Goal: Transaction & Acquisition: Purchase product/service

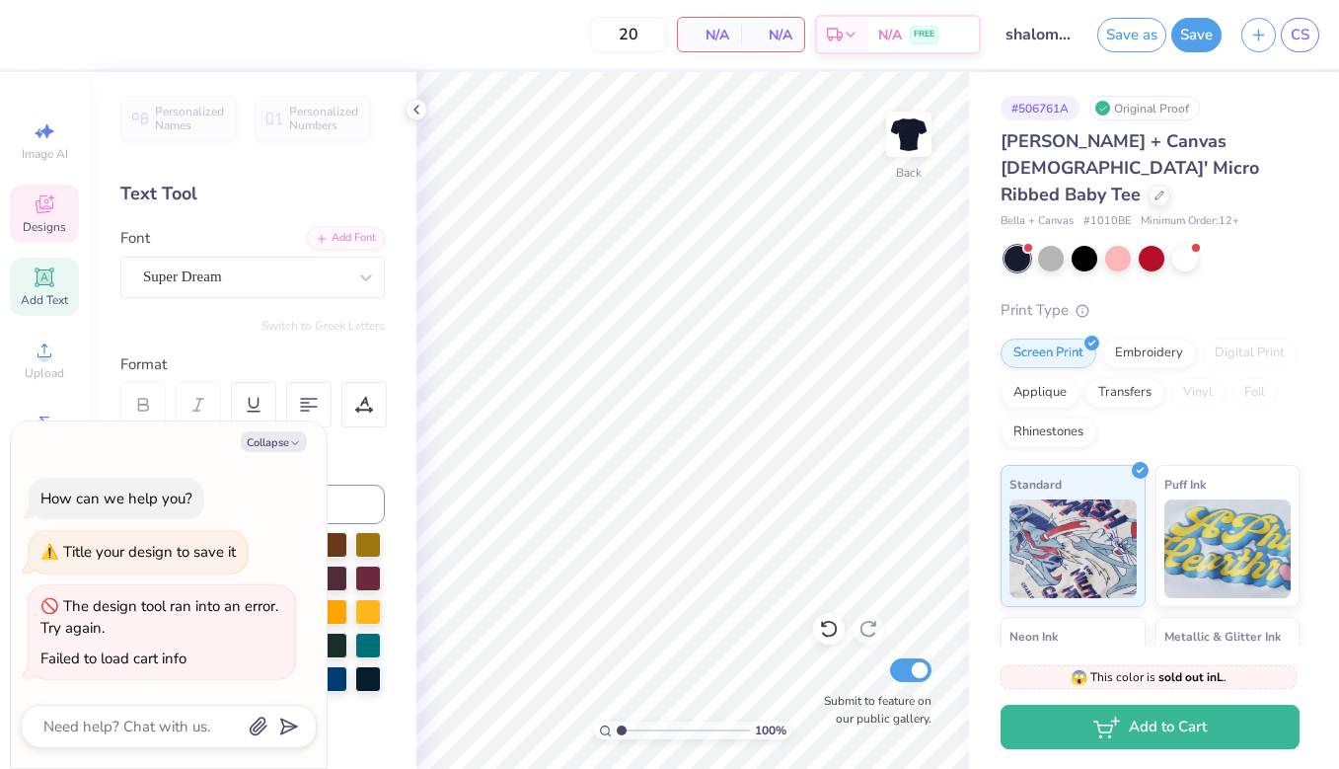
click at [59, 213] on div "Designs" at bounding box center [44, 213] width 69 height 58
type textarea "x"
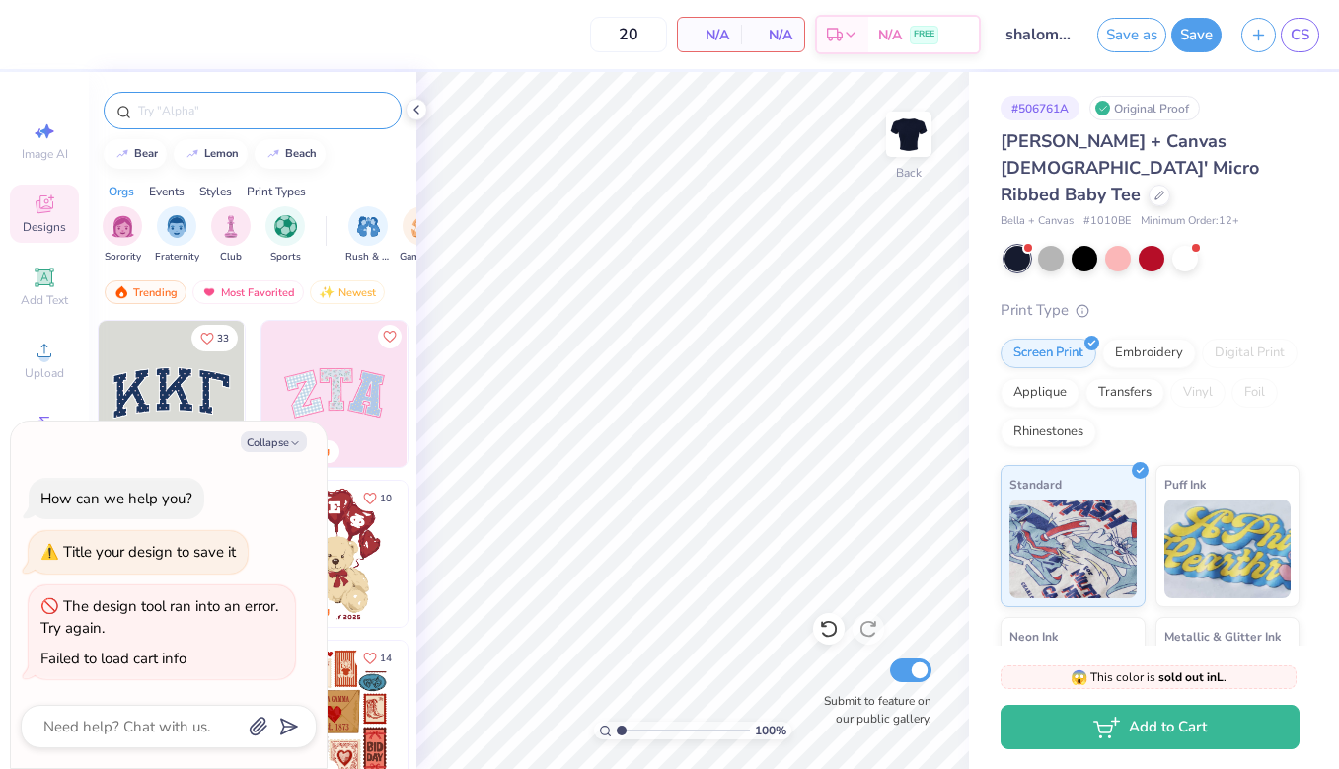
click at [200, 112] on input "text" at bounding box center [262, 111] width 253 height 20
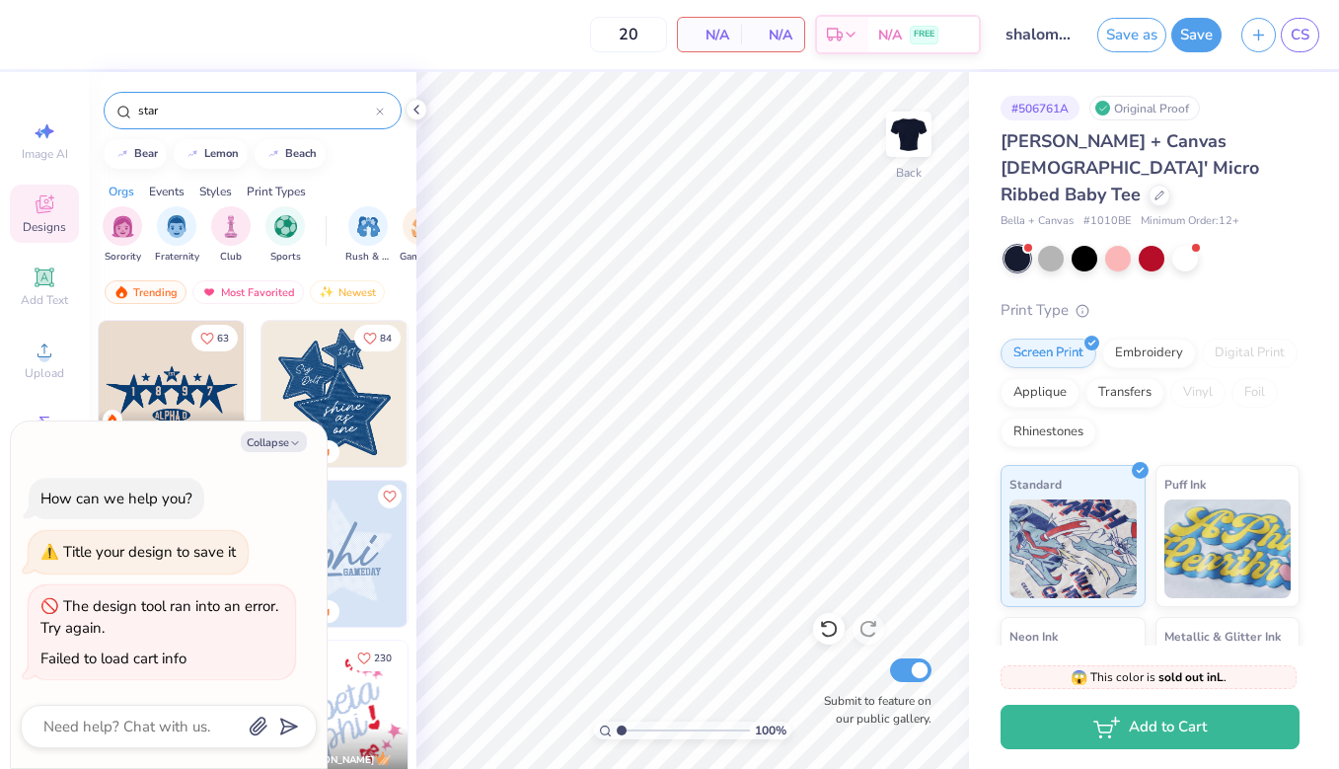
type input "star"
click at [294, 438] on button "Collapse" at bounding box center [274, 441] width 66 height 21
type textarea "x"
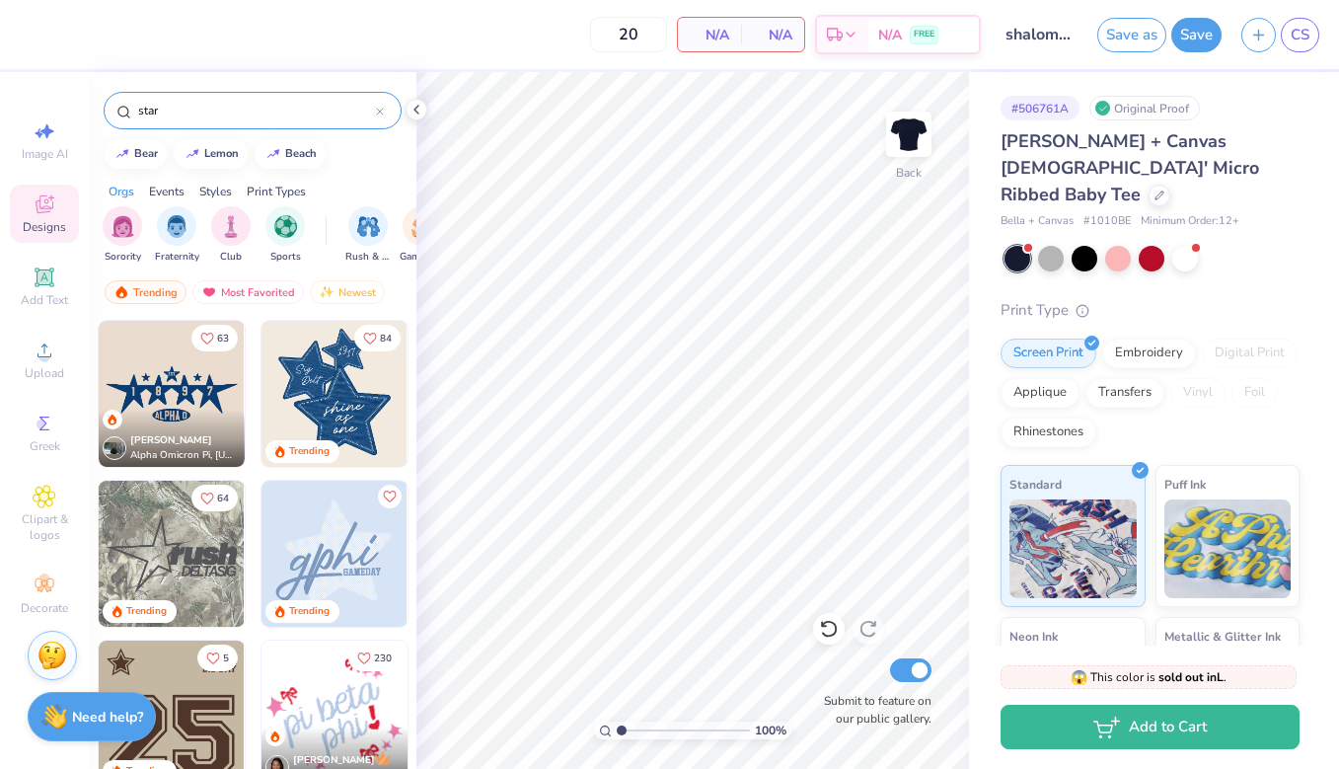
click at [371, 406] on img at bounding box center [334, 394] width 146 height 146
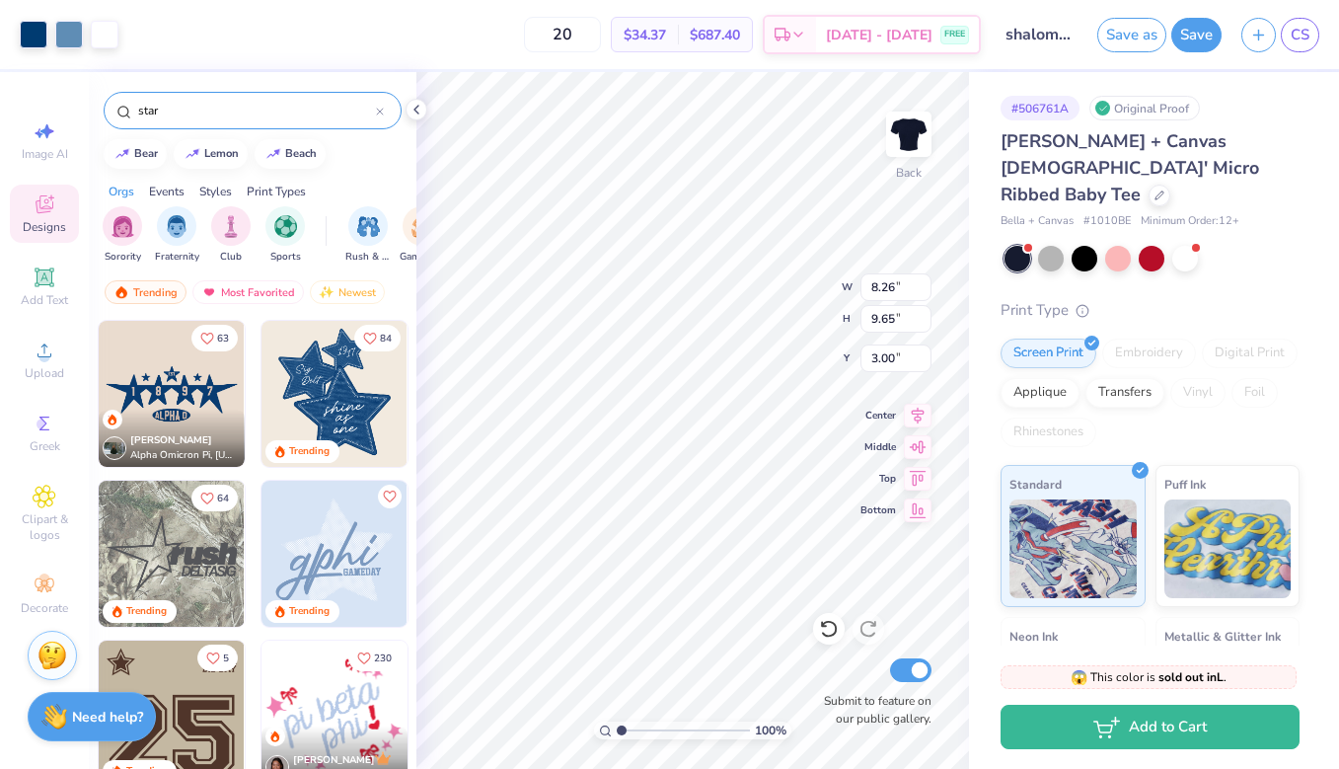
type input "4.38"
type input "5.11"
type input "2.74"
type input "2.78"
type input "1.60"
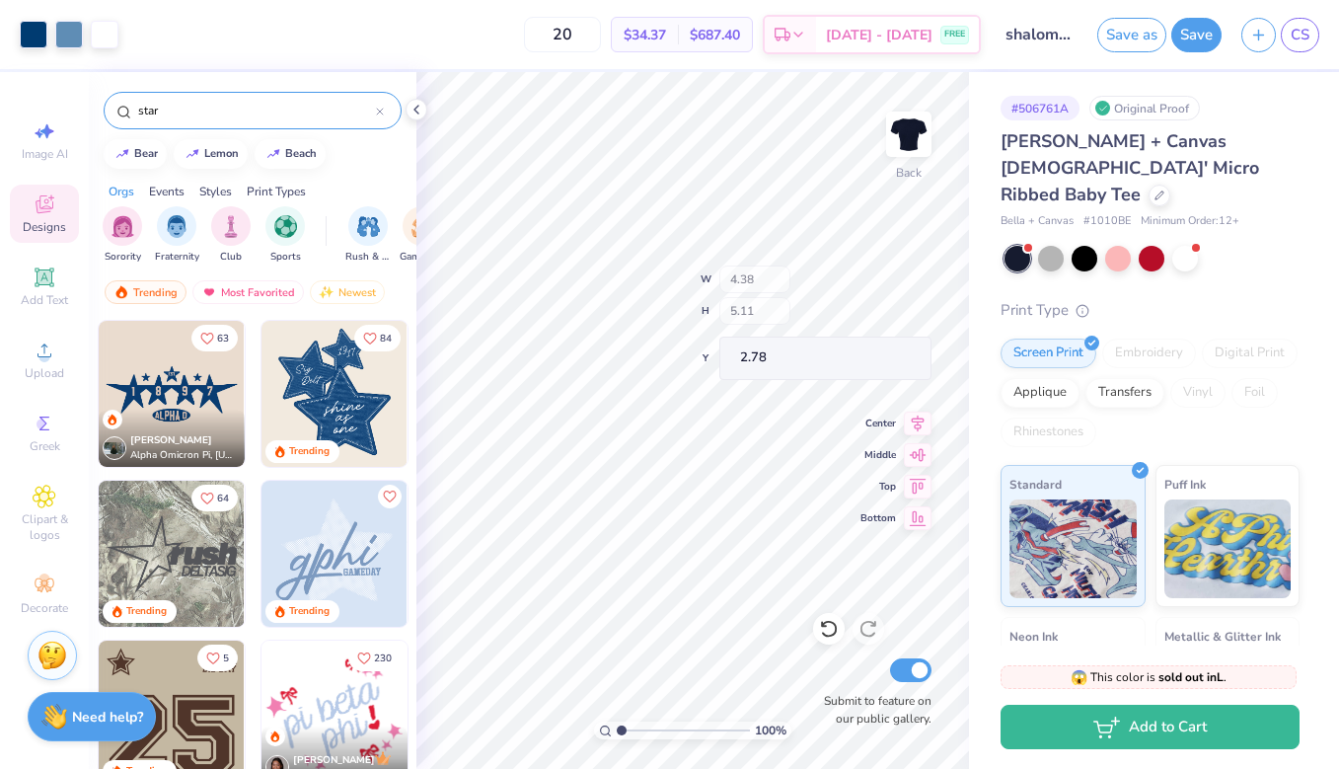
type input "0.61"
type input "5.60"
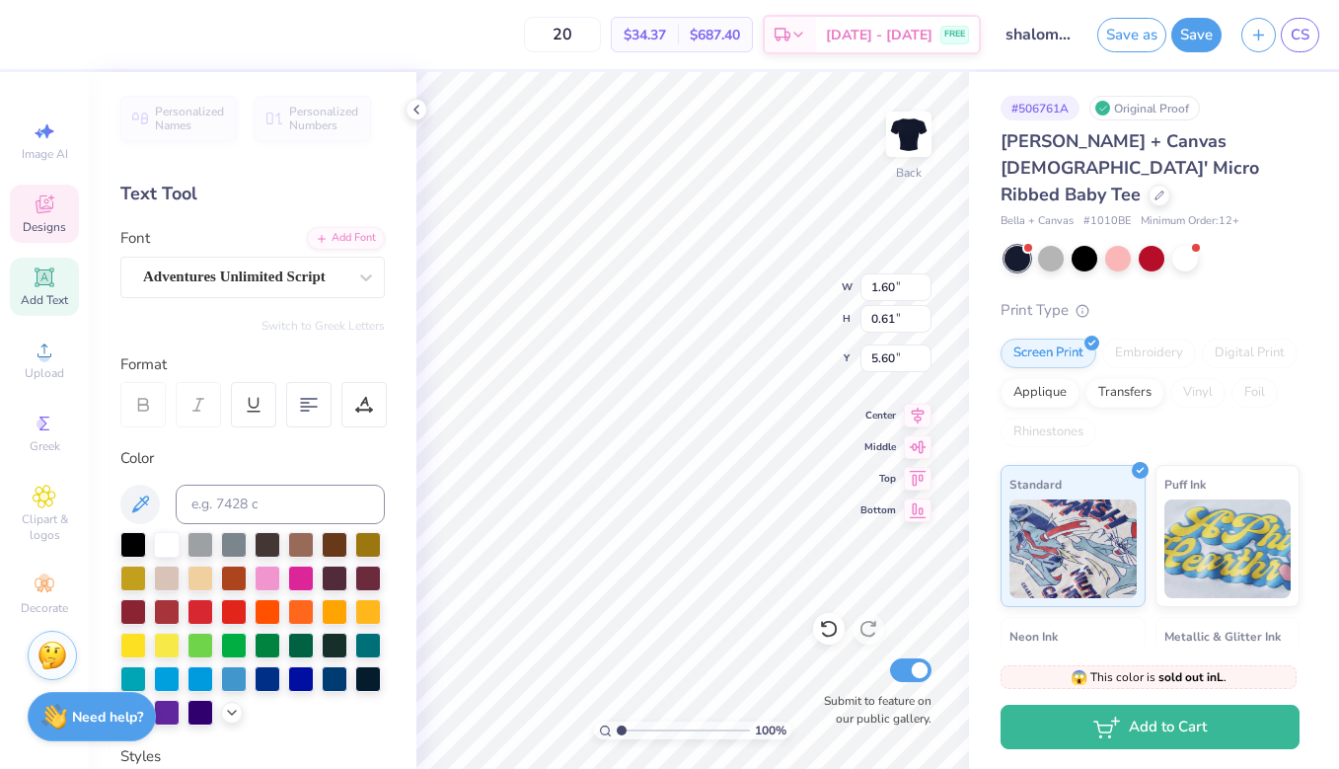
type textarea "shalom"
type input "0.94"
type input "0.28"
type input "6.60"
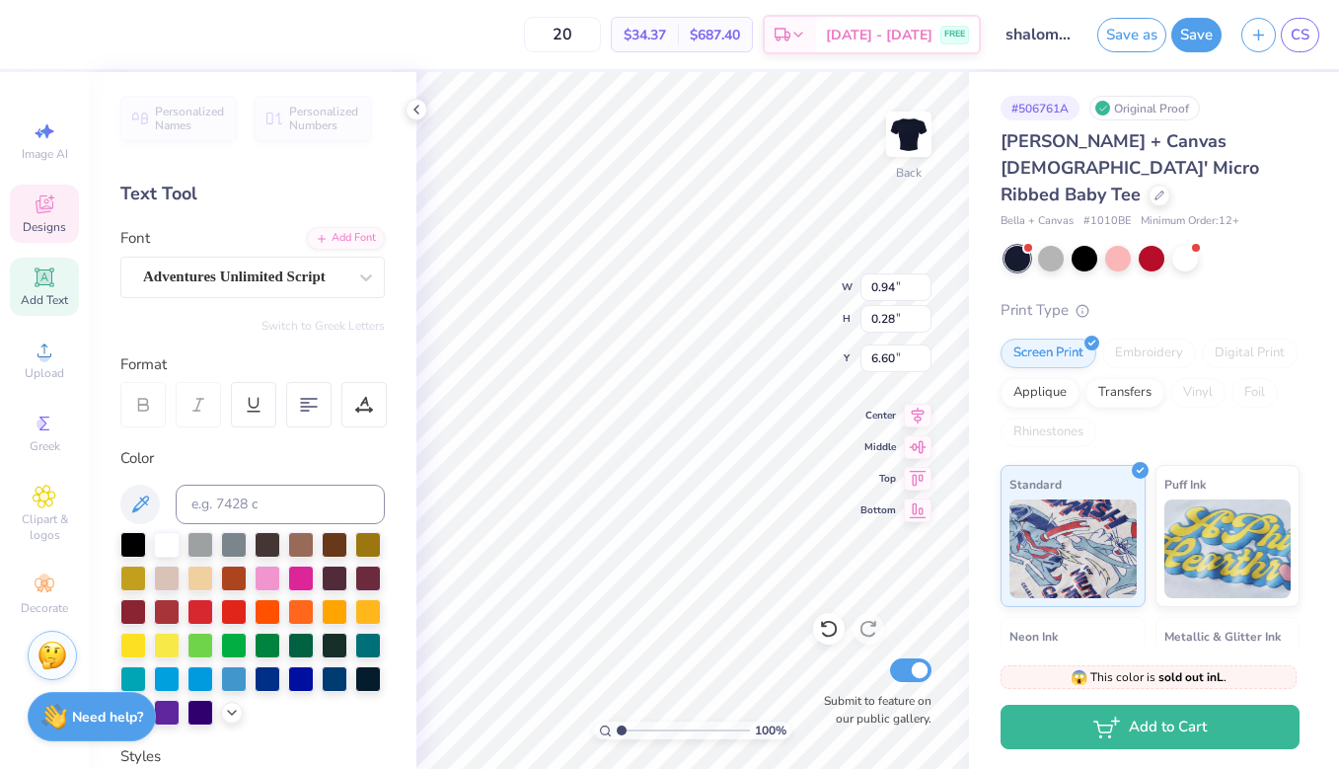
type input "3.70"
type input "3.61"
type input "4.24"
type input "0.70"
type input "0.37"
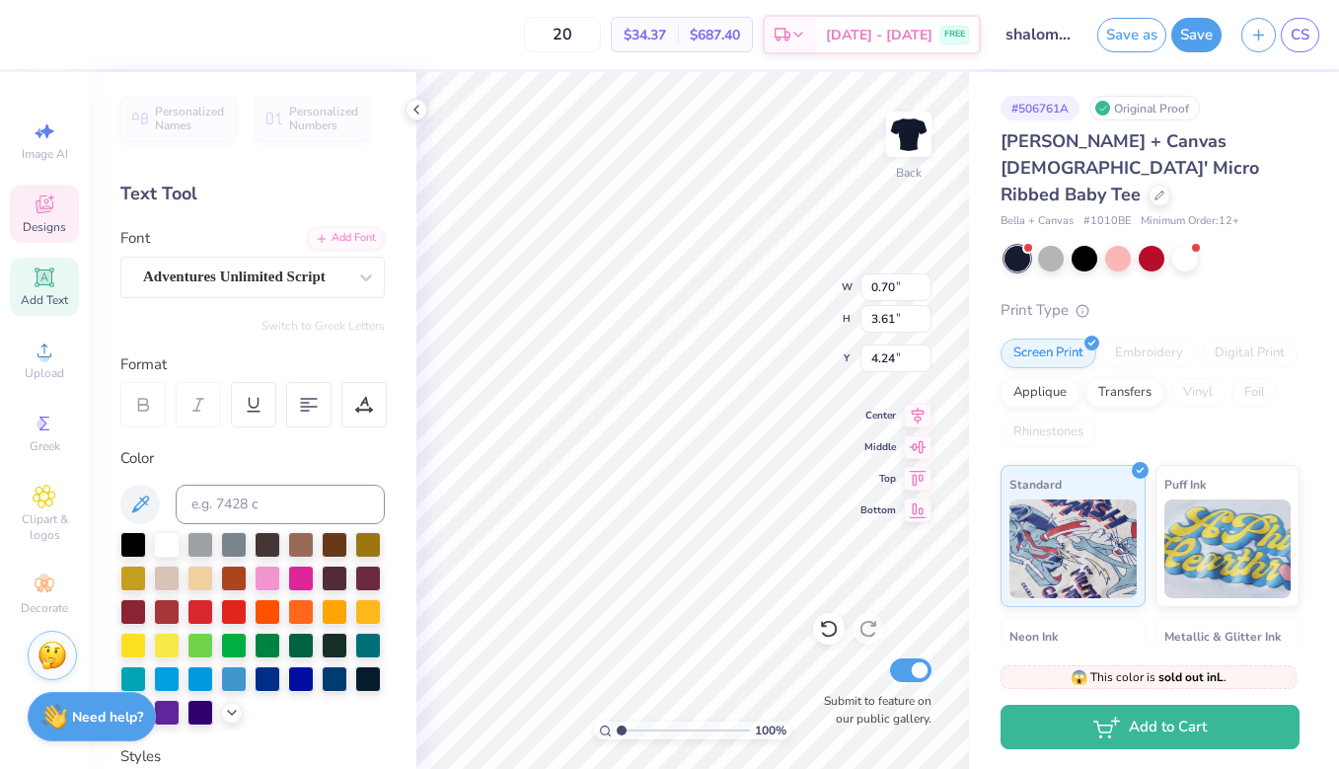
type input "6.14"
type textarea "house"
type input "0.94"
type input "0.28"
type input "7.59"
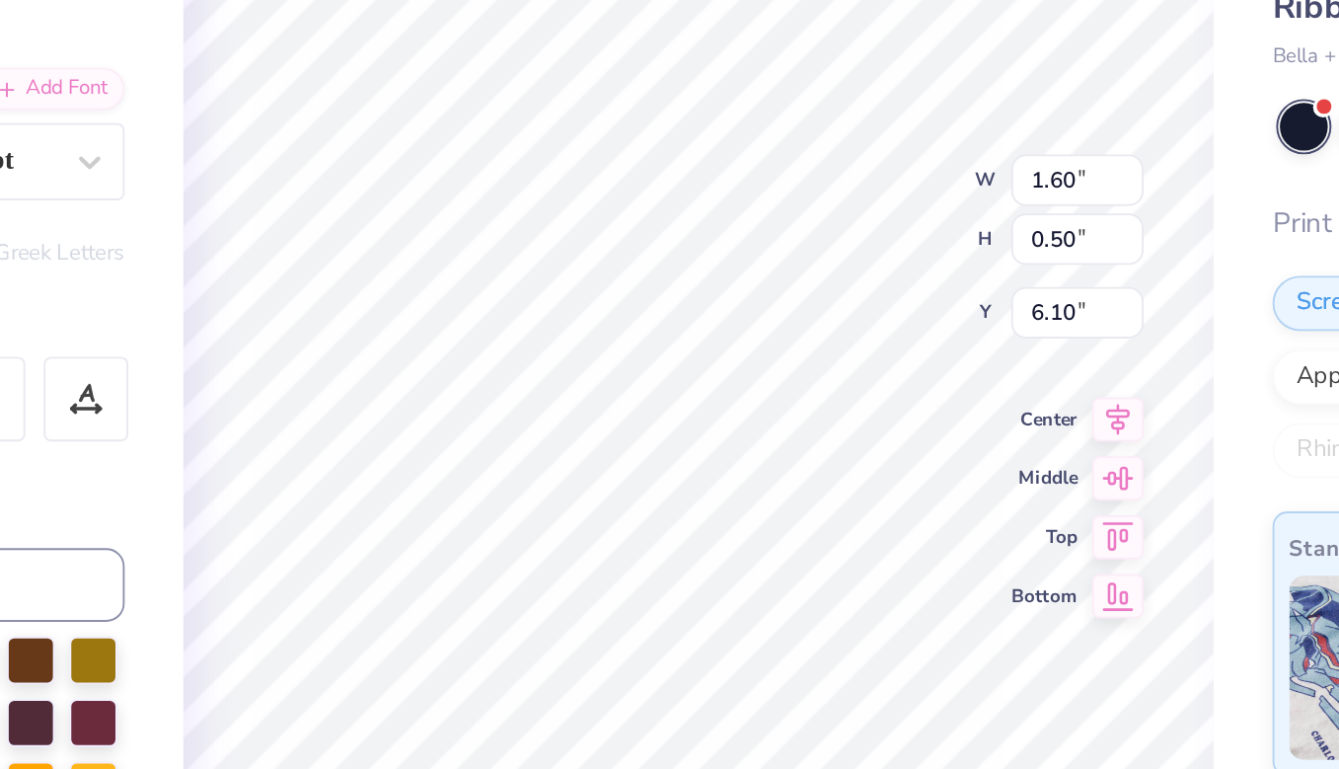
type input "1.48"
type input "0.47"
type input "6.43"
type input "6.24"
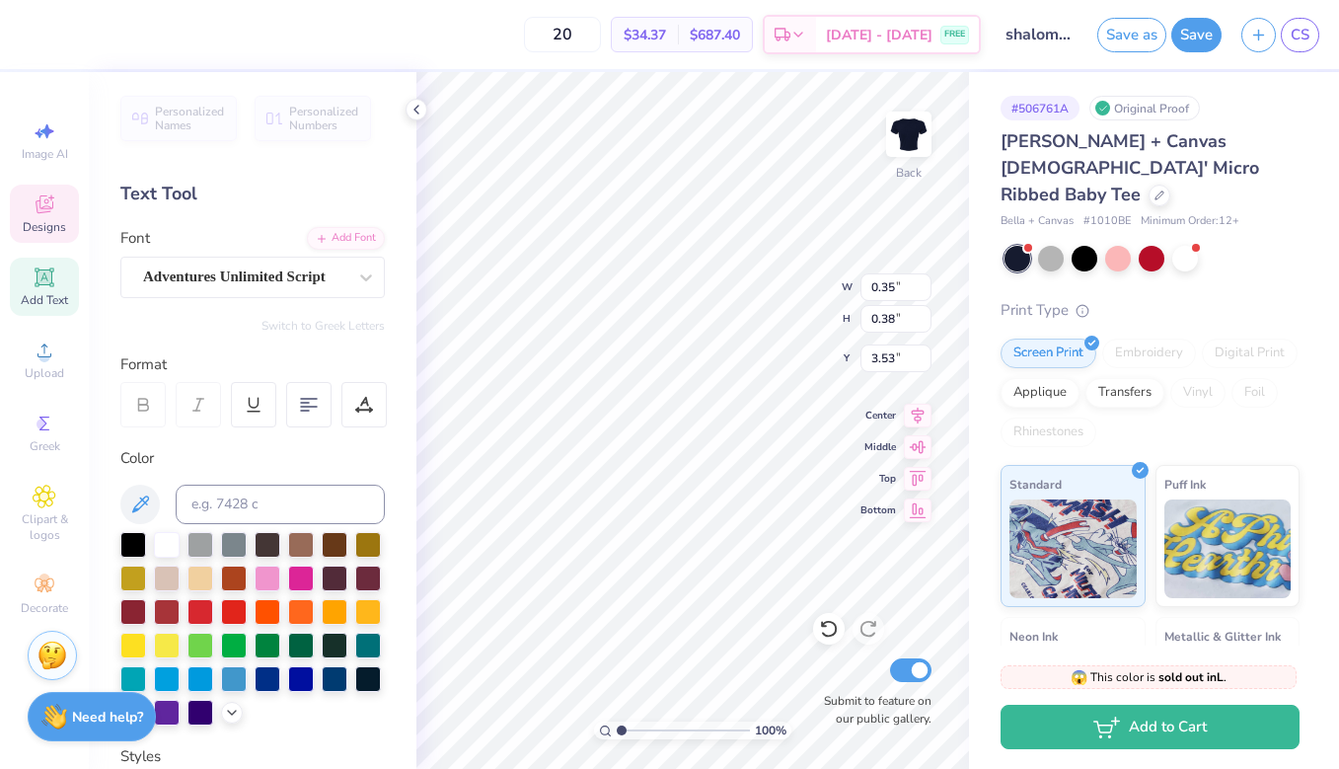
type input "1.74"
type input "1.75"
type input "3.00"
type input "0.35"
type input "0.38"
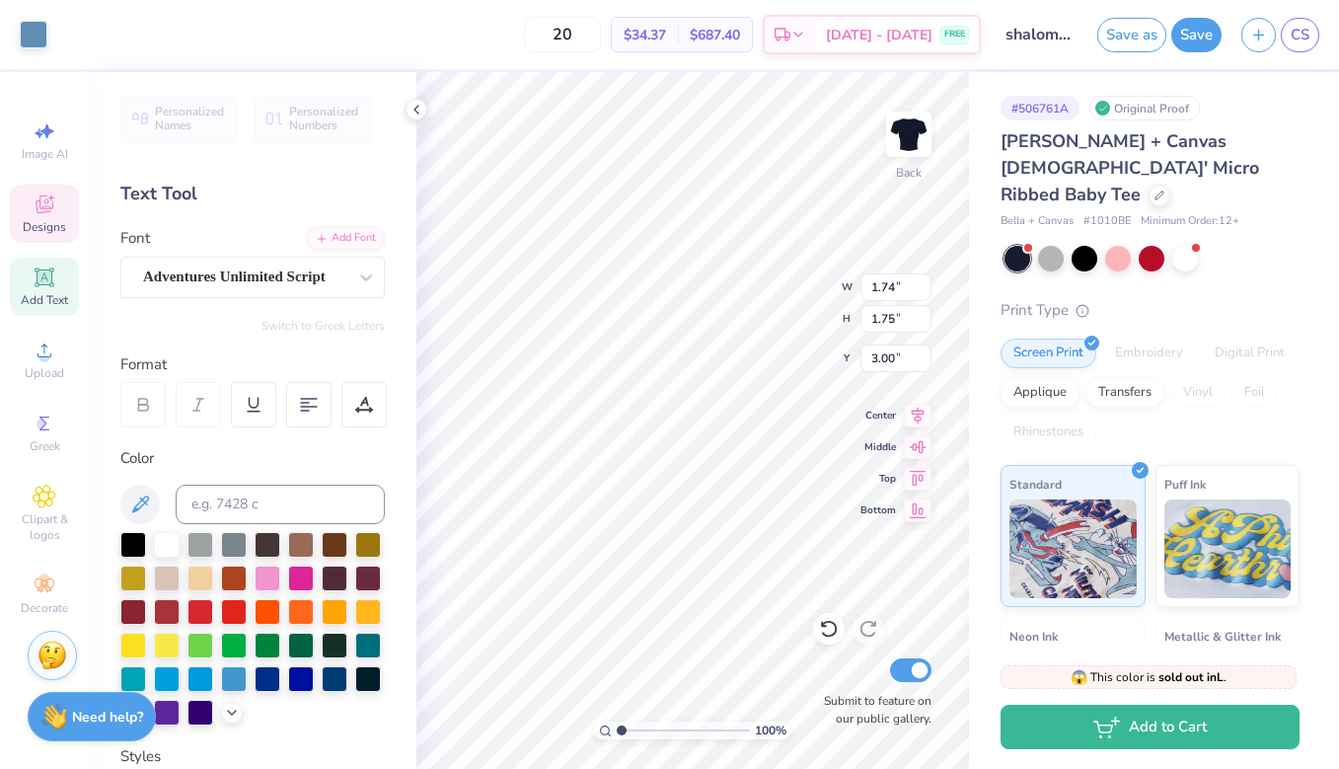
type input "3.53"
type textarea "62"
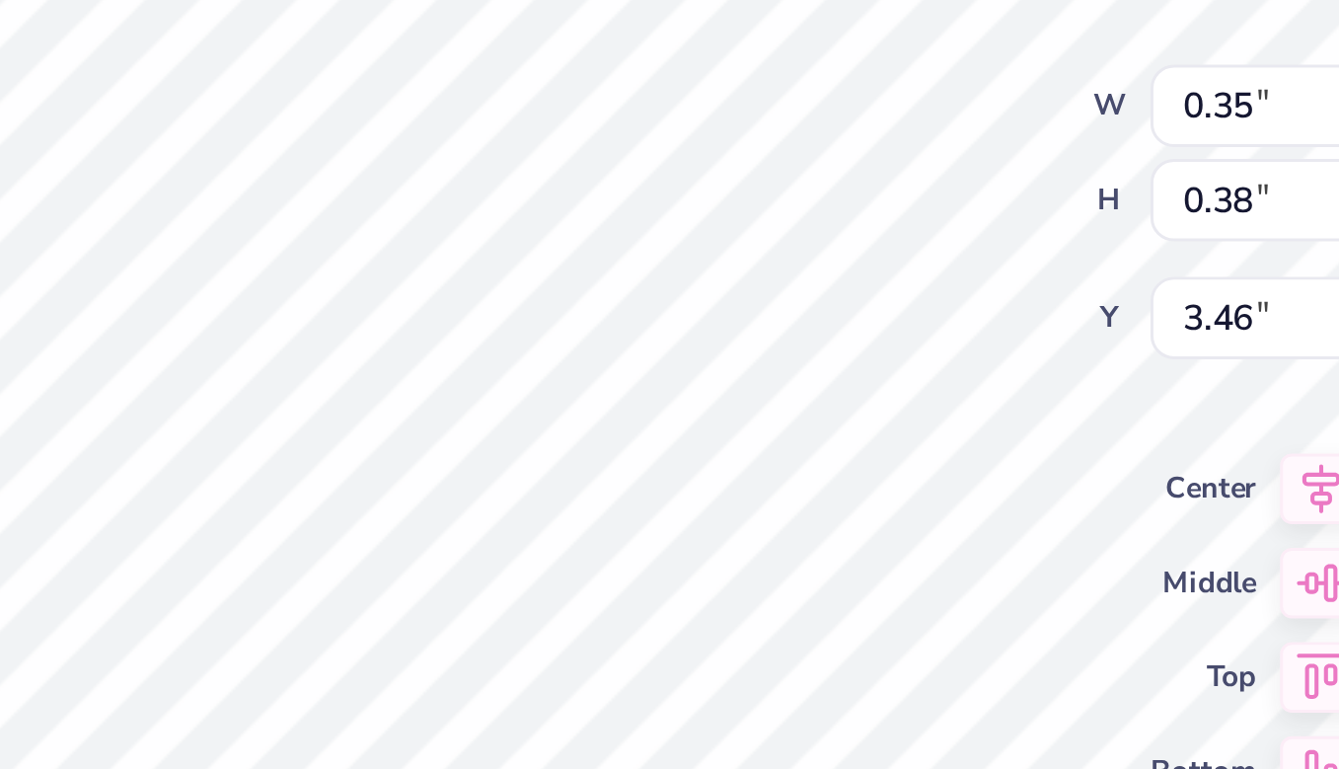
type input "3.35"
type input "3.53"
type input "0.27"
type input "0.29"
type input "0.35"
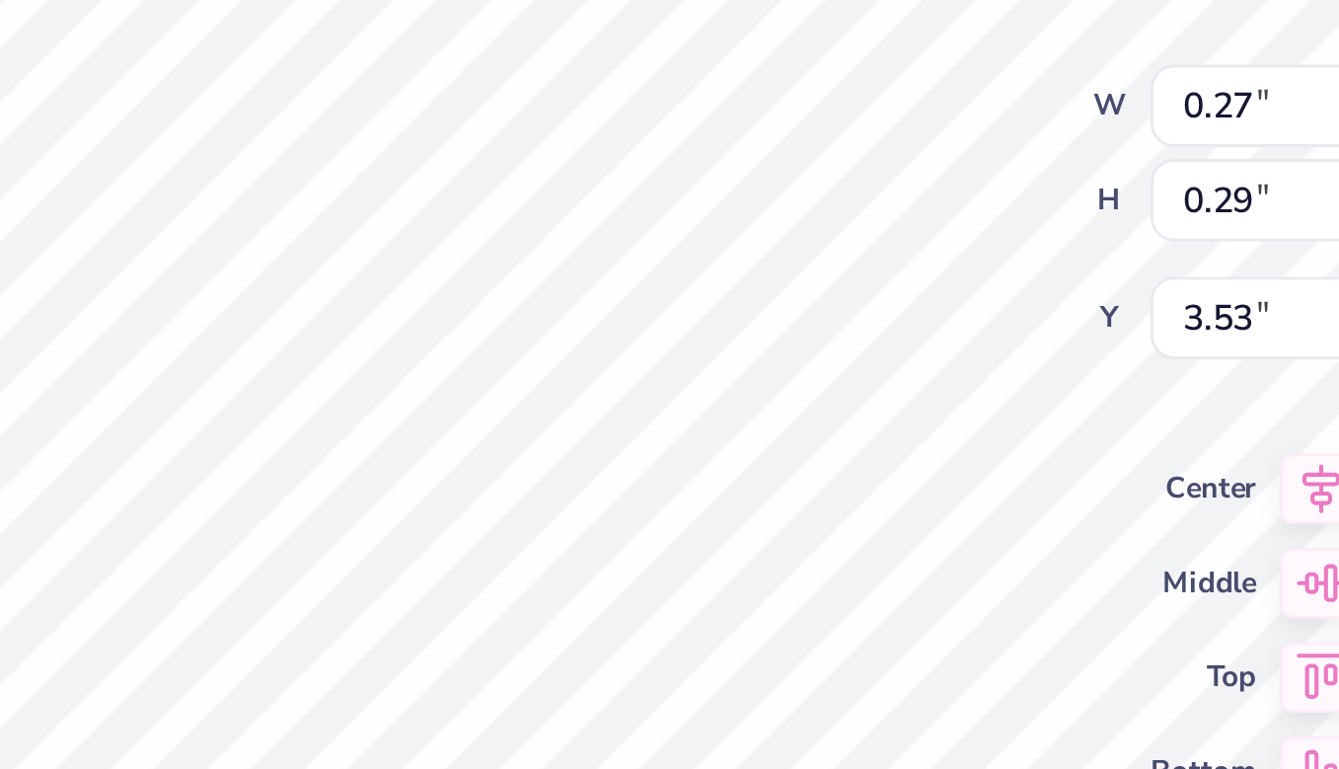
type input "0.38"
type input "3.46"
type textarea "62"
type input "0.83"
type input "0.36"
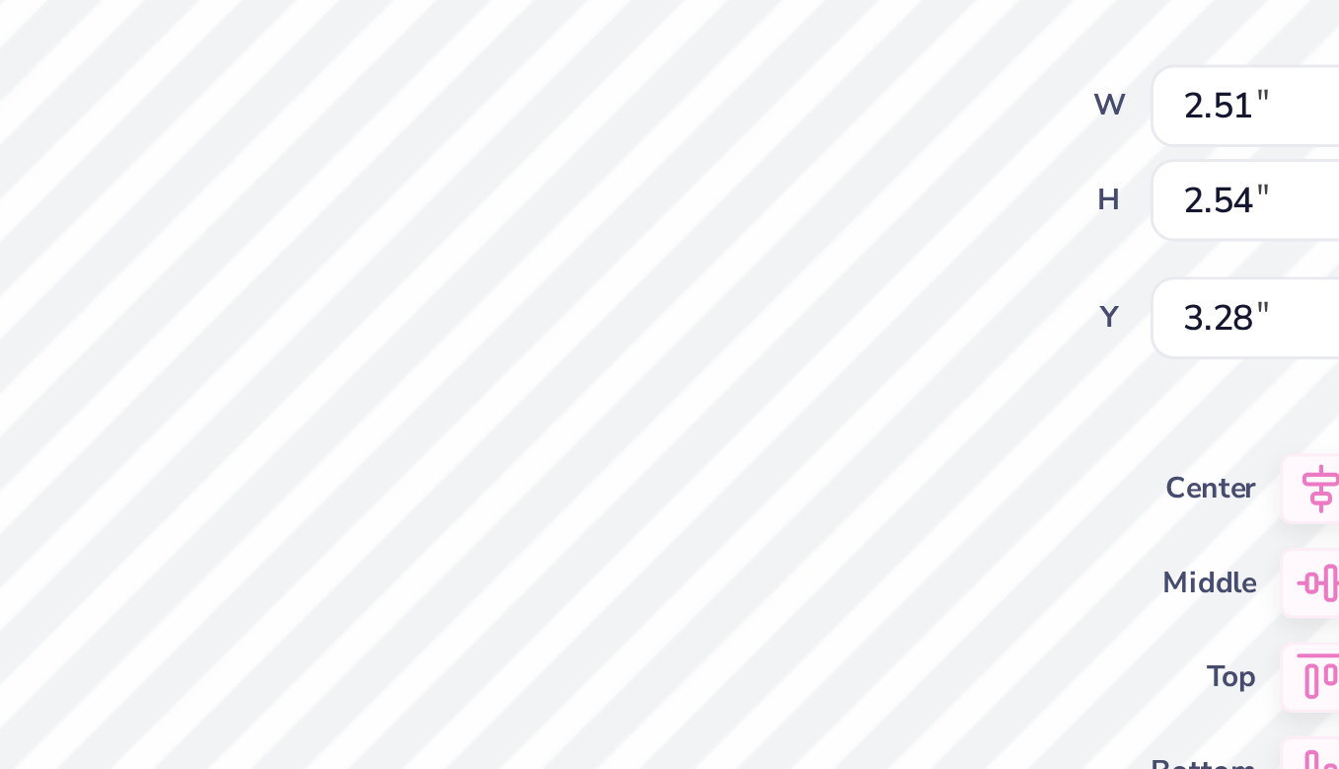
type input "4.62"
type input "0.65"
type input "0.41"
type input "4.19"
type textarea "s"
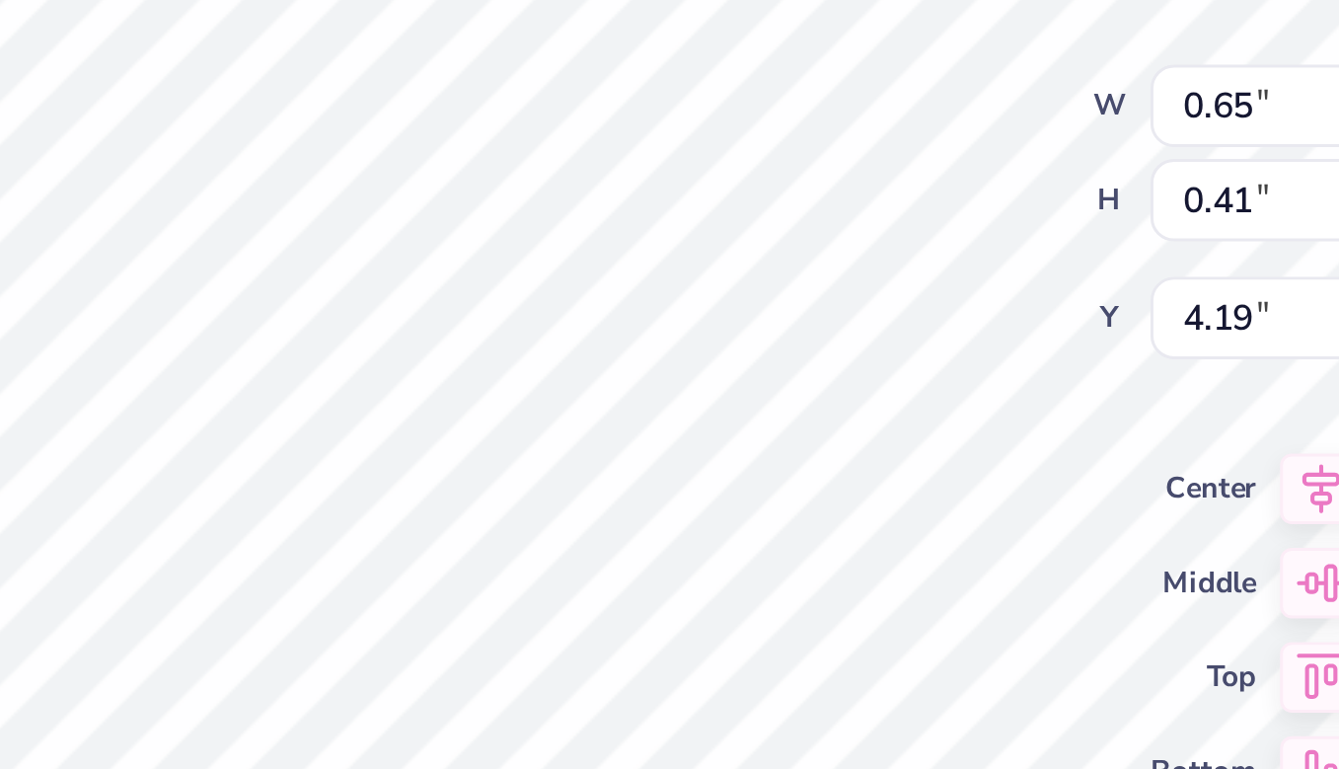
type textarea "Stars"
type input "4.38"
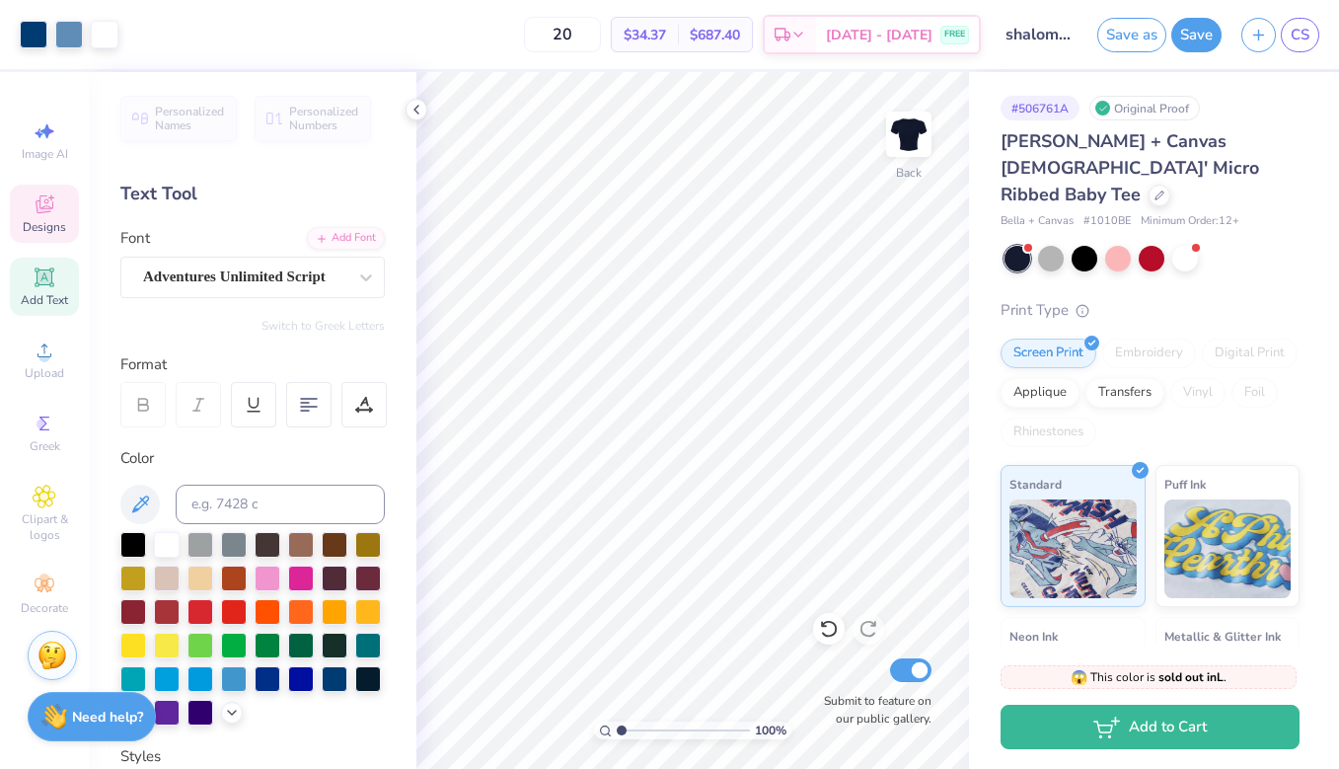
click at [34, 223] on span "Designs" at bounding box center [44, 227] width 43 height 16
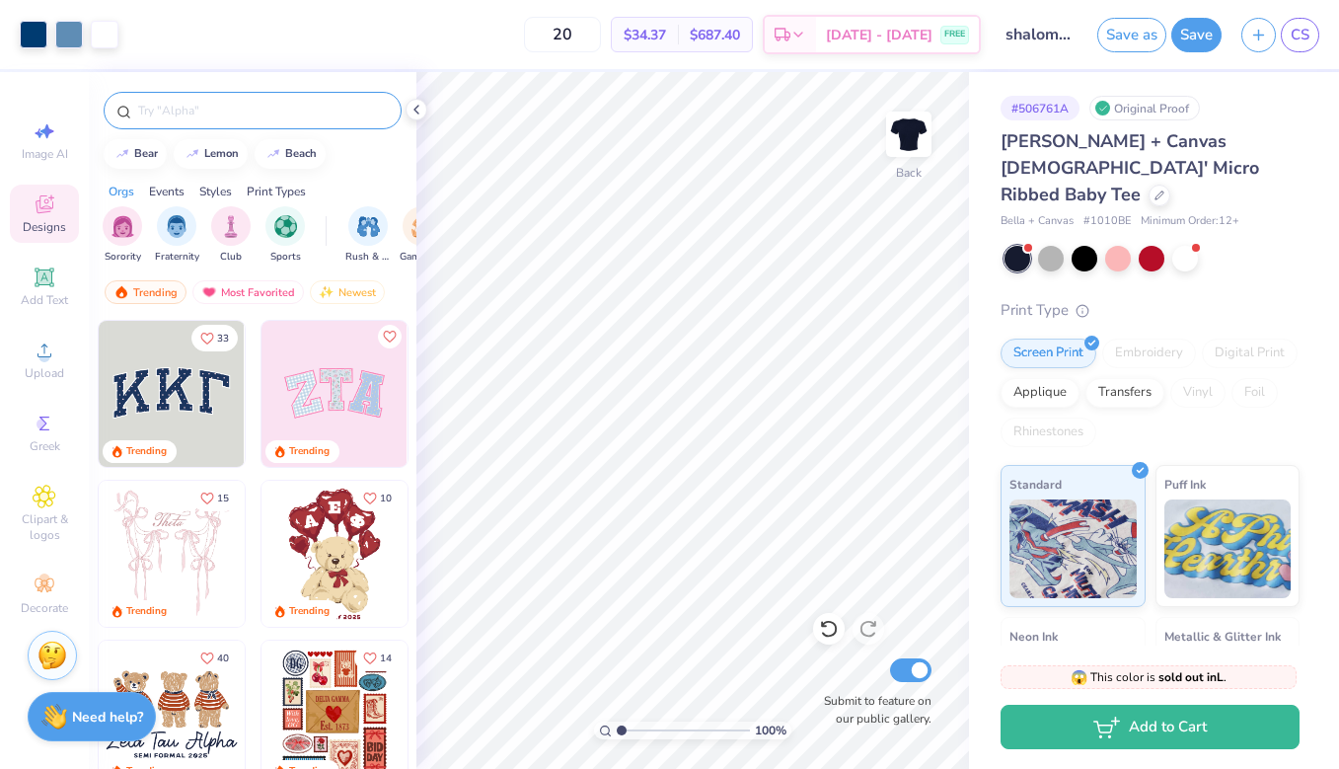
click at [238, 102] on input "text" at bounding box center [262, 111] width 253 height 20
type input "stars"
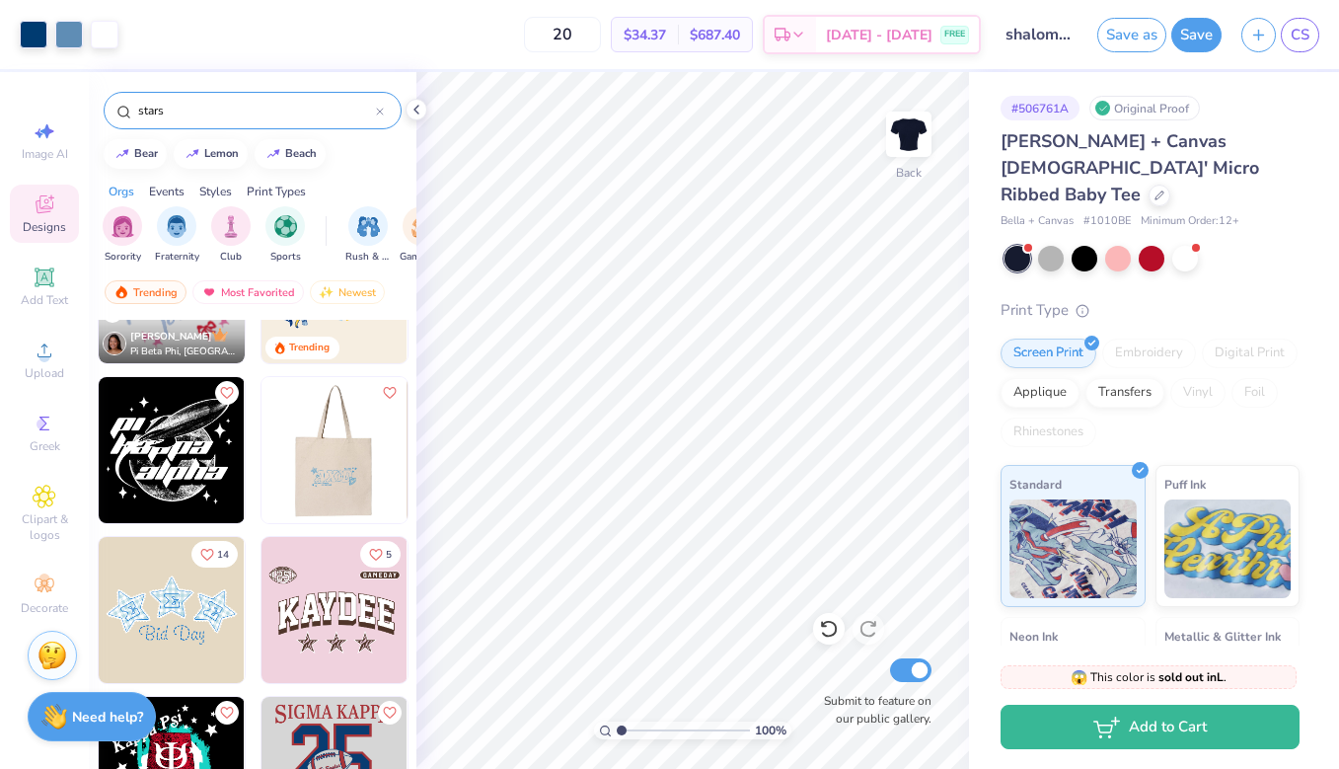
scroll to position [286, 0]
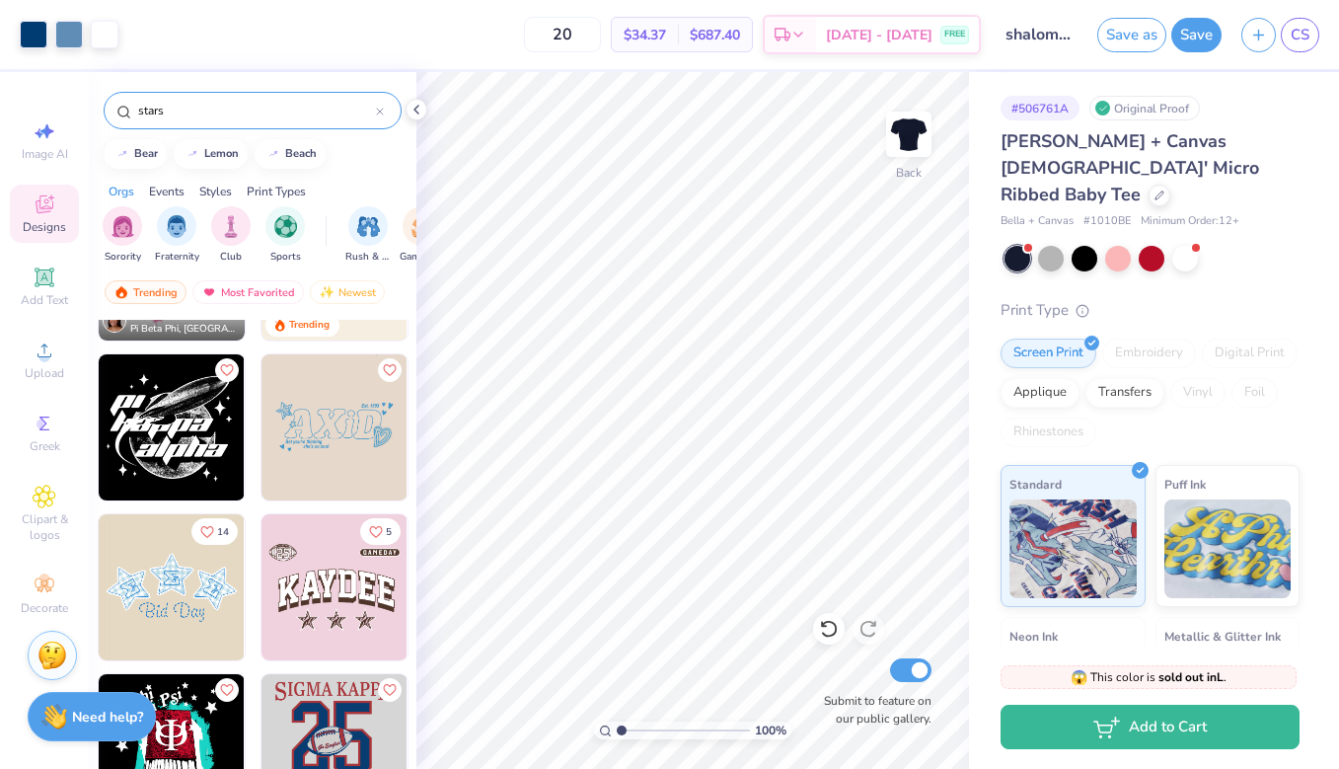
click at [361, 422] on img at bounding box center [334, 427] width 146 height 146
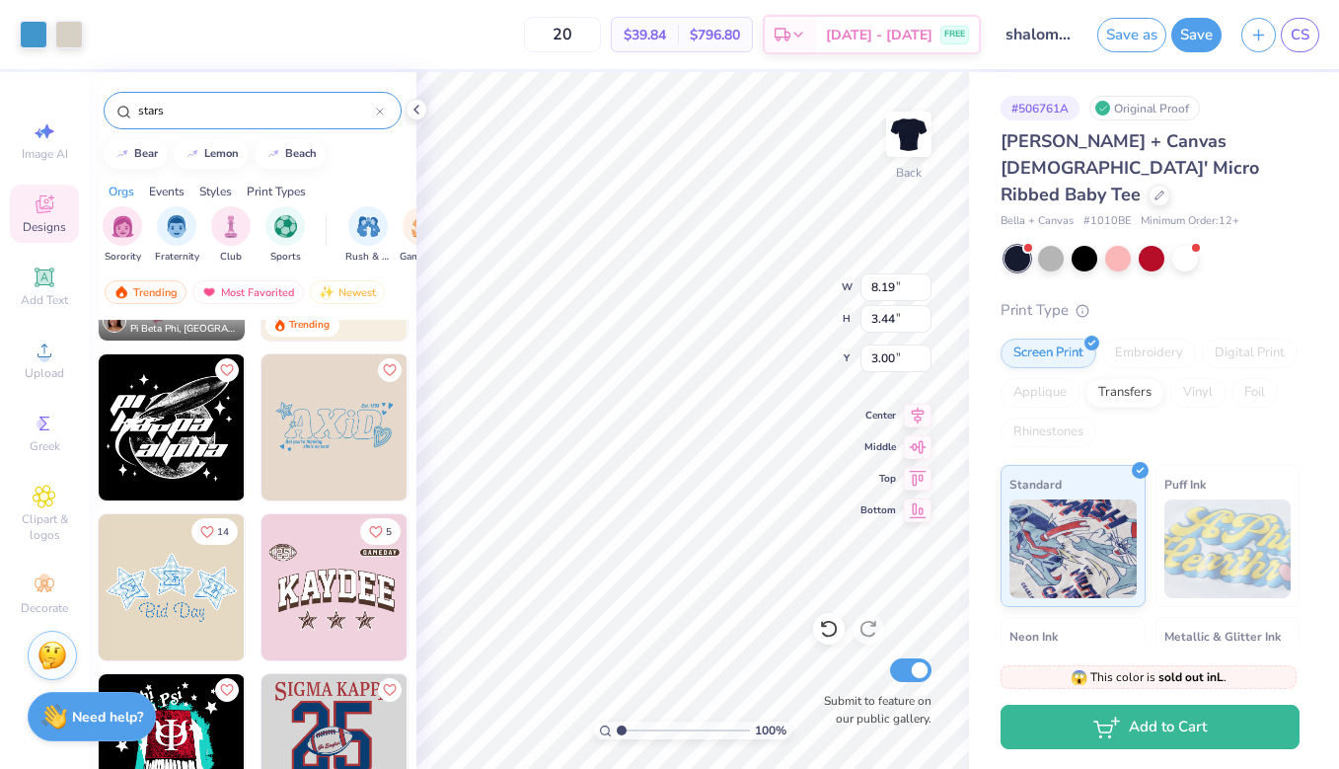
type input "10.82"
type input "6.77"
type input "2.14"
type input "11.28"
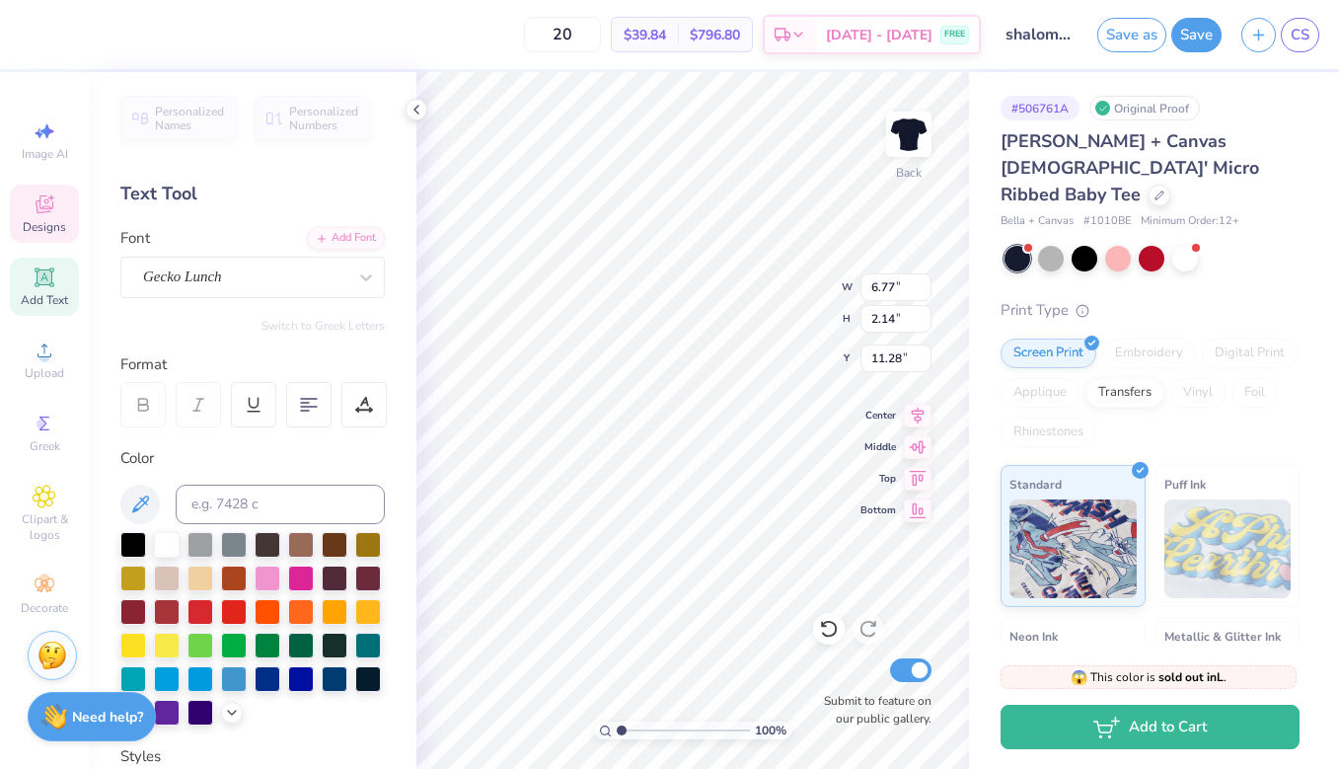
type textarea "A"
type textarea "S"
type textarea "shalom"
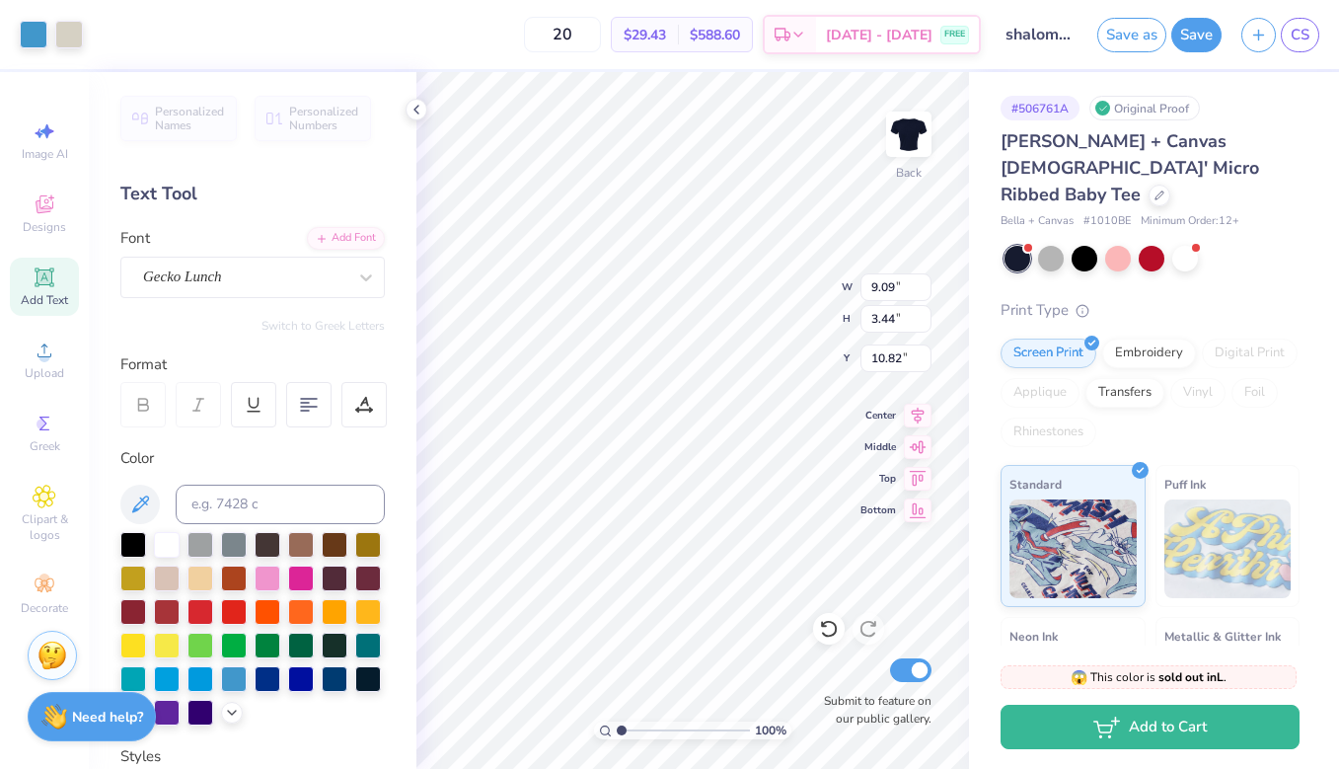
type input "3.00"
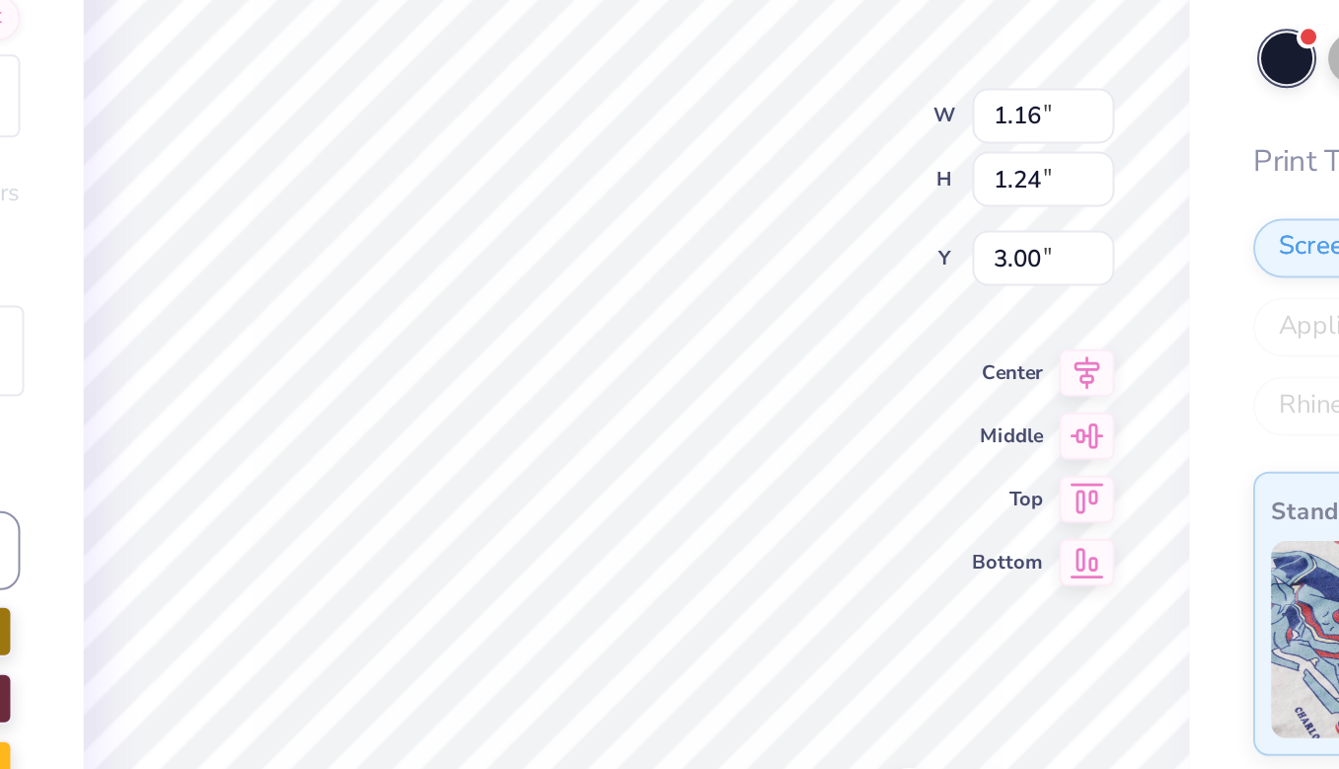
type input "2.63"
type input "0.59"
type input "0.60"
type input "3.38"
type input "0.45"
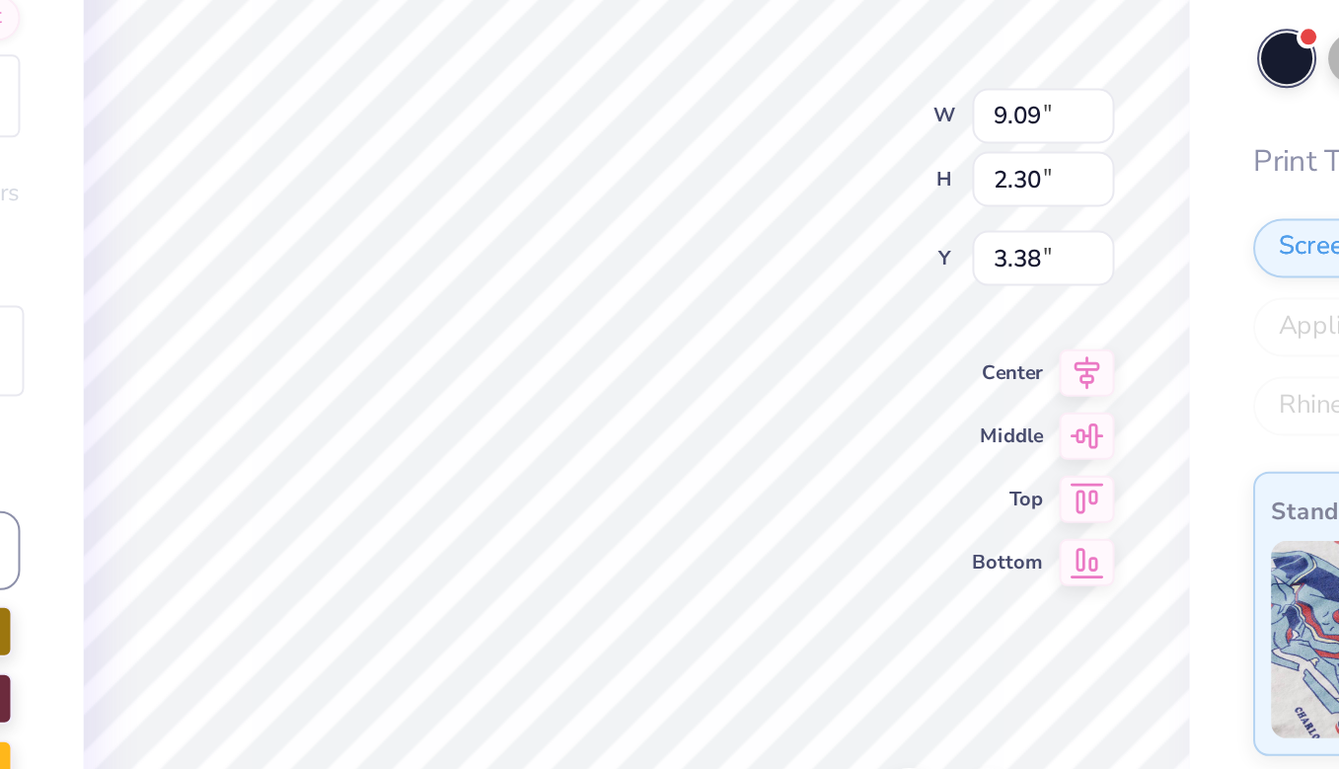
type input "0.47"
type input "4.68"
type input "5.16"
type input "5.07"
type input "3.00"
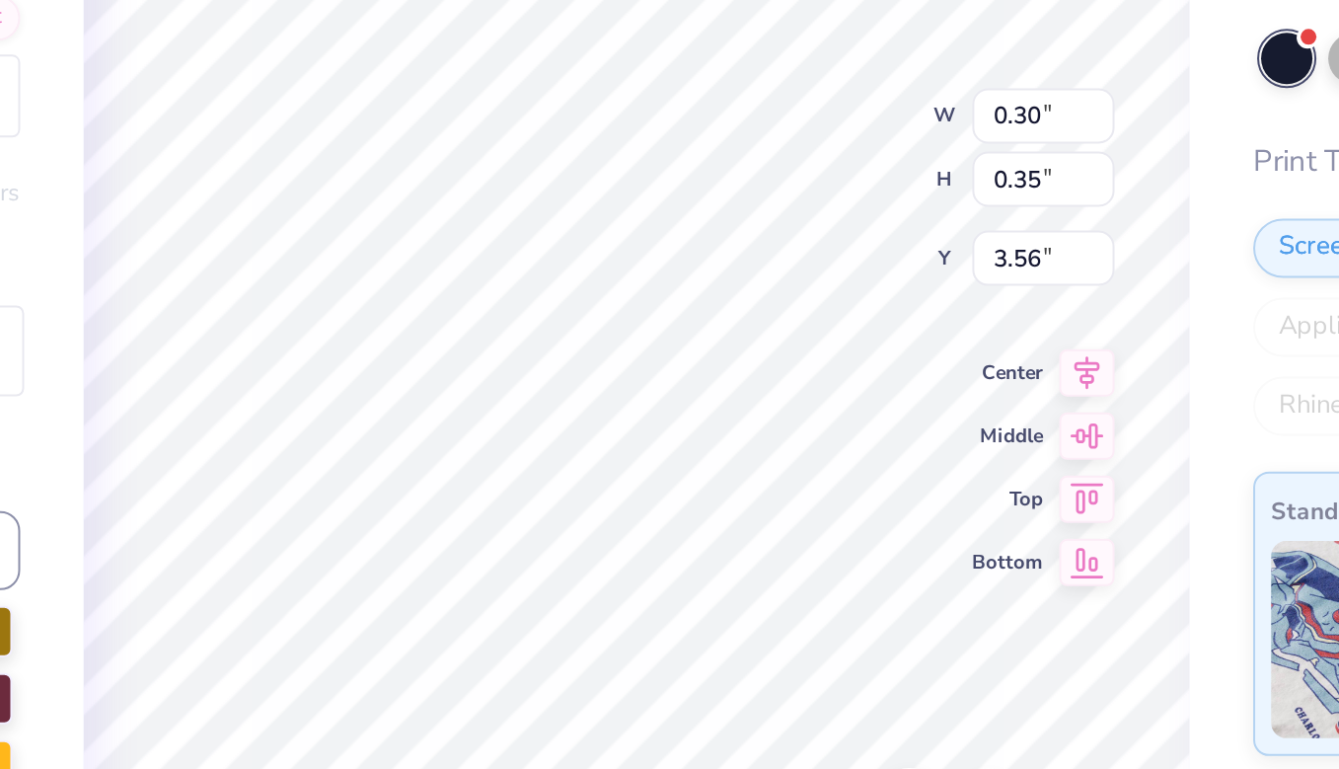
type input "3.38"
type input "2.86"
type input "3.25"
type textarea "Est. 1962"
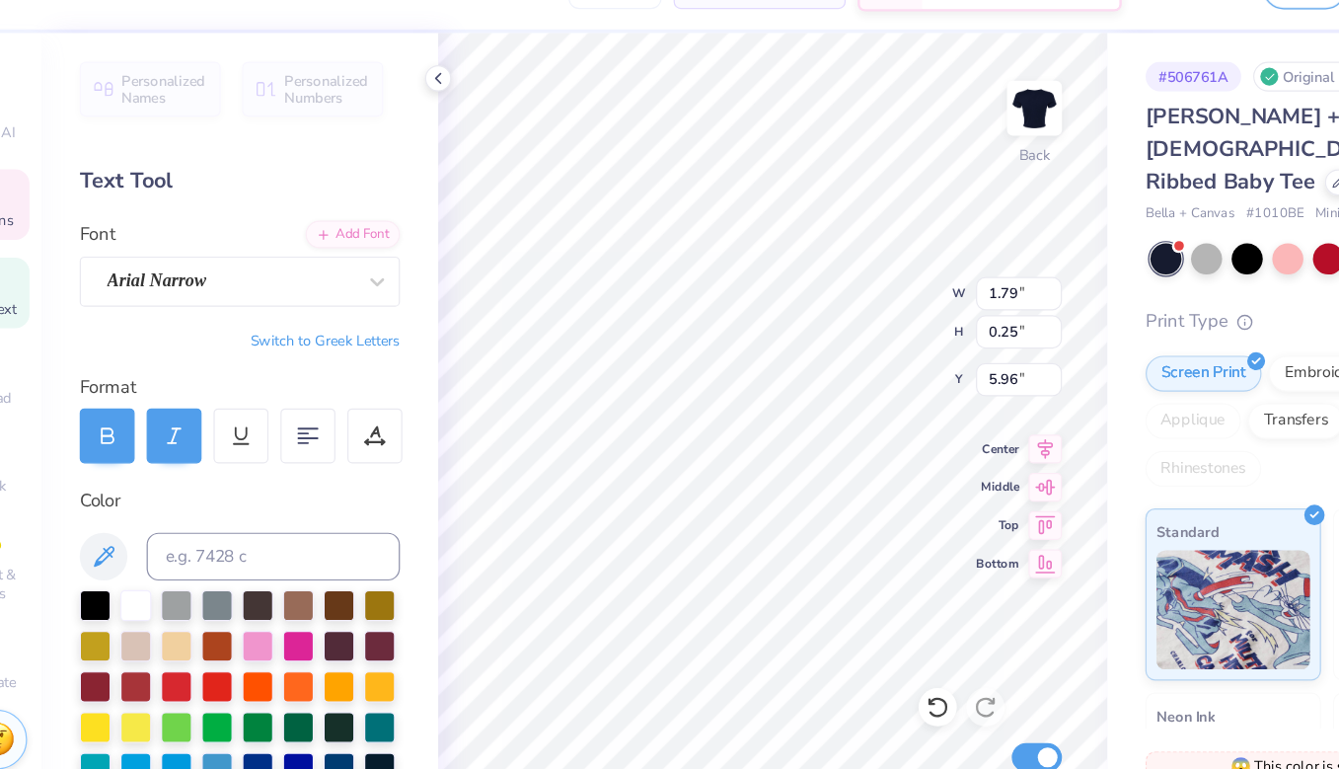
scroll to position [0, 0]
type textarea "s"
type textarea "B"
type textarea "stars"
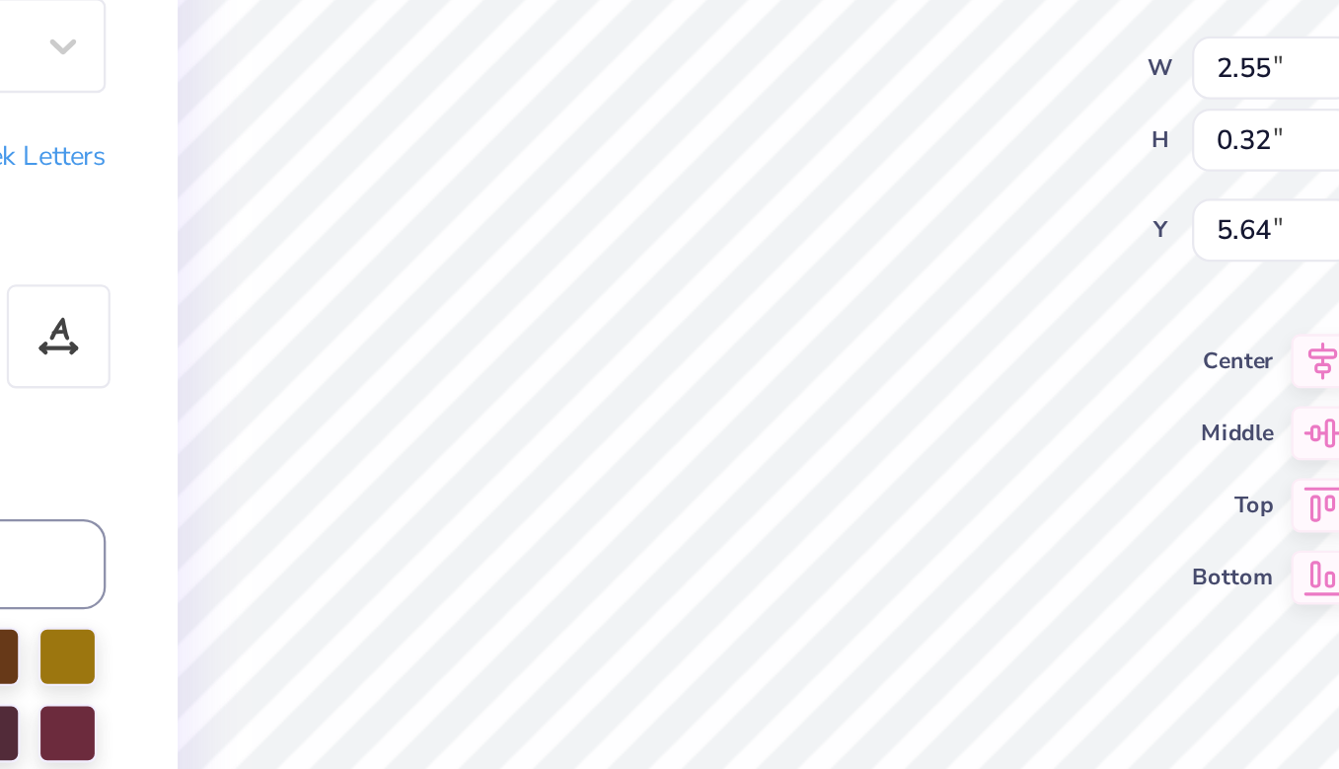
type input "2.55"
type input "0.32"
type input "5.64"
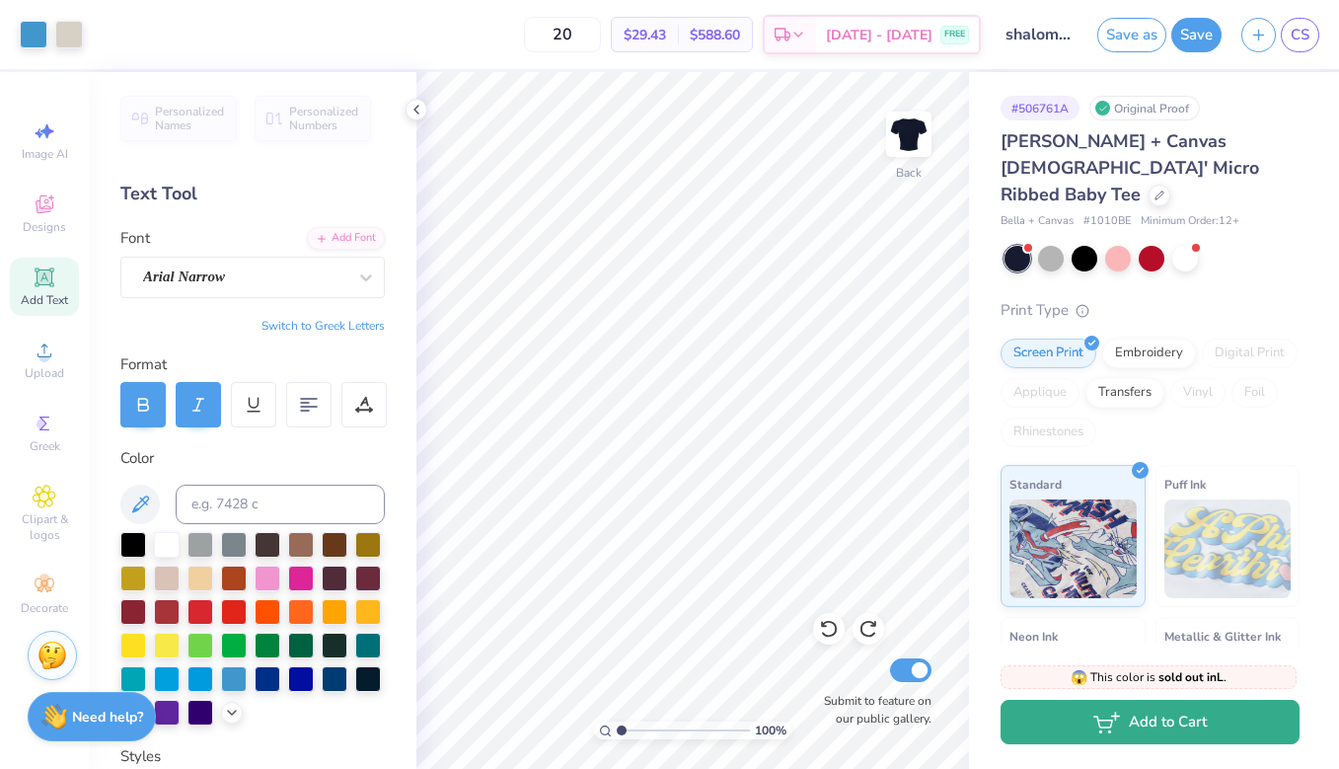
click at [1157, 718] on button "Add to Cart" at bounding box center [1149, 721] width 299 height 44
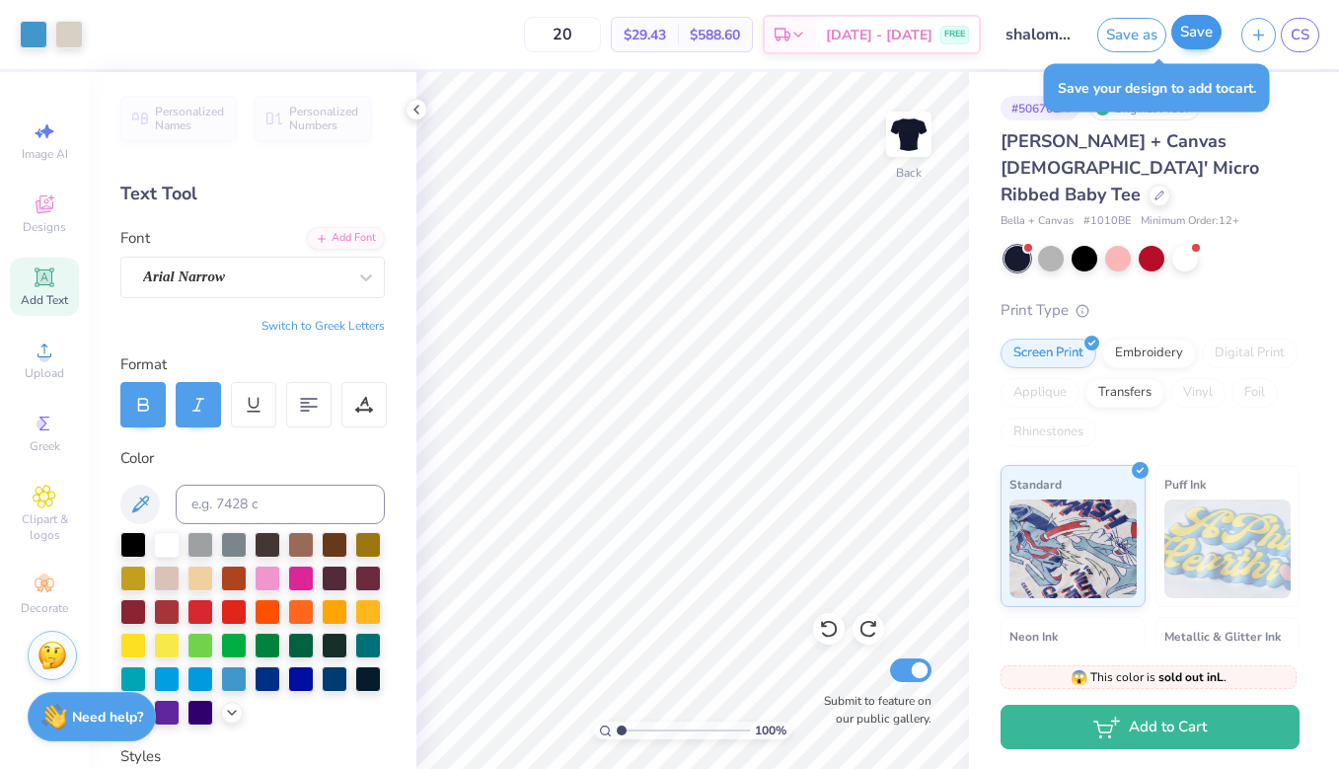
click at [1185, 37] on button "Save" at bounding box center [1196, 32] width 50 height 35
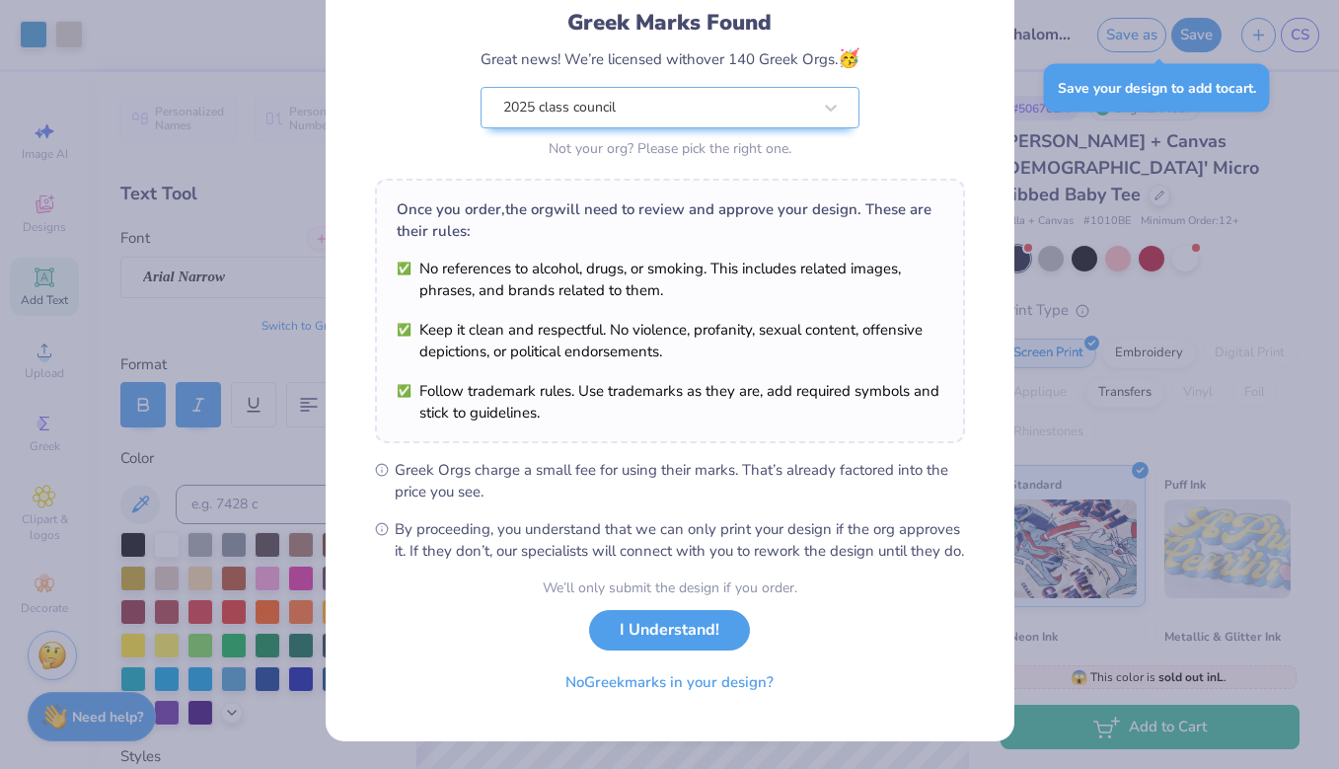
scroll to position [155, 0]
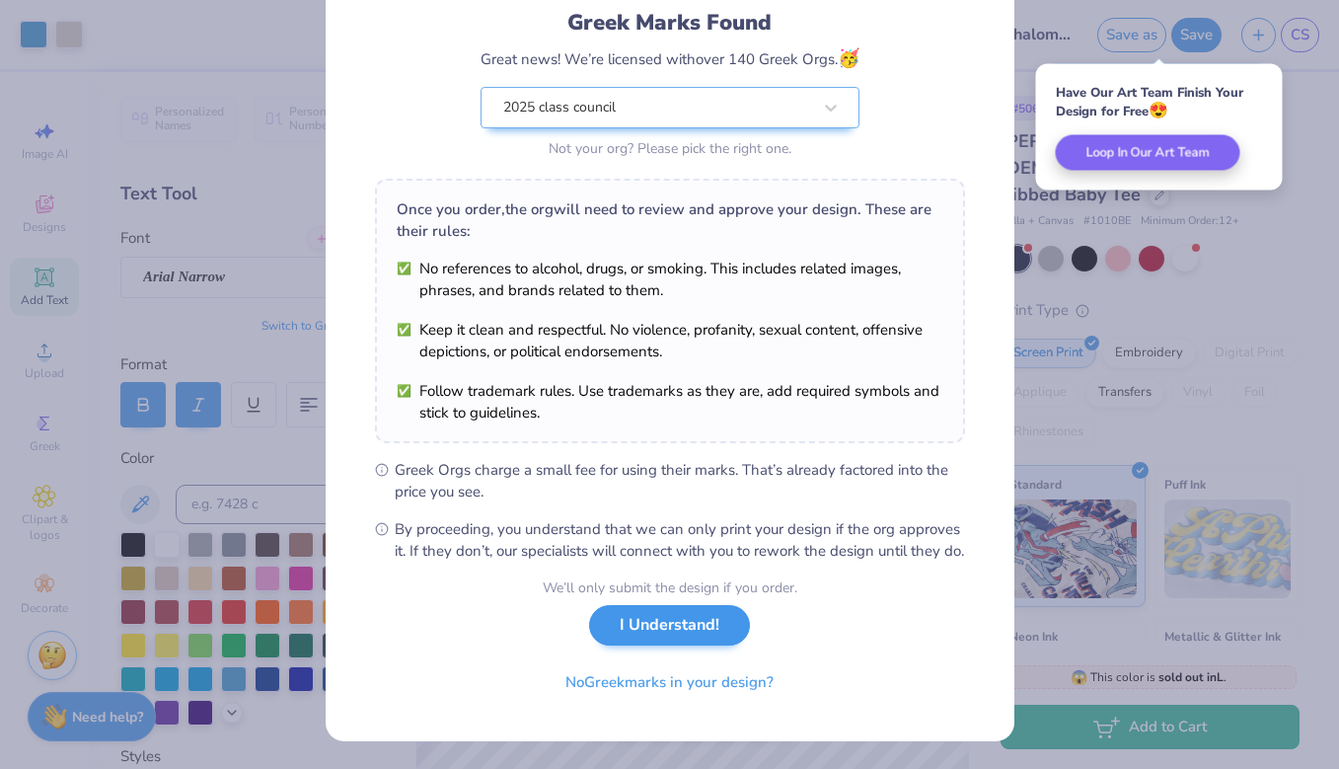
click at [659, 629] on button "I Understand!" at bounding box center [669, 625] width 161 height 40
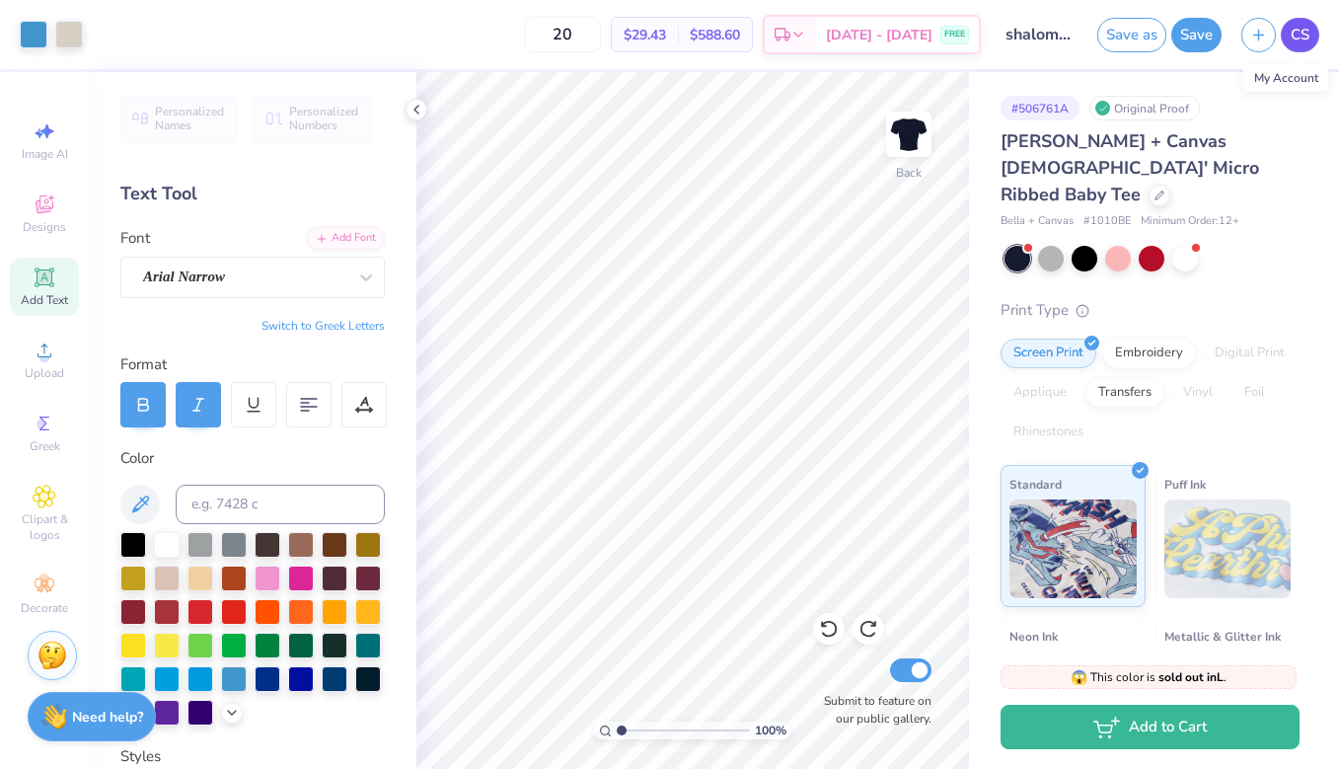
click at [1313, 33] on link "CS" at bounding box center [1300, 35] width 38 height 35
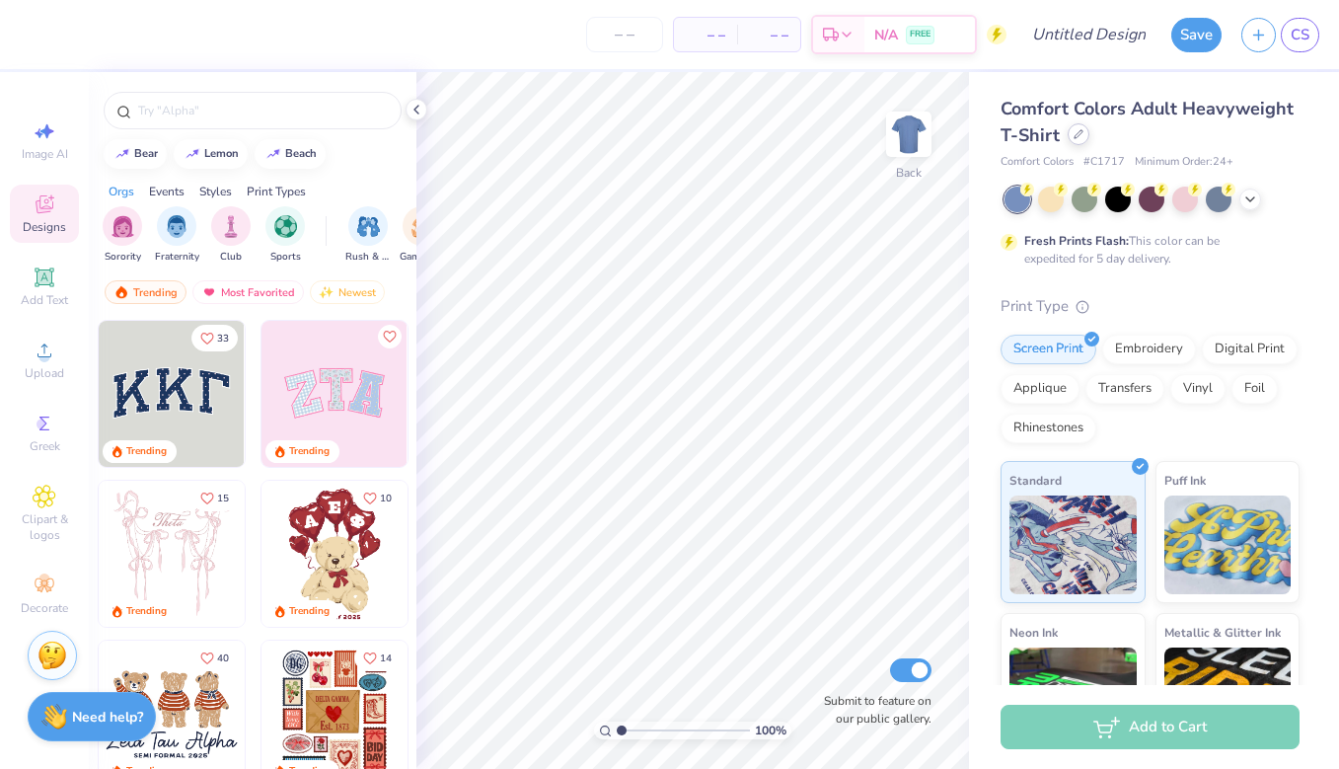
click at [1077, 131] on icon at bounding box center [1078, 134] width 10 height 10
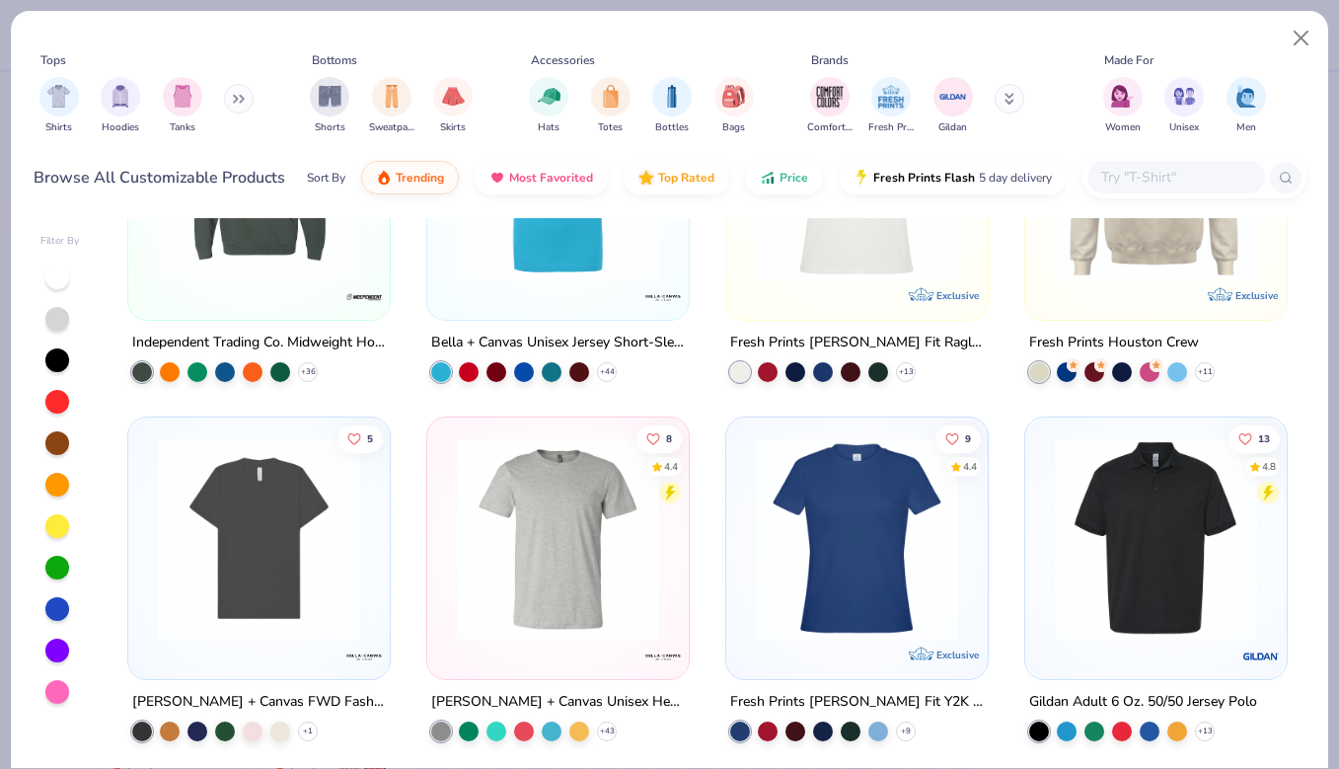
scroll to position [530, 0]
click at [60, 102] on img "filter for Shirts" at bounding box center [58, 94] width 23 height 23
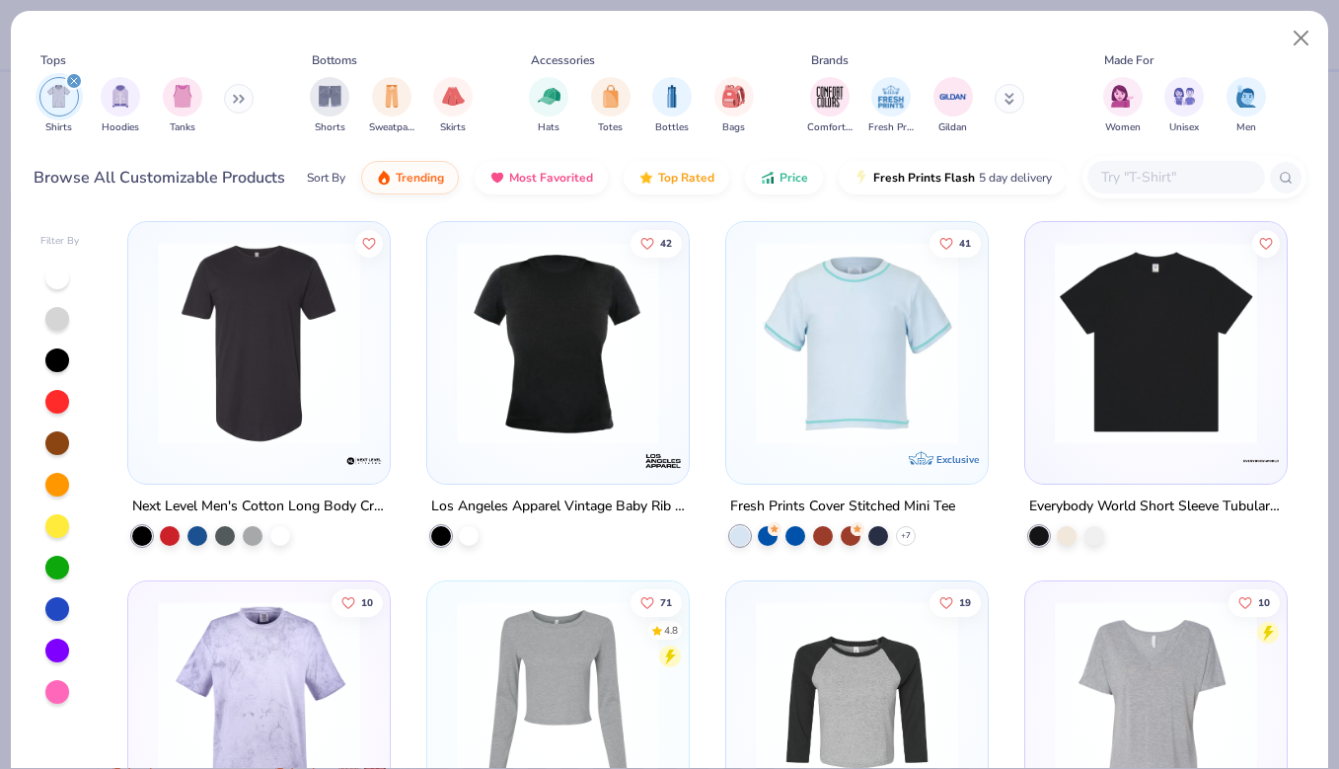
scroll to position [3938, 0]
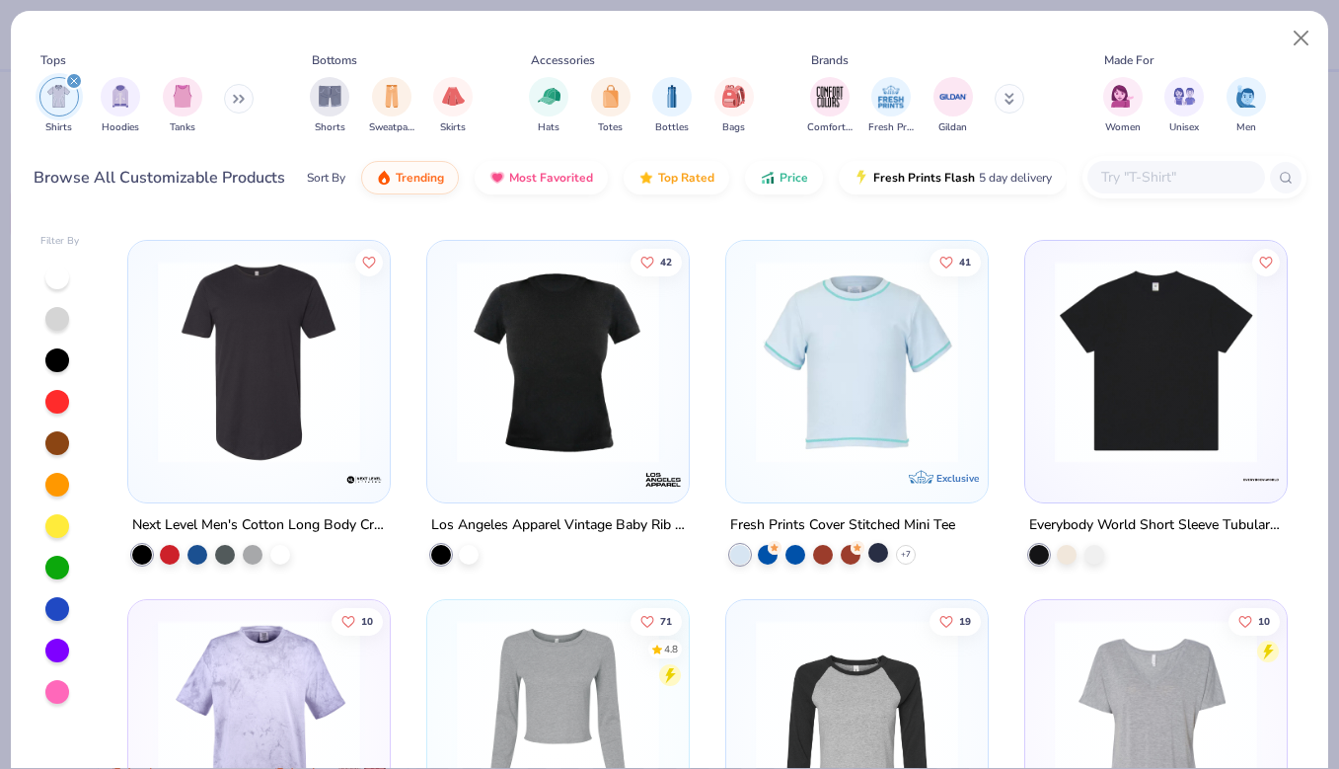
click at [883, 546] on div at bounding box center [878, 553] width 20 height 20
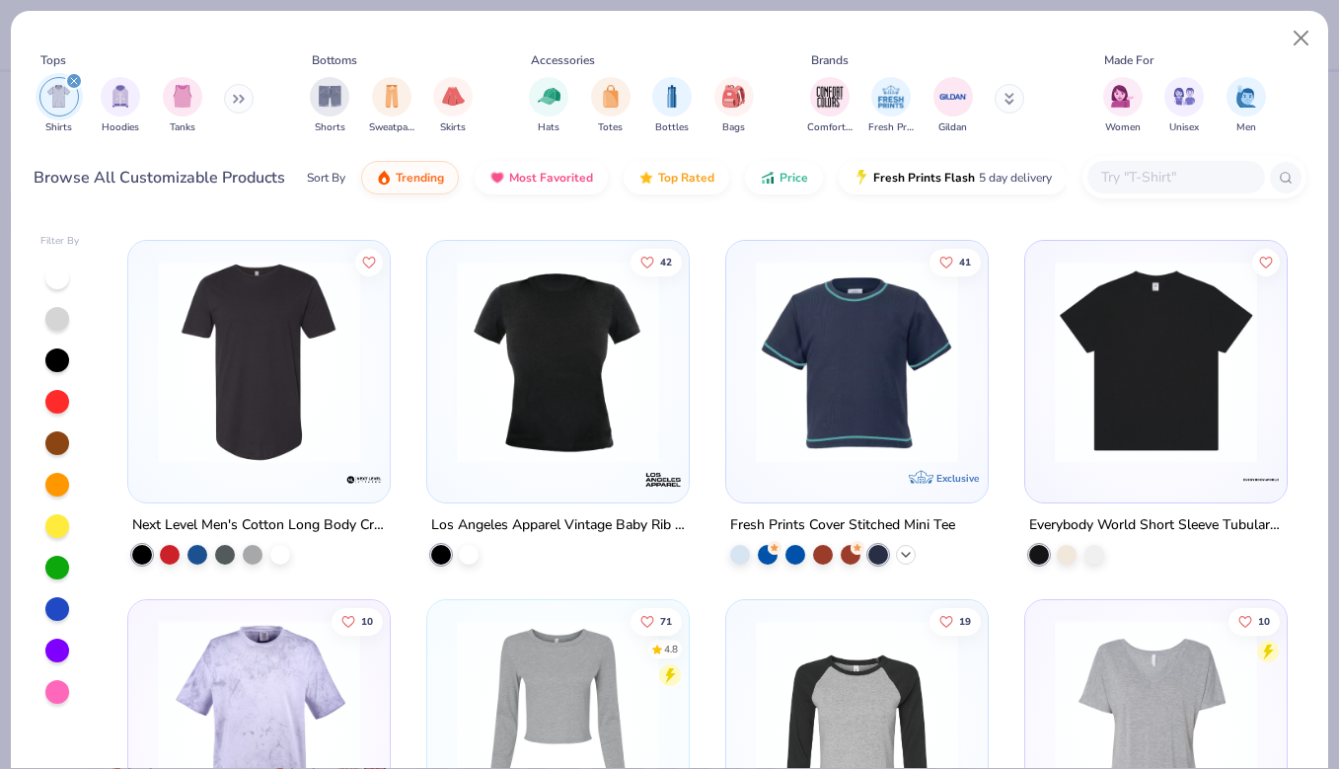
click at [911, 550] on icon at bounding box center [906, 555] width 16 height 16
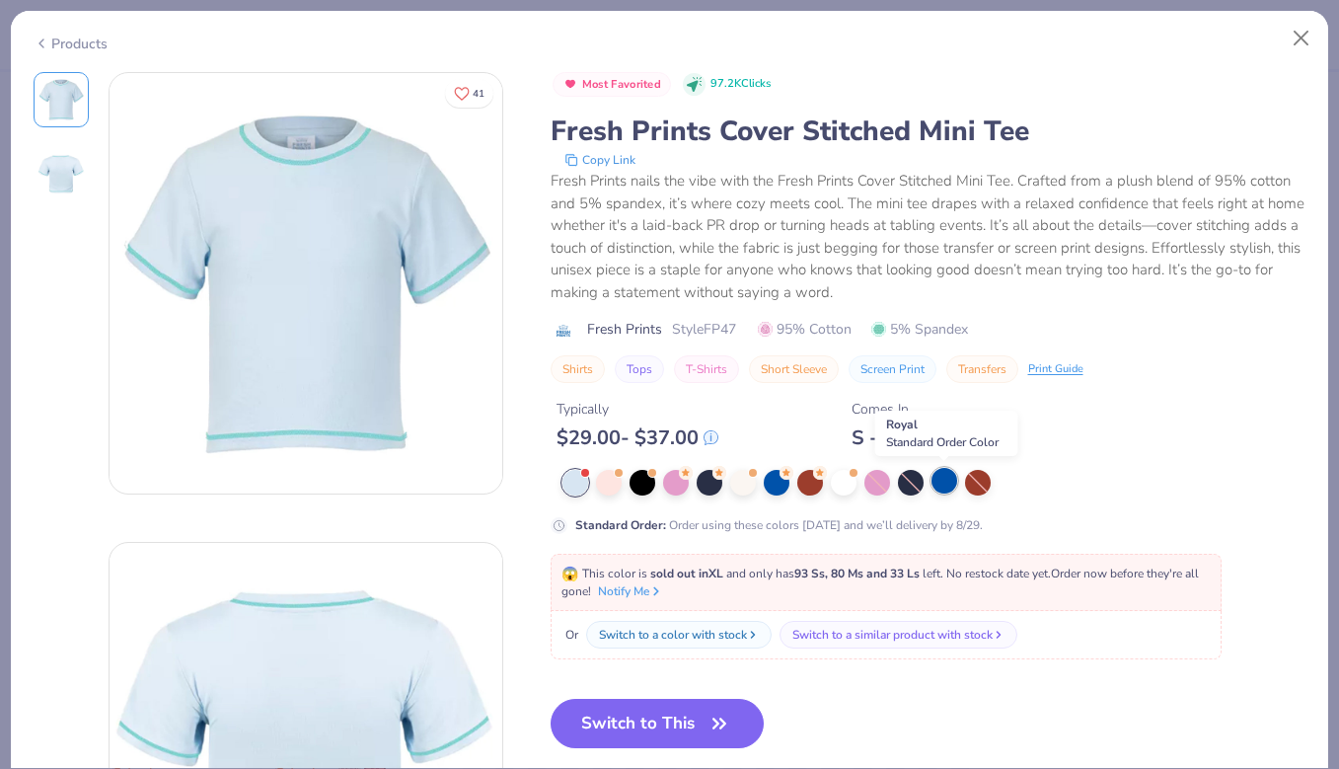
click at [942, 479] on div at bounding box center [944, 481] width 26 height 26
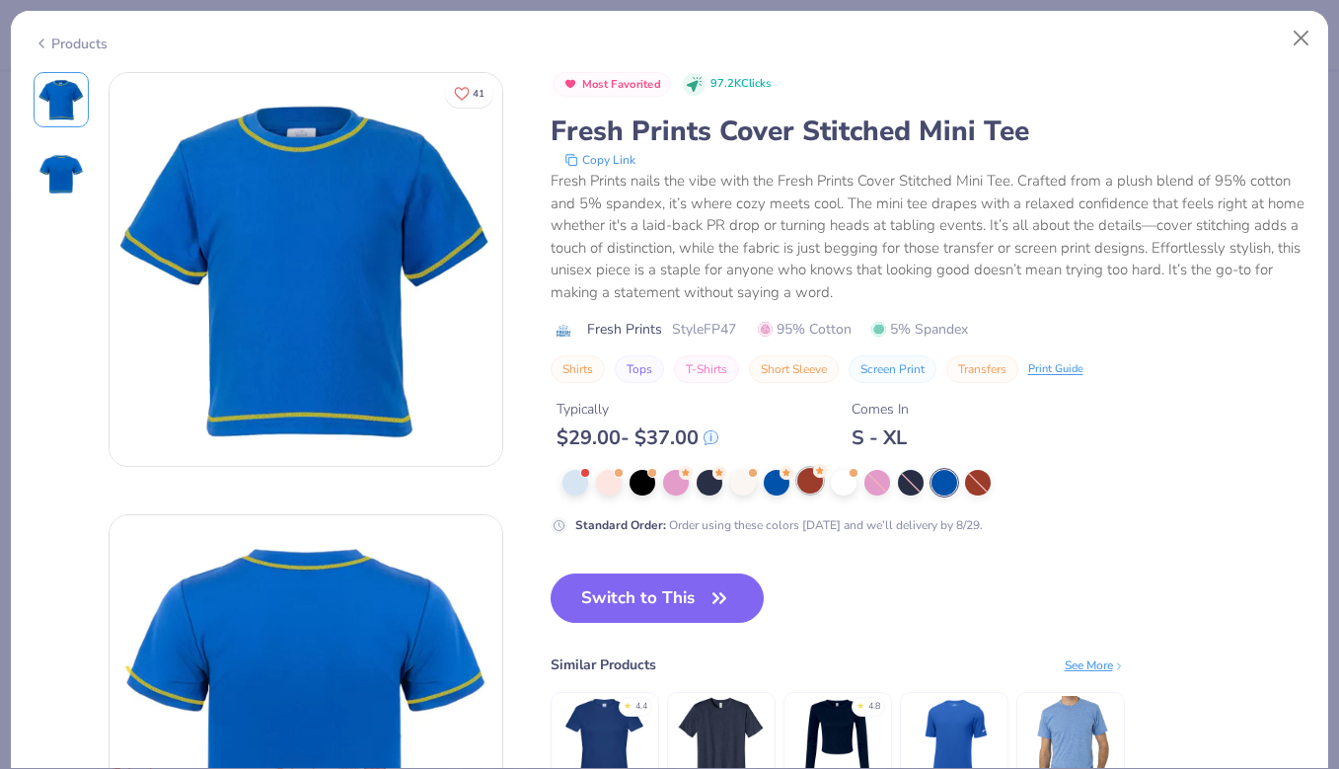
click at [805, 484] on div at bounding box center [810, 481] width 26 height 26
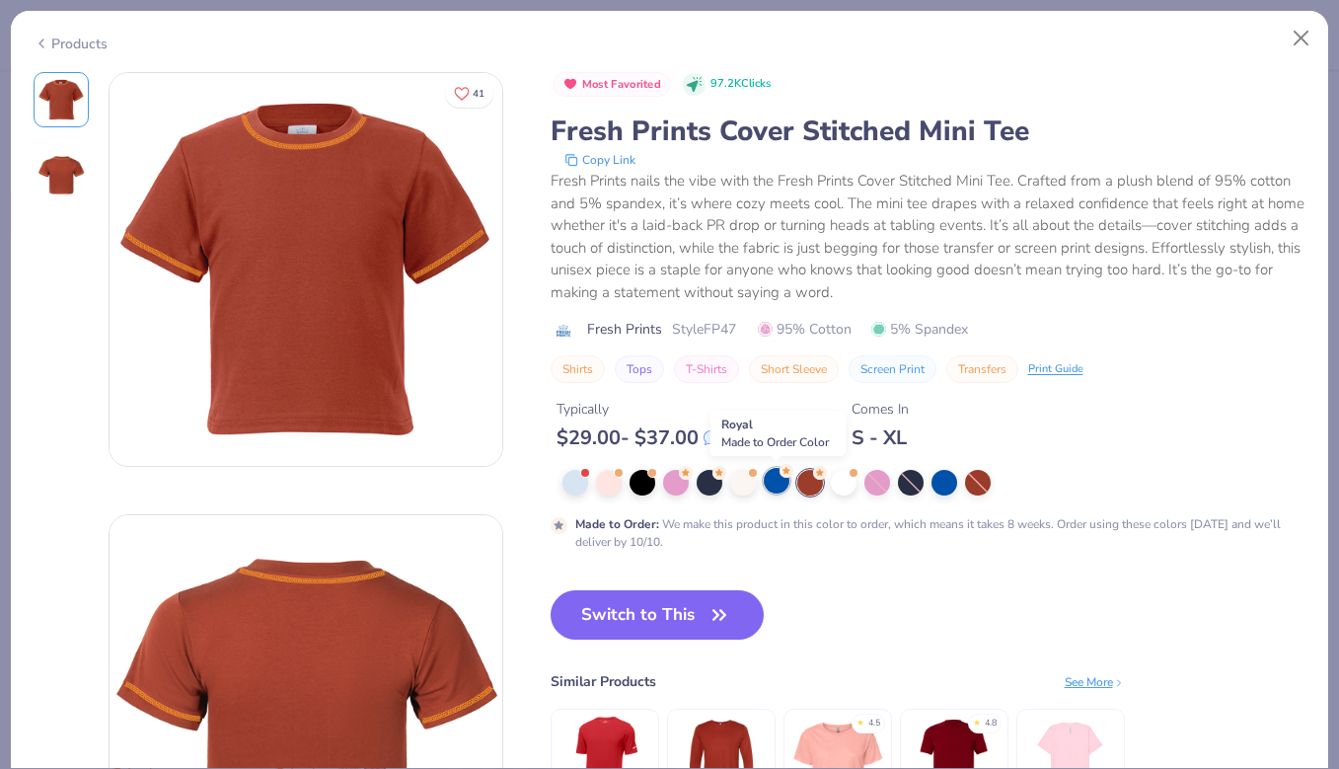
click at [779, 483] on div at bounding box center [777, 481] width 26 height 26
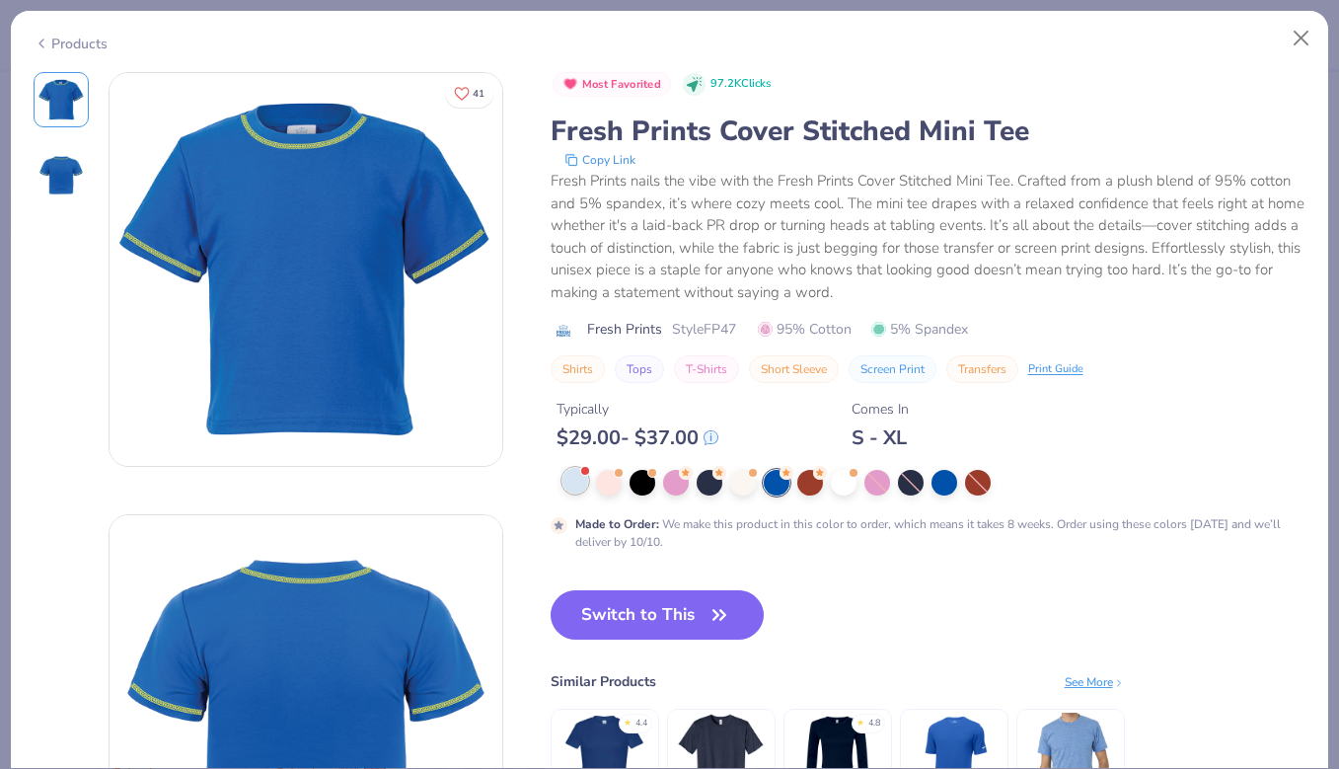
click at [569, 484] on div at bounding box center [575, 481] width 26 height 26
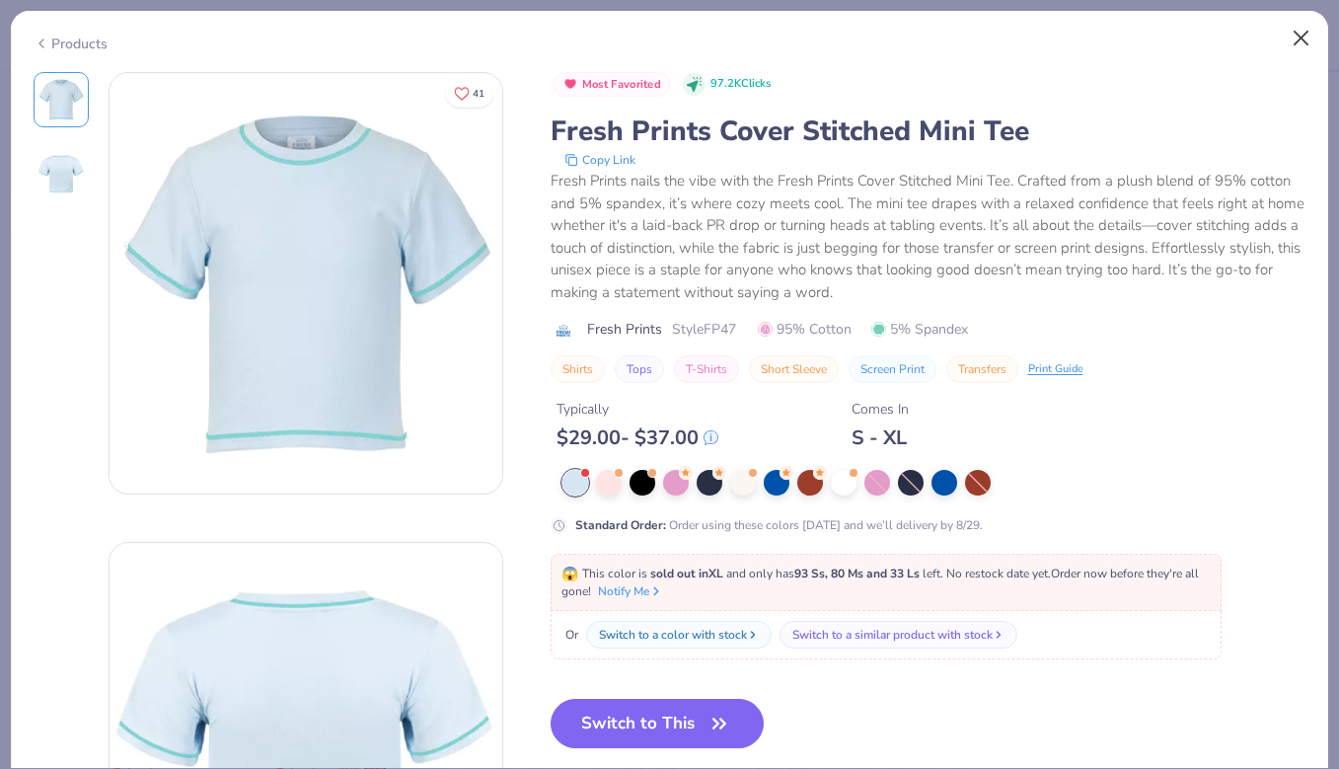
click at [1301, 43] on button "Close" at bounding box center [1300, 38] width 37 height 37
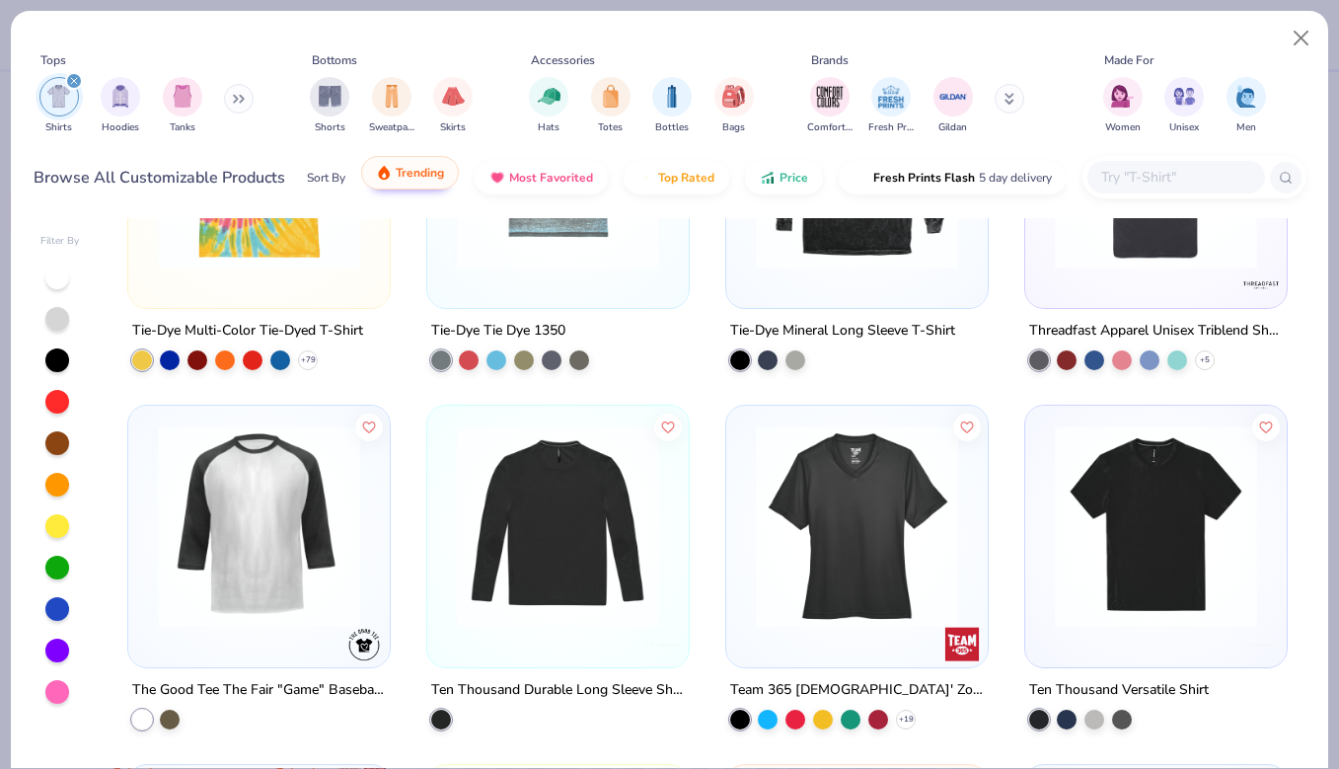
scroll to position [8105, 0]
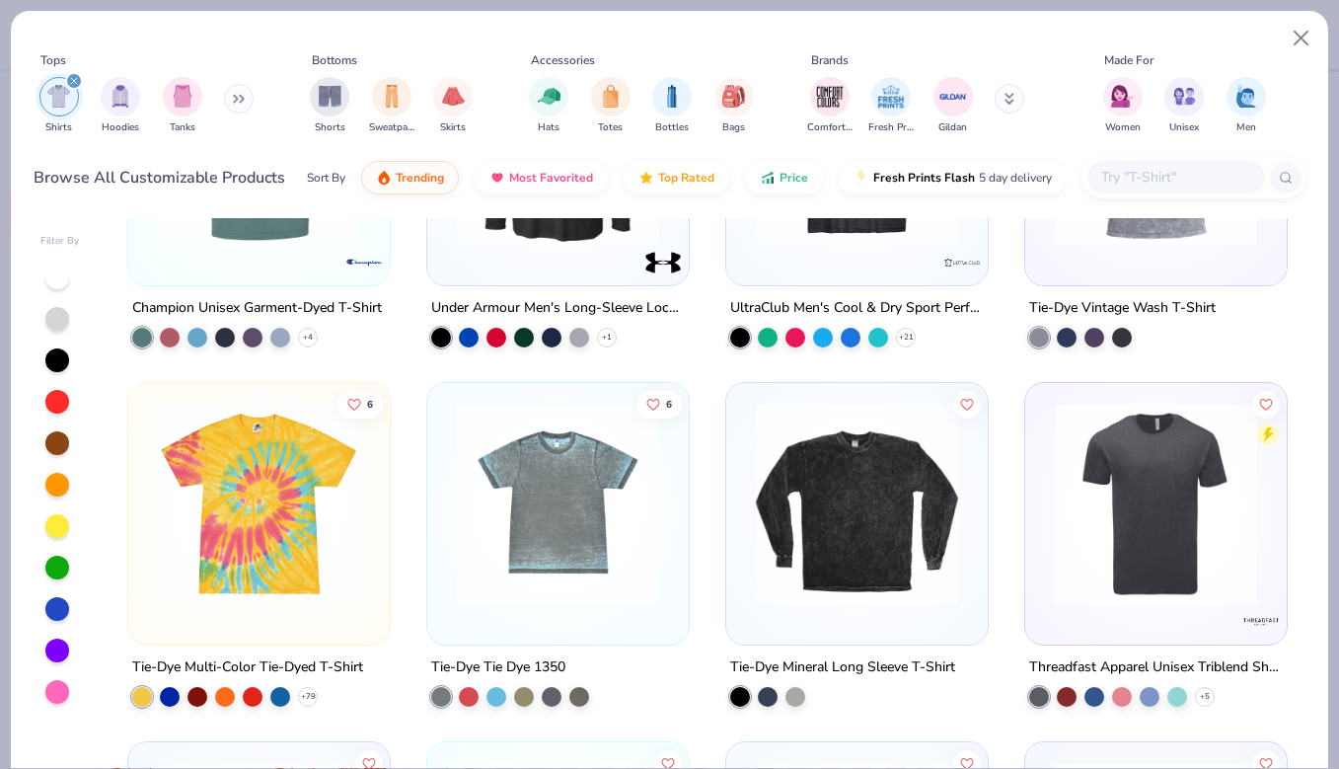
click at [244, 99] on icon at bounding box center [242, 99] width 3 height 7
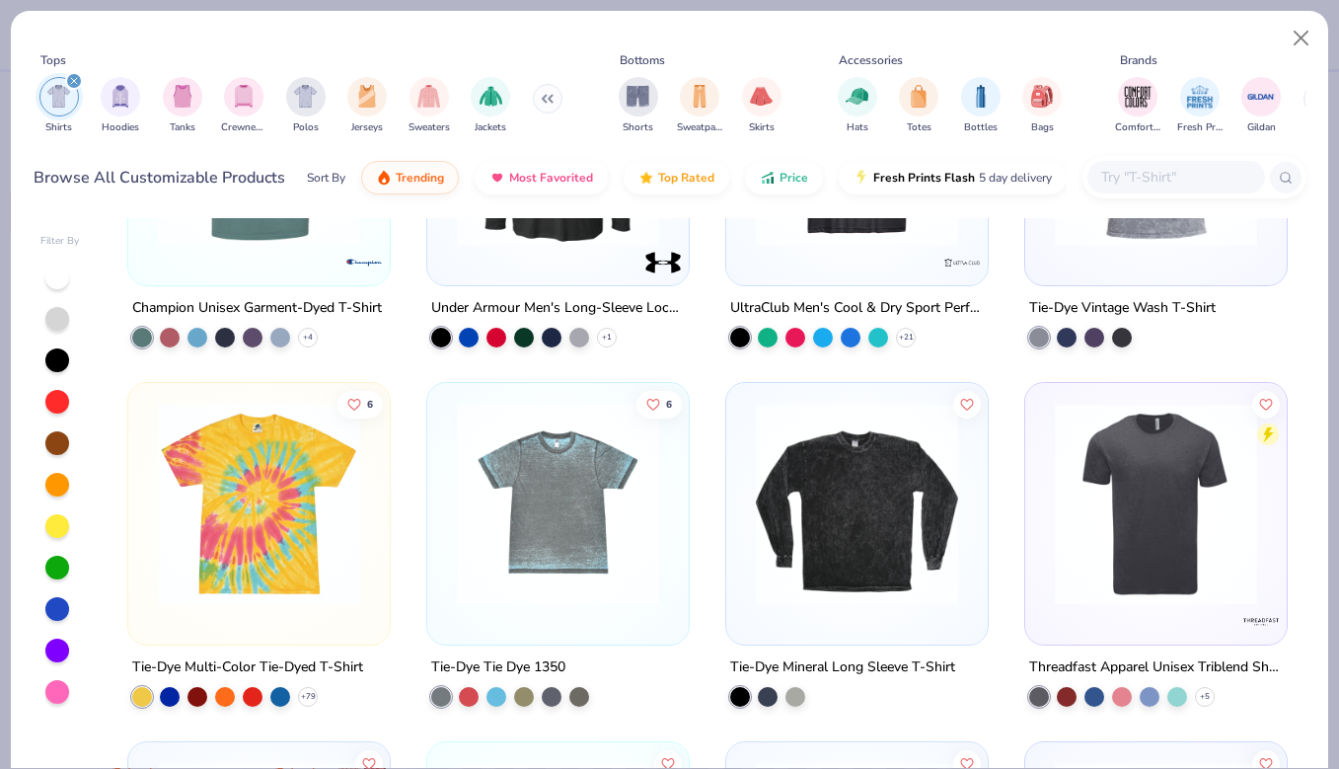
click at [203, 97] on div "Shirts Hoodies Tanks Crewnecks Polos Jerseys Sweaters Jackets" at bounding box center [301, 105] width 535 height 73
click at [193, 97] on div "filter for Tanks" at bounding box center [182, 94] width 39 height 39
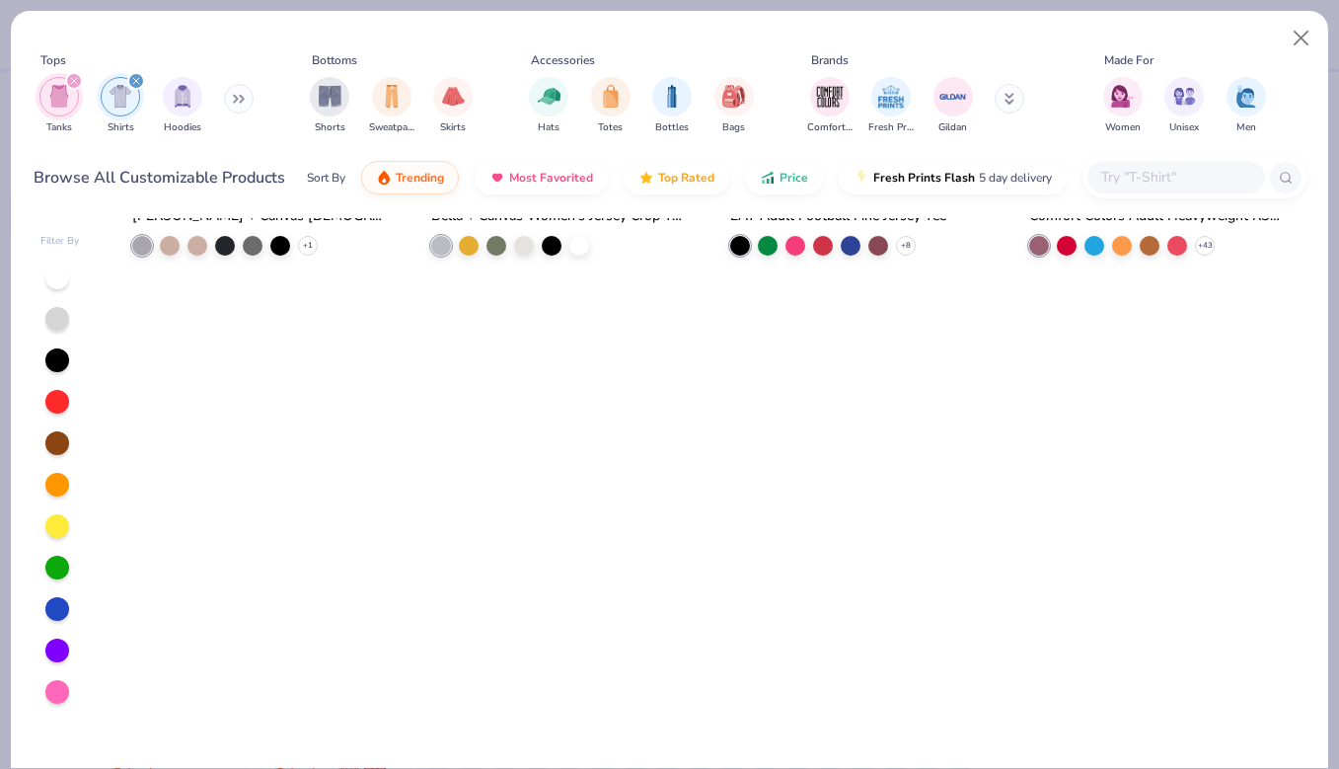
scroll to position [1235, 0]
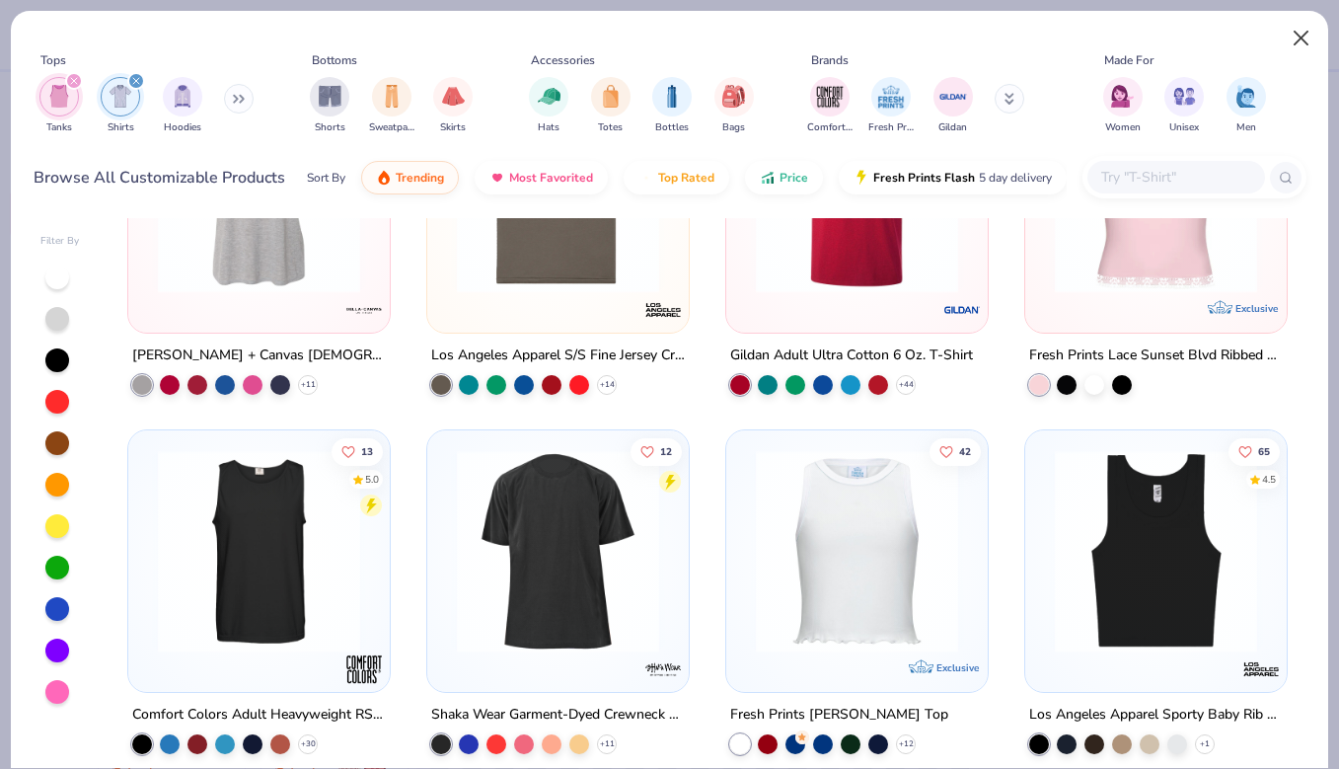
click at [1309, 30] on button "Close" at bounding box center [1300, 38] width 37 height 37
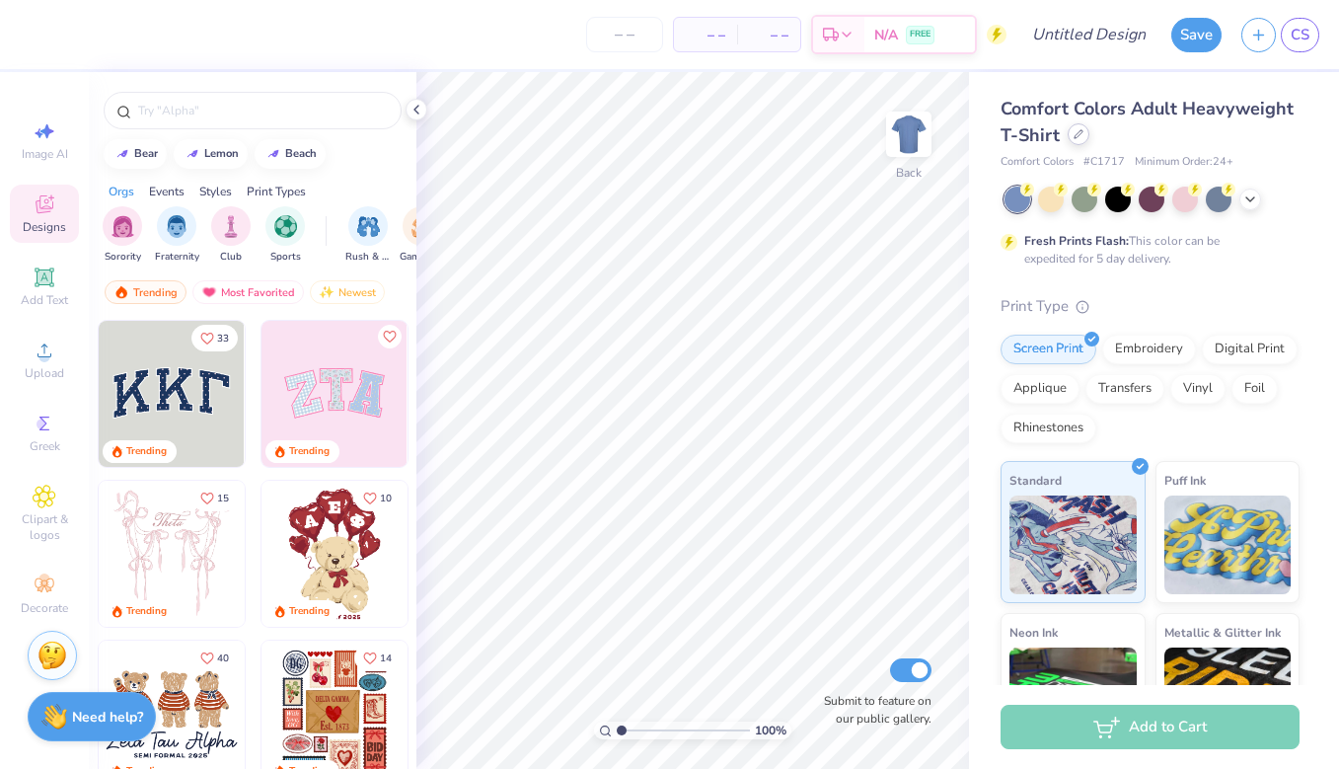
click at [1076, 137] on icon at bounding box center [1078, 134] width 10 height 10
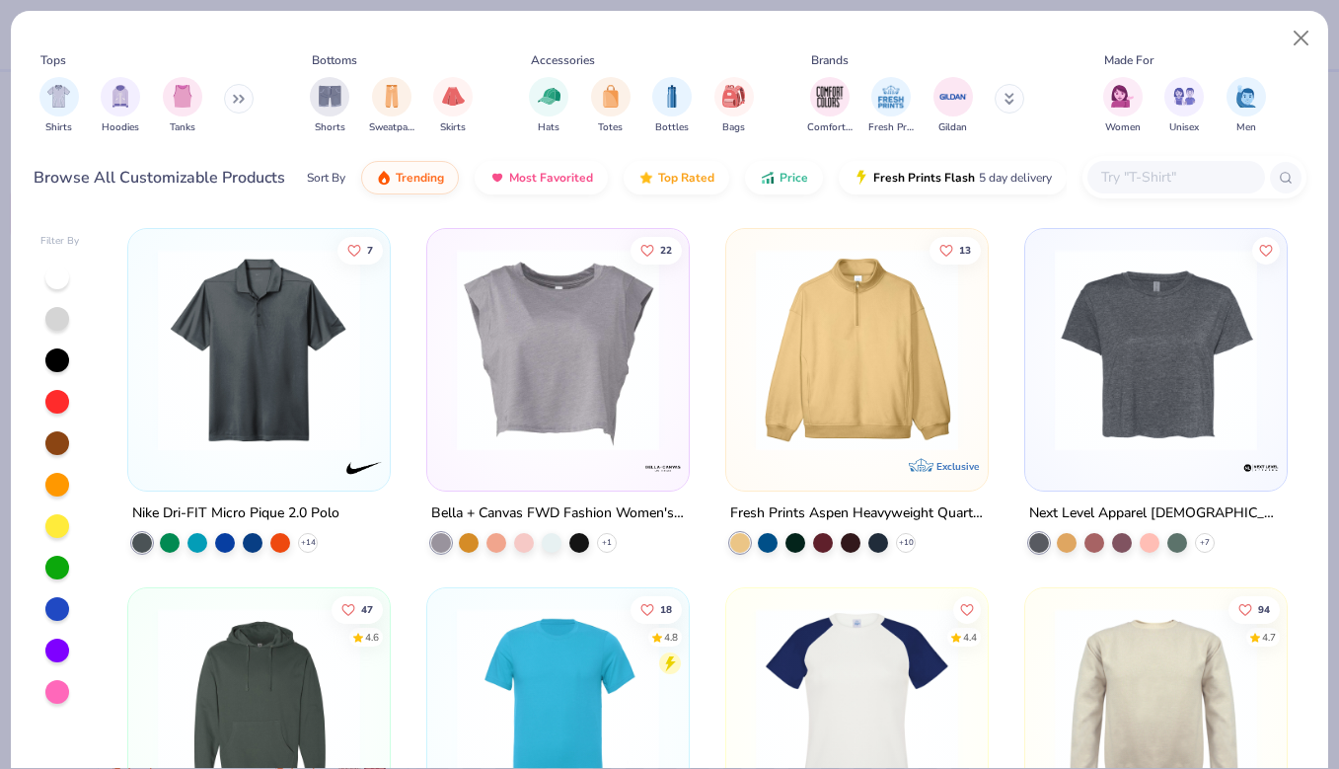
click at [1177, 173] on input "text" at bounding box center [1175, 177] width 152 height 23
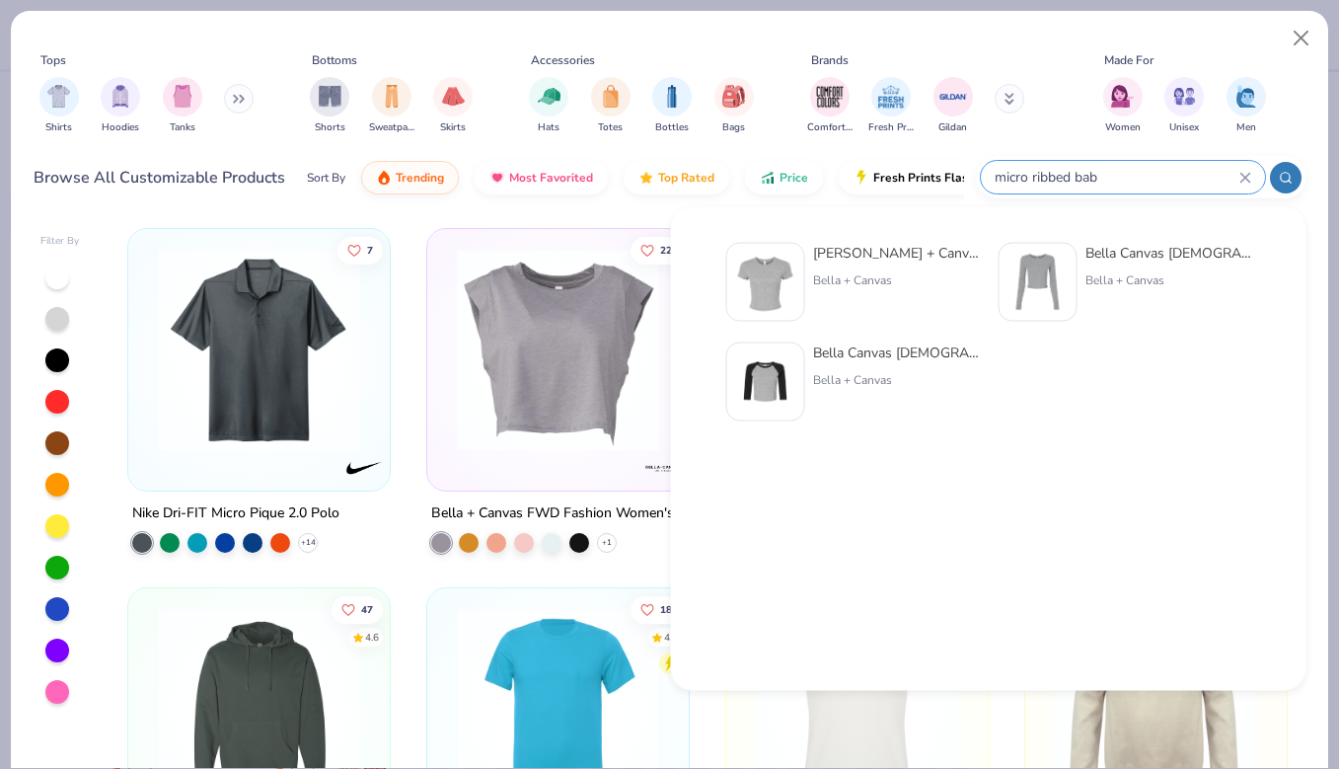
type input "micro ribbed bab"
click at [890, 260] on div "Bella + Canvas [DEMOGRAPHIC_DATA]' Micro Ribbed Bab y Tee" at bounding box center [896, 253] width 166 height 21
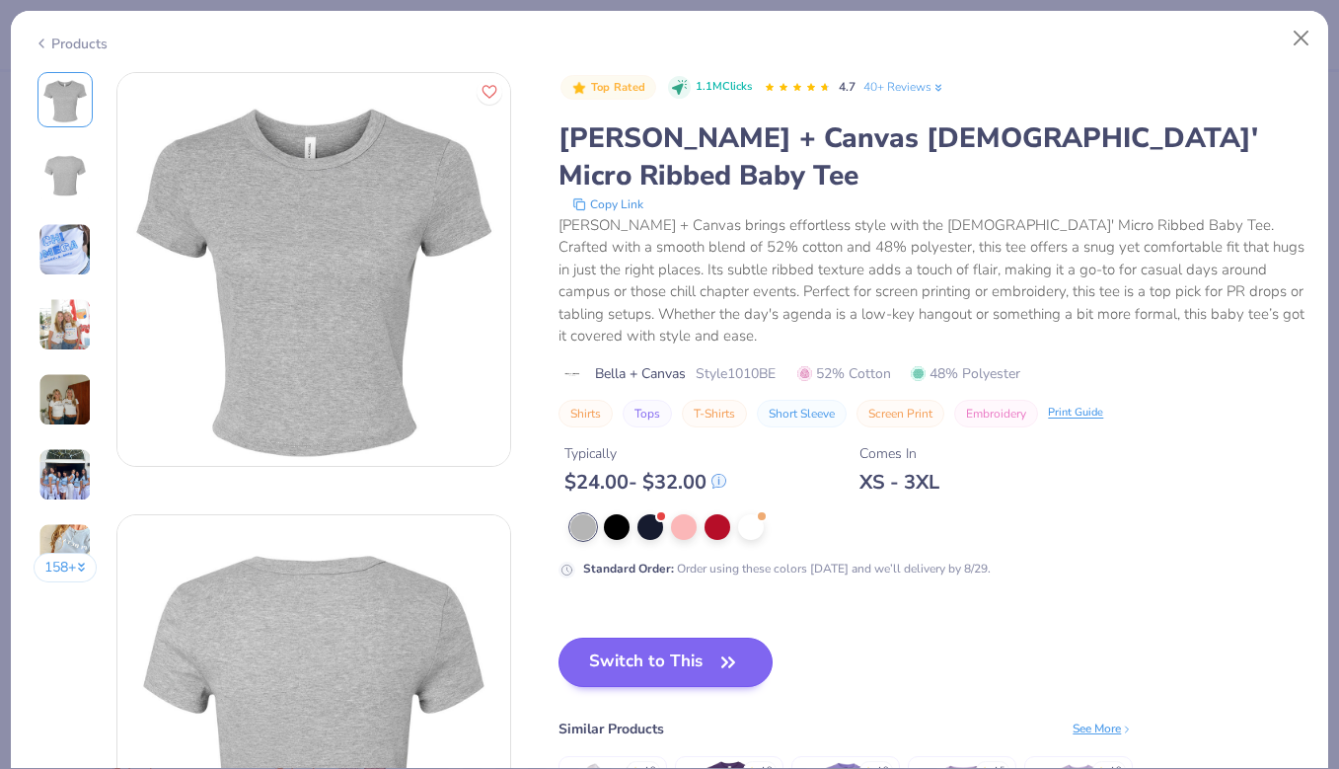
click at [726, 648] on icon "button" at bounding box center [728, 662] width 28 height 28
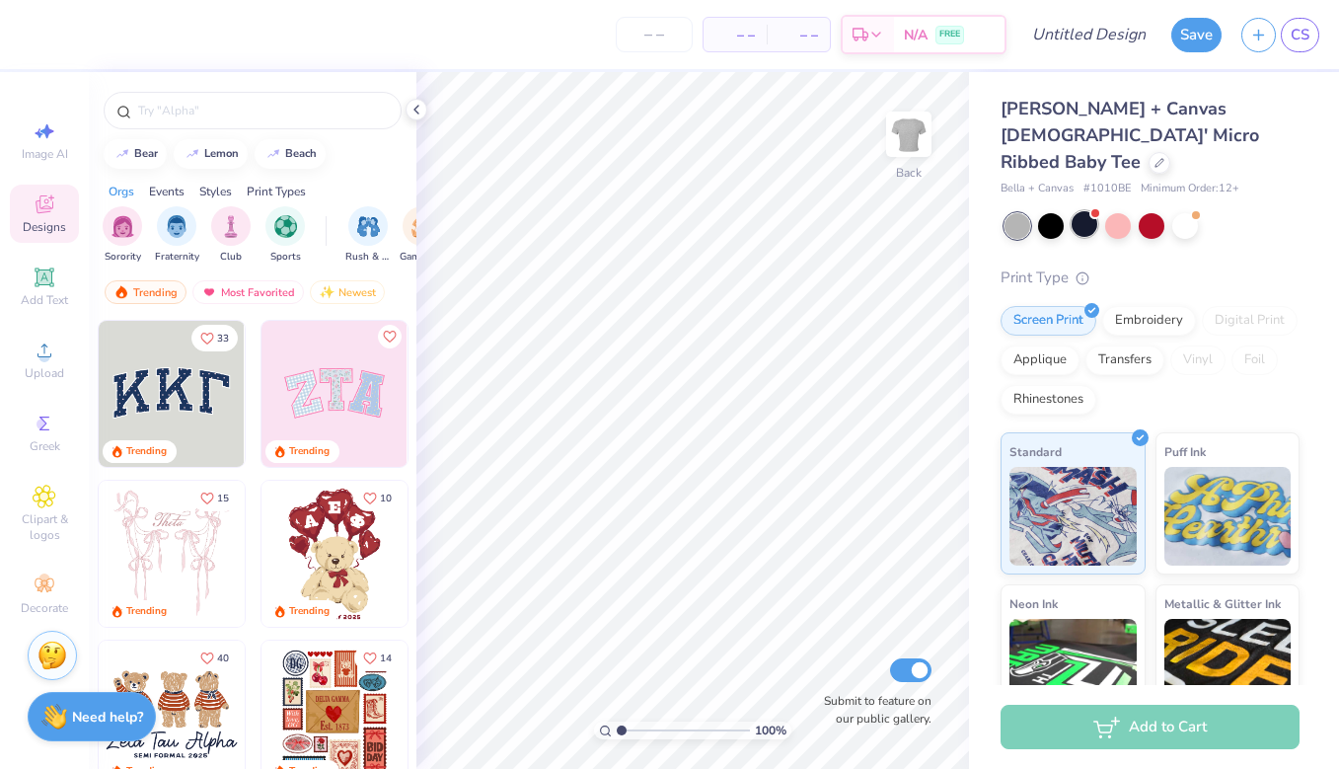
click at [1084, 211] on div at bounding box center [1084, 224] width 26 height 26
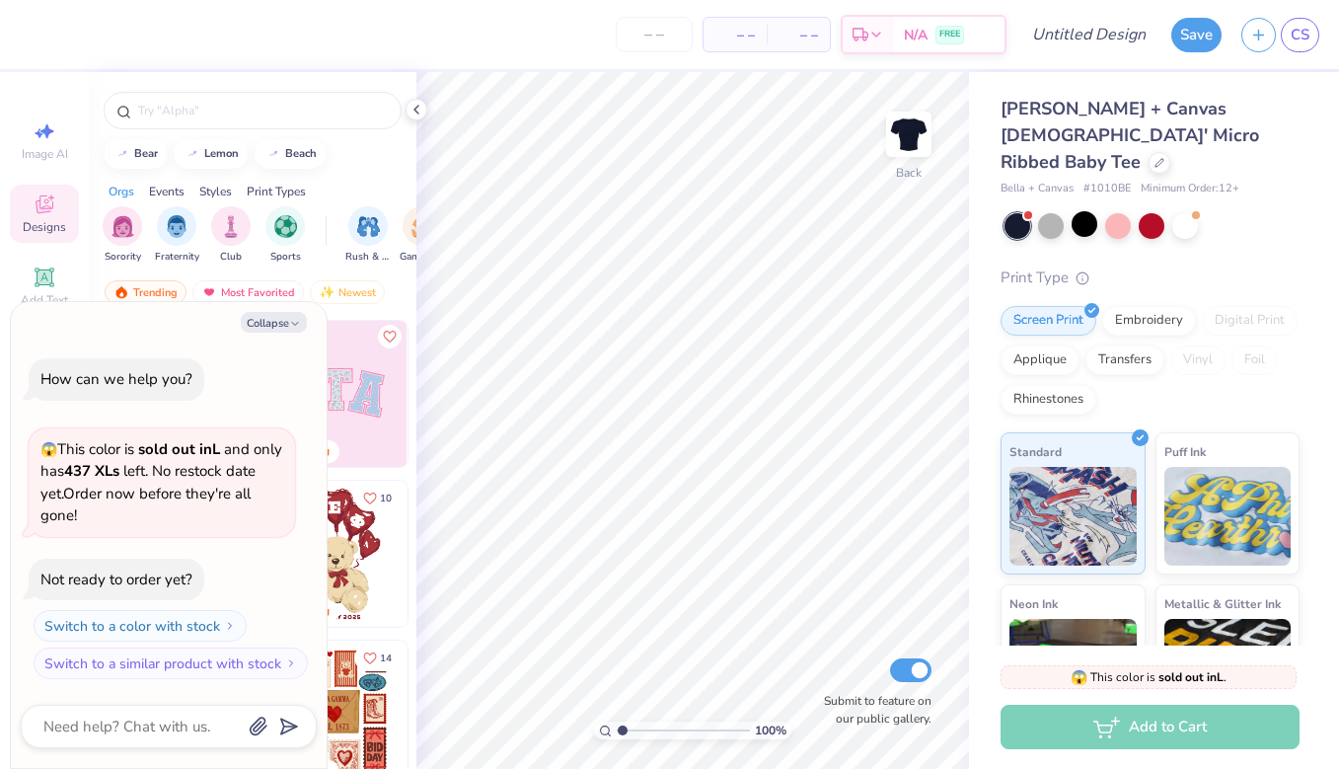
type input "1.07"
type textarea "x"
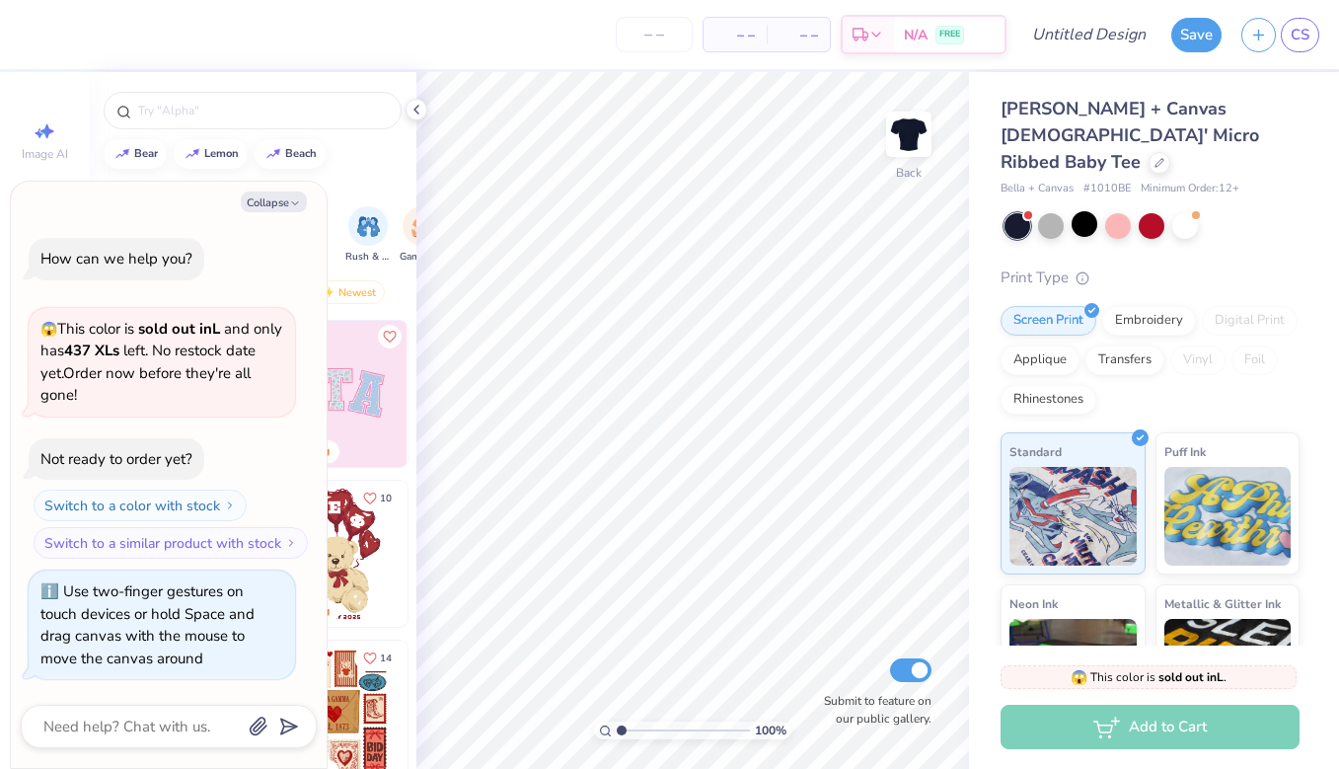
drag, startPoint x: 622, startPoint y: 730, endPoint x: 577, endPoint y: 711, distance: 48.2
type input "1"
click at [577, 711] on div "100 %" at bounding box center [692, 420] width 696 height 696
click at [279, 205] on button "Collapse" at bounding box center [274, 201] width 66 height 21
type textarea "x"
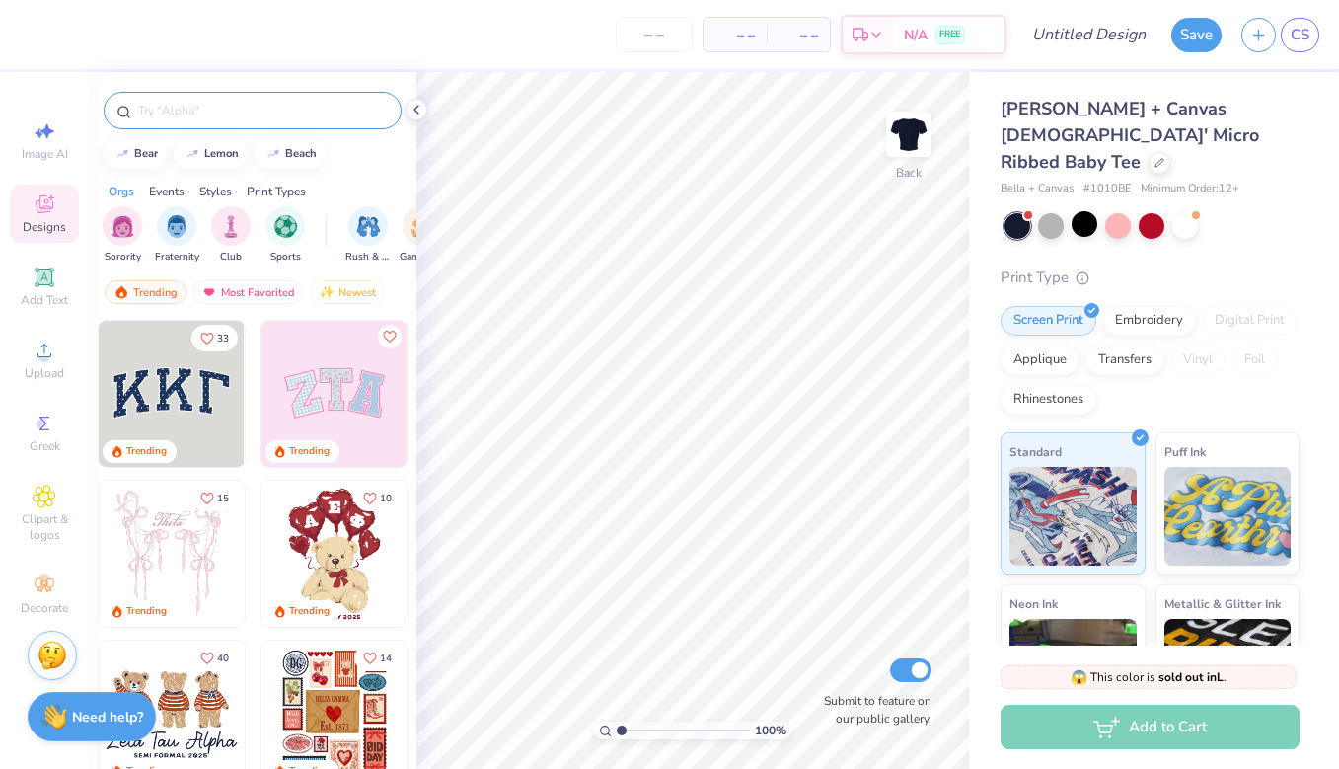
click at [218, 110] on input "text" at bounding box center [262, 111] width 253 height 20
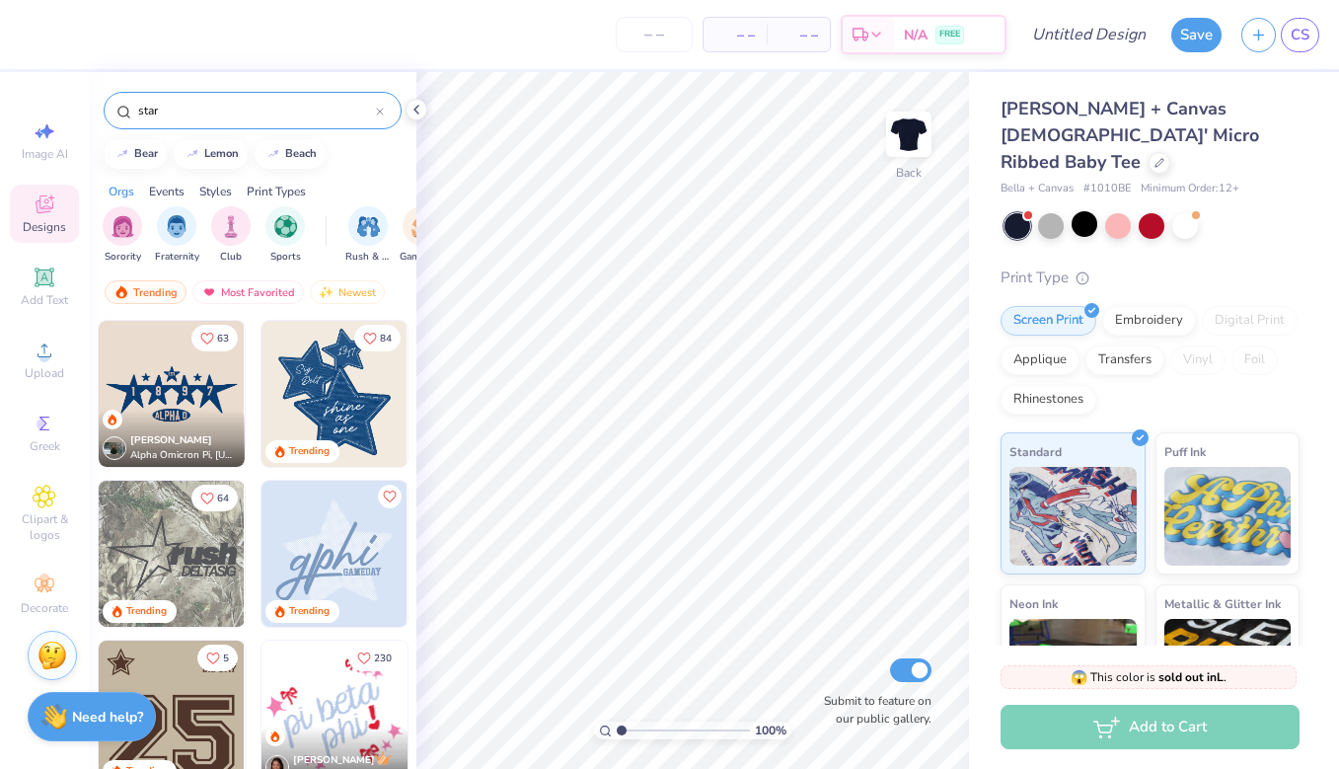
type input "star"
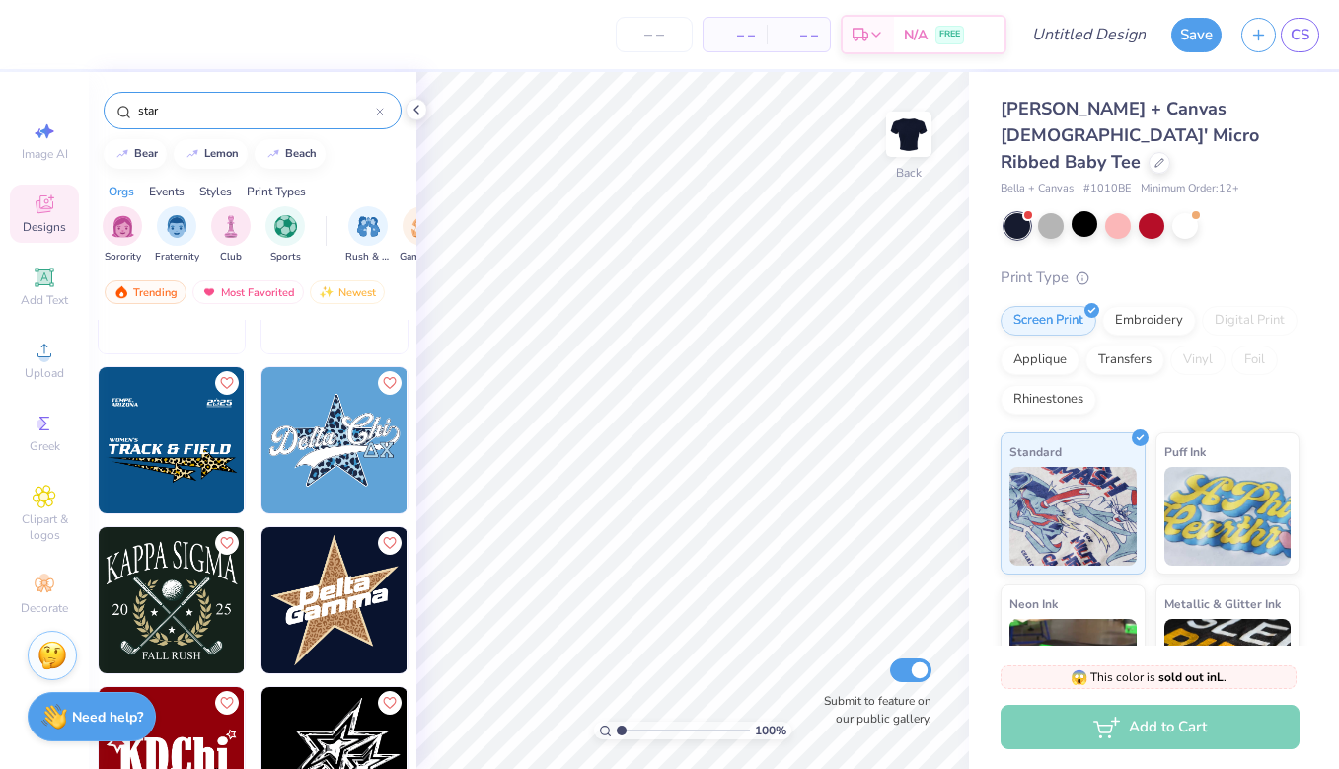
scroll to position [1864, 0]
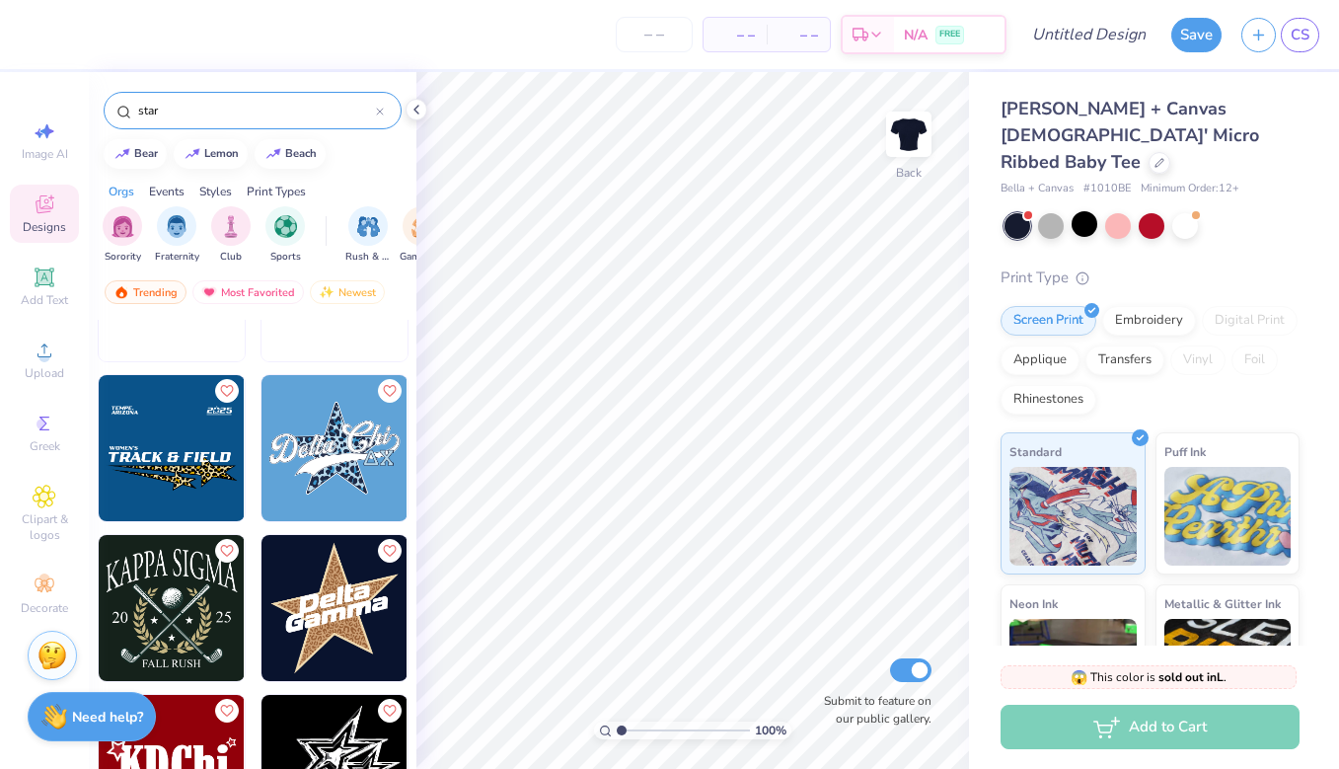
click at [353, 596] on img at bounding box center [334, 608] width 146 height 146
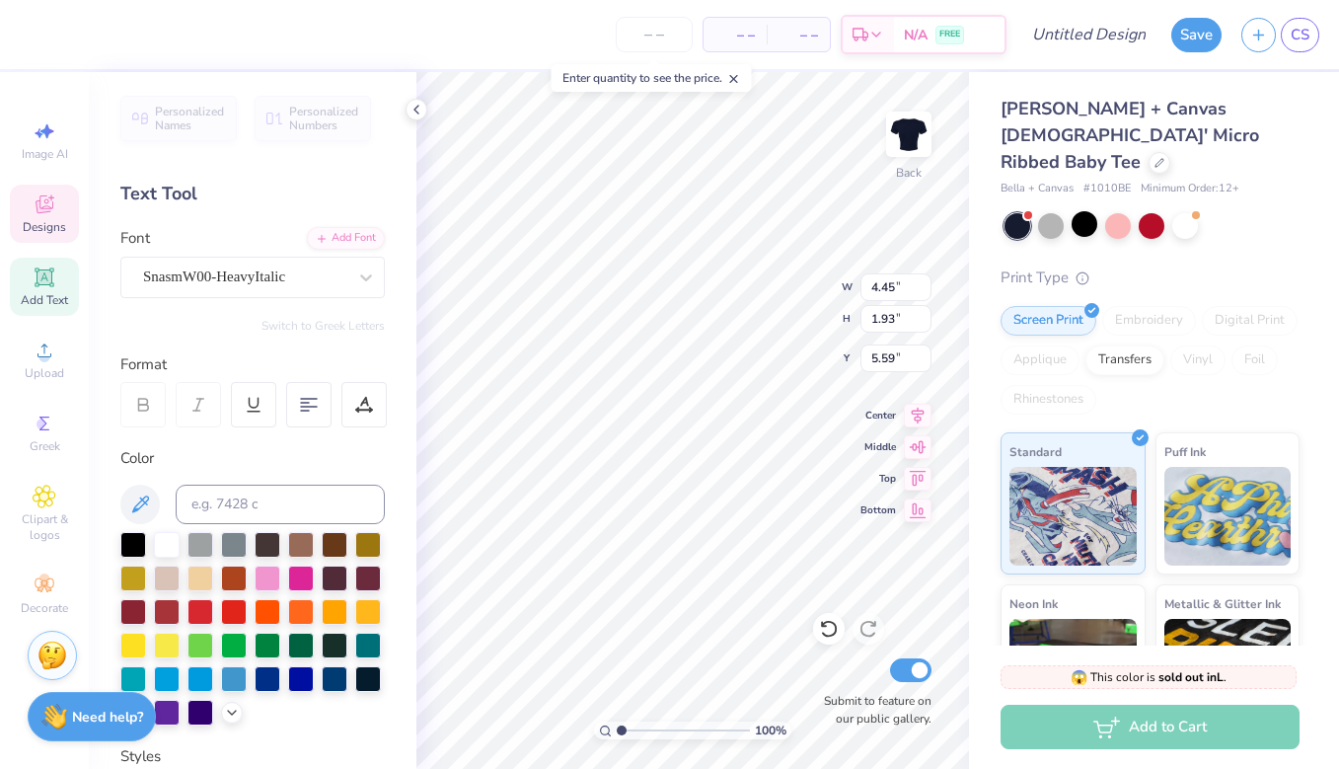
type textarea "S"
type textarea "Shalom"
type input "7.19"
type input "7.35"
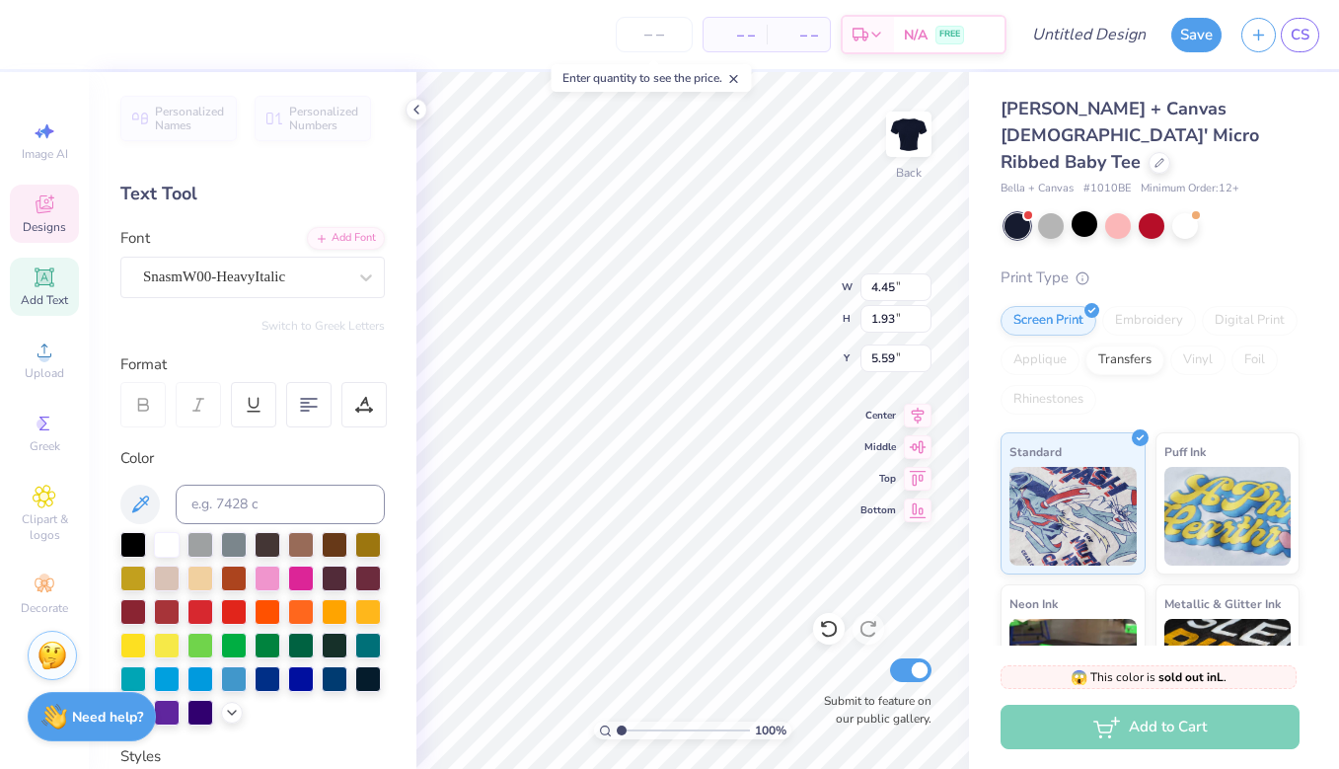
type input "3.44"
type input "6.45"
type input "2.27"
type input "6.39"
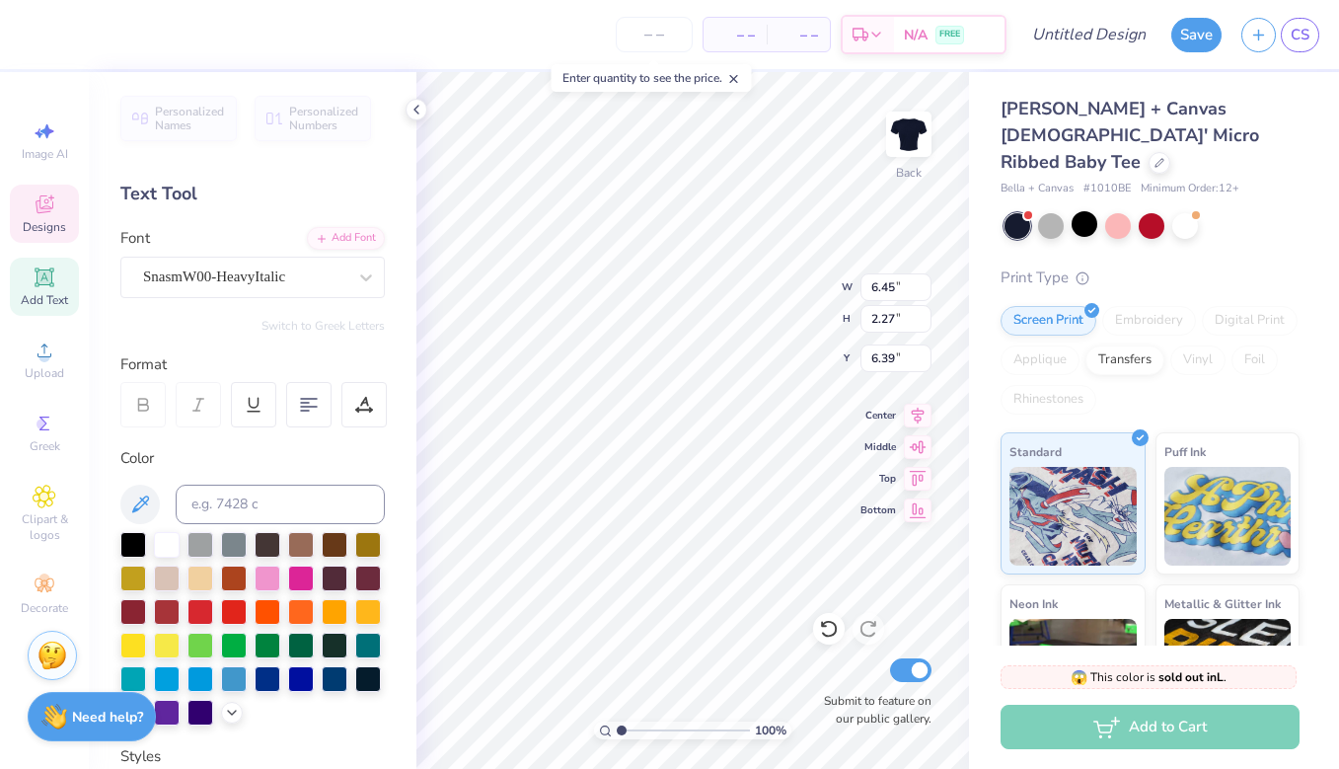
type textarea "G"
type textarea "Stars"
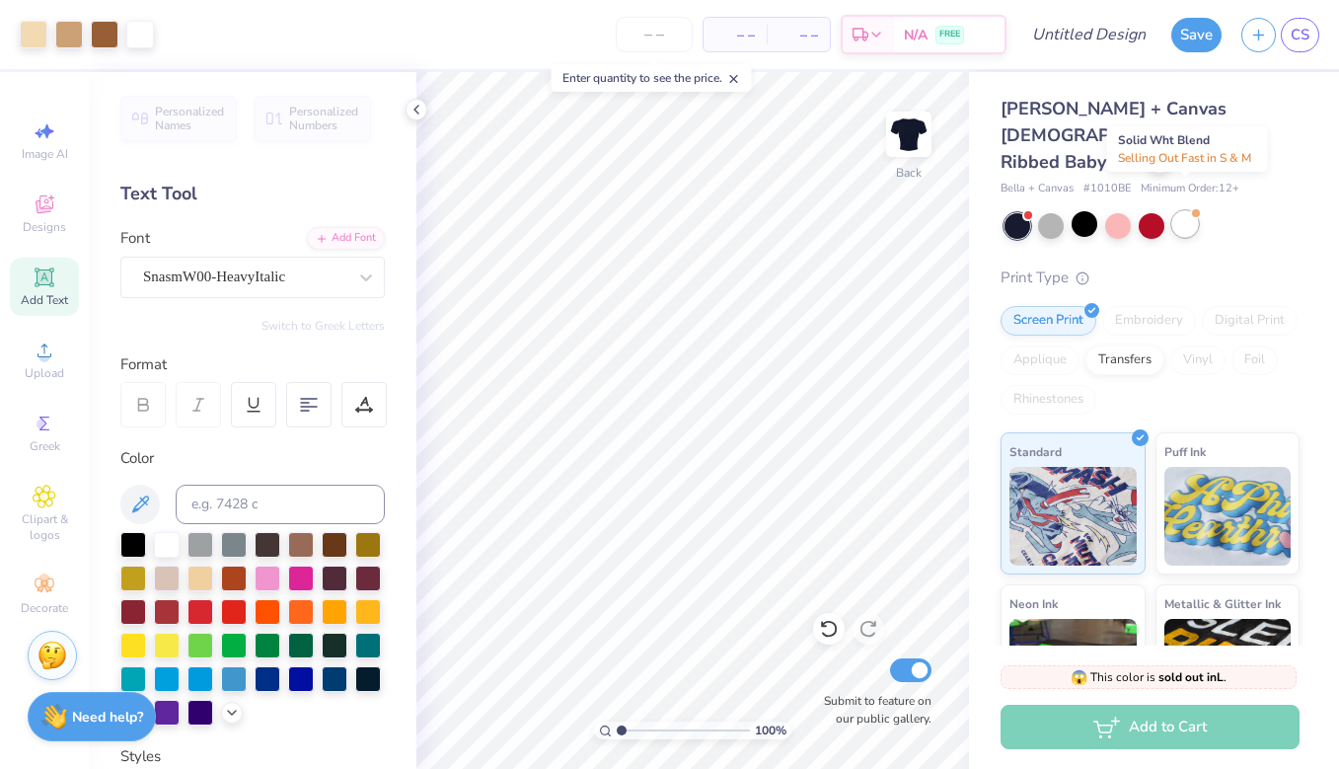
click at [1188, 211] on div at bounding box center [1185, 224] width 26 height 26
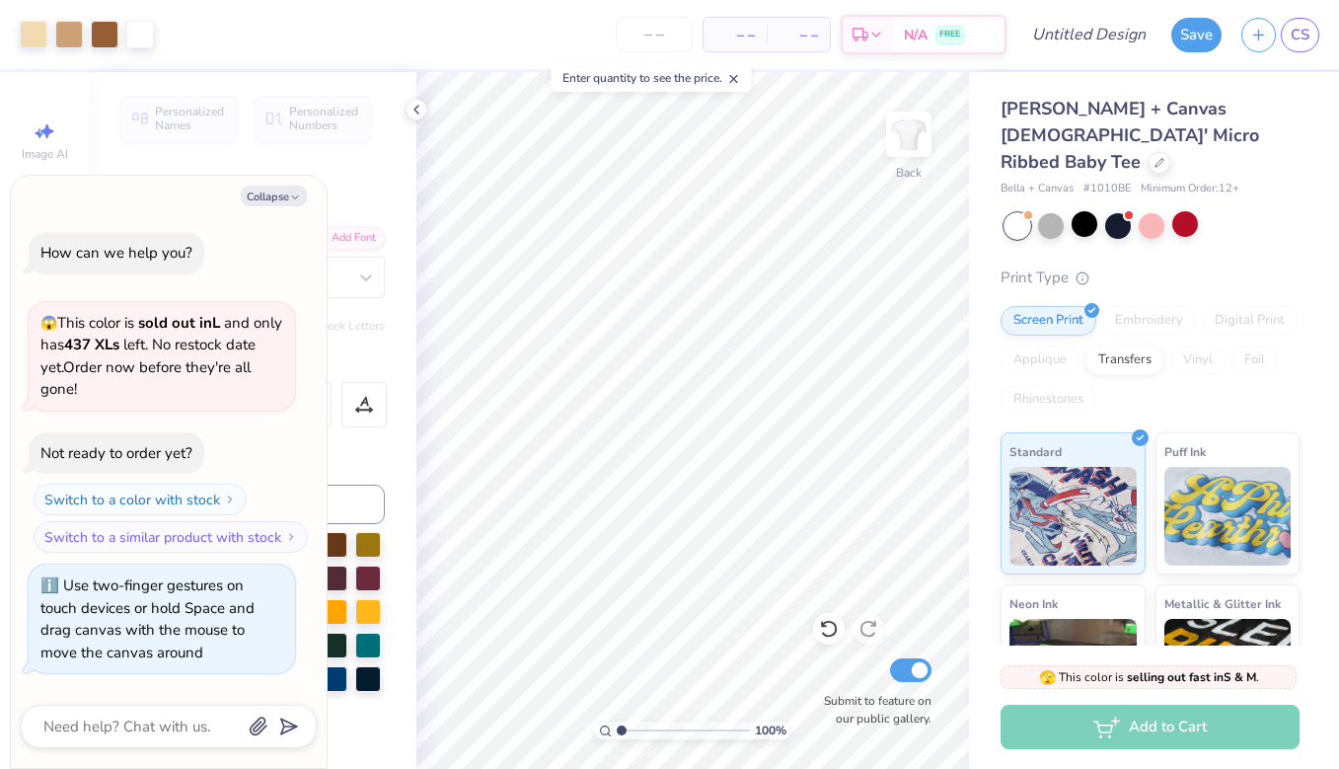
scroll to position [244, 0]
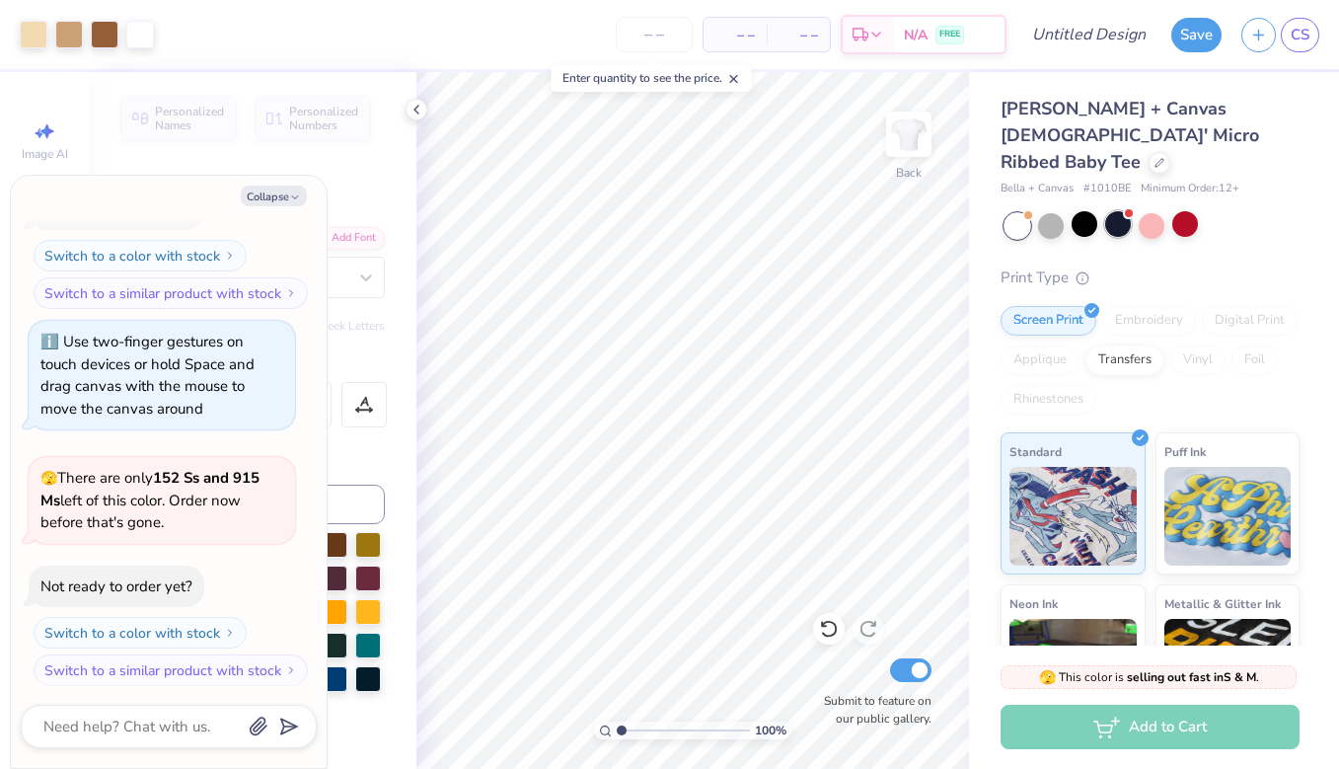
click at [1122, 211] on div at bounding box center [1118, 224] width 26 height 26
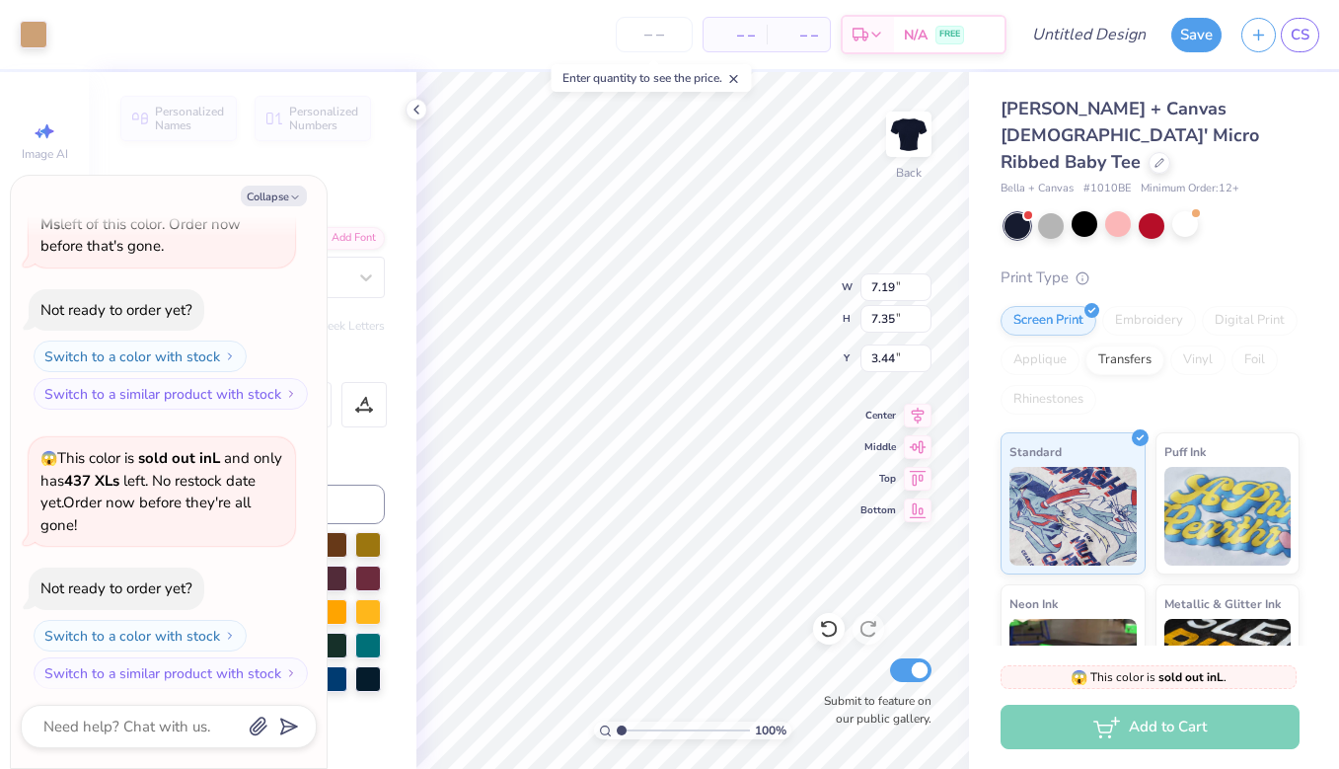
type textarea "x"
type input "3.87"
type textarea "x"
type input "3.44"
type textarea "x"
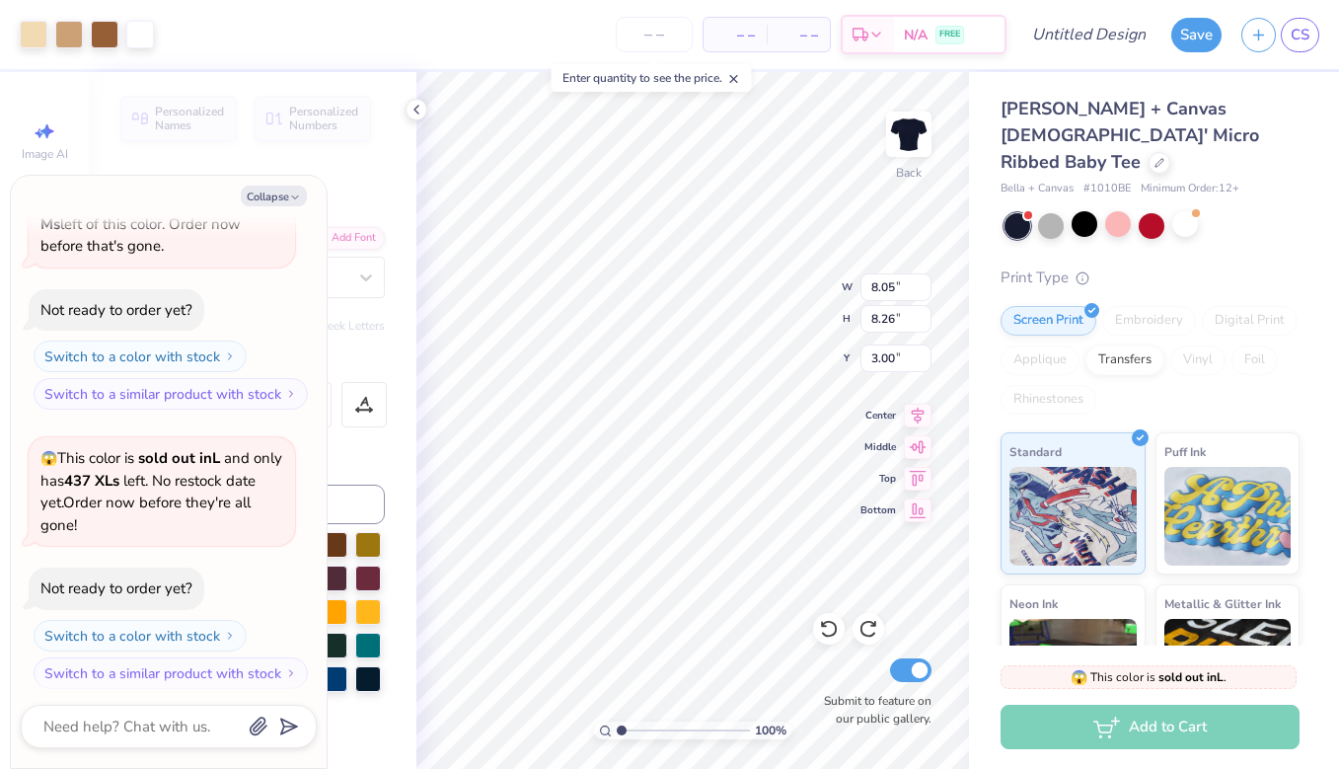
type input "2.08"
type textarea "x"
type input "6.44"
type input "6.61"
type textarea "x"
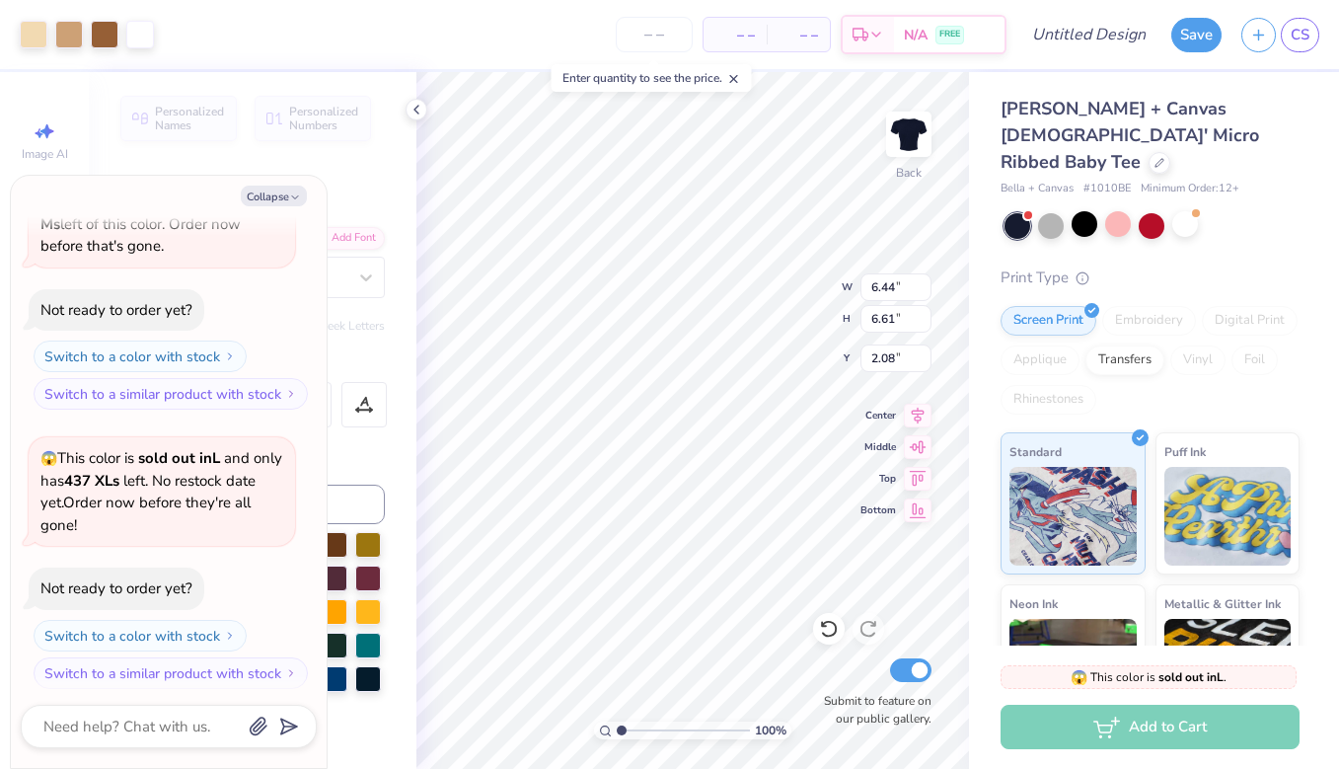
type input "2.12"
click at [1186, 35] on button "Save" at bounding box center [1196, 32] width 50 height 35
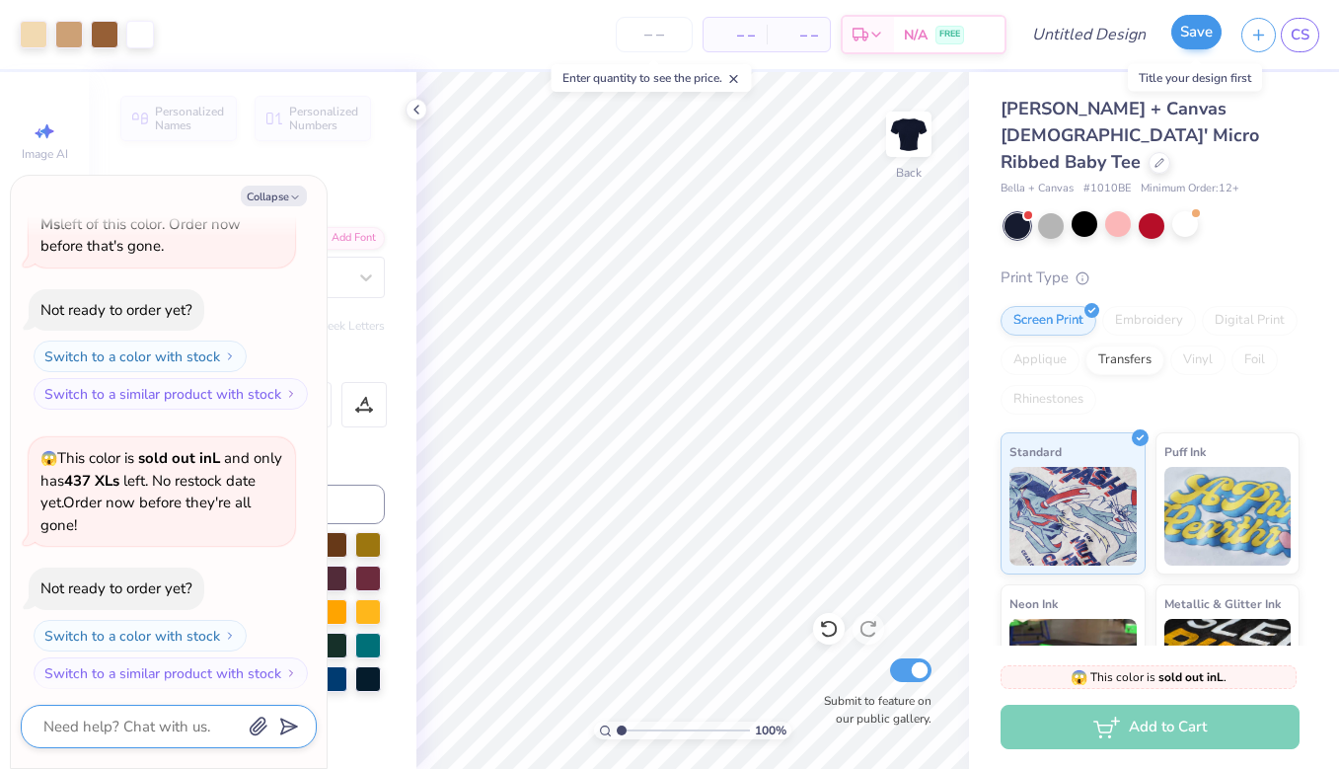
scroll to position [573, 0]
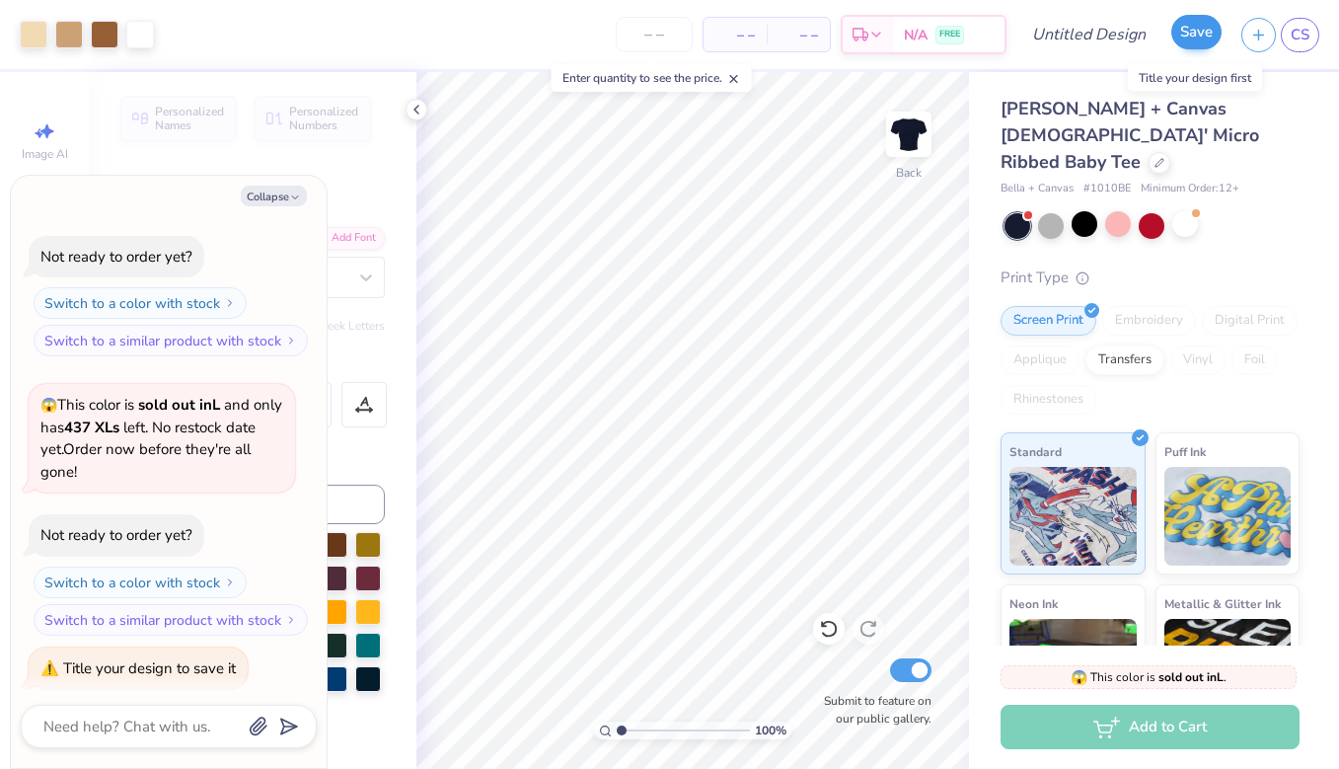
click at [1200, 28] on button "Save" at bounding box center [1196, 32] width 50 height 35
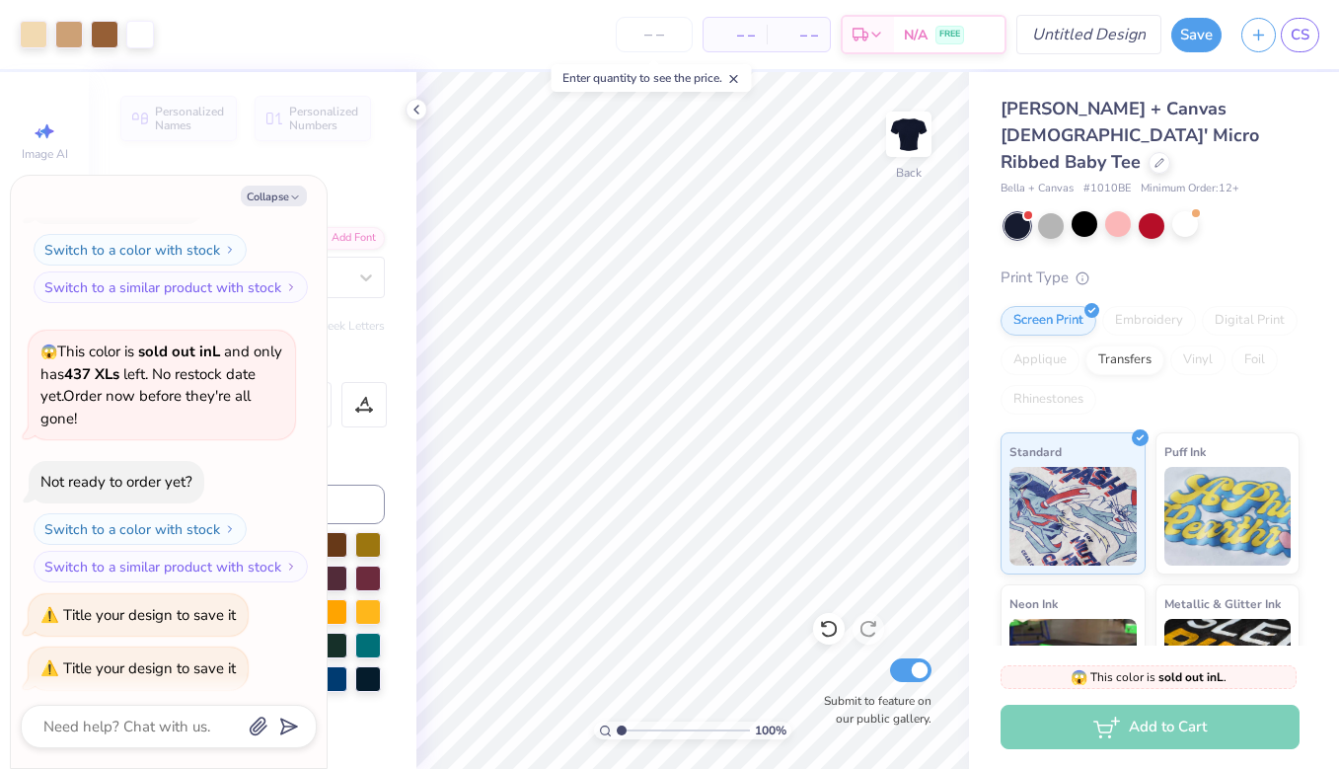
type textarea "x"
click at [1097, 22] on input "Design Title" at bounding box center [1112, 34] width 97 height 39
type input "b"
type textarea "x"
type input "ba"
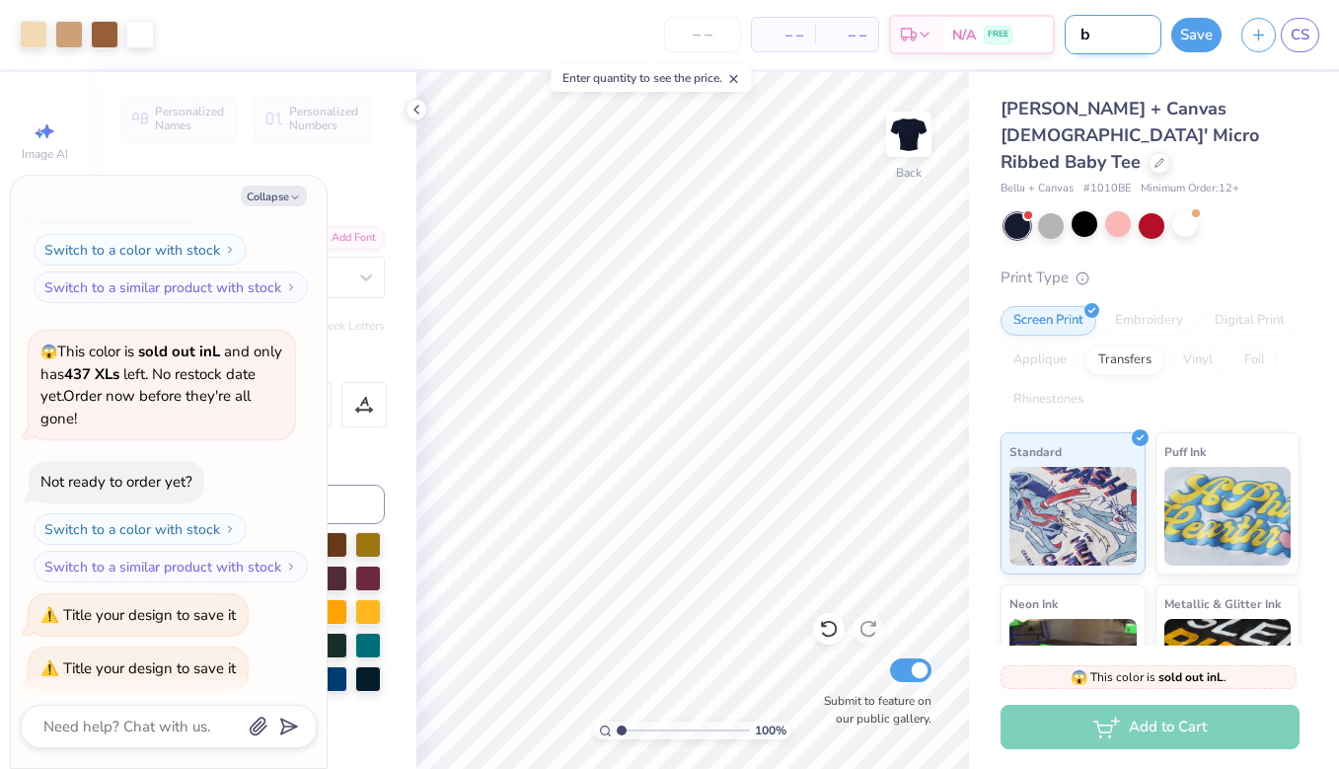
type textarea "x"
type input "bab"
type textarea "x"
type input "baby"
type textarea "x"
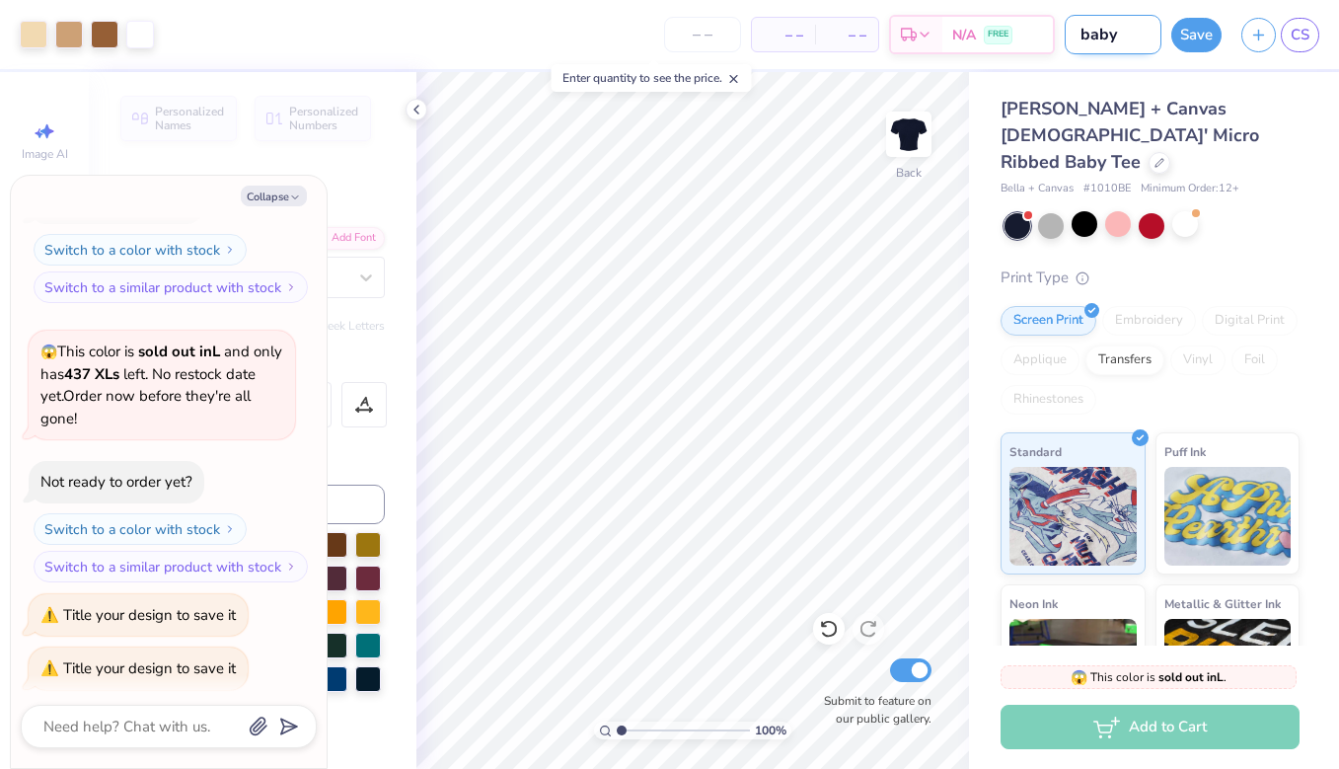
type input "baby"
type textarea "x"
type input "baby t"
type textarea "x"
type input "baby te"
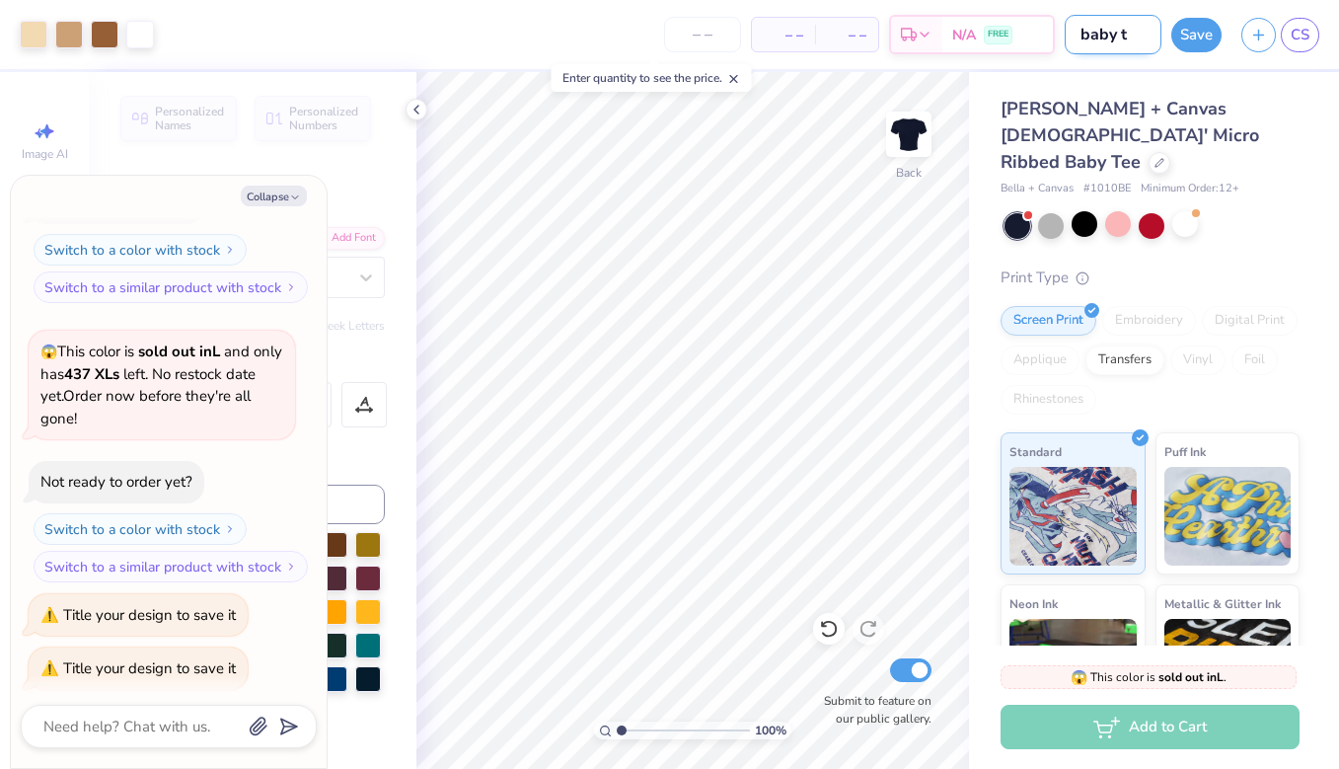
type textarea "x"
type input "baby tee"
type textarea "x"
type input "baby tee"
click at [1192, 33] on button "Save" at bounding box center [1196, 32] width 50 height 35
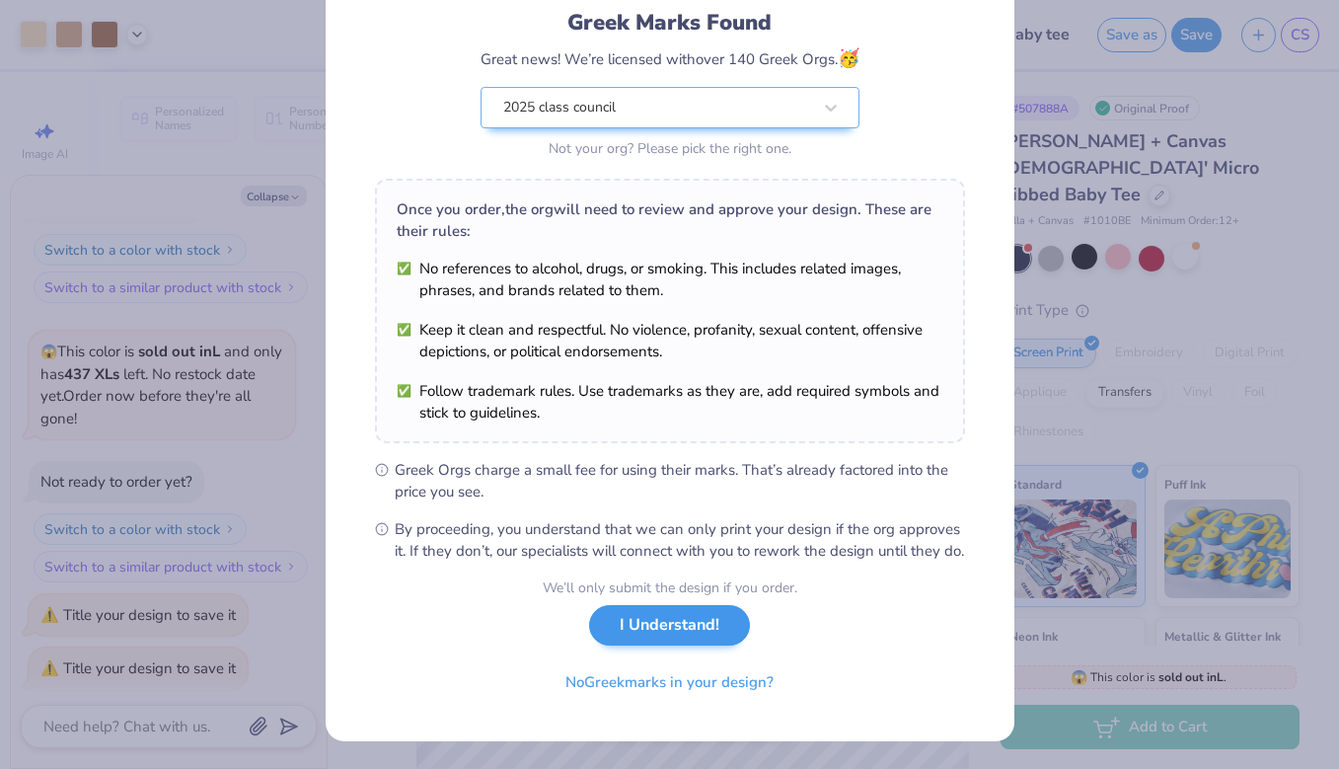
scroll to position [155, 0]
click at [686, 621] on button "I Understand!" at bounding box center [669, 625] width 161 height 40
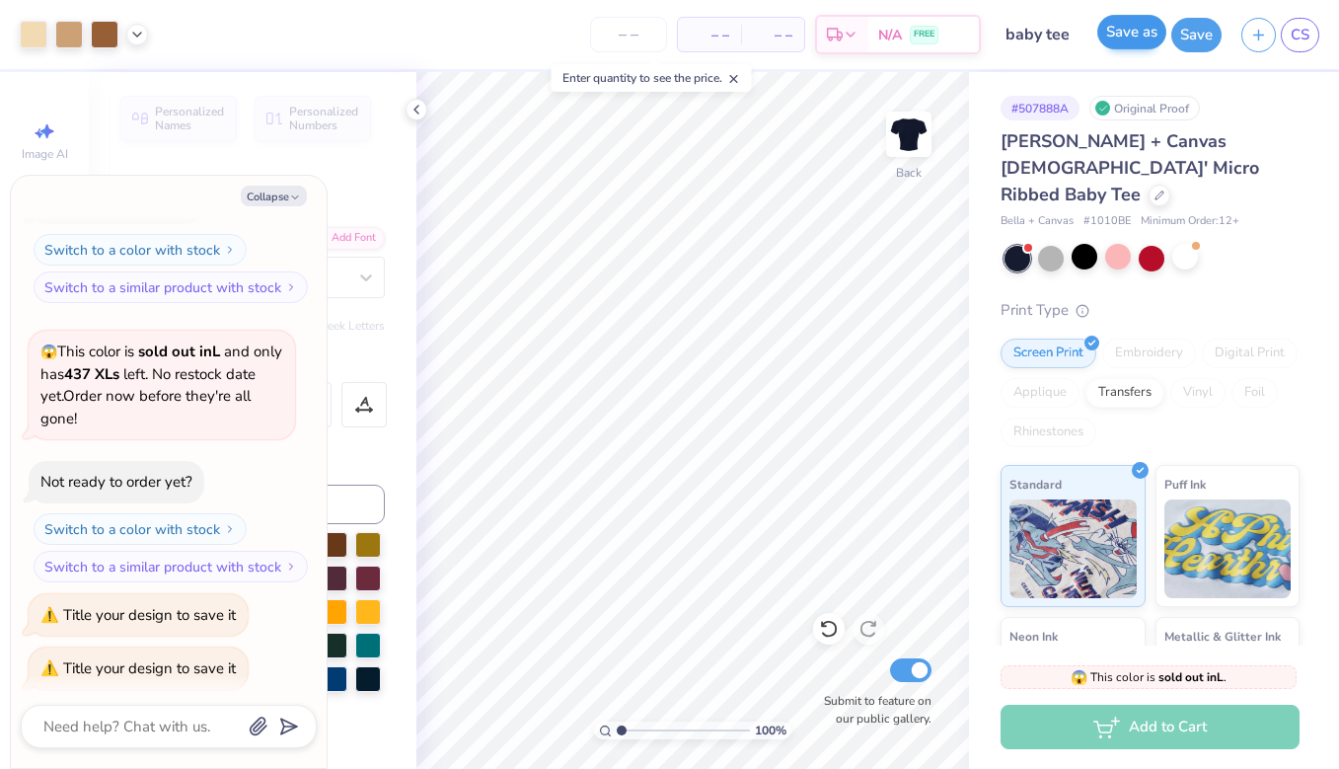
click at [1157, 35] on button "Save as" at bounding box center [1131, 32] width 69 height 35
type textarea "x"
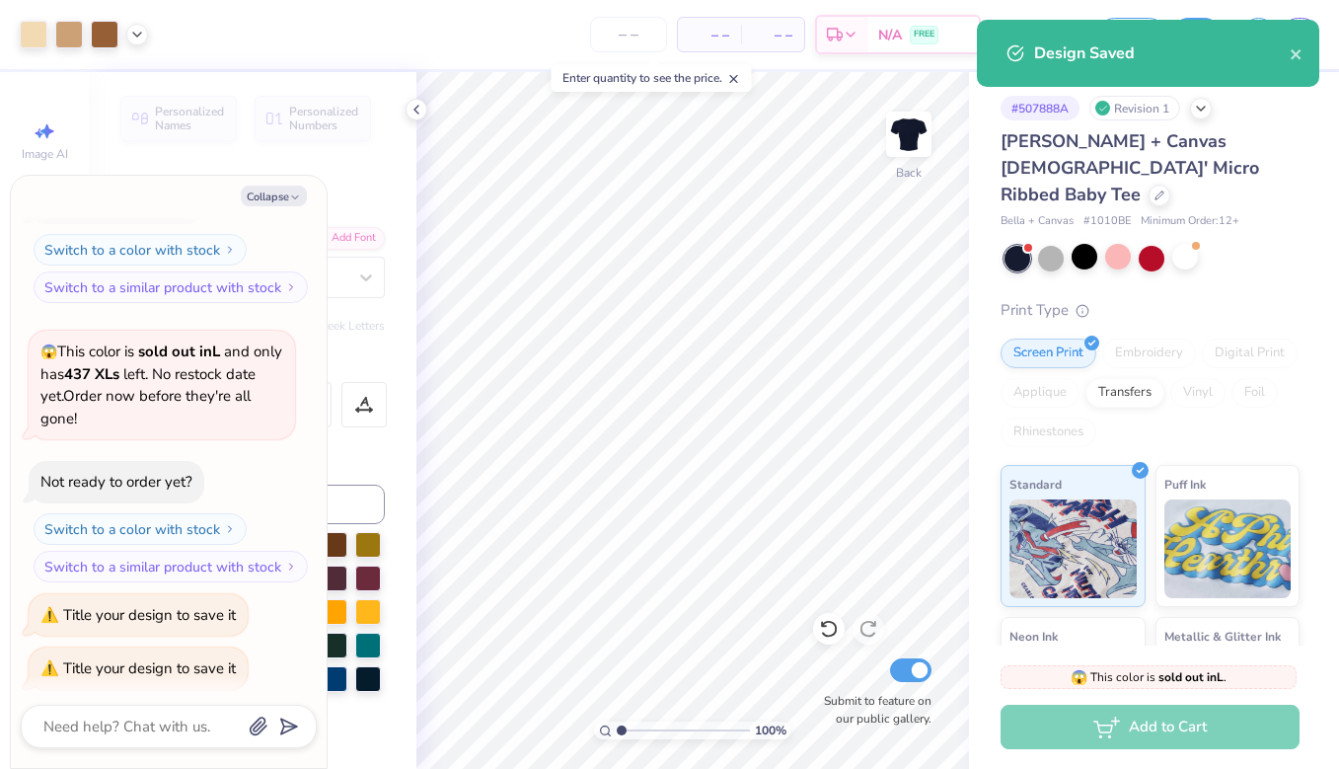
click at [725, 31] on span "– –" at bounding box center [709, 35] width 39 height 21
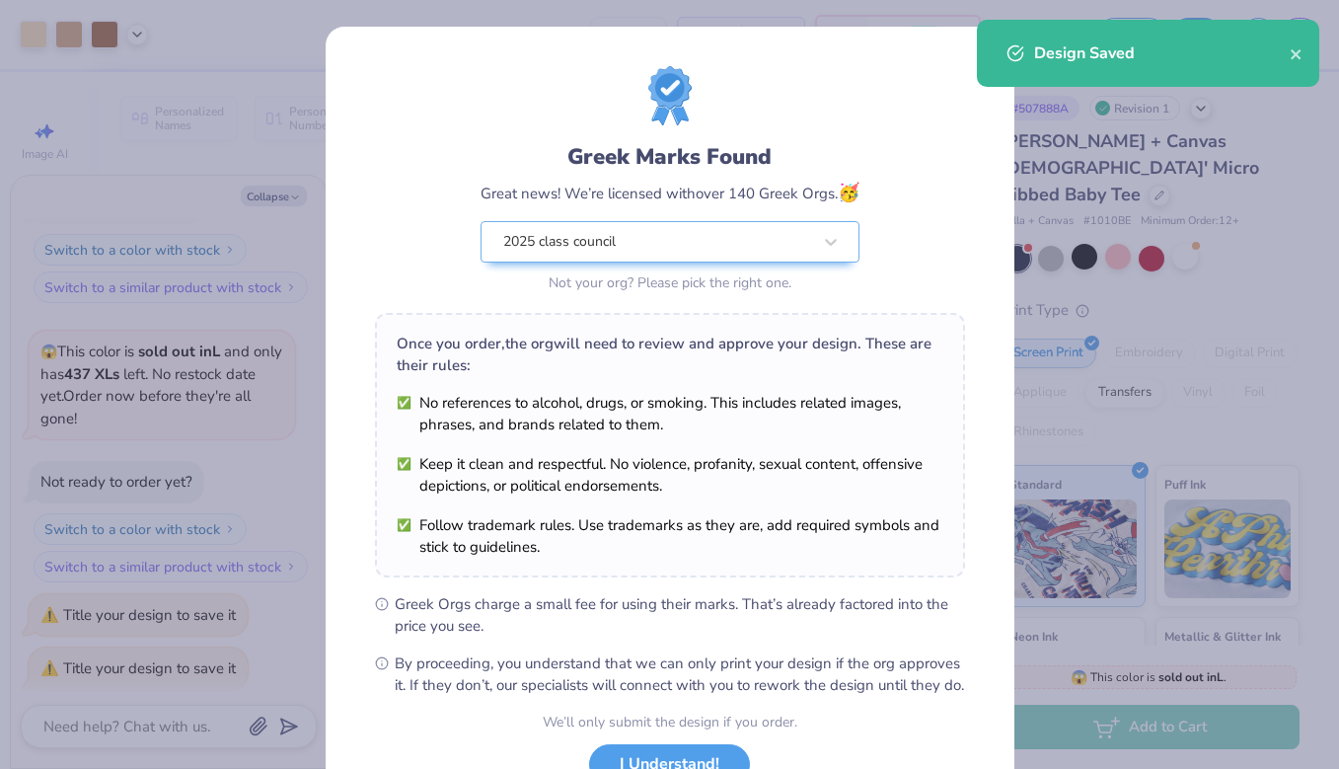
click at [1030, 239] on div "Greek Marks Found Great news! We’re licensed with over 140 Greek Orgs. 🥳 2025 c…" at bounding box center [669, 384] width 1339 height 769
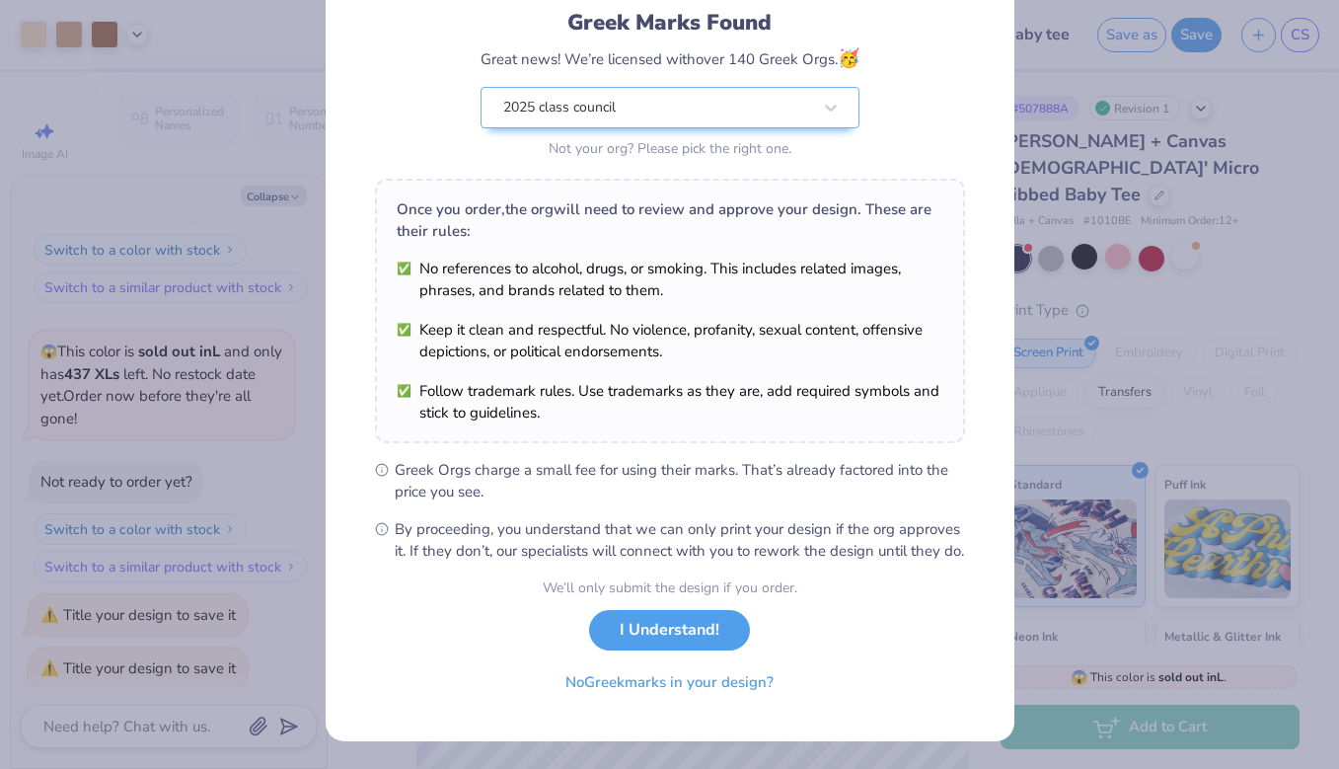
scroll to position [155, 0]
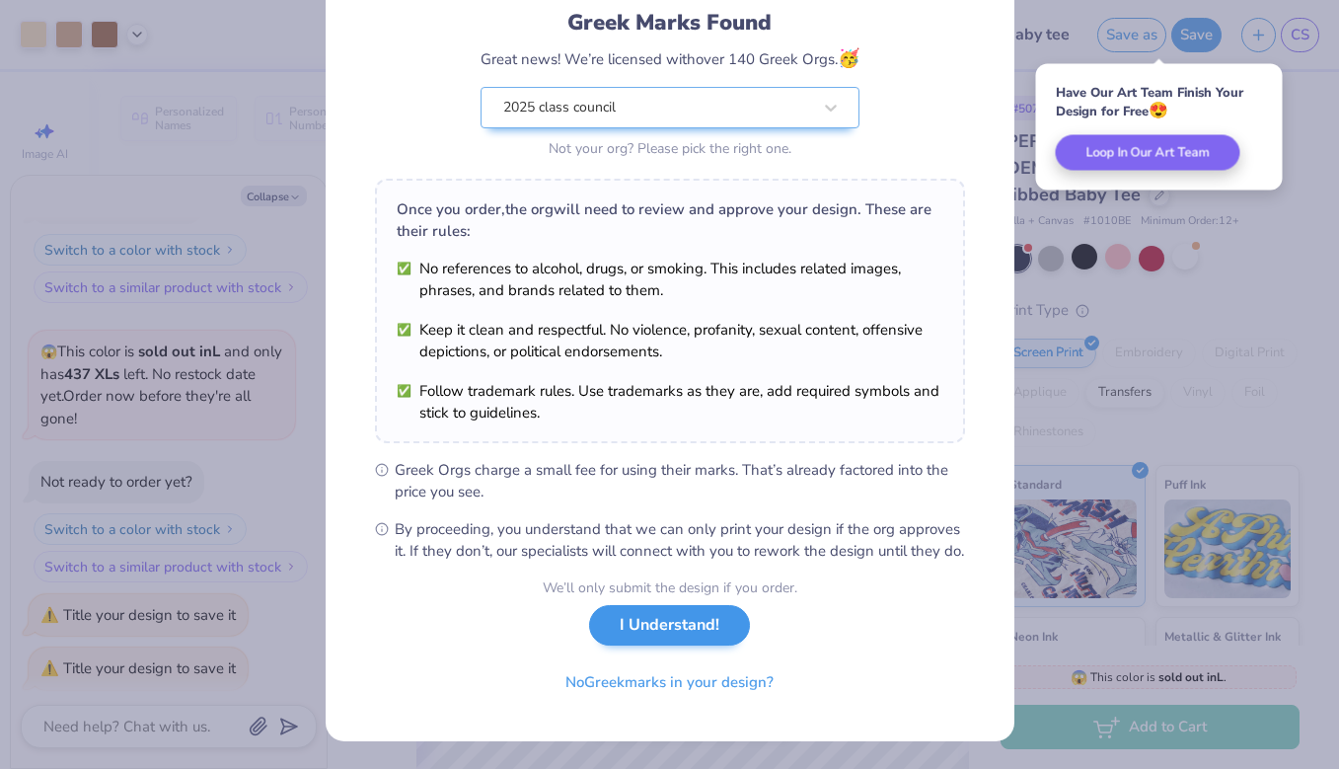
click at [684, 633] on button "I Understand!" at bounding box center [669, 625] width 161 height 40
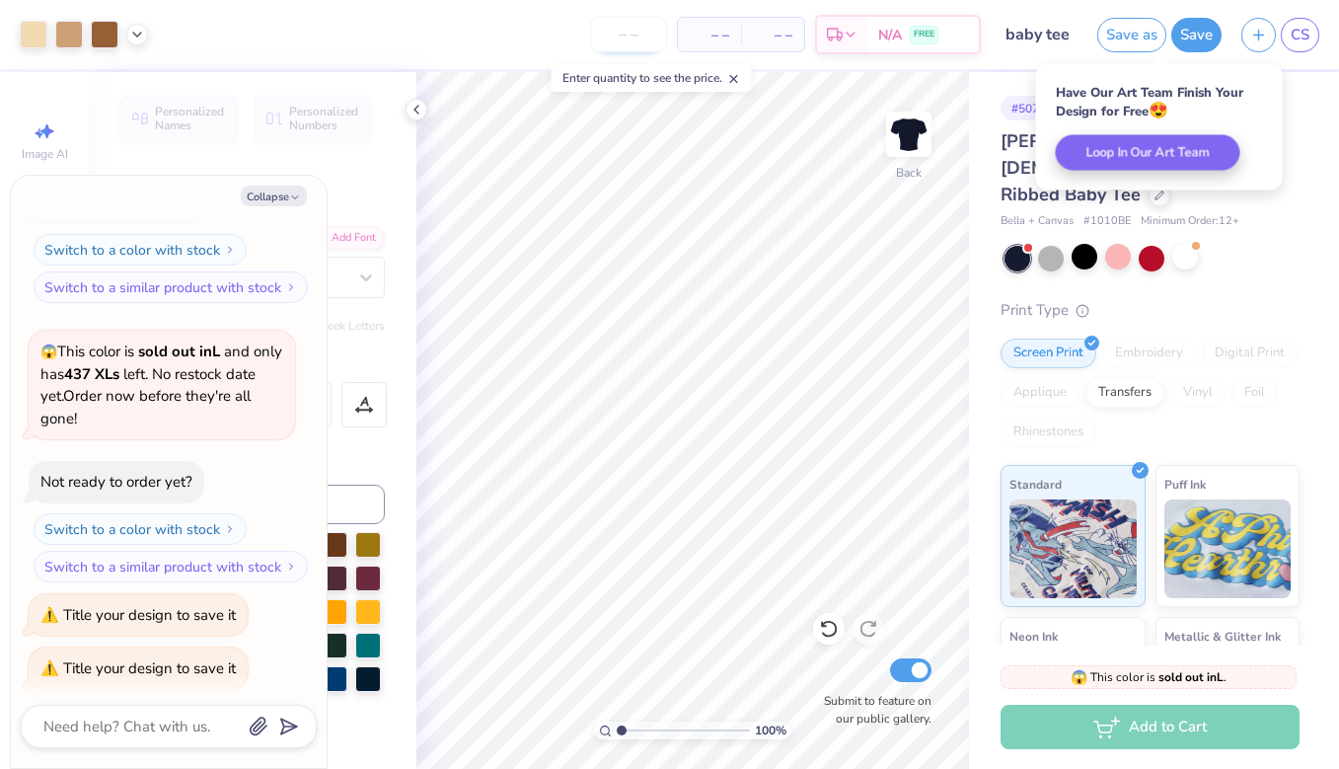
click at [632, 29] on input "number" at bounding box center [628, 35] width 77 height 36
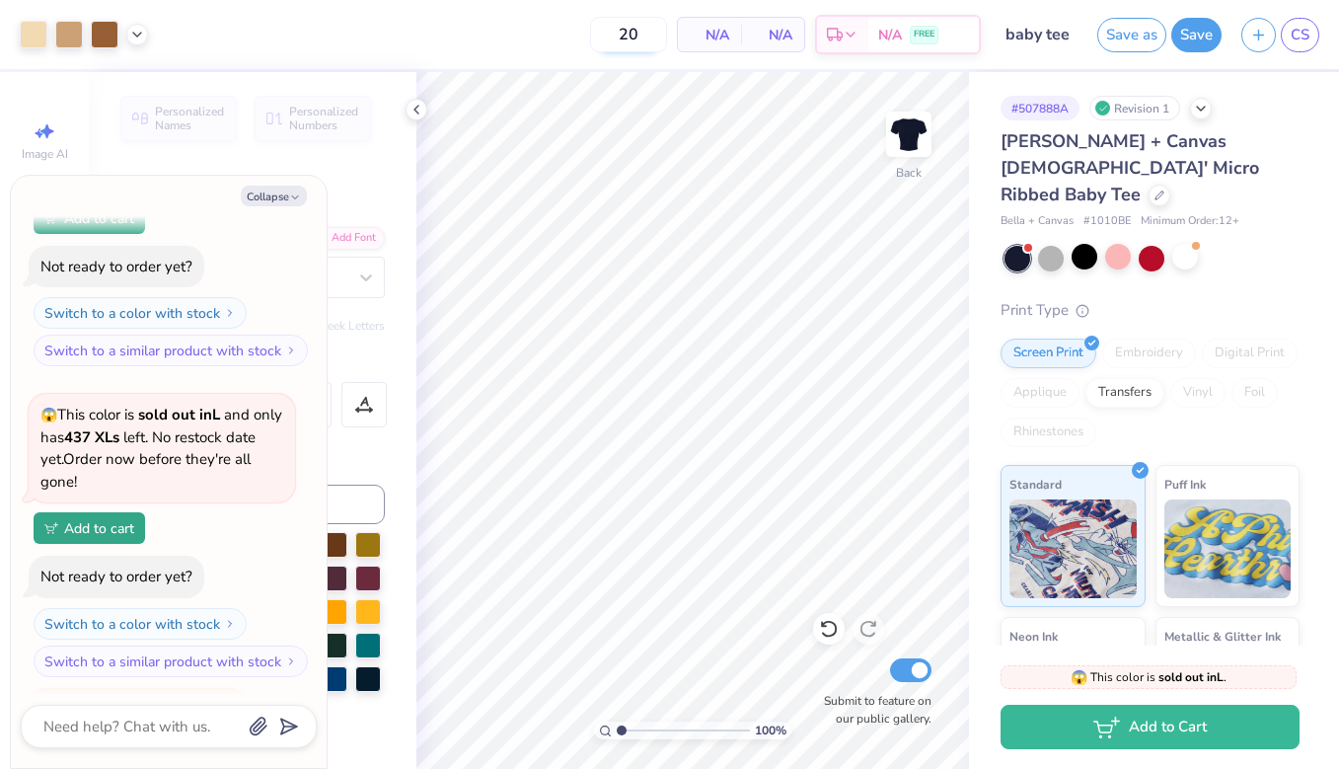
type input "20"
click at [1202, 38] on button "Save" at bounding box center [1196, 32] width 50 height 35
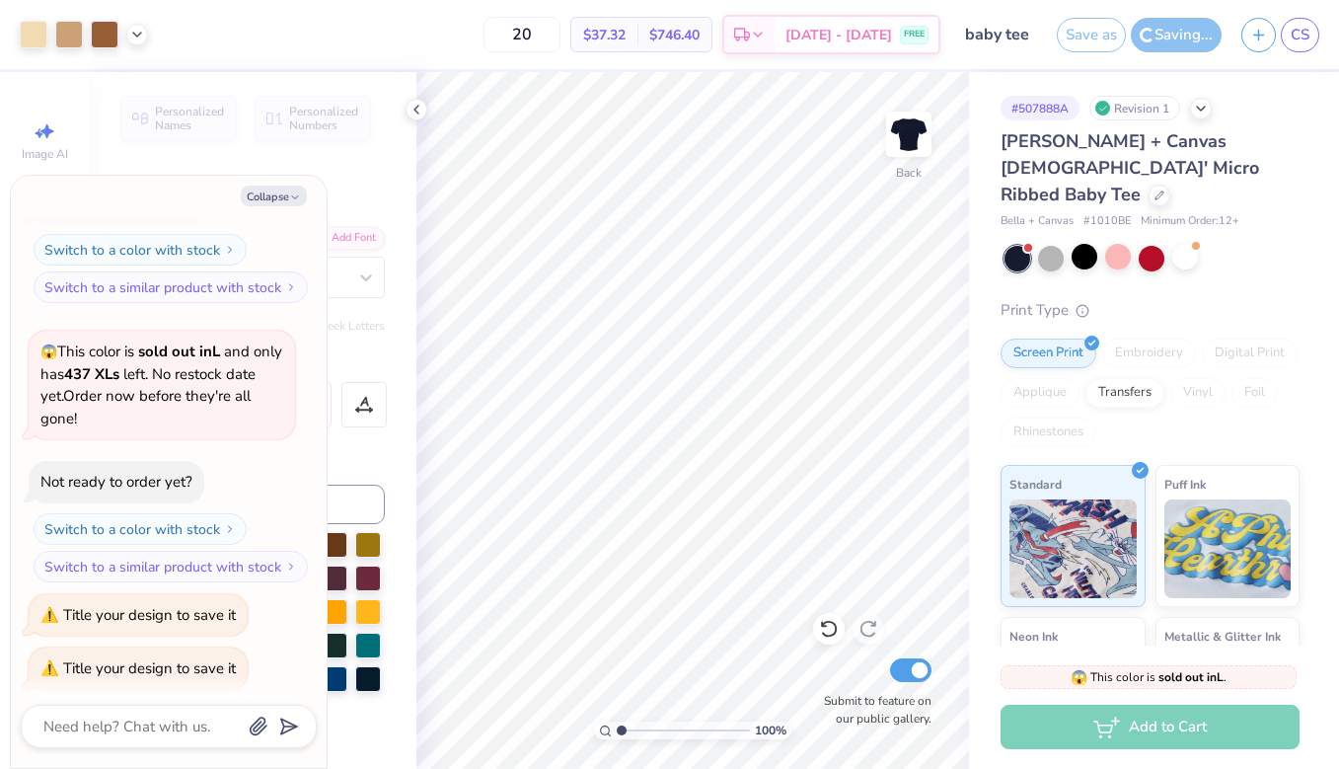
type textarea "x"
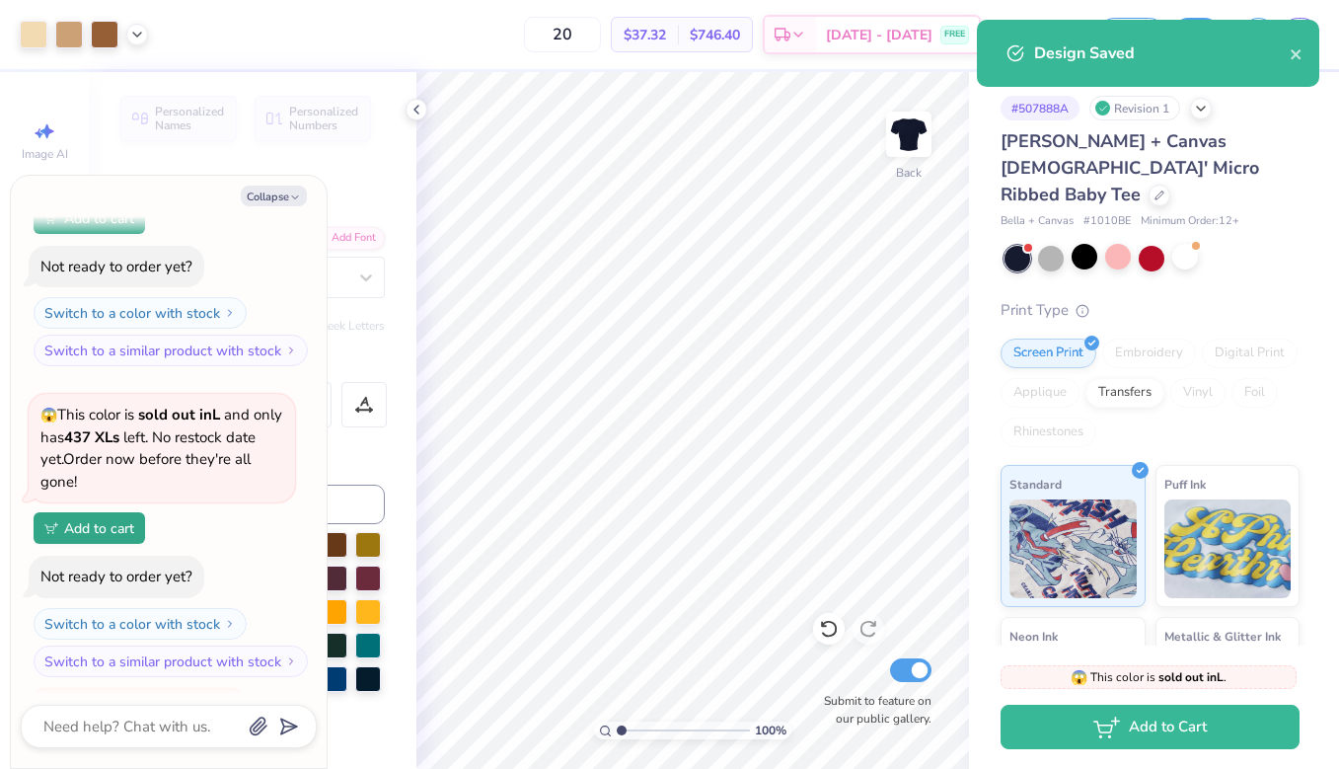
click at [1306, 56] on div "Design Saved" at bounding box center [1148, 53] width 342 height 67
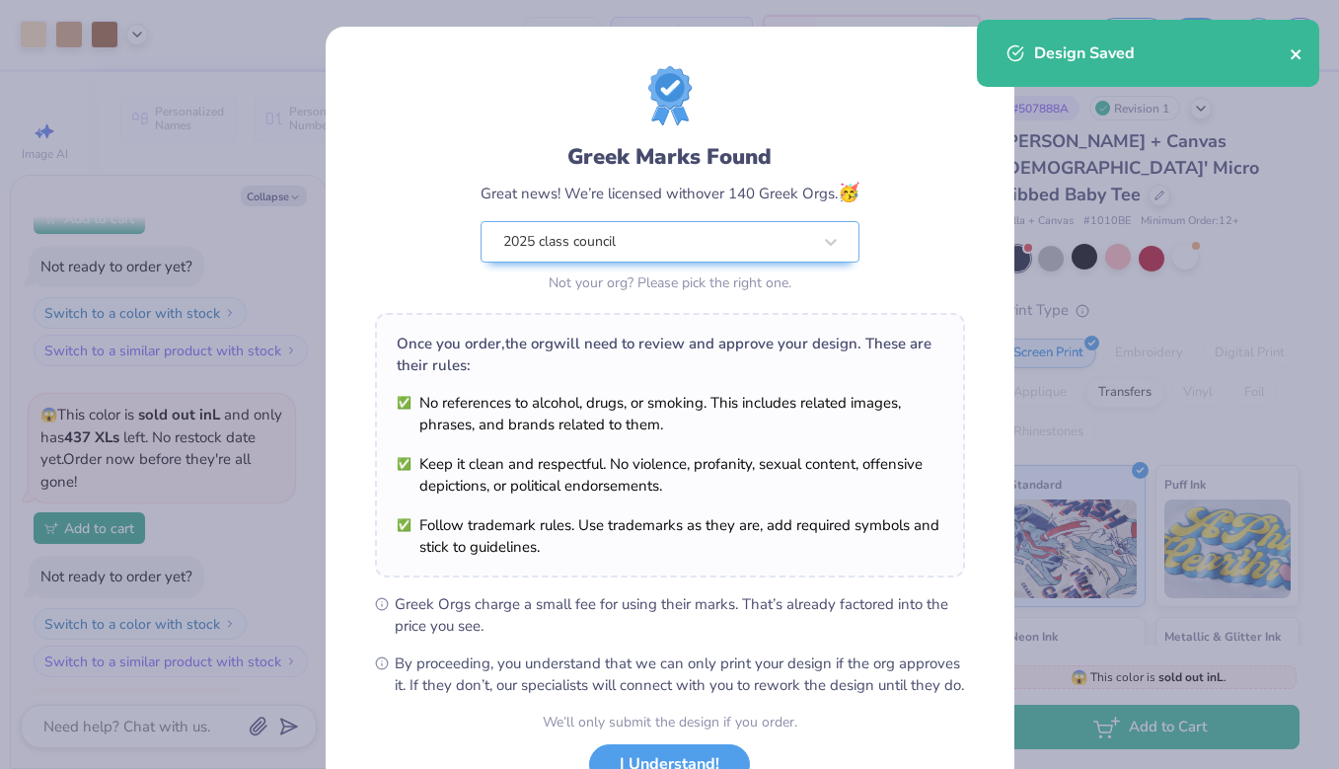
click at [1293, 48] on icon "close" at bounding box center [1296, 54] width 14 height 16
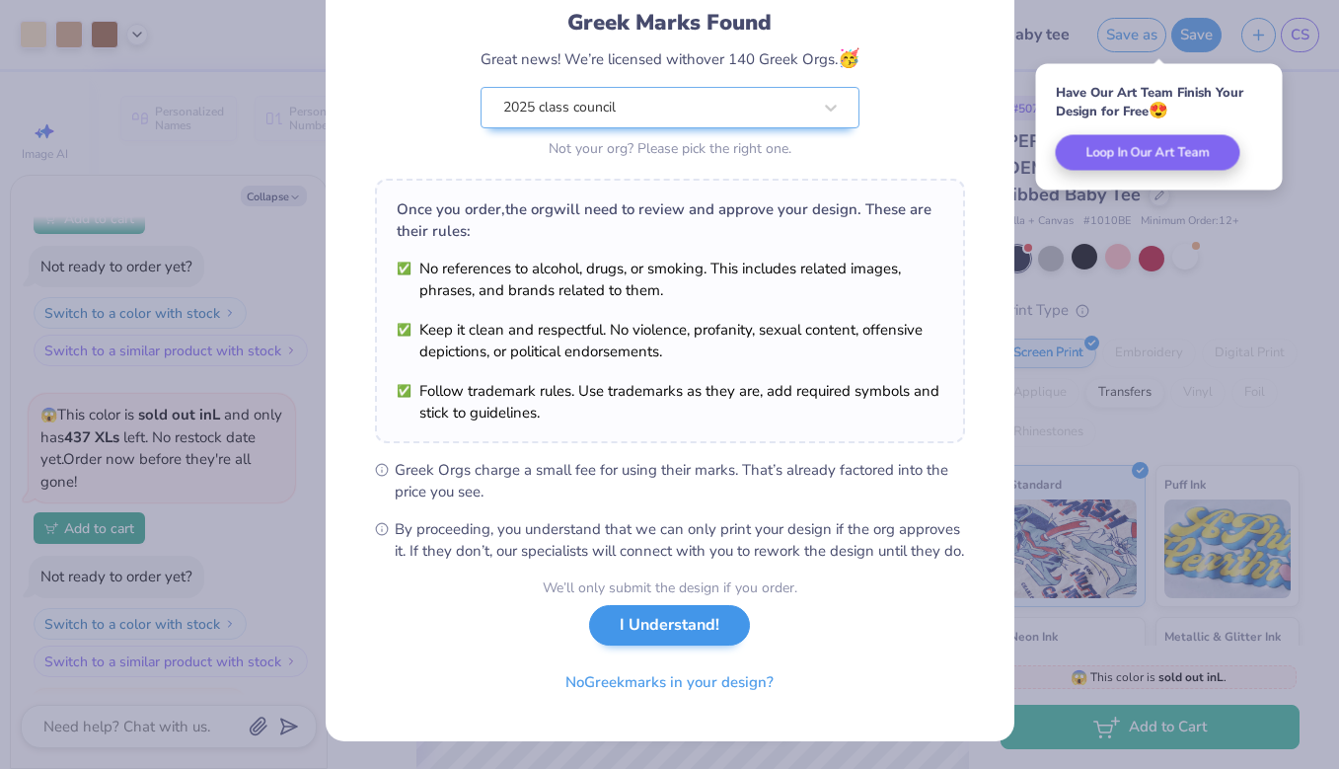
scroll to position [155, 0]
click at [668, 636] on button "I Understand!" at bounding box center [669, 625] width 161 height 40
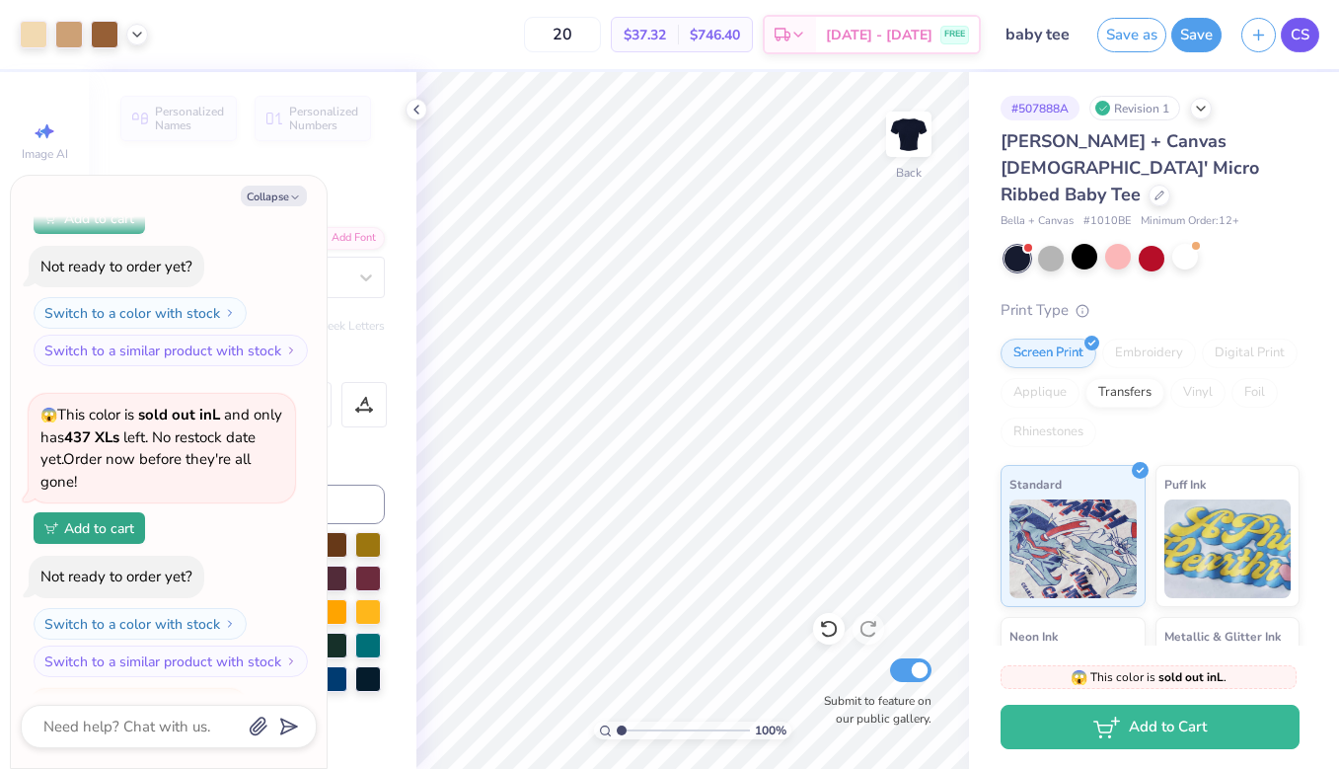
click at [1296, 29] on span "CS" at bounding box center [1299, 35] width 19 height 23
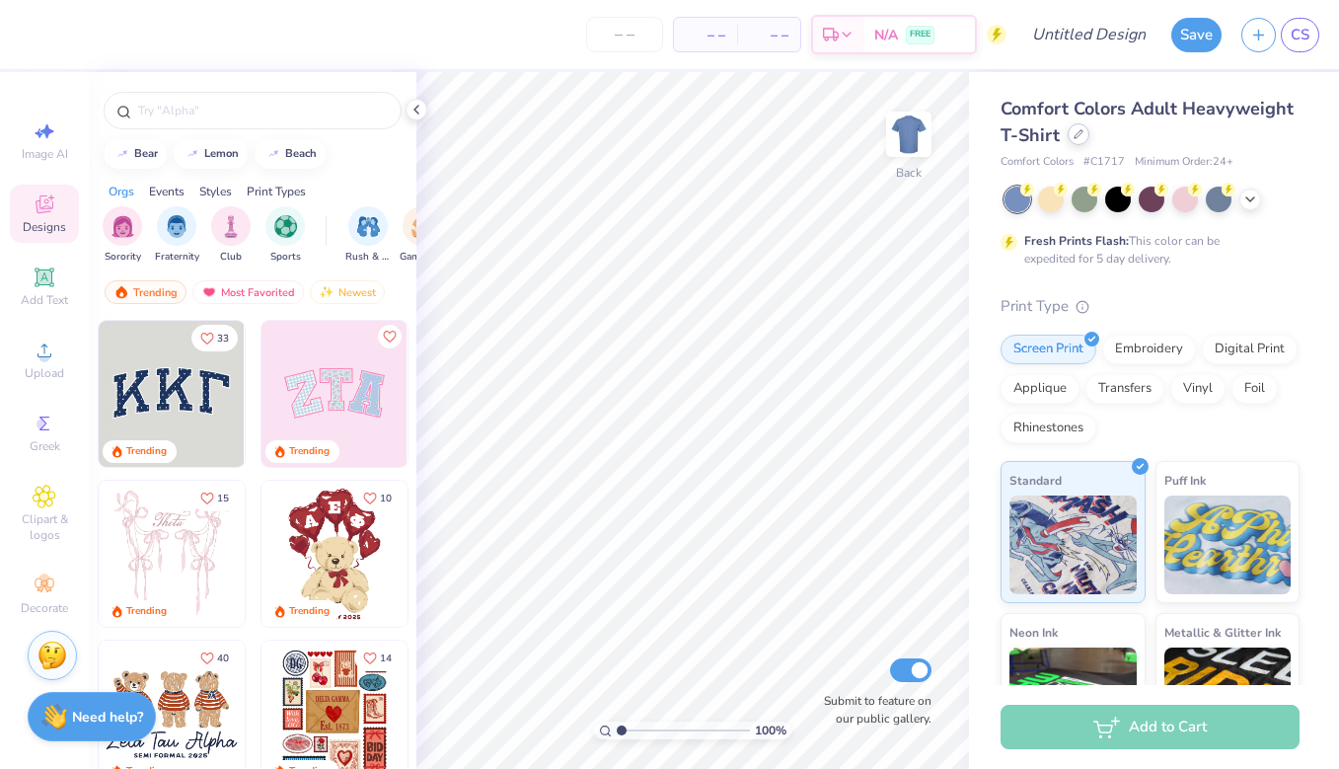
click at [1067, 133] on div at bounding box center [1078, 134] width 22 height 22
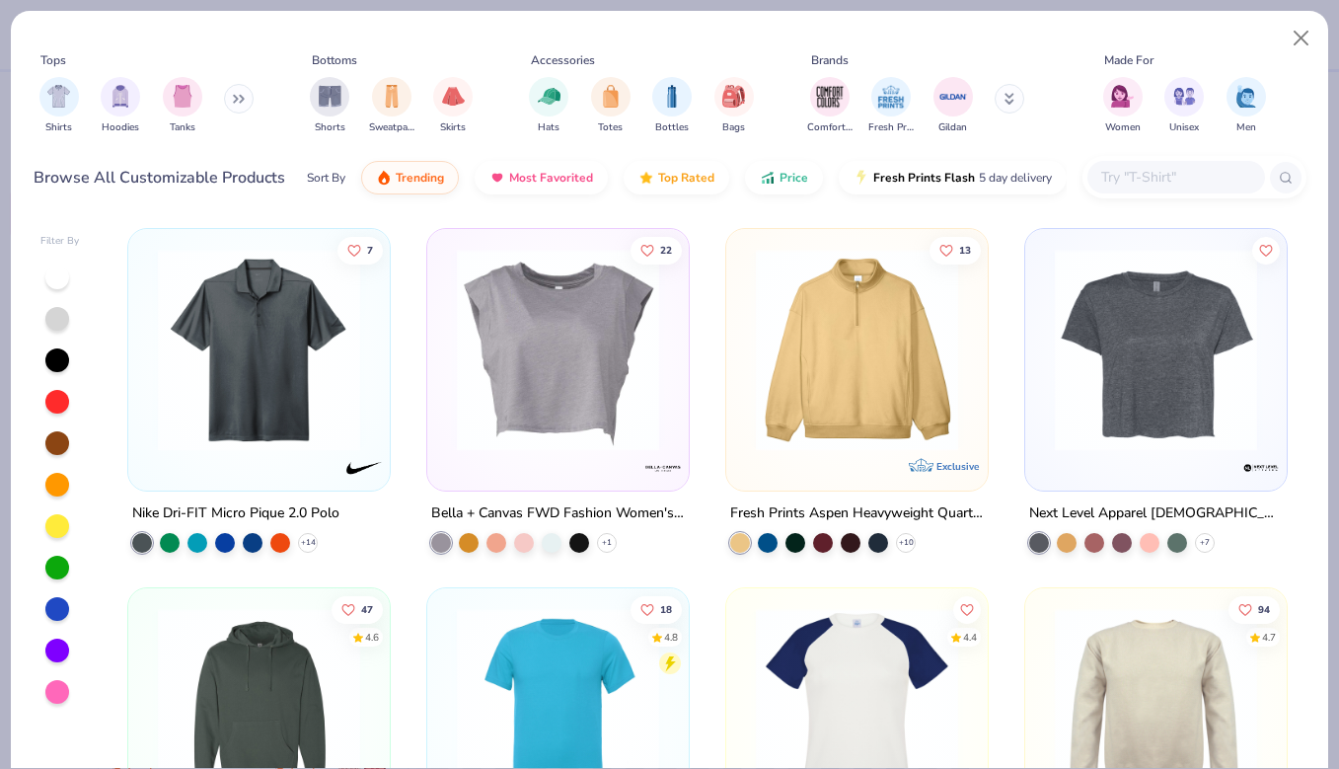
click at [1171, 168] on input "text" at bounding box center [1175, 177] width 152 height 23
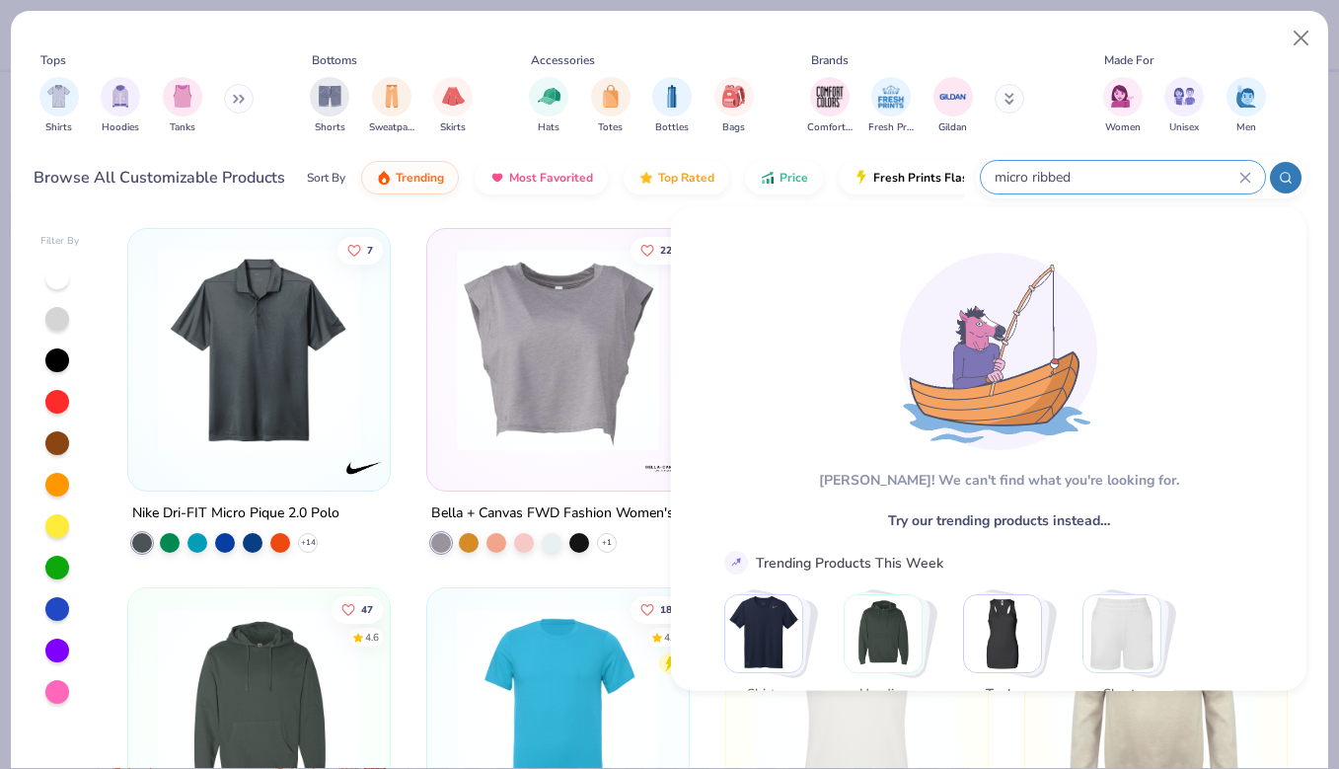
type input "micro ribbed"
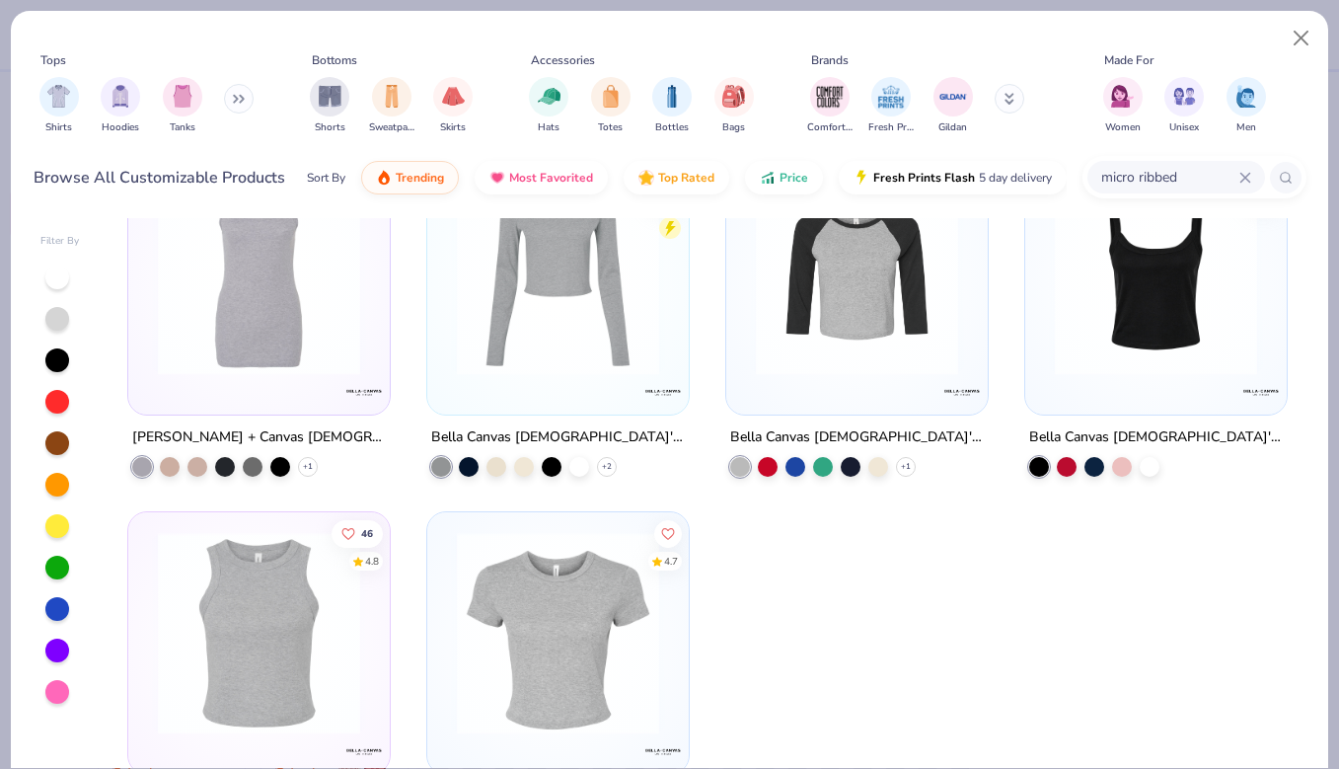
scroll to position [110, 0]
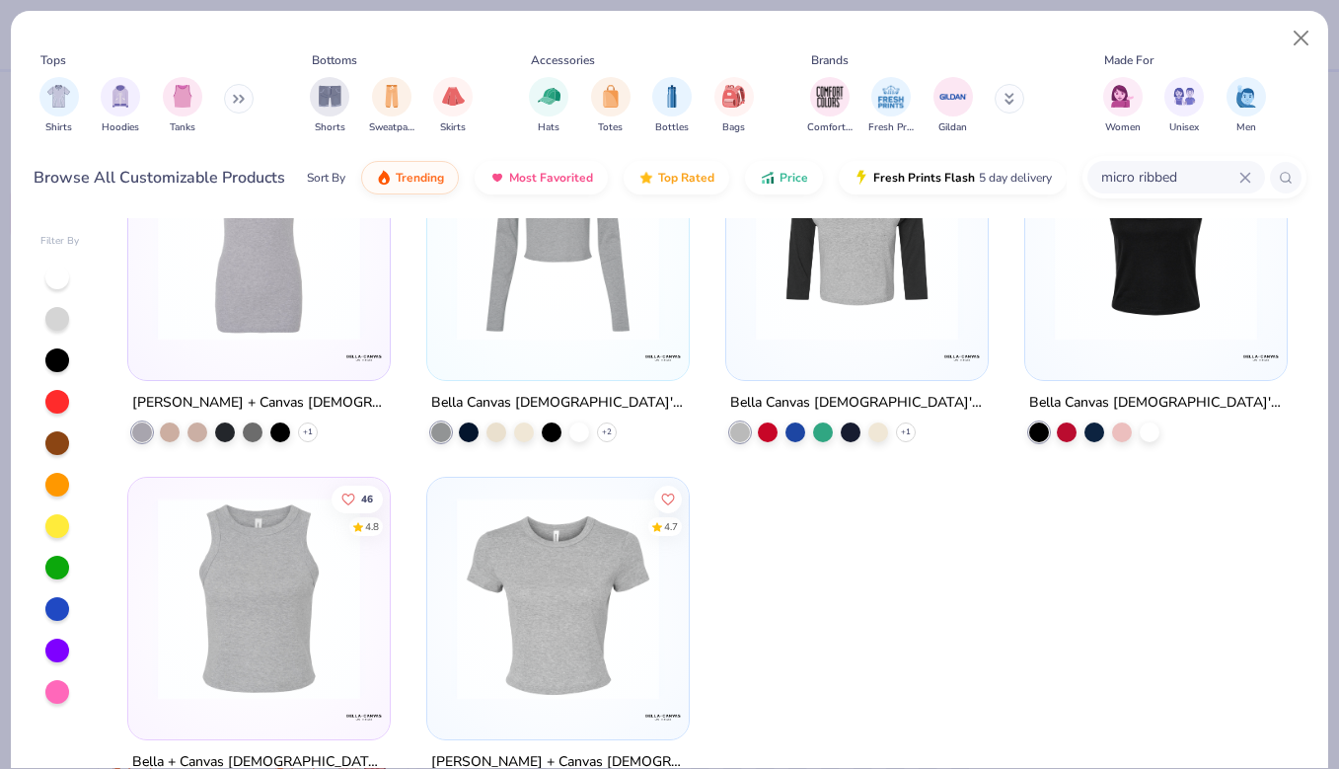
click at [554, 575] on img at bounding box center [558, 598] width 222 height 202
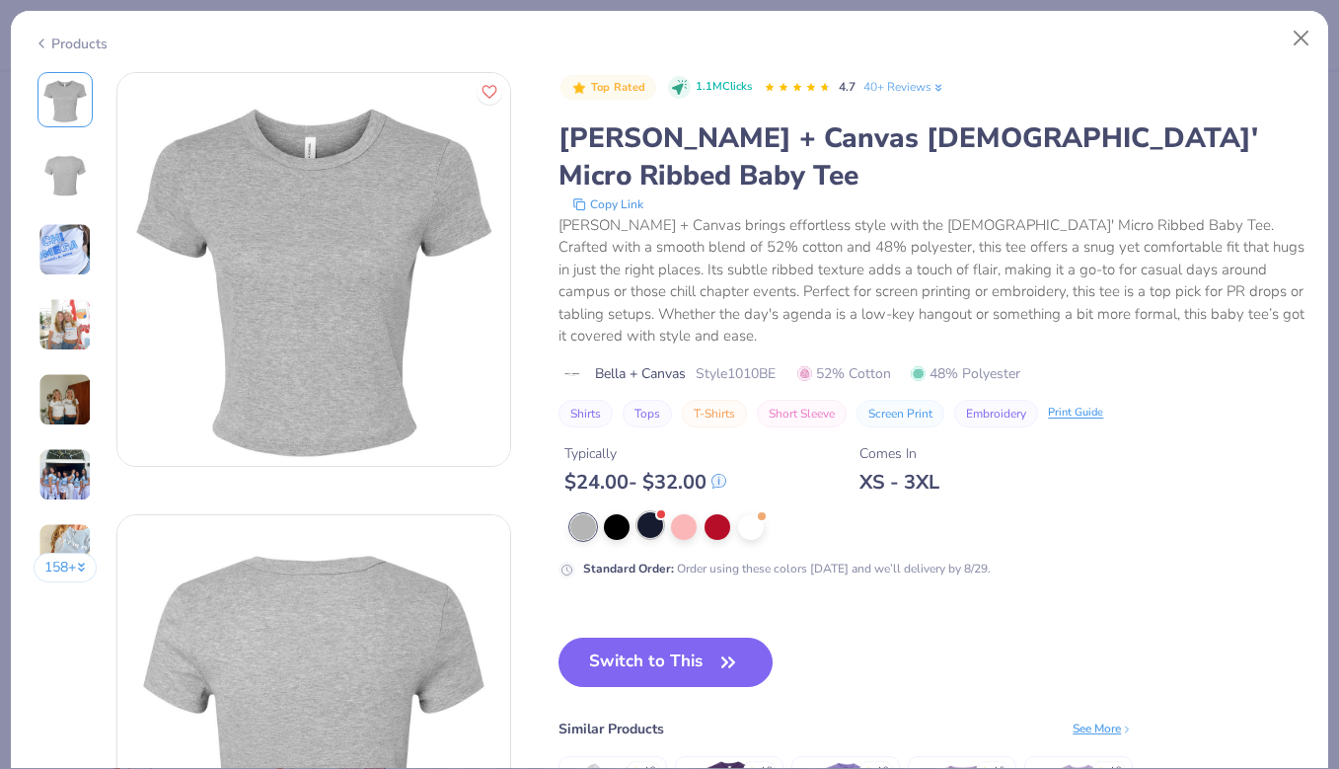
click at [657, 512] on div at bounding box center [650, 525] width 26 height 26
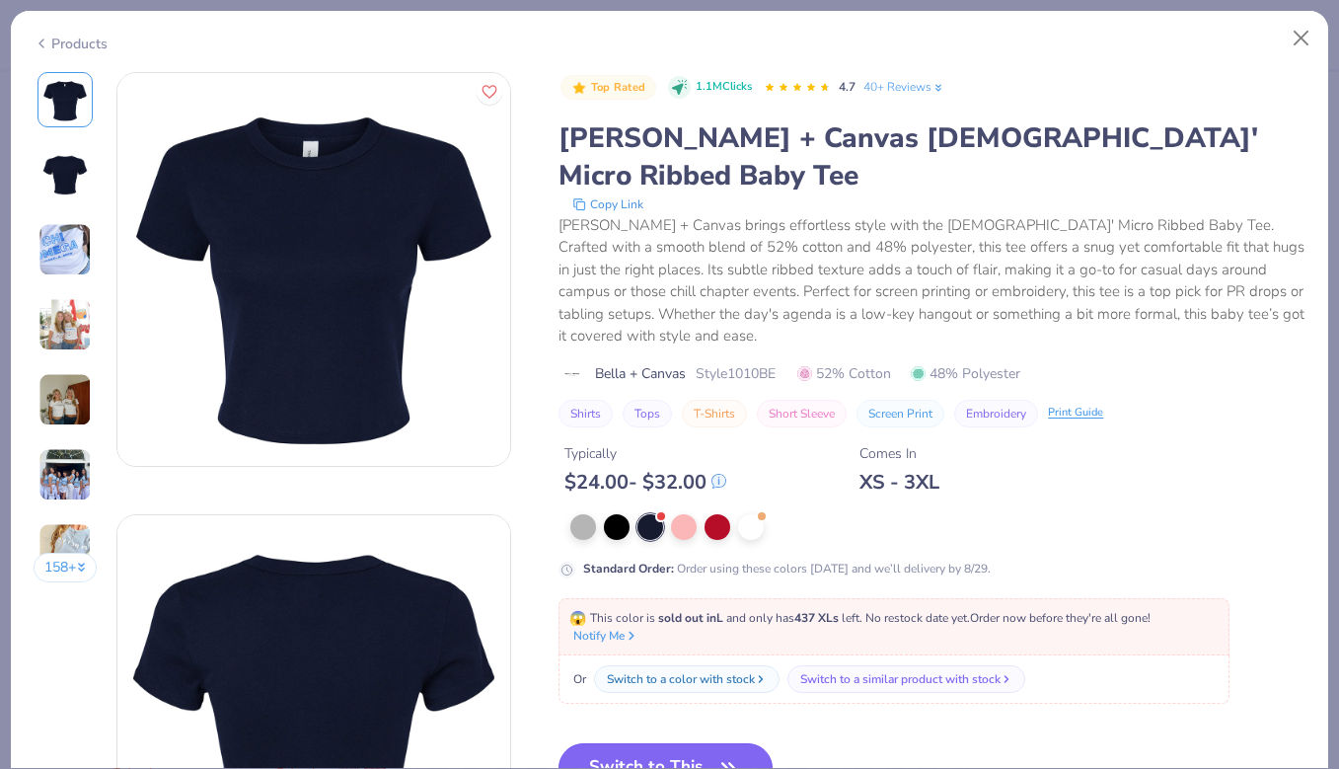
click at [644, 743] on button "Switch to This" at bounding box center [665, 767] width 214 height 49
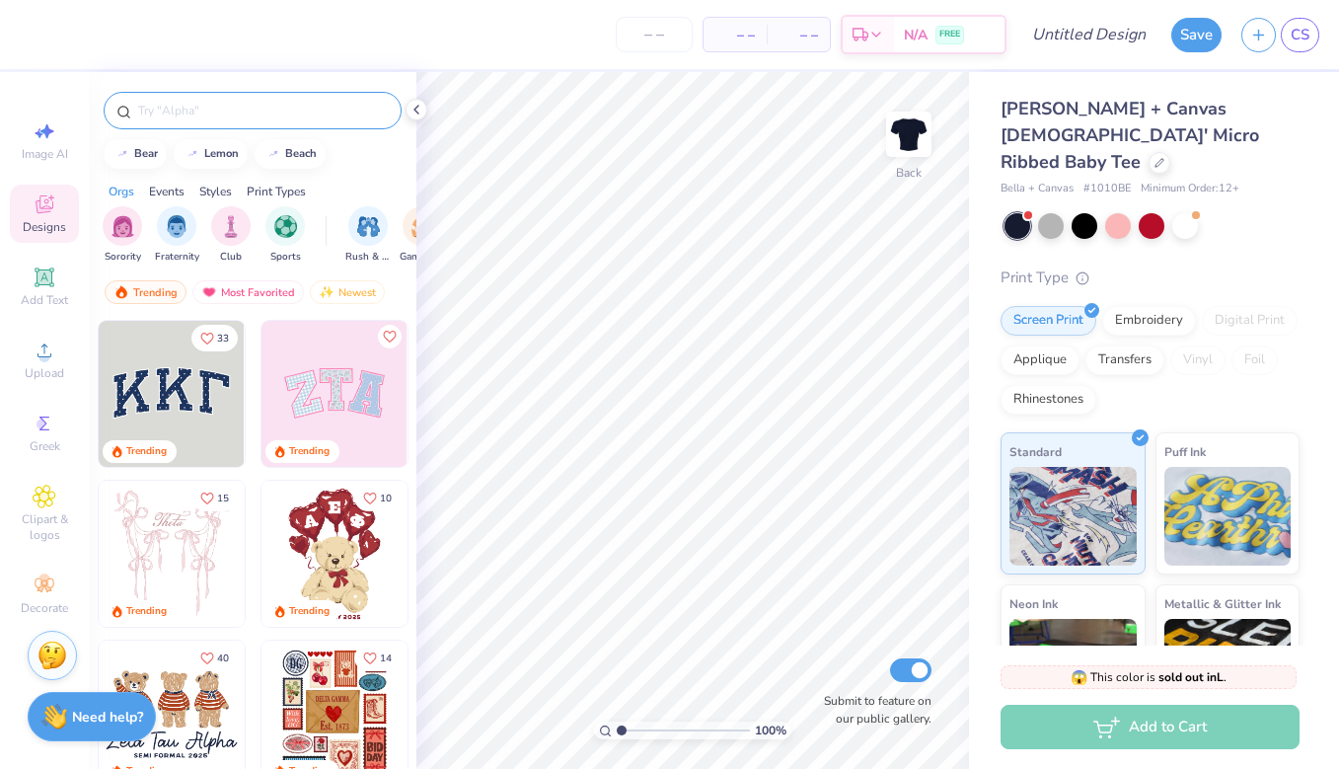
click at [192, 110] on input "text" at bounding box center [262, 111] width 253 height 20
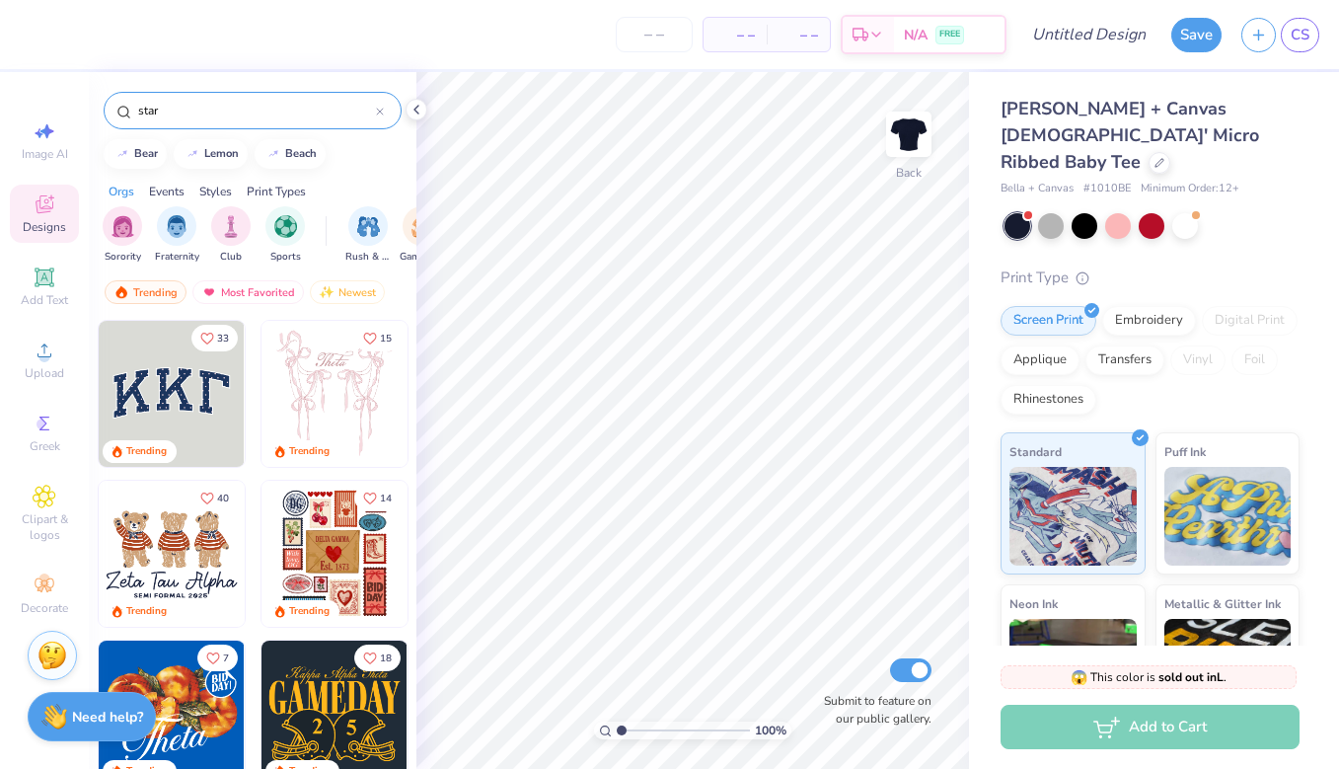
type input "star"
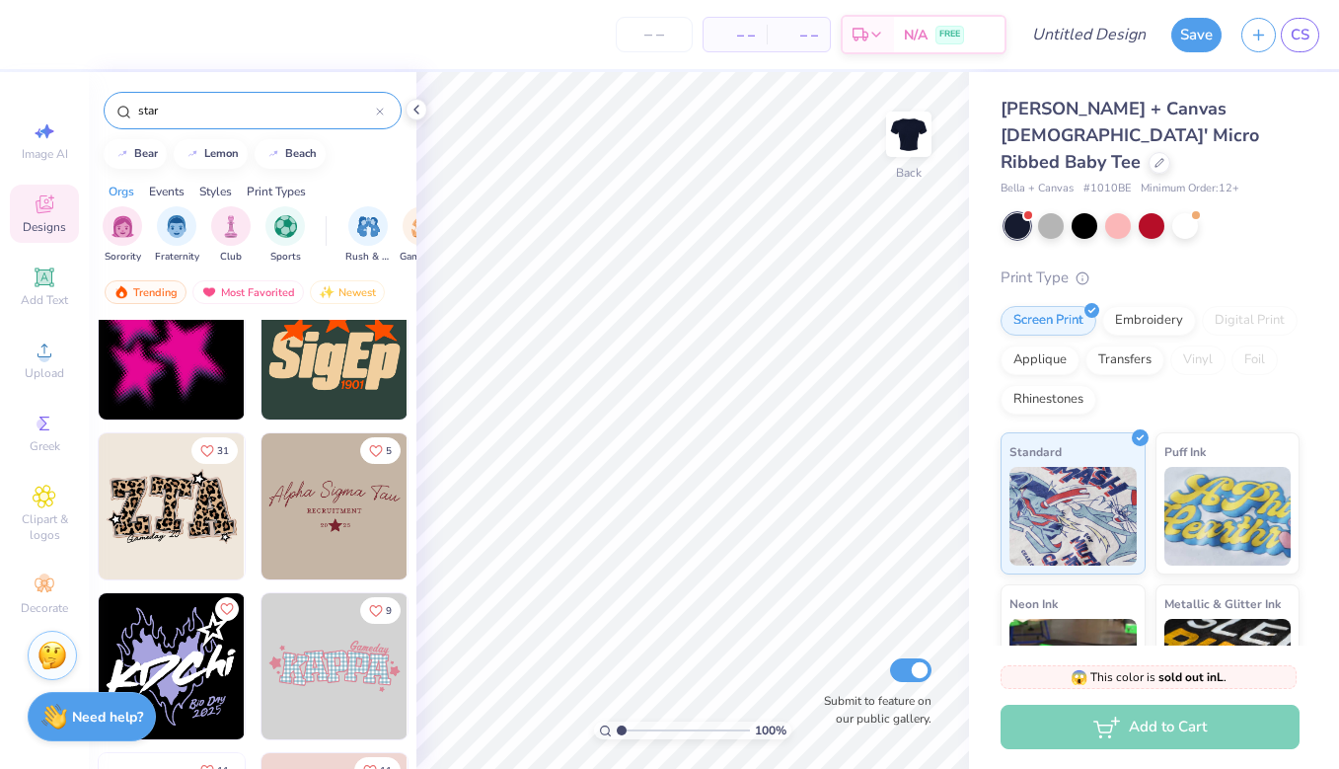
scroll to position [13484, 0]
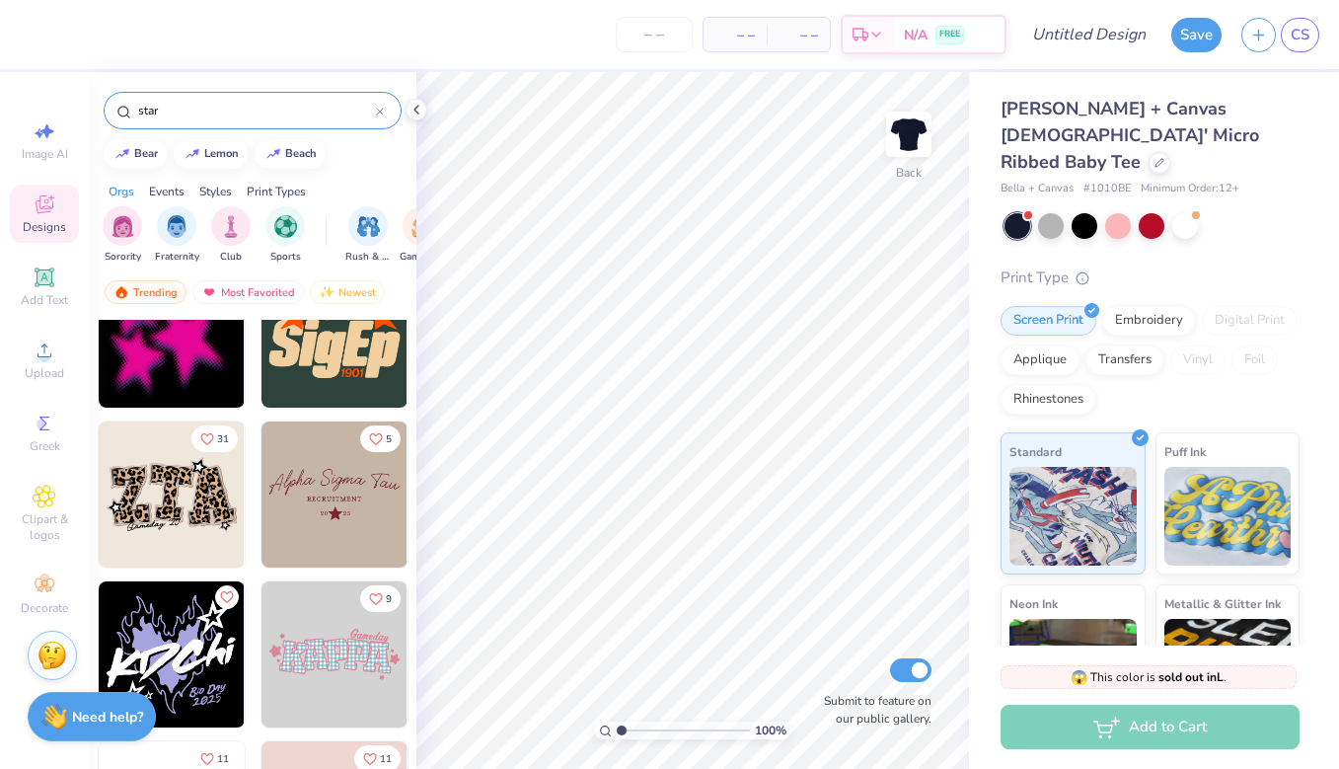
click at [199, 512] on img at bounding box center [172, 494] width 146 height 146
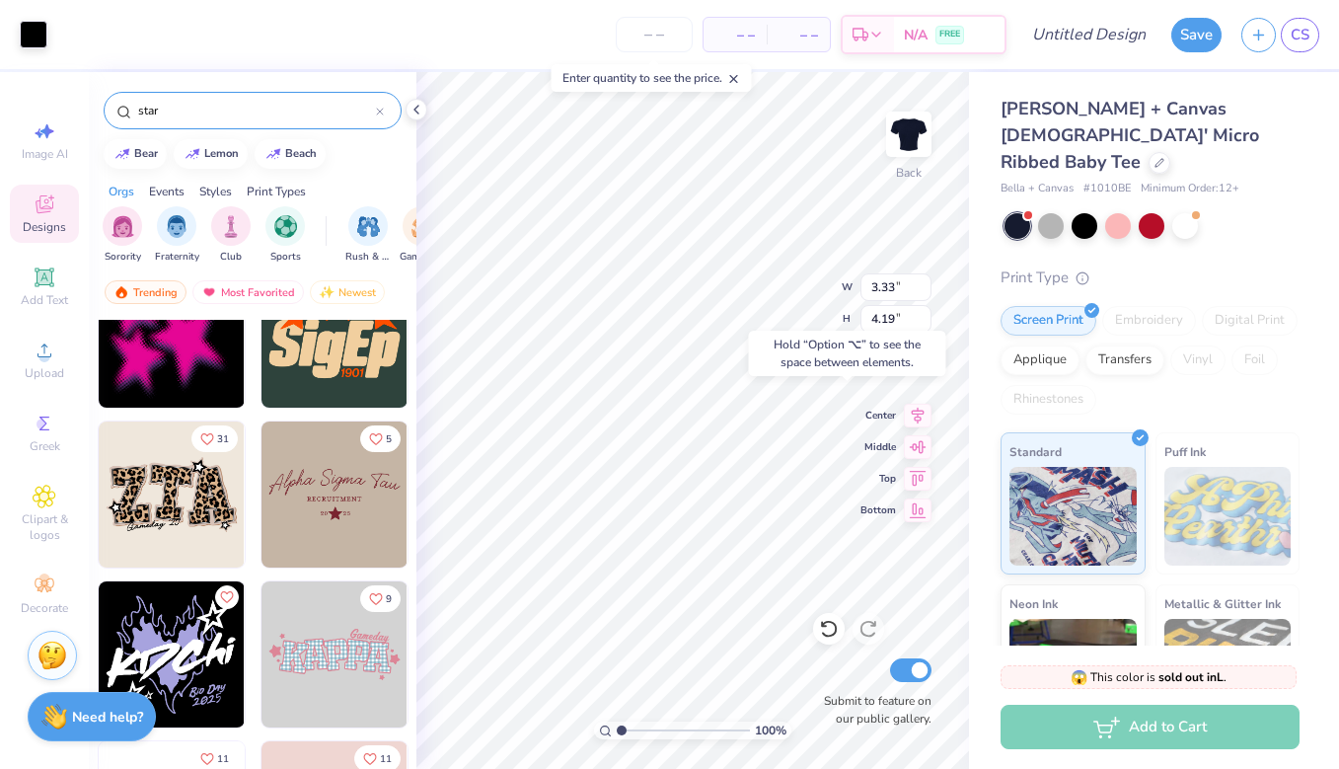
type input "5.73"
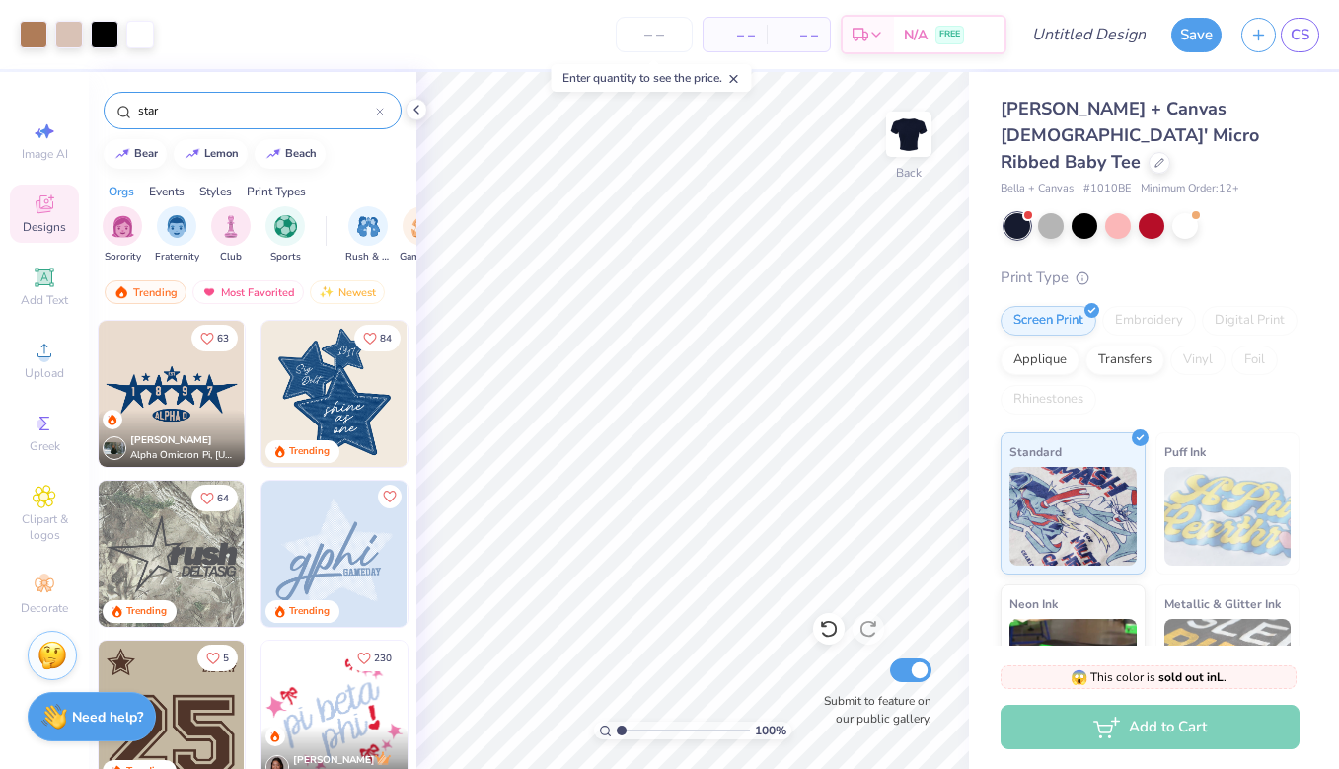
scroll to position [0, 0]
click at [343, 549] on img at bounding box center [334, 553] width 146 height 146
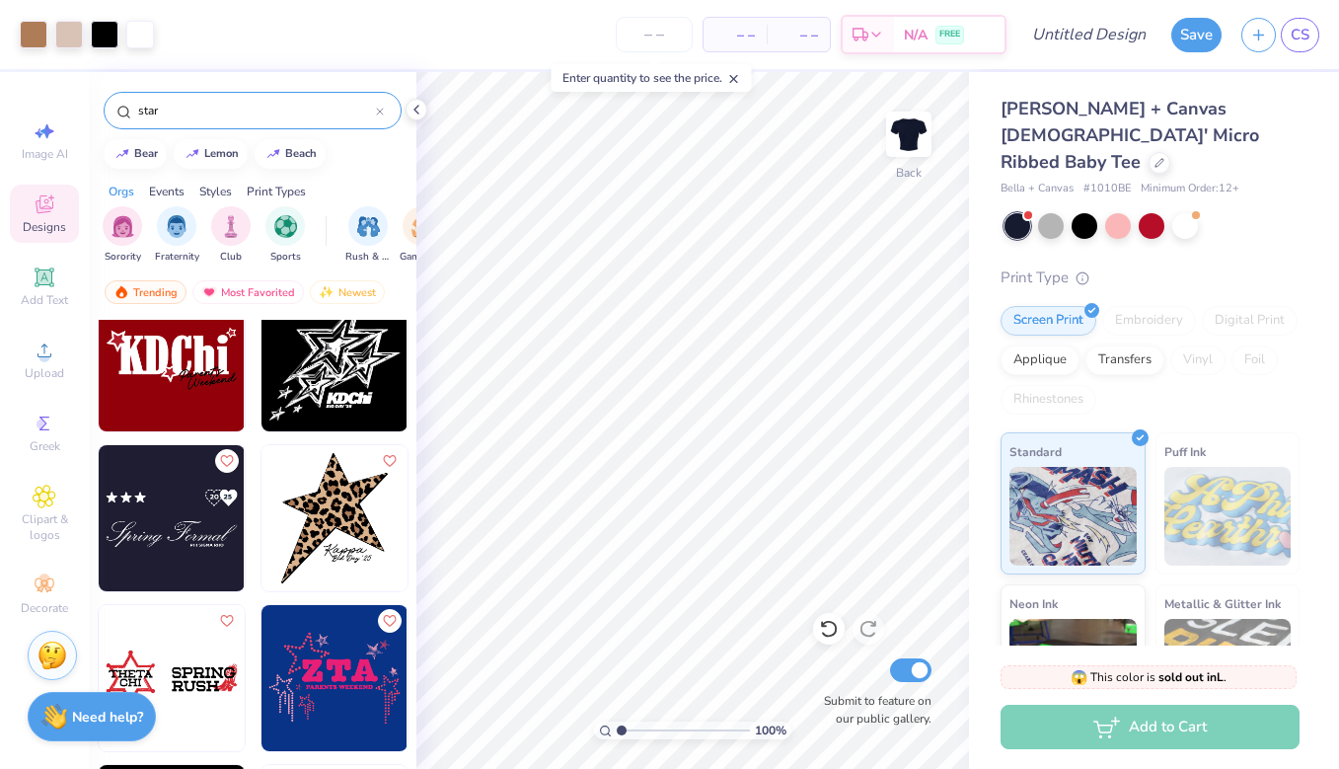
scroll to position [2274, 0]
click at [305, 503] on img at bounding box center [334, 517] width 146 height 146
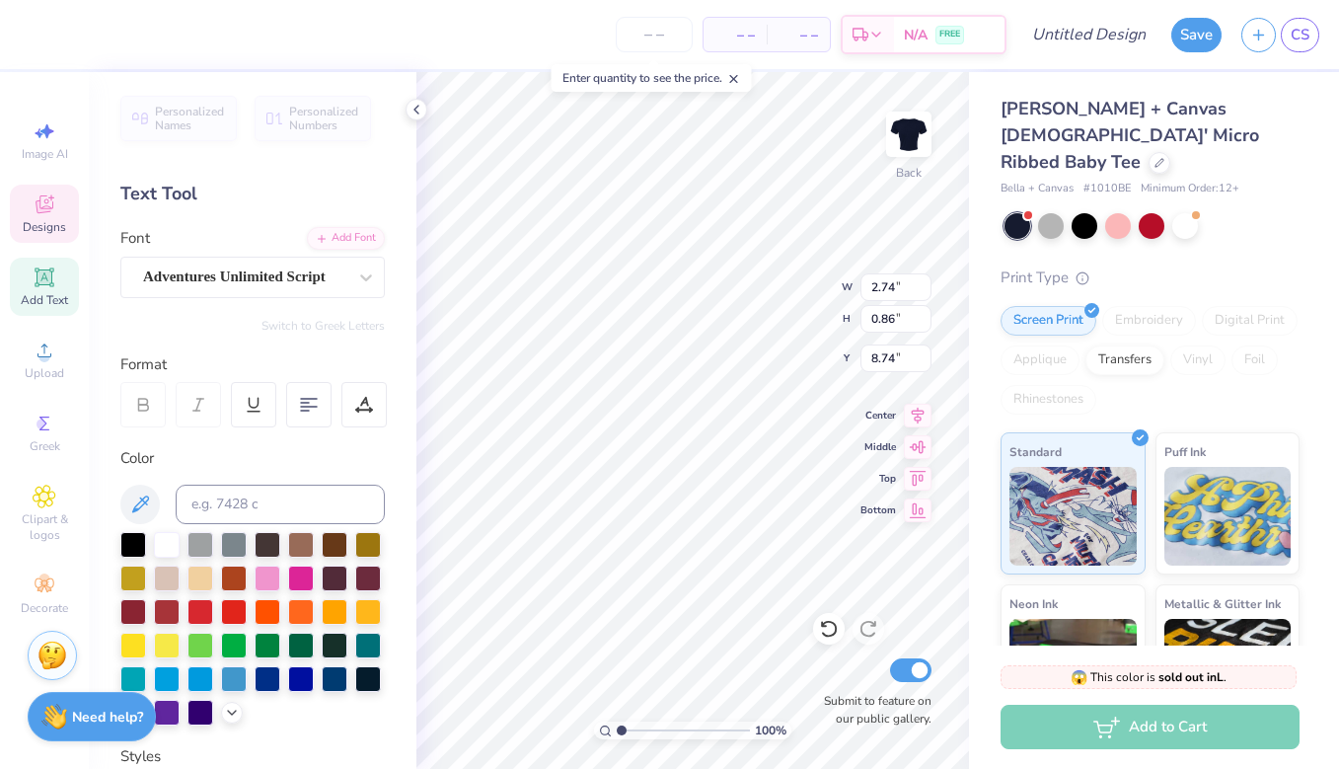
scroll to position [0, 1]
type textarea "Shalom"
type input "3.29"
type input "0.81"
type input "8.76"
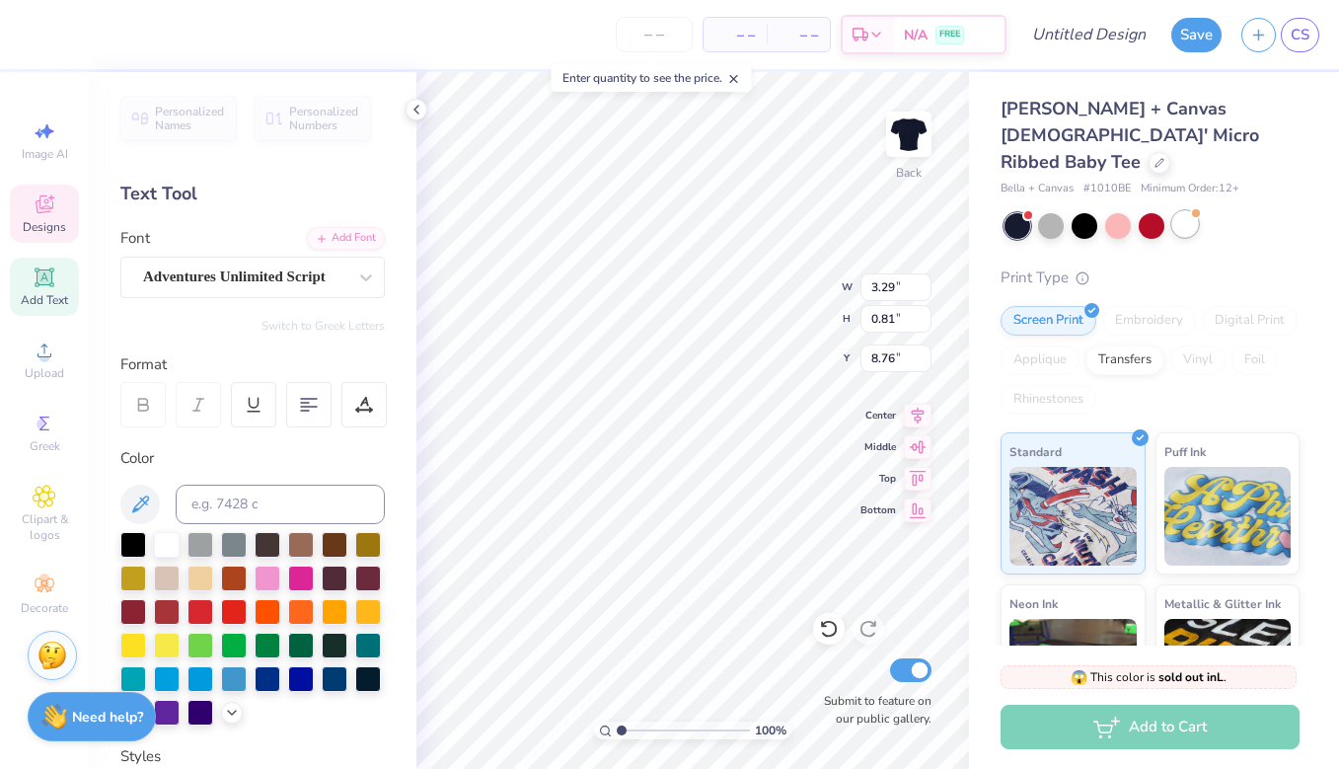
click at [1190, 211] on div at bounding box center [1185, 224] width 26 height 26
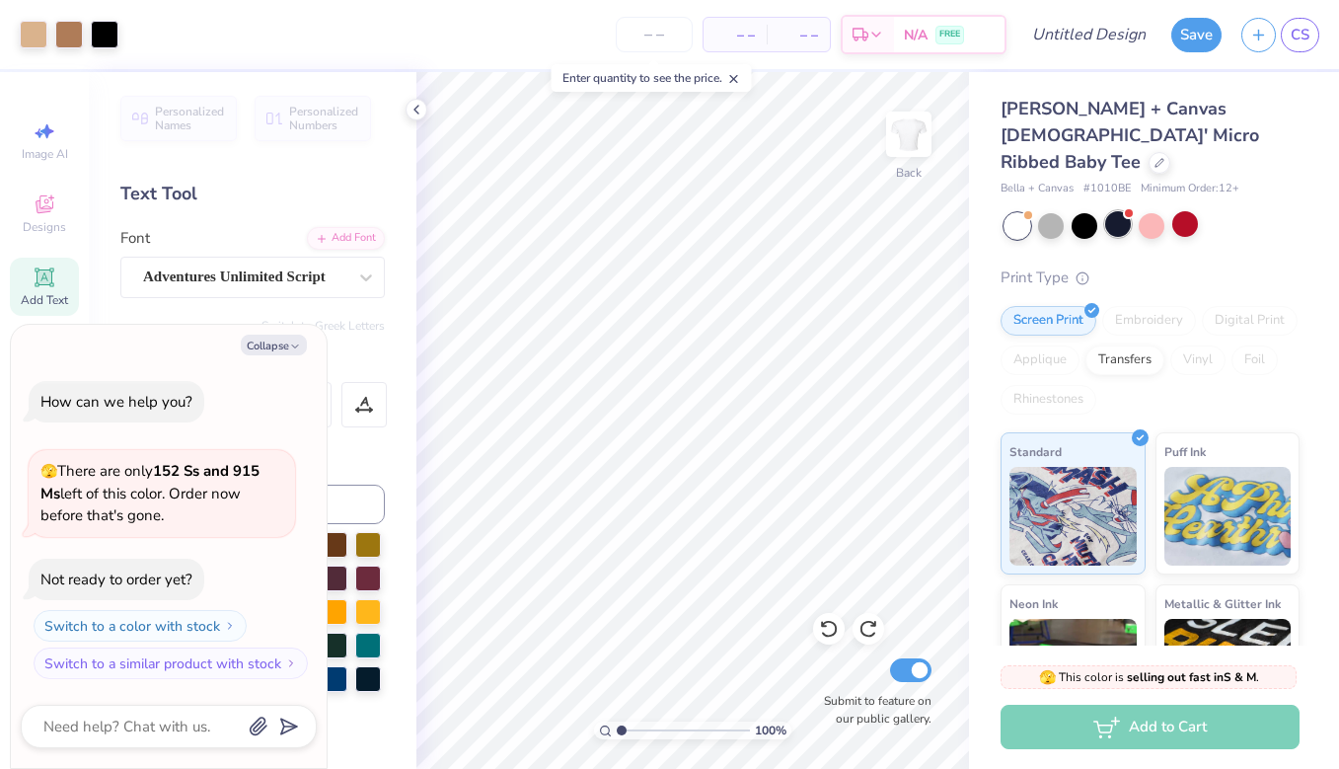
click at [1118, 211] on div at bounding box center [1118, 224] width 26 height 26
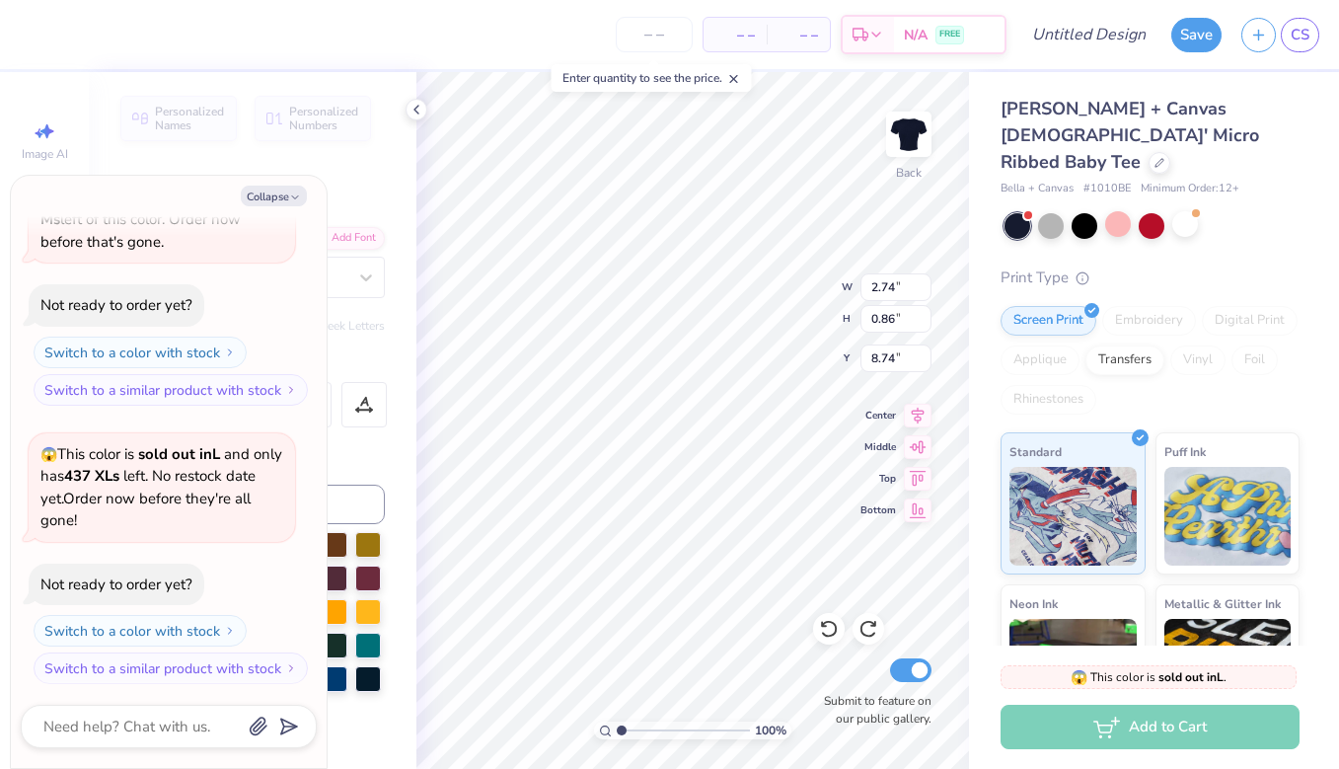
type textarea "x"
type textarea "S"
type textarea "x"
type textarea "SH"
type textarea "x"
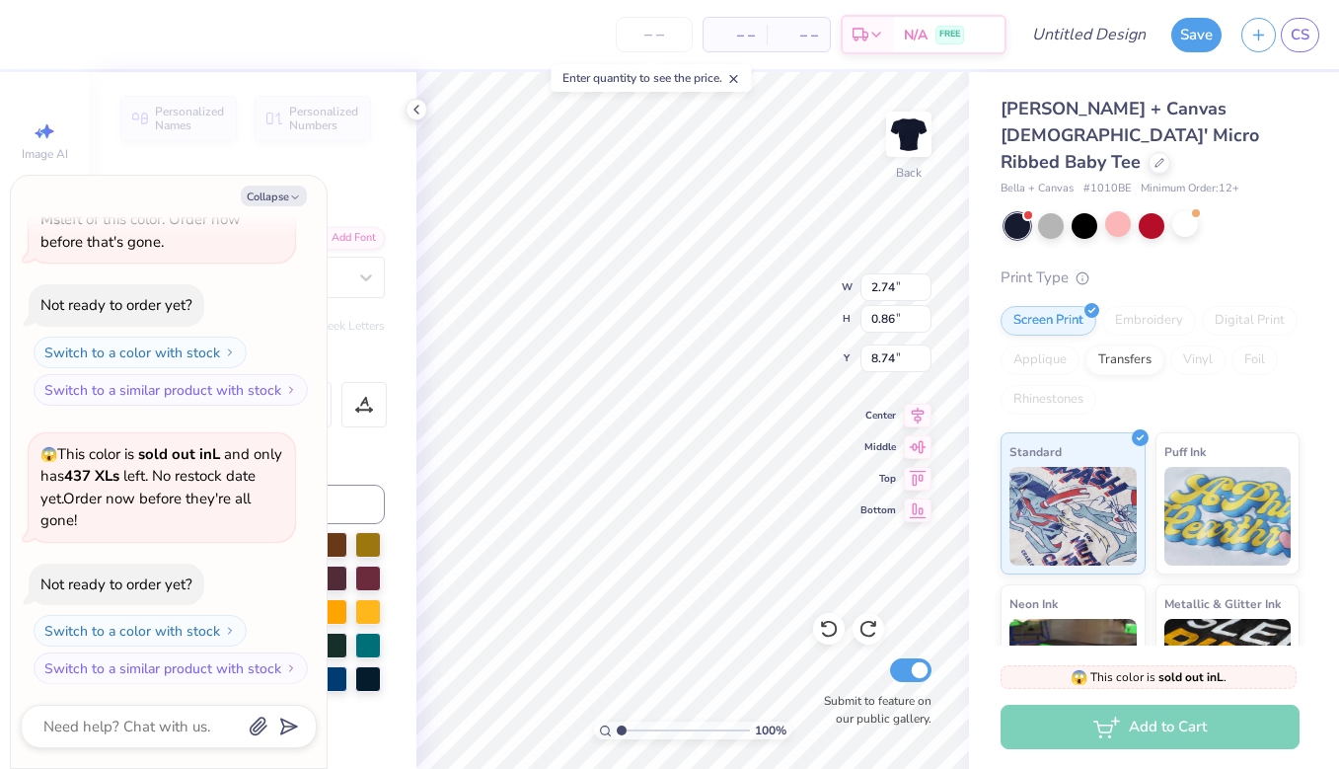
type textarea "S"
type textarea "x"
type textarea "Sh"
type textarea "x"
type textarea "Sha"
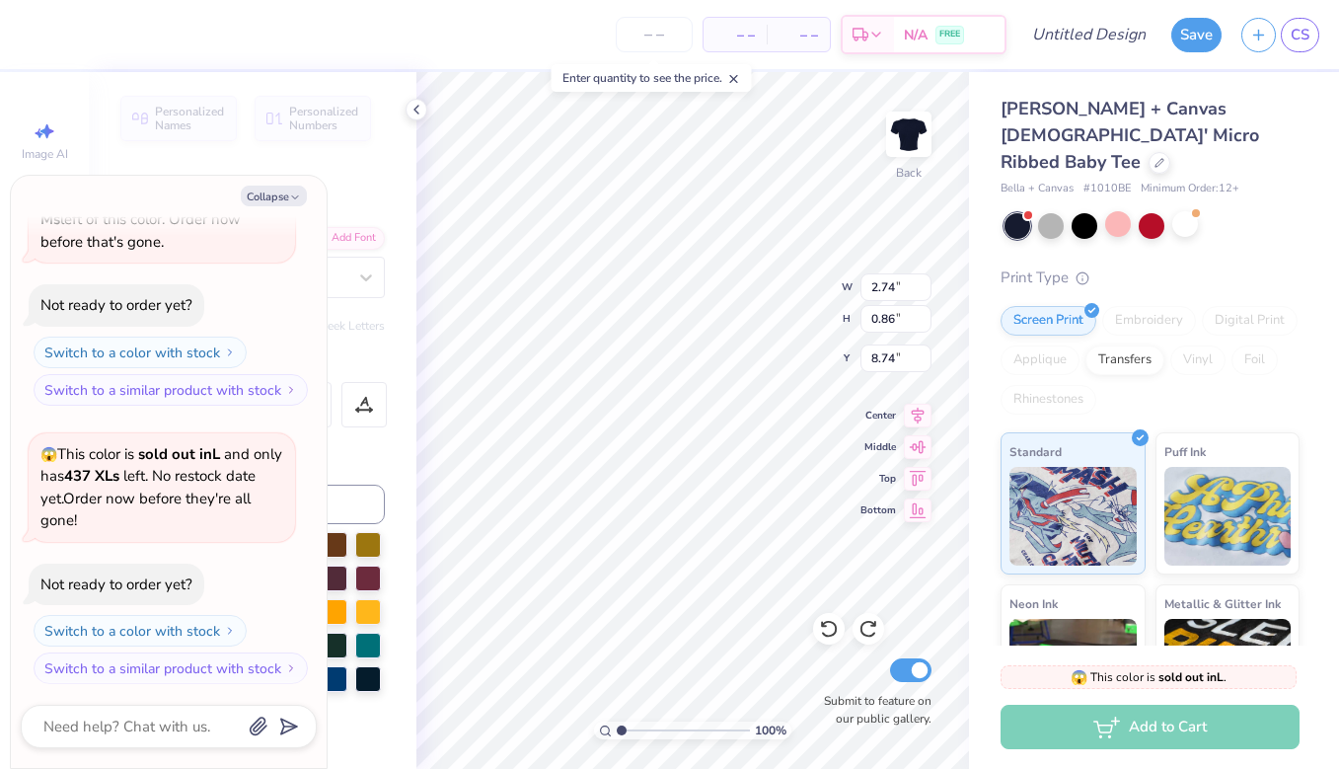
type textarea "x"
type textarea "Shal"
type textarea "x"
type textarea "Shalo"
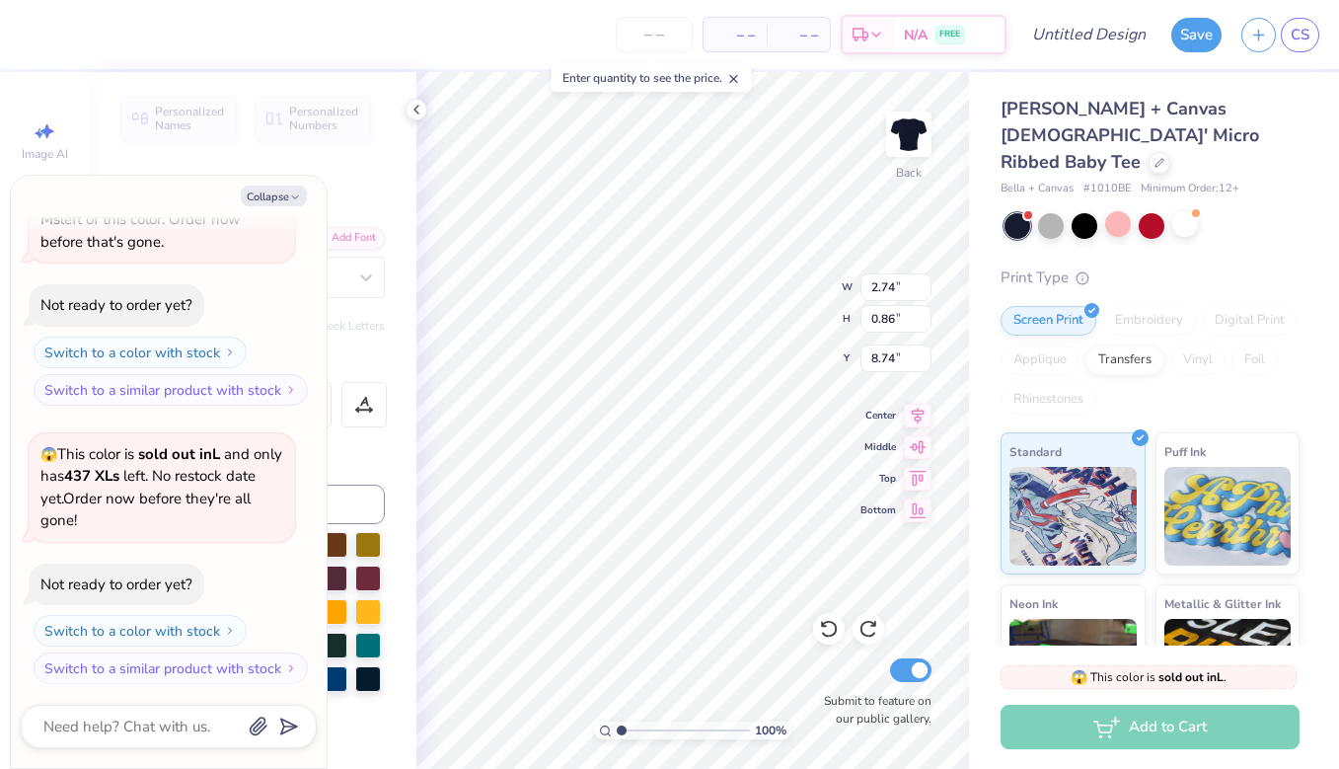
type textarea "x"
type textarea "Shalom"
click at [289, 191] on icon "button" at bounding box center [295, 197] width 12 height 12
type textarea "x"
type input "3.29"
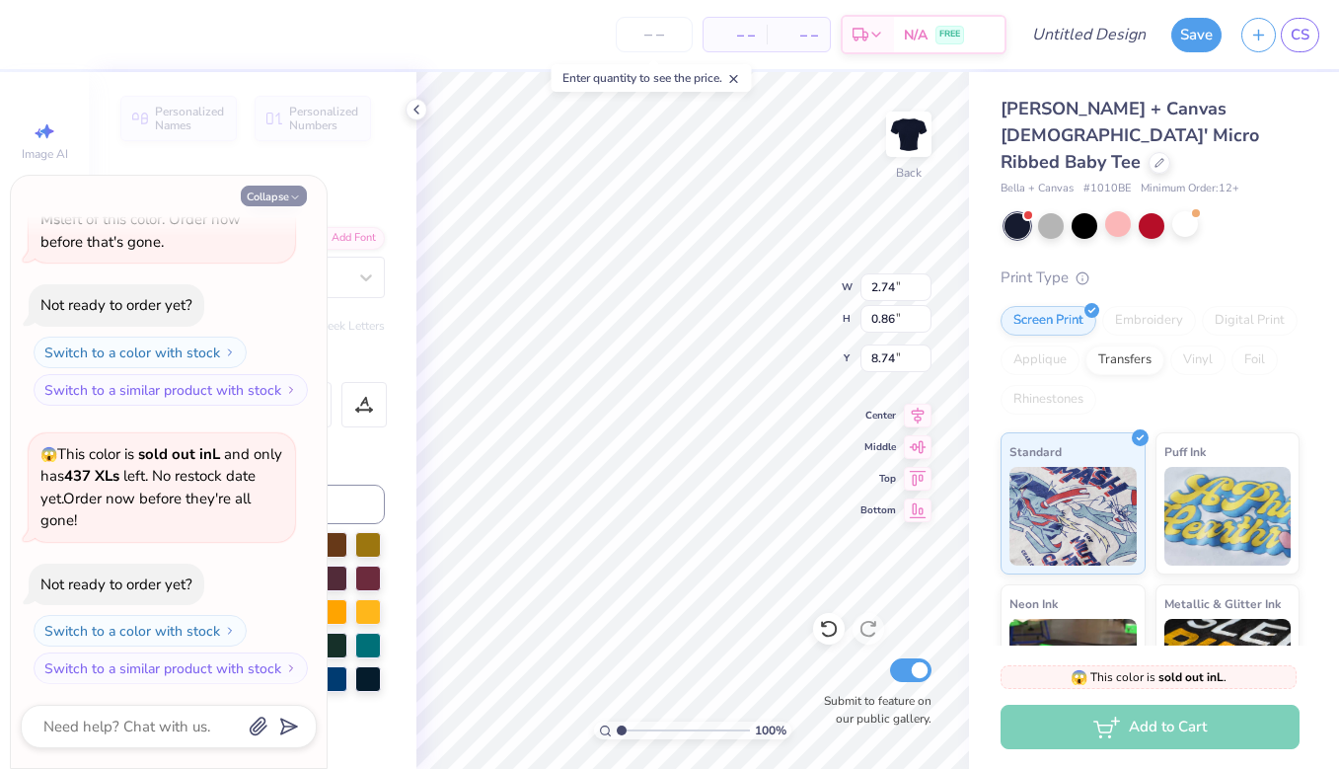
type input "0.81"
type input "8.76"
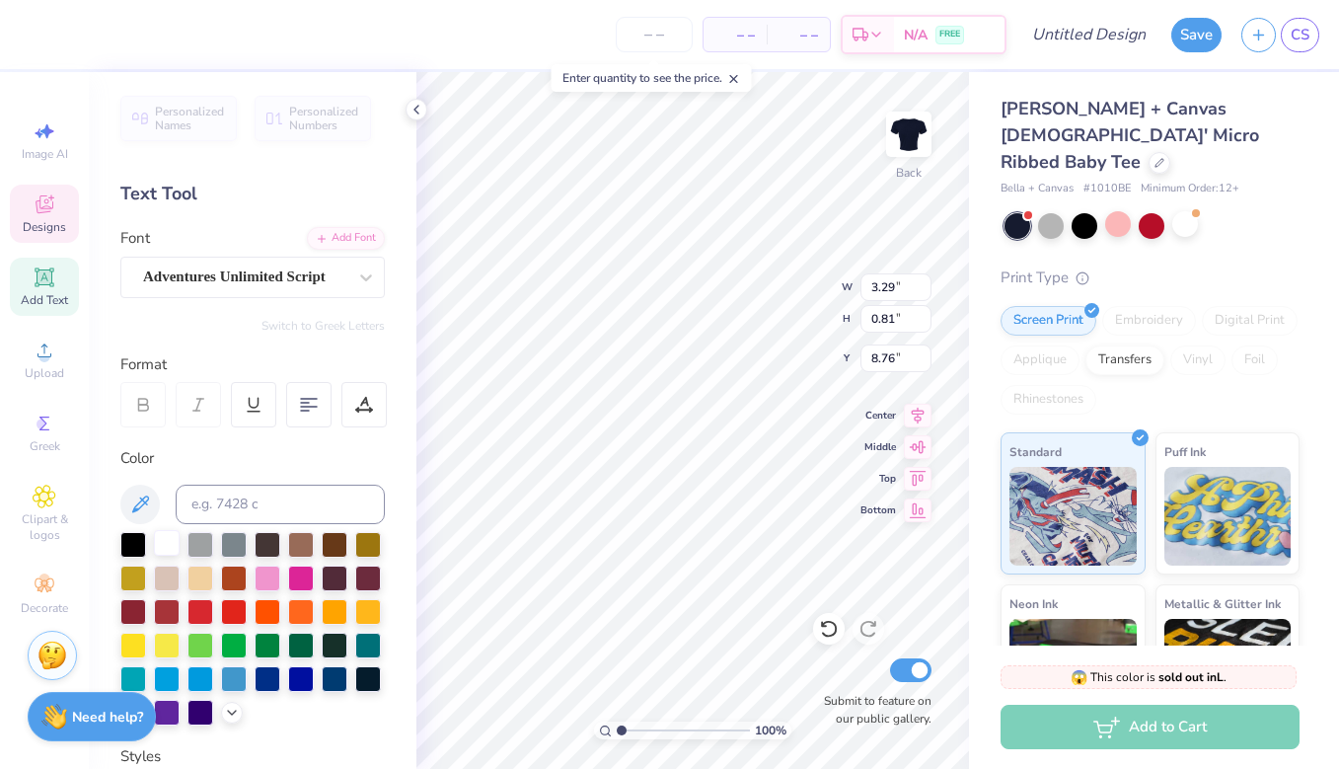
click at [170, 548] on div at bounding box center [167, 543] width 26 height 26
type input "9.57"
type textarea "B"
click at [164, 543] on div at bounding box center [167, 543] width 26 height 26
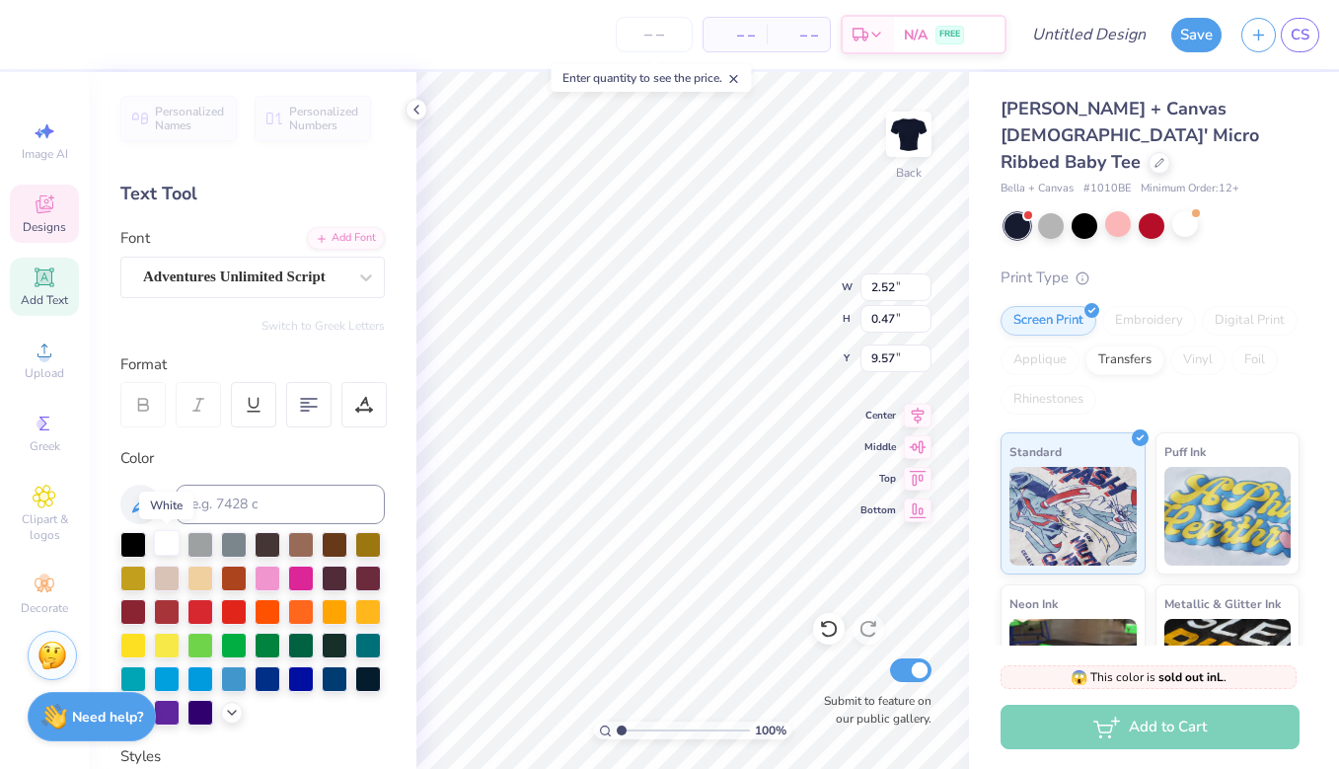
scroll to position [0, 1]
type textarea "STars est. 1962"
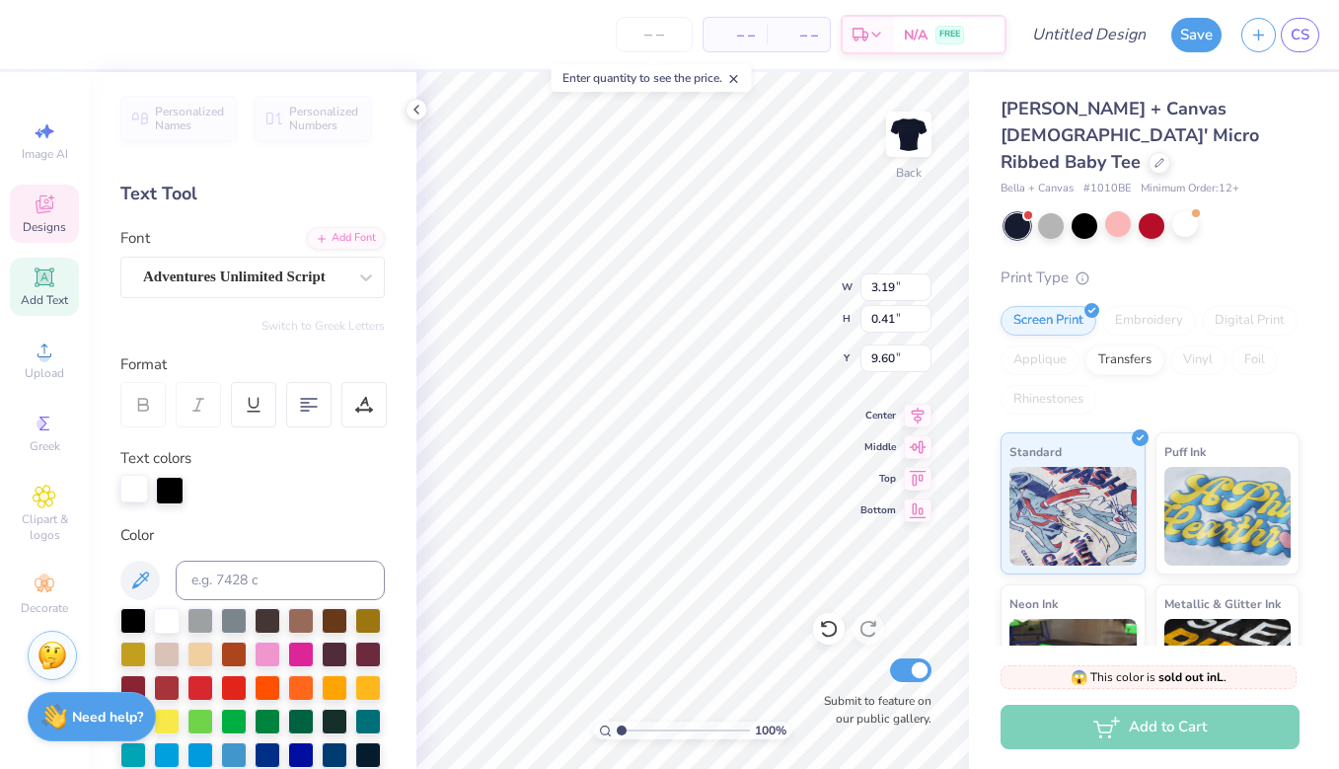
click at [139, 486] on div at bounding box center [134, 489] width 28 height 28
click at [166, 488] on div at bounding box center [170, 489] width 28 height 28
click at [170, 624] on div at bounding box center [167, 619] width 26 height 26
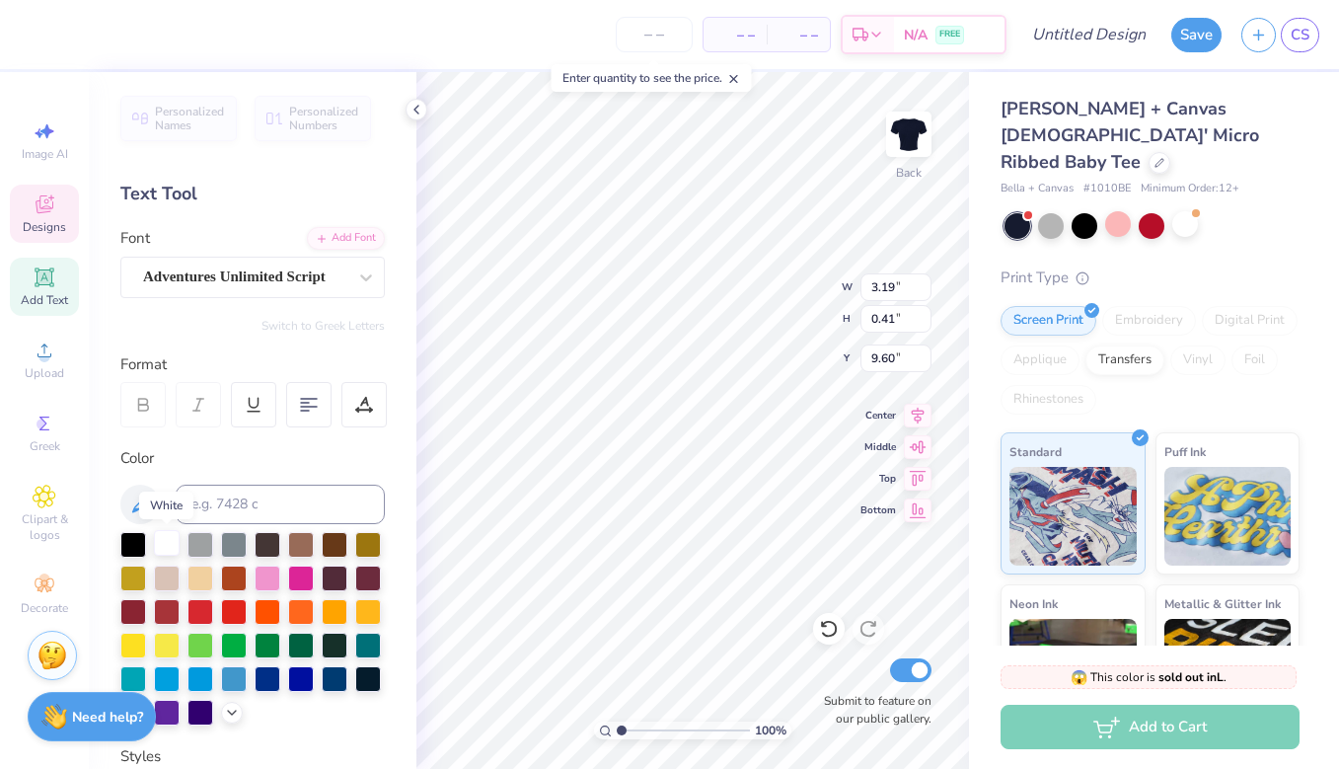
click at [168, 547] on div at bounding box center [167, 543] width 26 height 26
type textarea "Stars est. 1962"
type textarea "stars est. 1962"
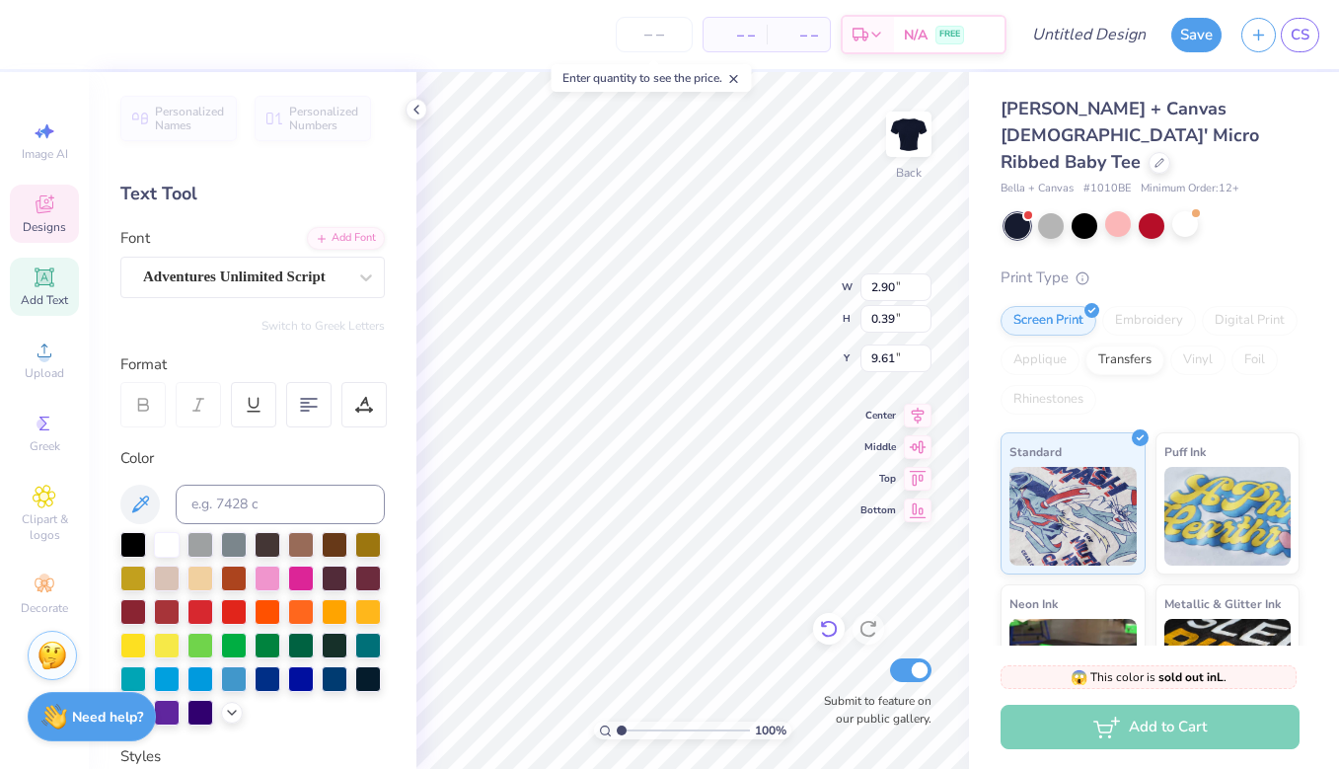
type input "9.57"
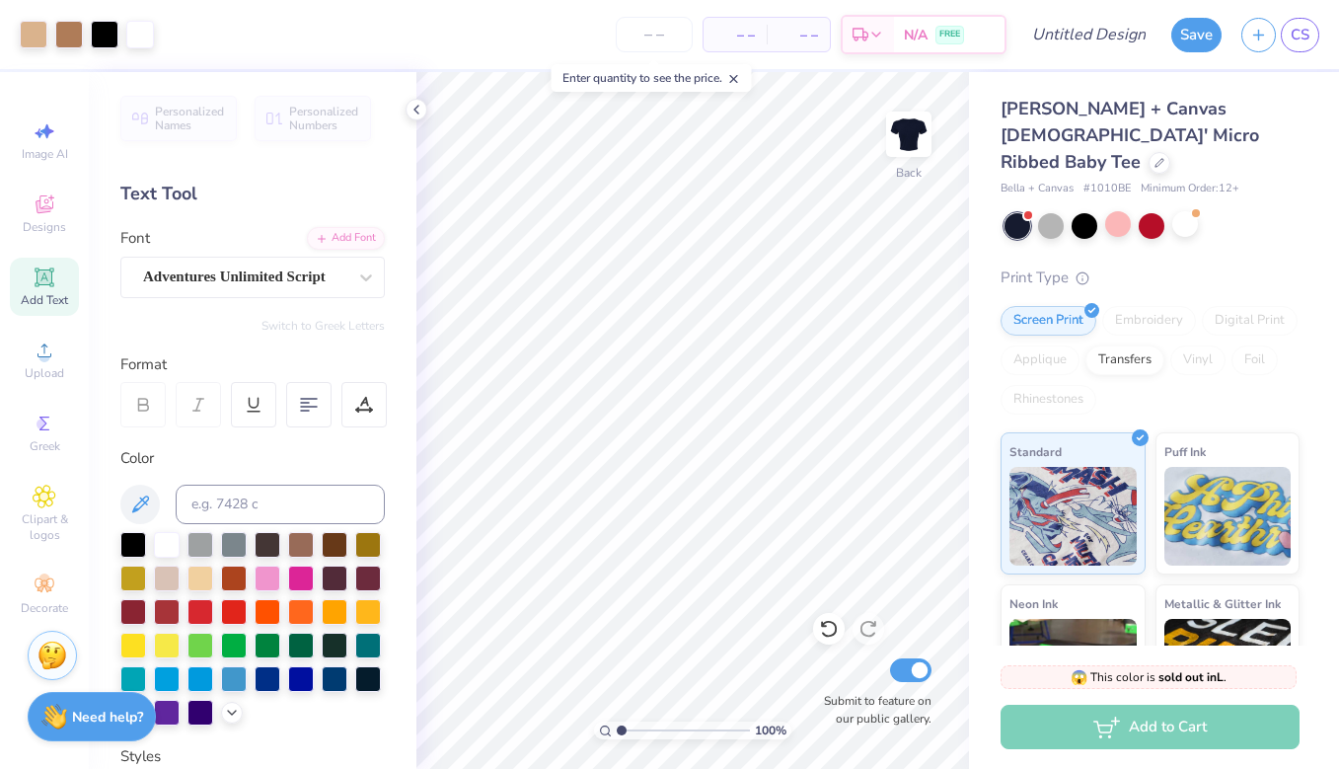
click at [830, 676] on div "100 % Back Submit to feature on our public gallery." at bounding box center [692, 420] width 552 height 696
click at [43, 215] on icon at bounding box center [45, 204] width 24 height 24
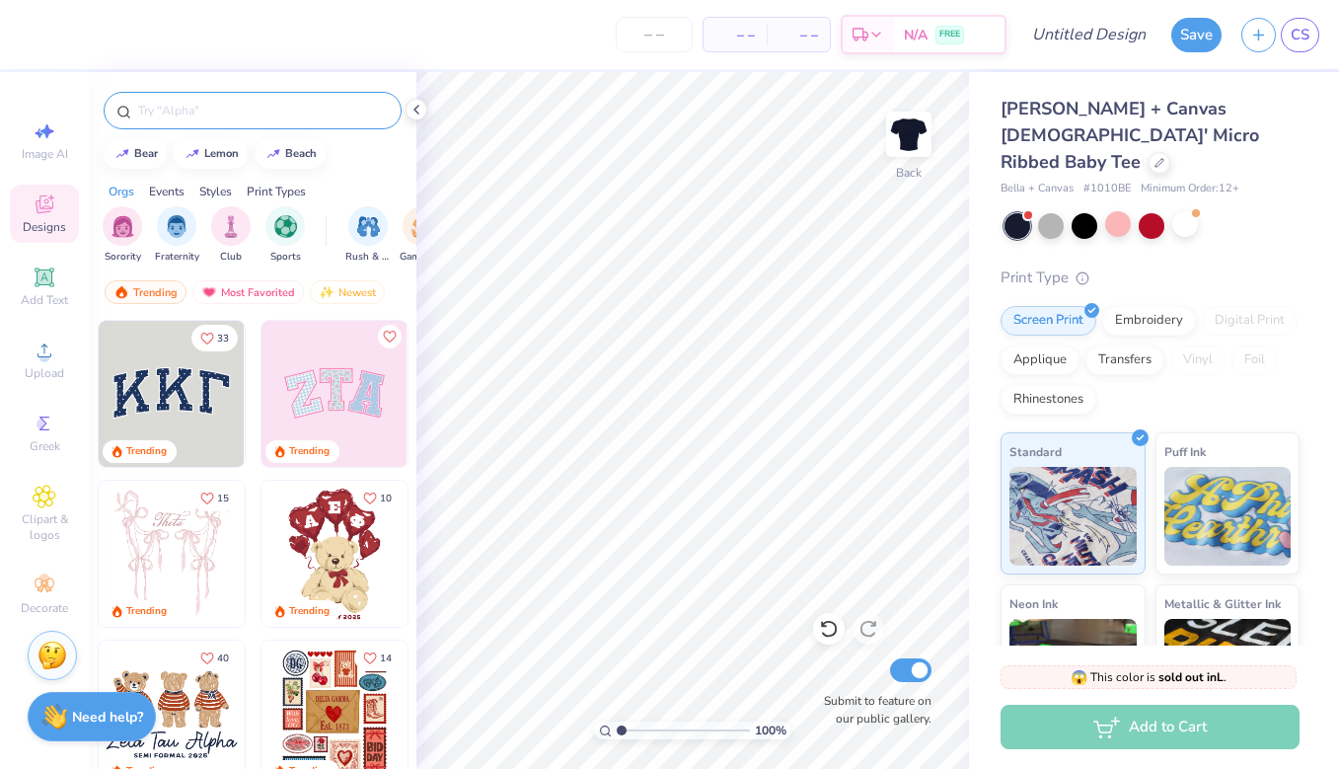
click at [274, 103] on input "text" at bounding box center [262, 111] width 253 height 20
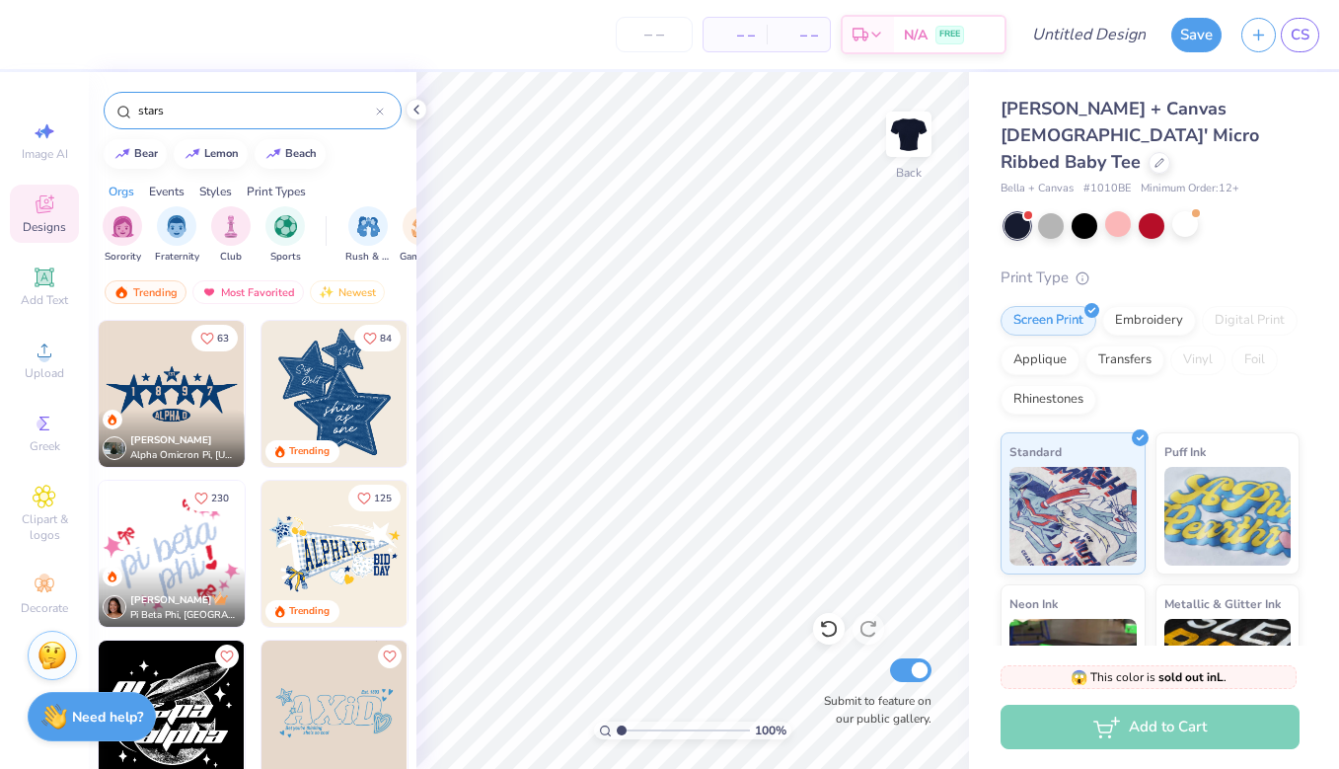
type input "stars"
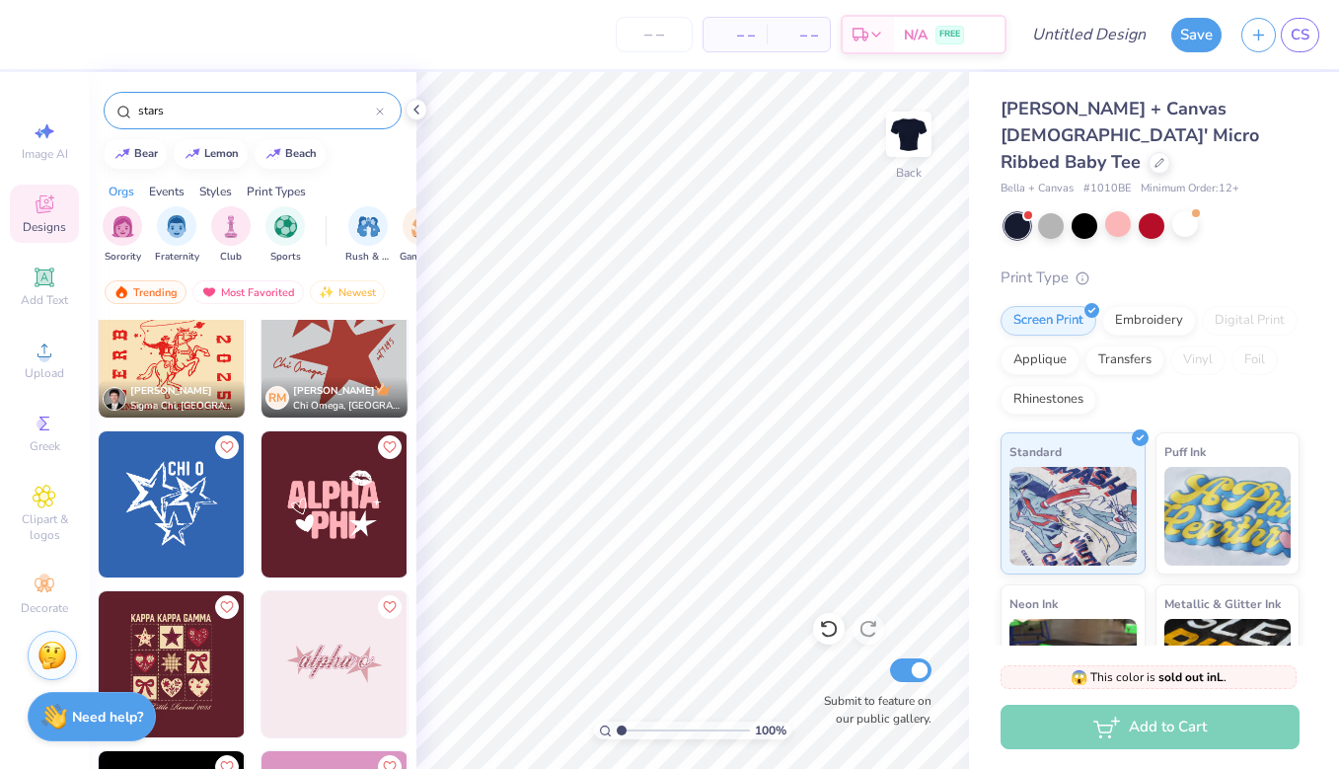
scroll to position [2302, 0]
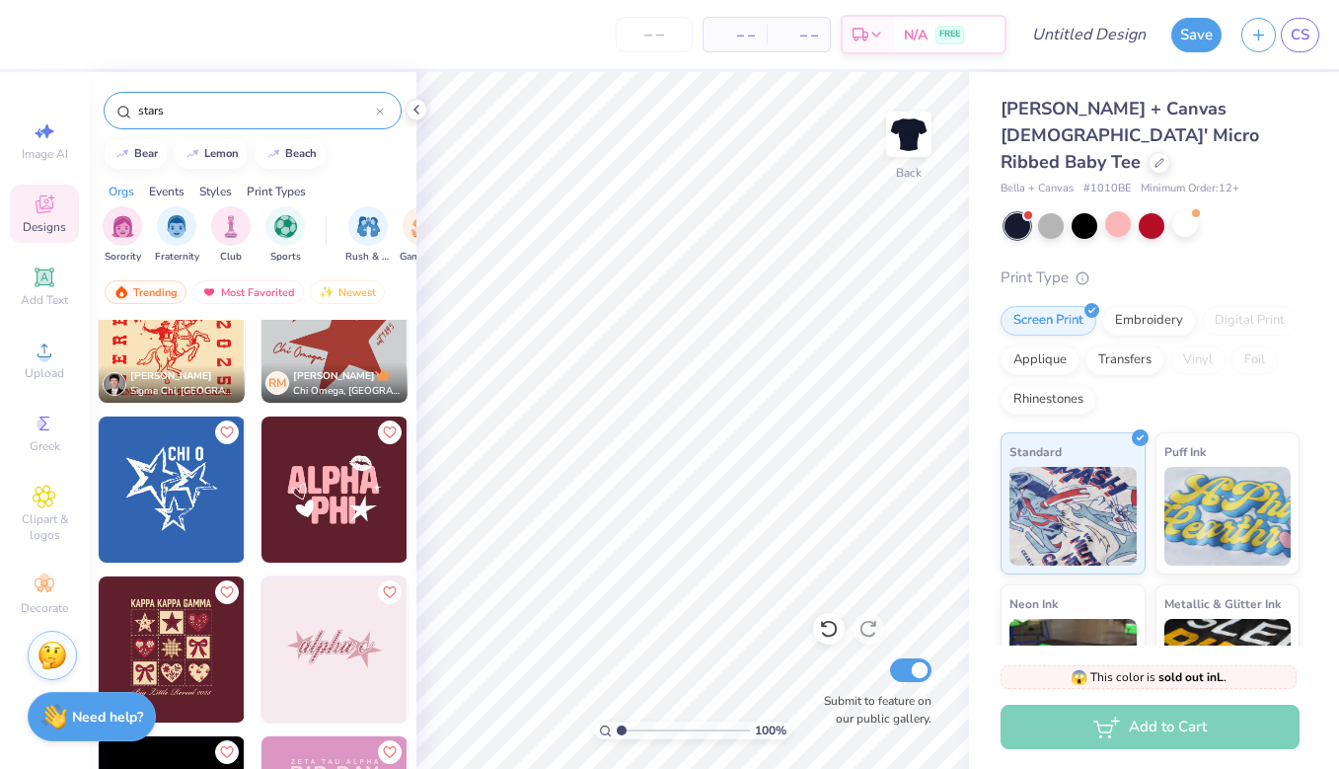
click at [185, 522] on img at bounding box center [172, 489] width 146 height 146
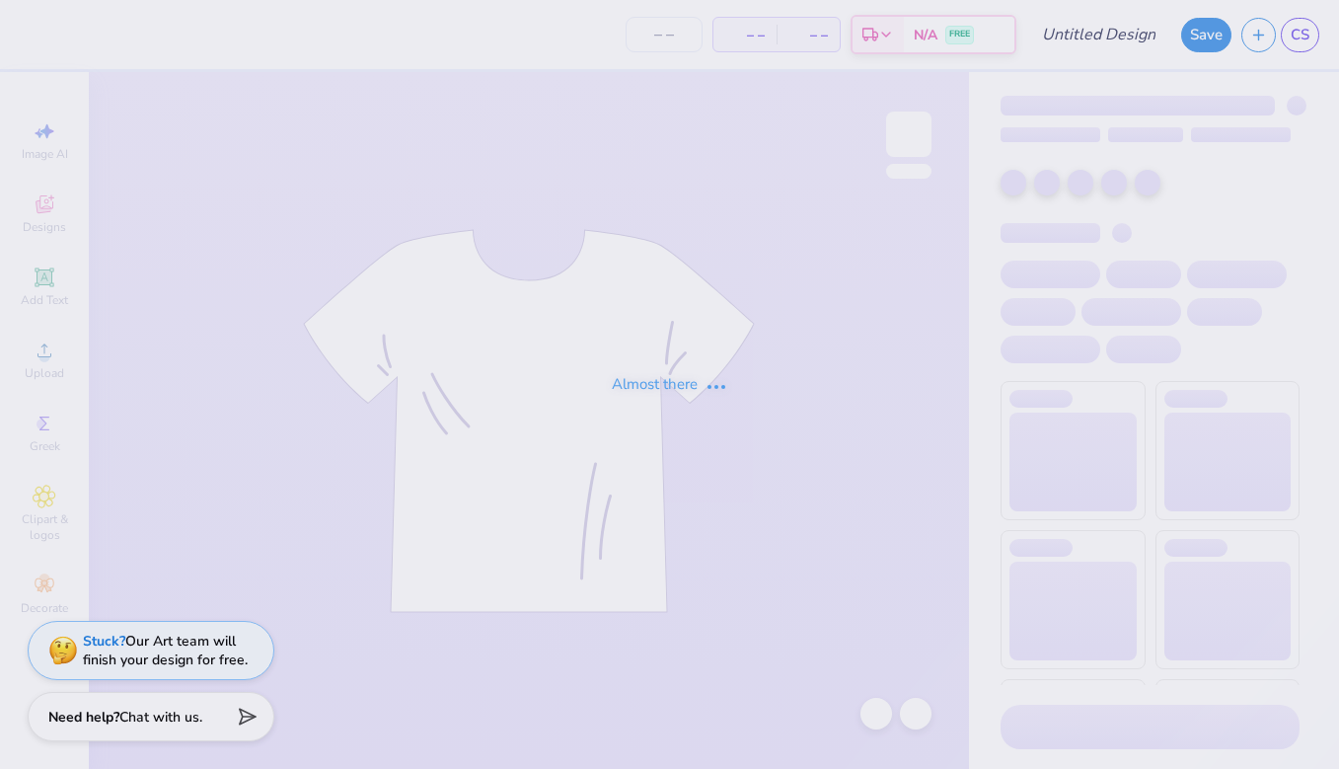
type input "shalom baby tee"
type input "20"
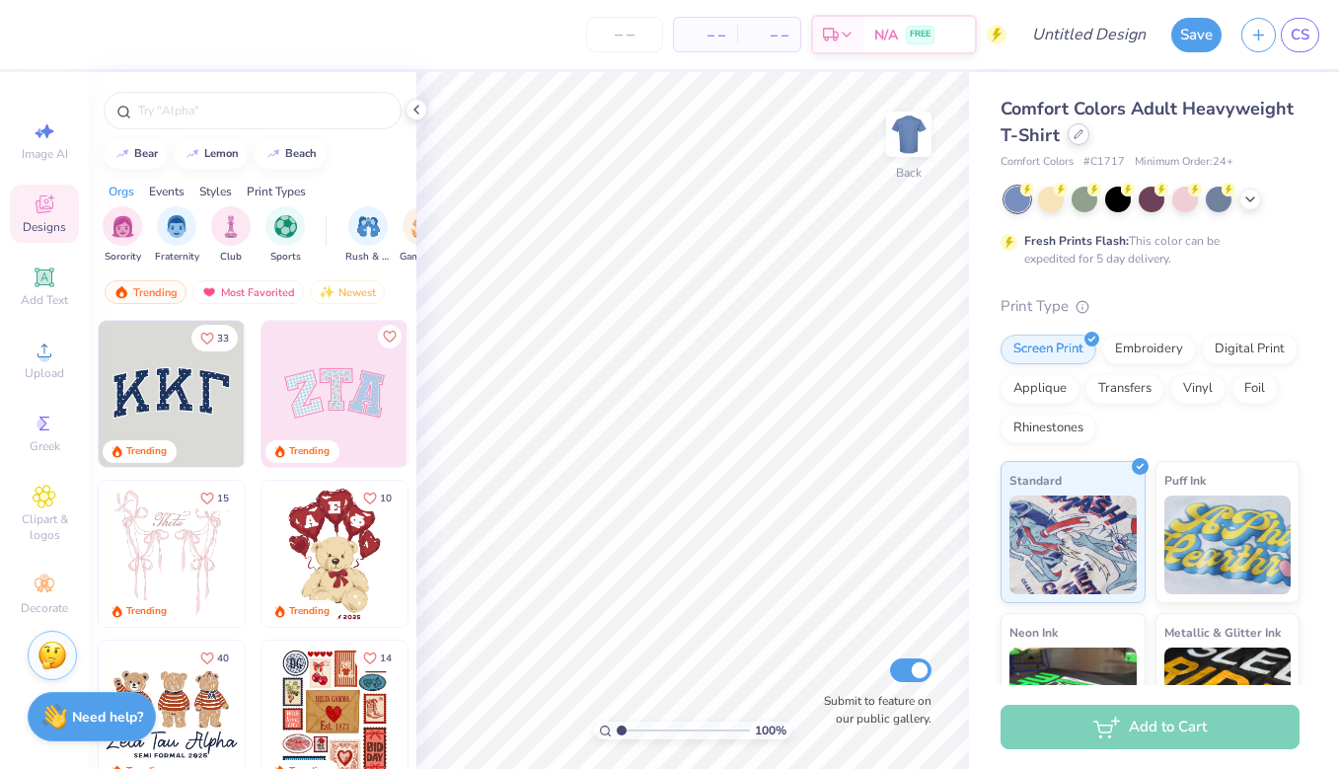
click at [1074, 136] on icon at bounding box center [1078, 134] width 10 height 10
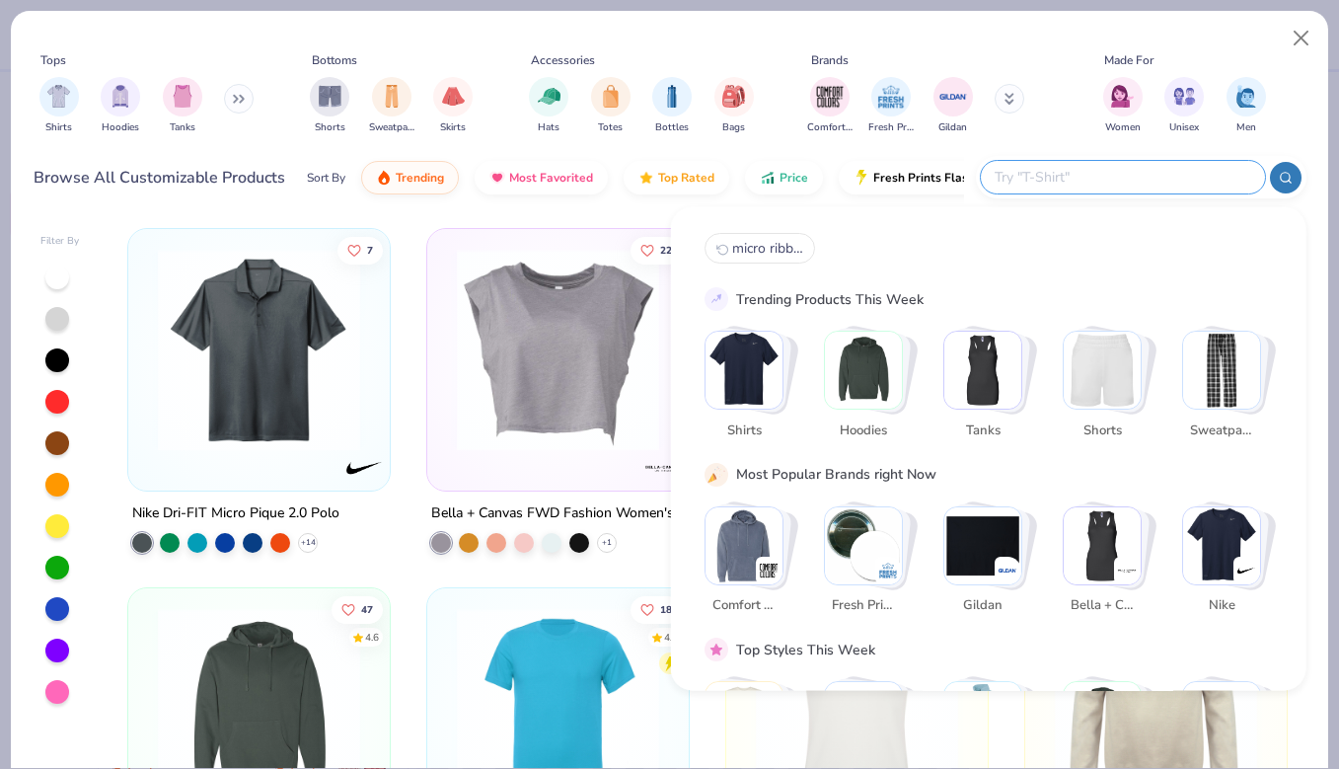
click at [1160, 167] on input "text" at bounding box center [1121, 177] width 258 height 23
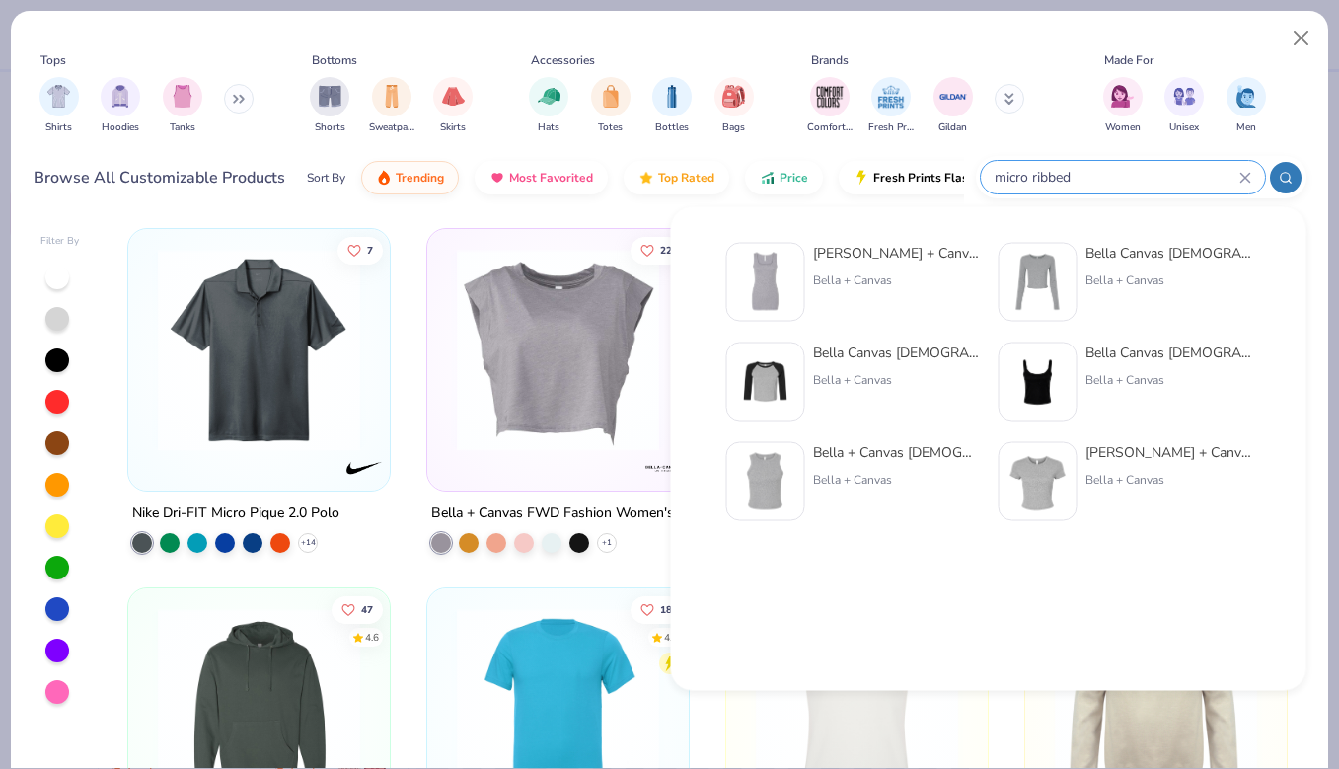
type input "micro ribbed"
click at [1043, 468] on img at bounding box center [1037, 481] width 61 height 61
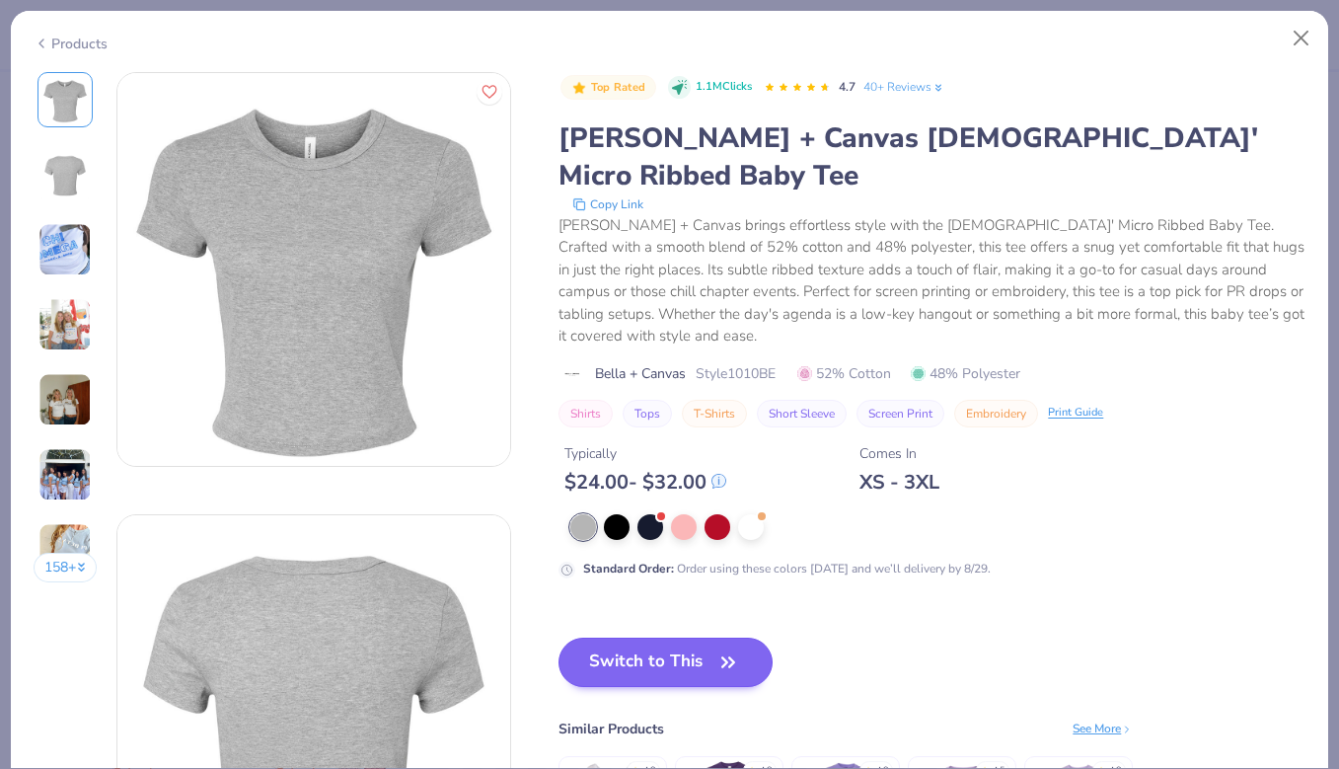
click at [668, 637] on button "Switch to This" at bounding box center [665, 661] width 214 height 49
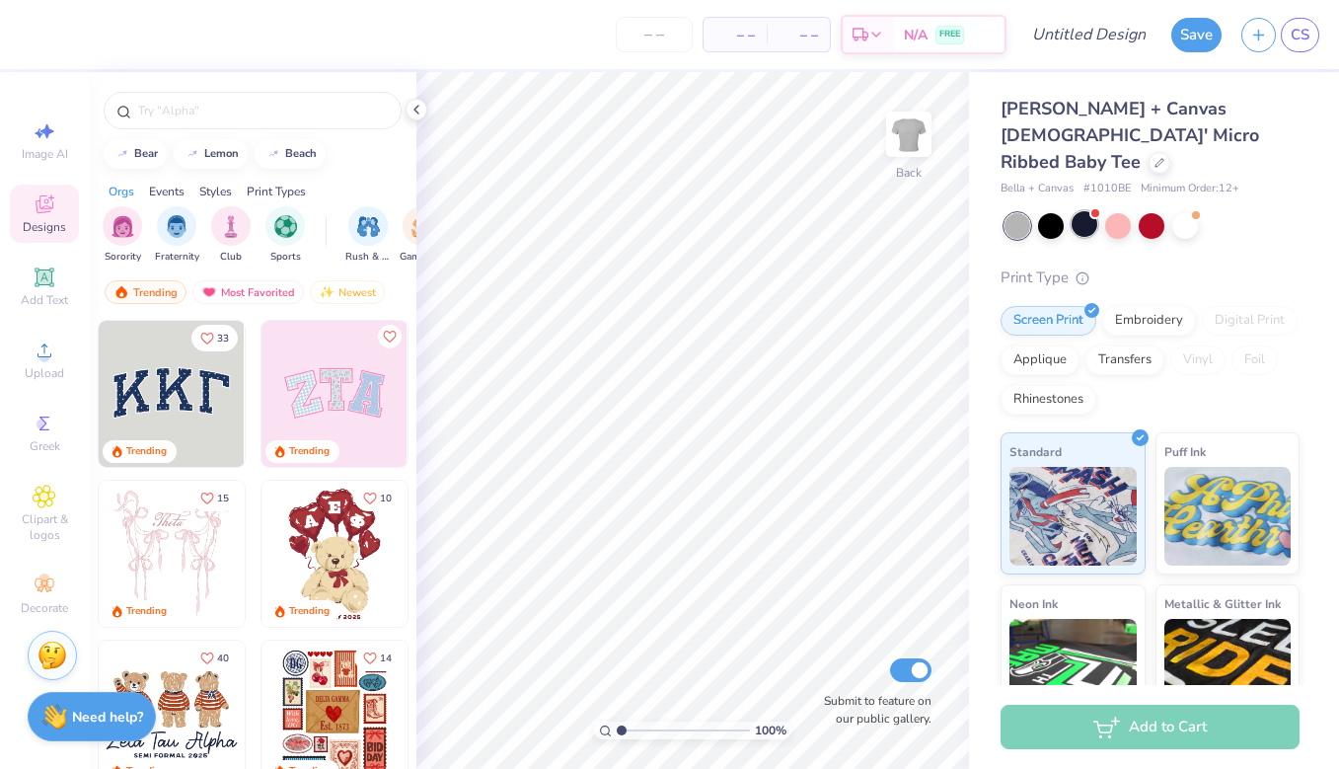
click at [1075, 211] on div at bounding box center [1084, 224] width 26 height 26
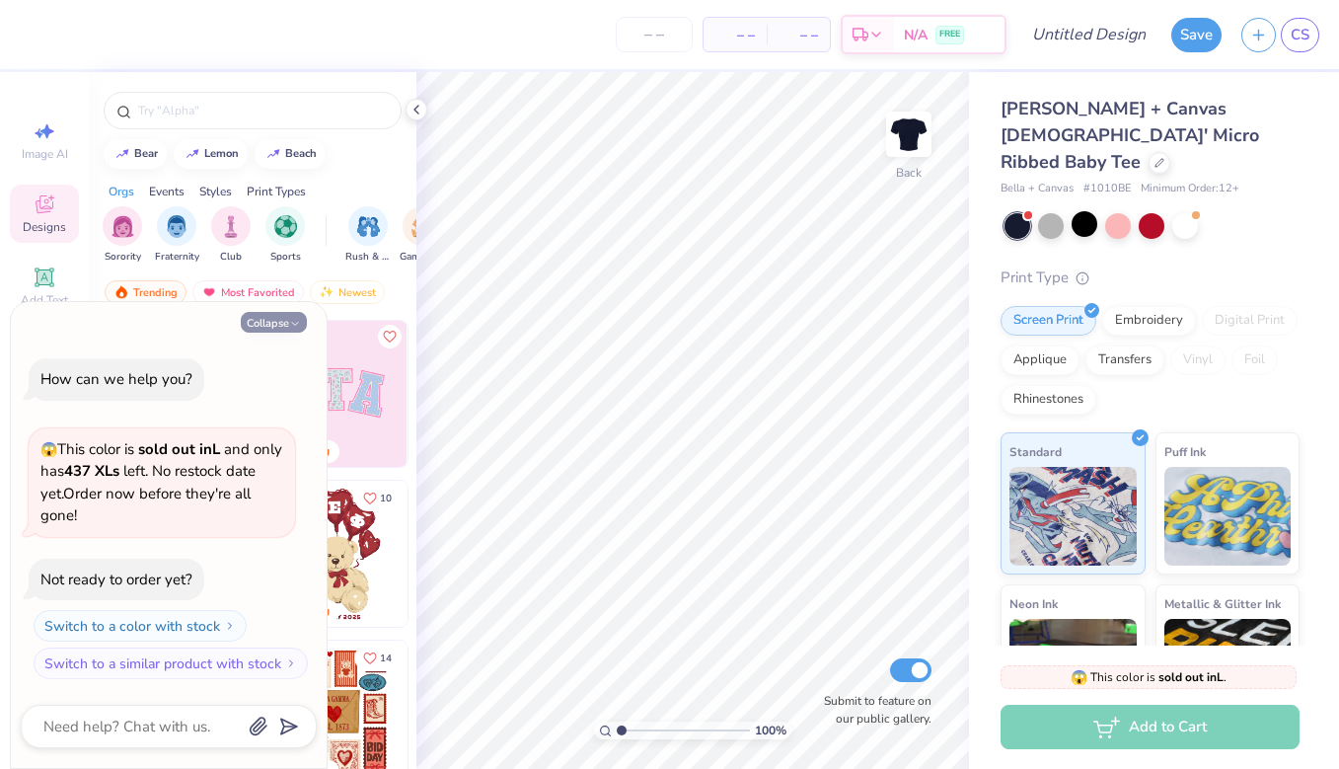
click at [274, 328] on button "Collapse" at bounding box center [274, 322] width 66 height 21
type textarea "x"
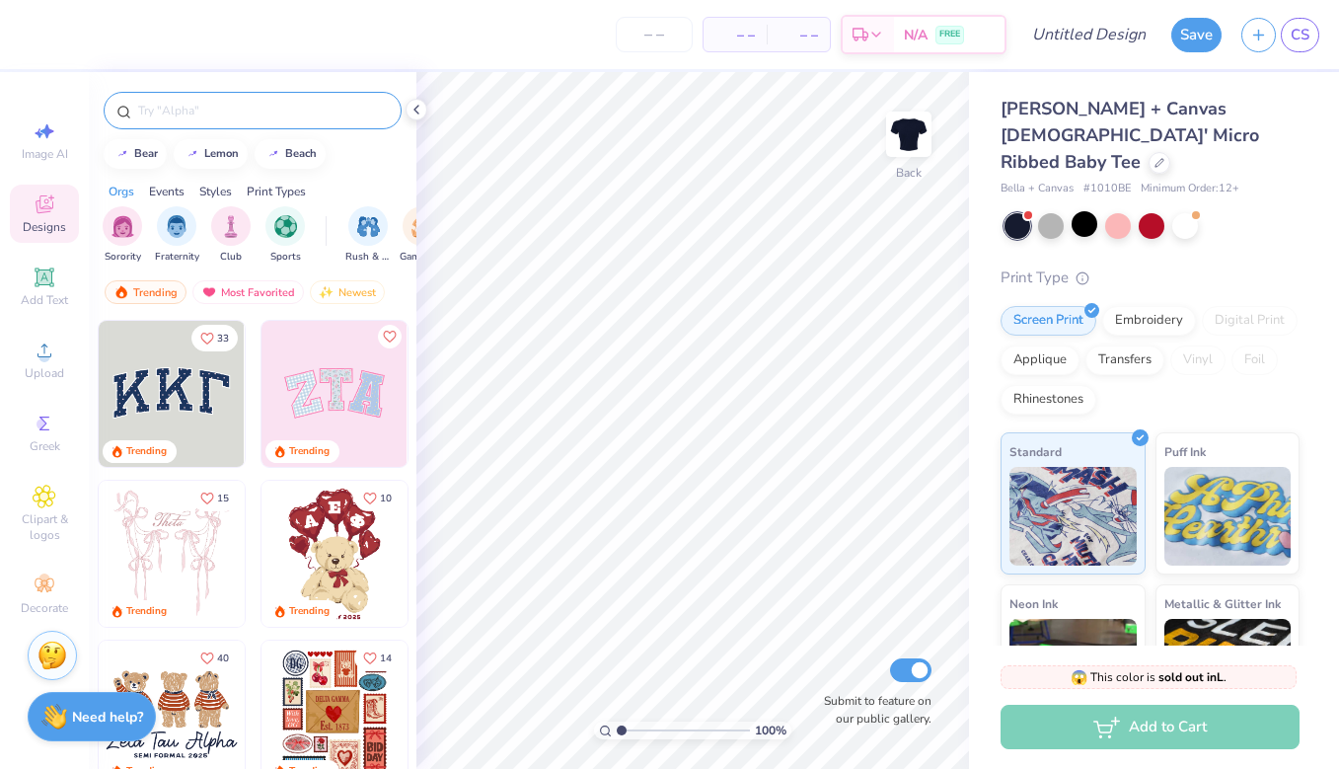
click at [244, 106] on input "text" at bounding box center [262, 111] width 253 height 20
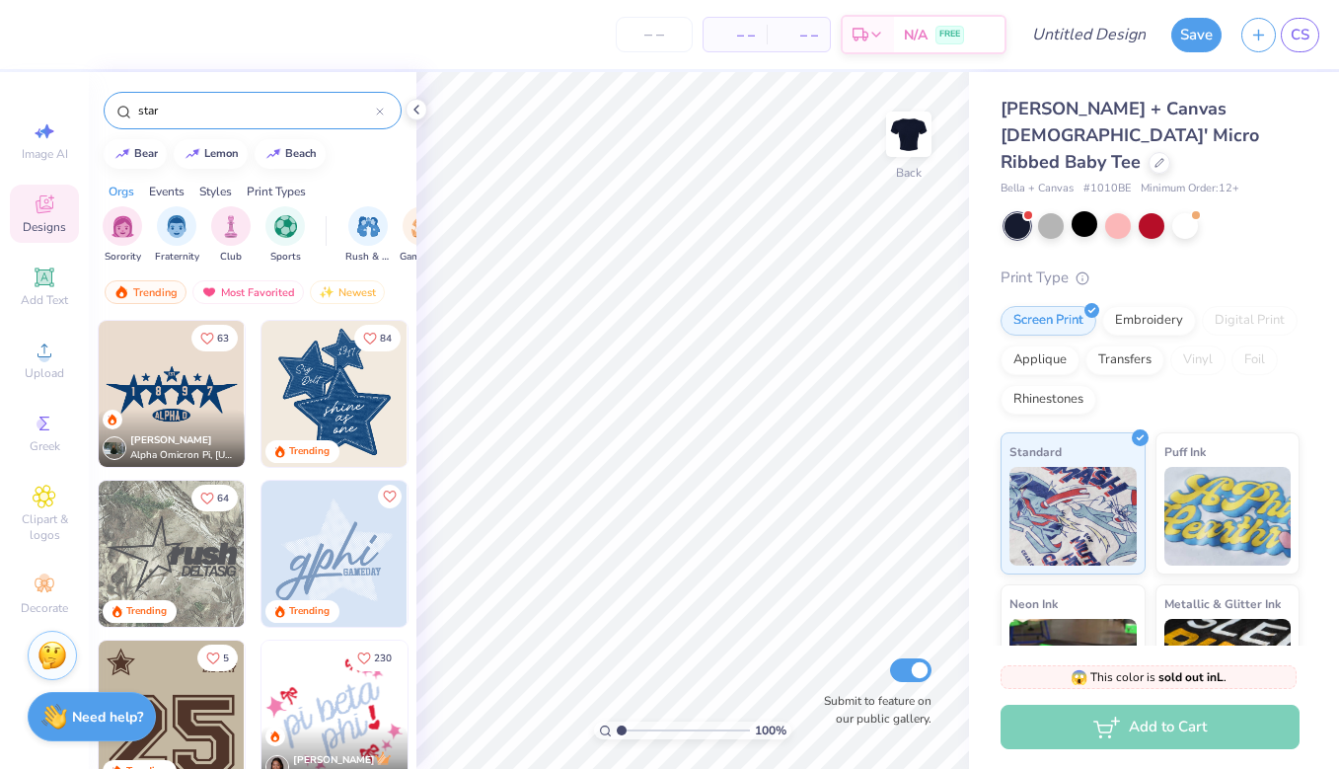
type input "star"
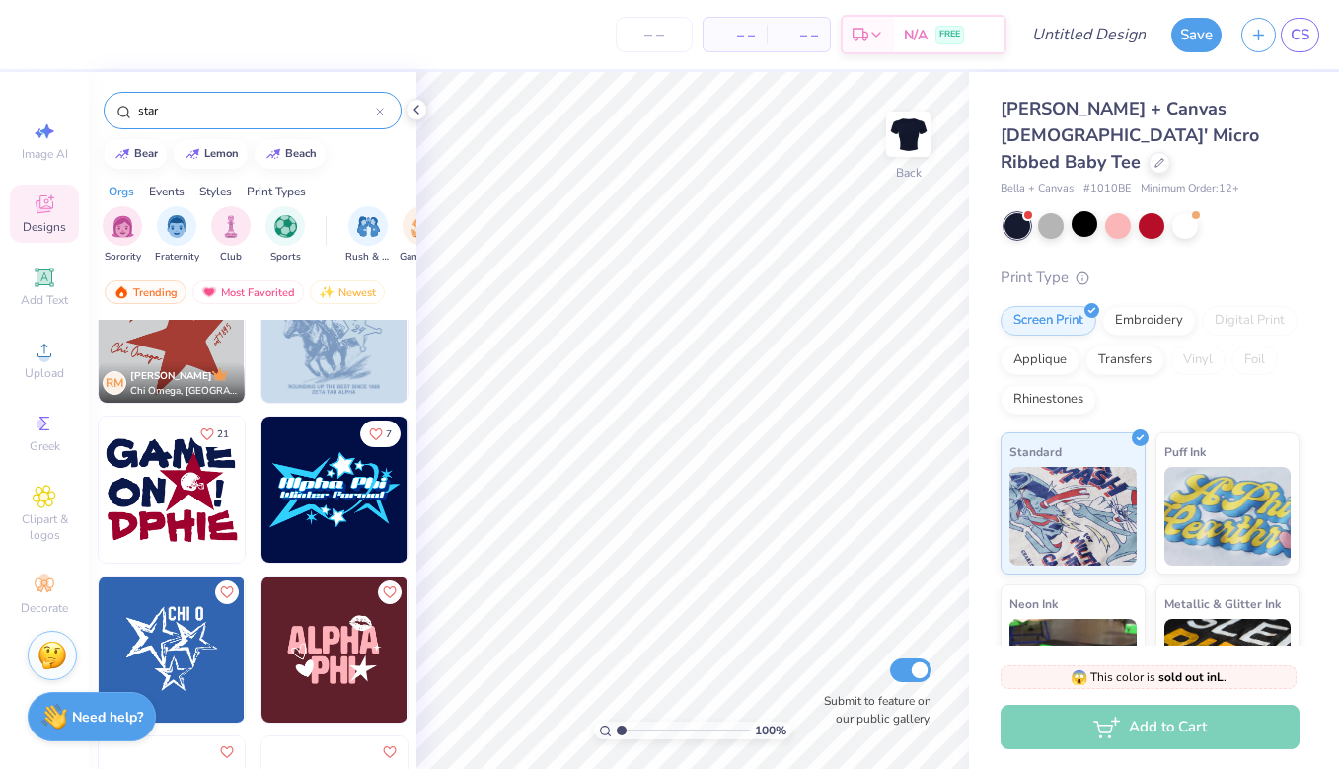
scroll to position [3745, 0]
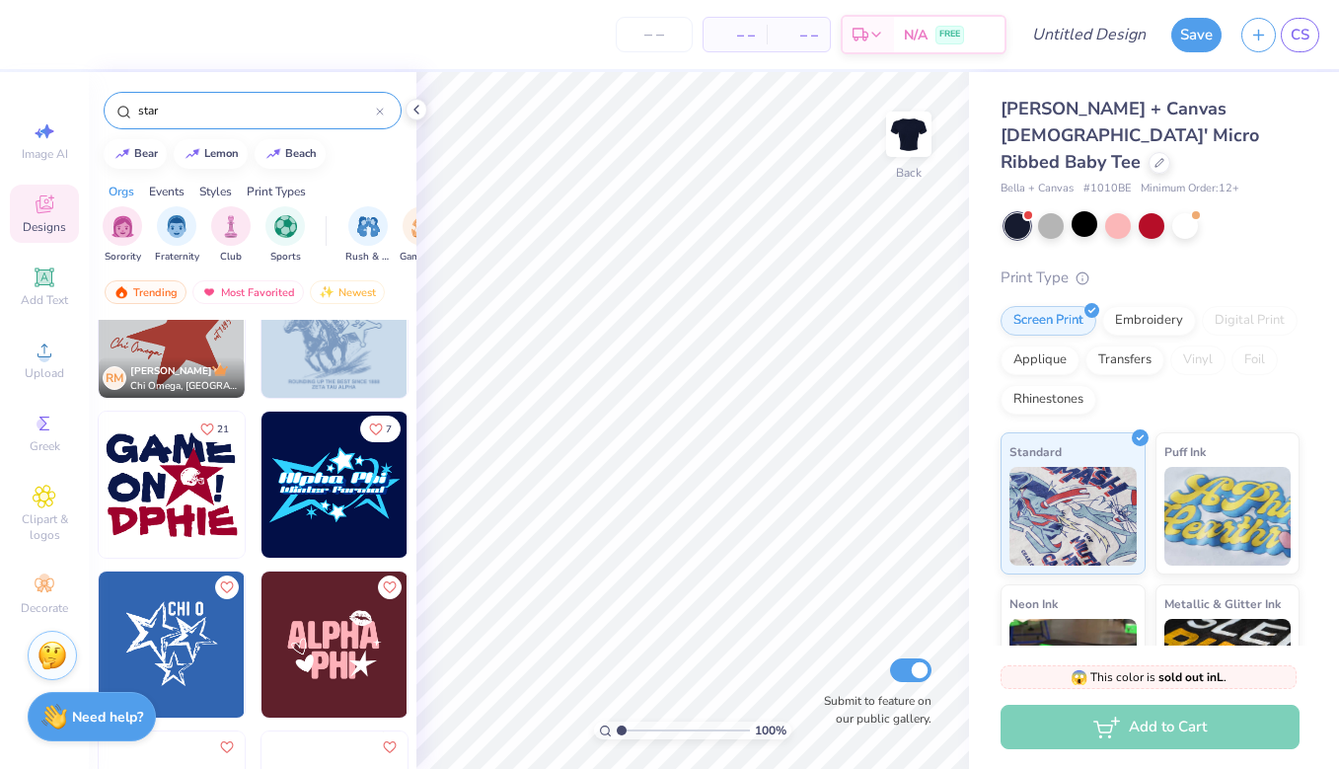
click at [182, 640] on img at bounding box center [172, 644] width 146 height 146
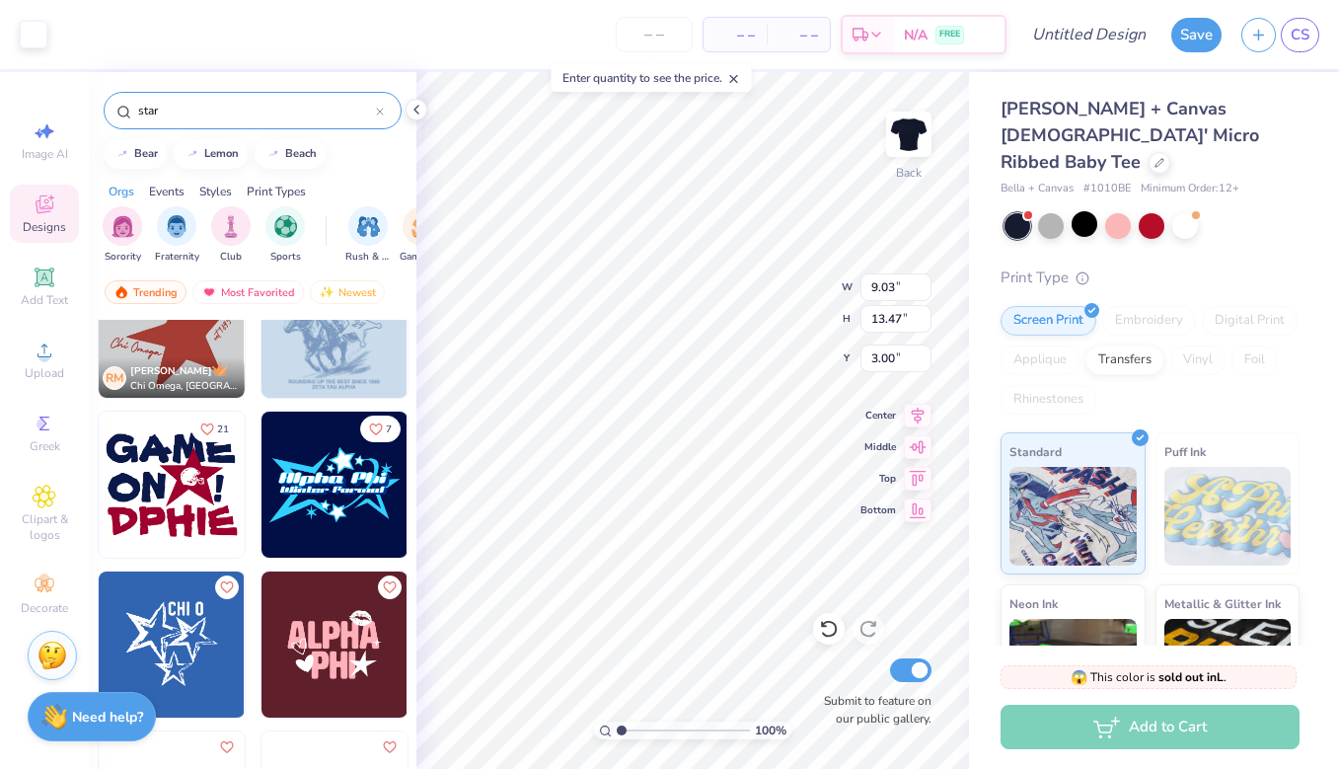
type input "9.33"
type input "13.93"
type input "2.55"
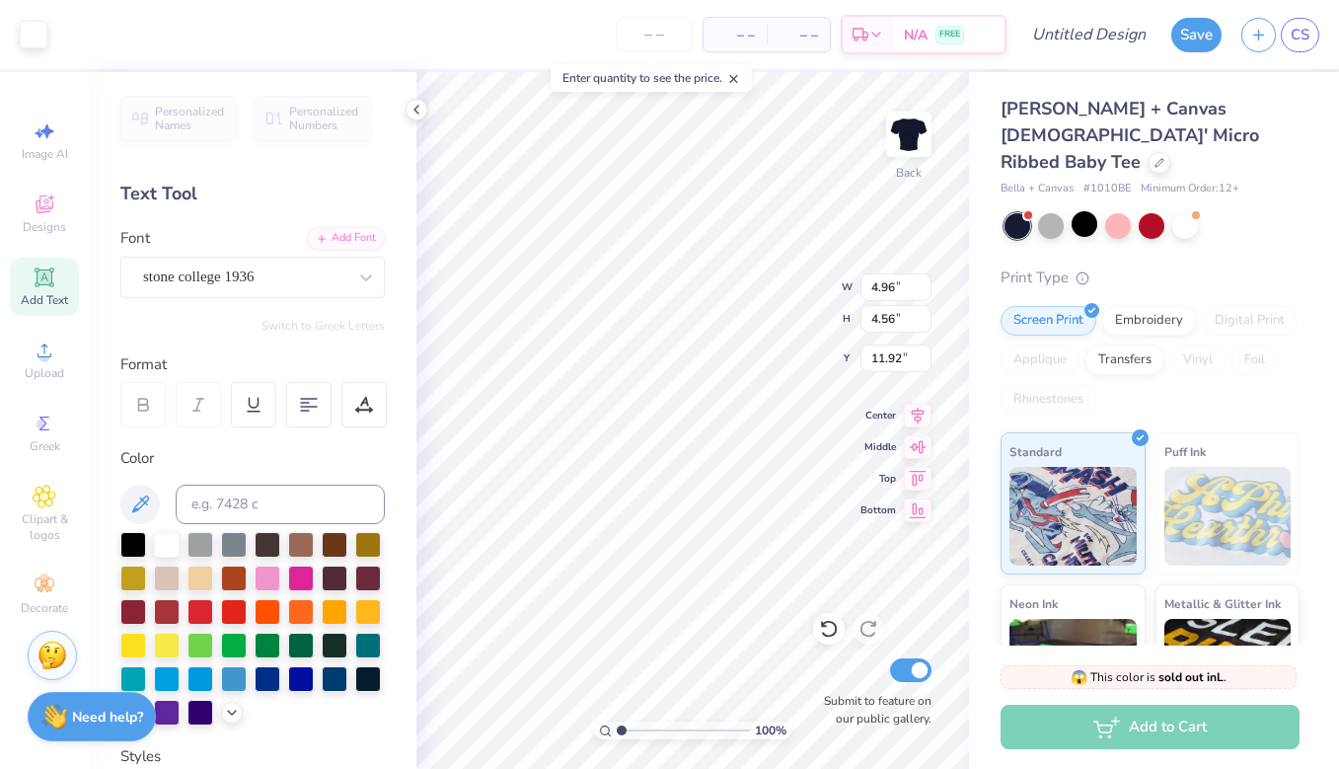
type input "2.37"
type textarea "C"
type textarea "SHALOM"
type input "2.26"
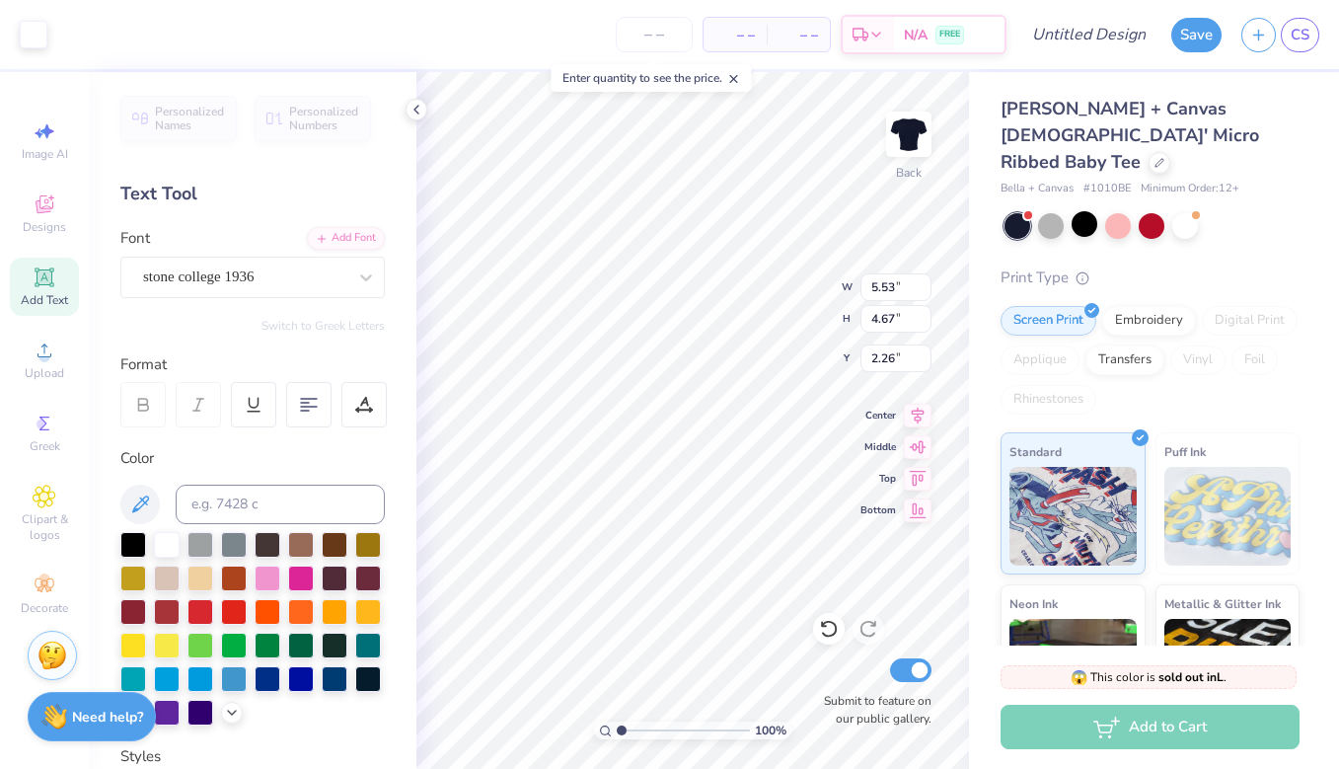
type input "3.00"
type input "4.59"
type input "3.88"
type input "2.56"
click at [31, 221] on span "Designs" at bounding box center [44, 227] width 43 height 16
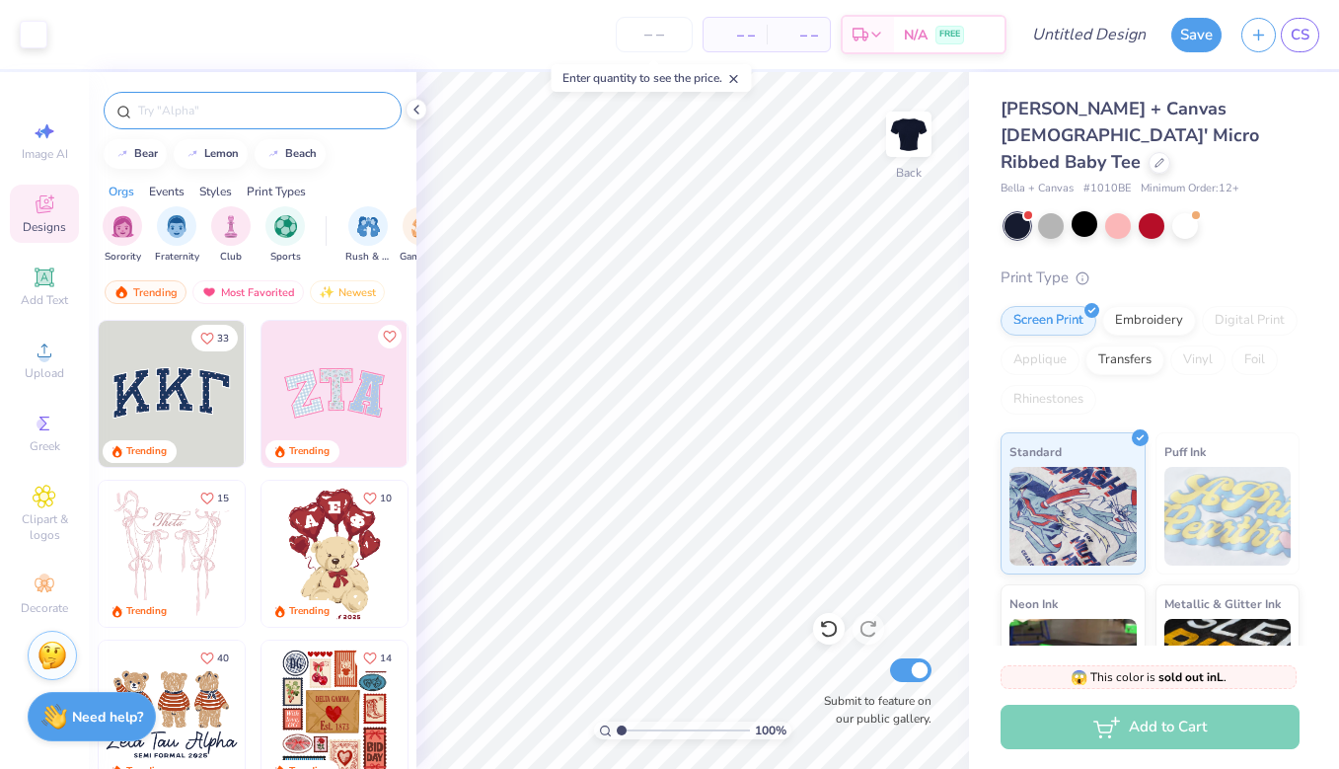
click at [252, 110] on input "text" at bounding box center [262, 111] width 253 height 20
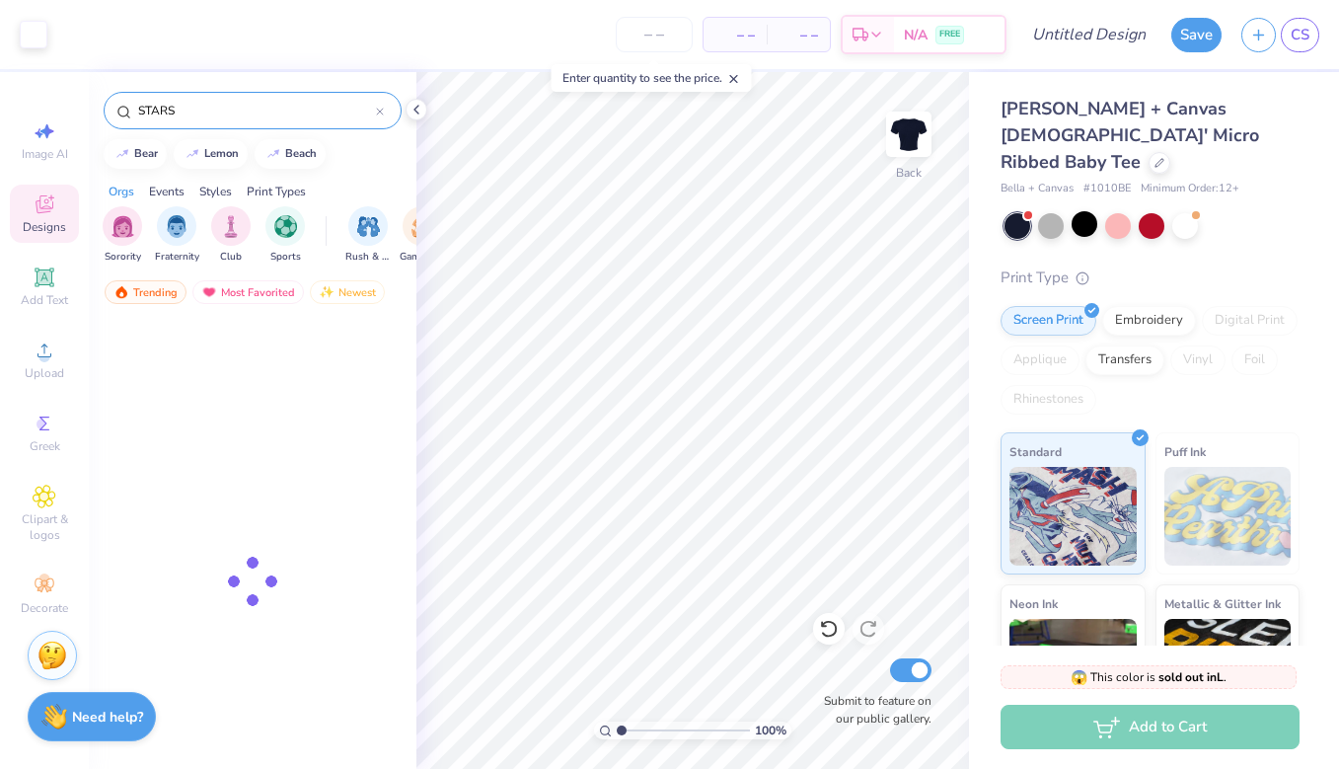
type input "STARS"
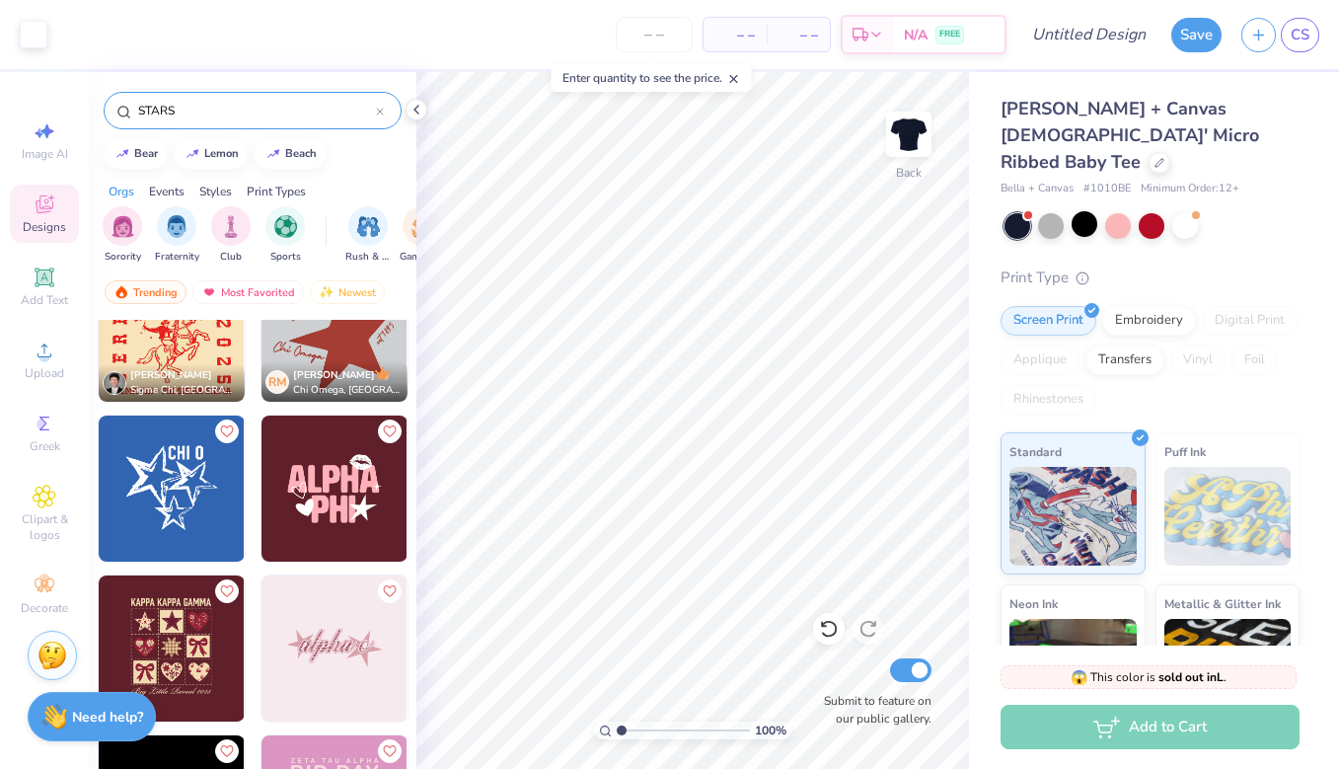
scroll to position [2308, 0]
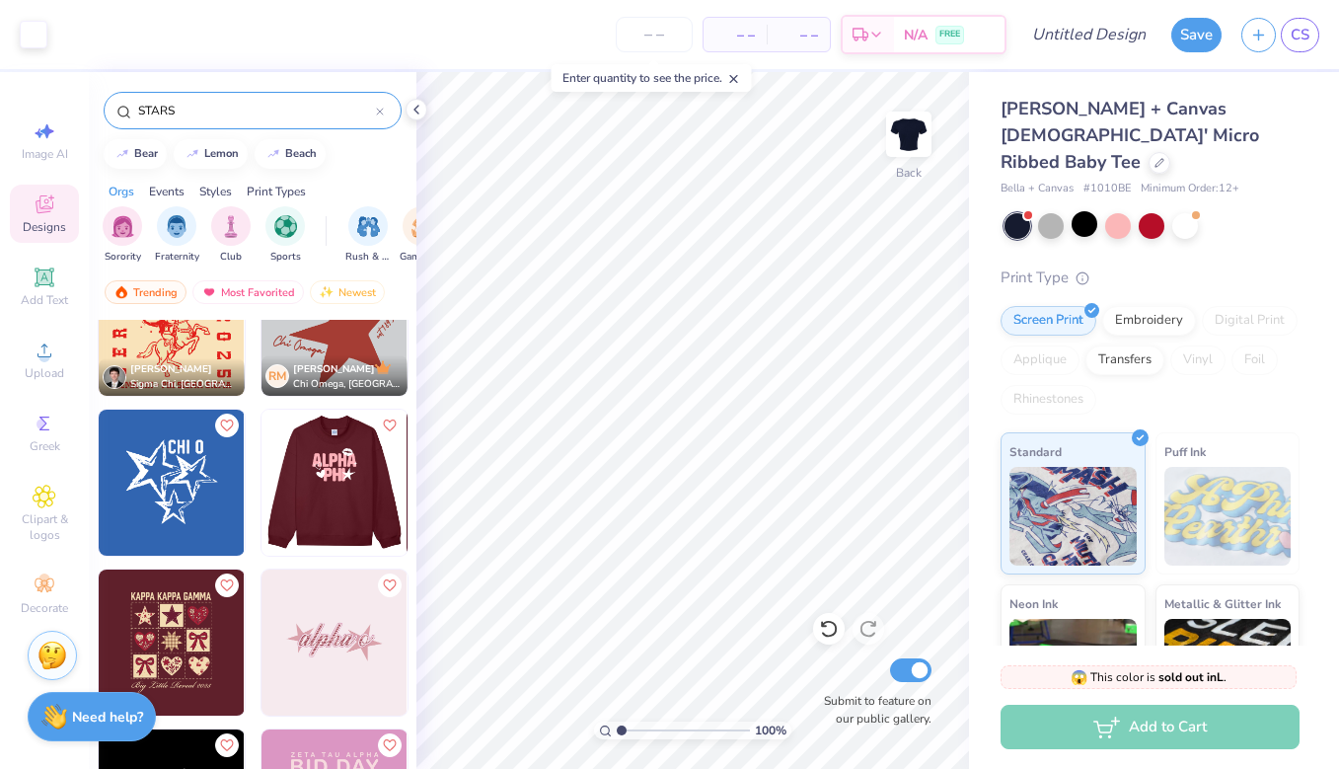
click at [347, 493] on img at bounding box center [333, 482] width 146 height 146
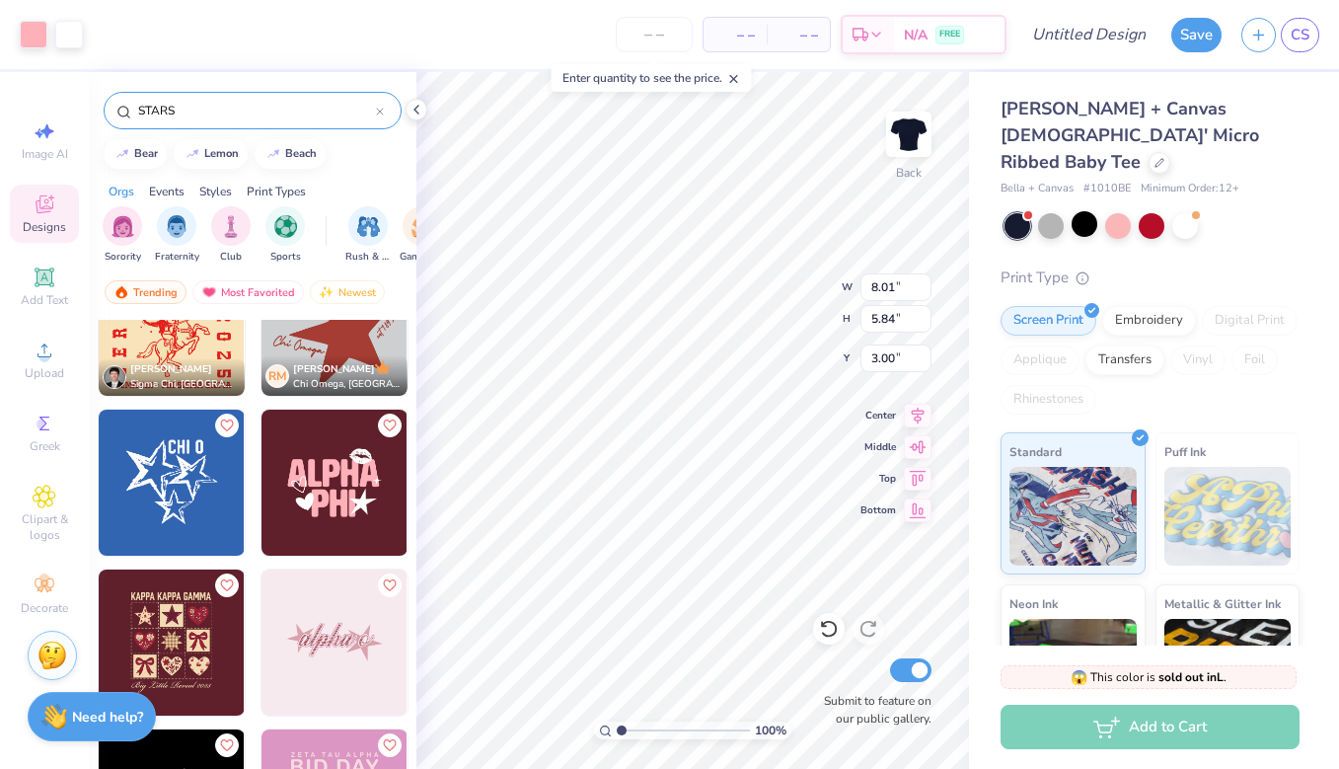
type input "8.50"
type input "7.82"
type input "2.37"
type input "9.41"
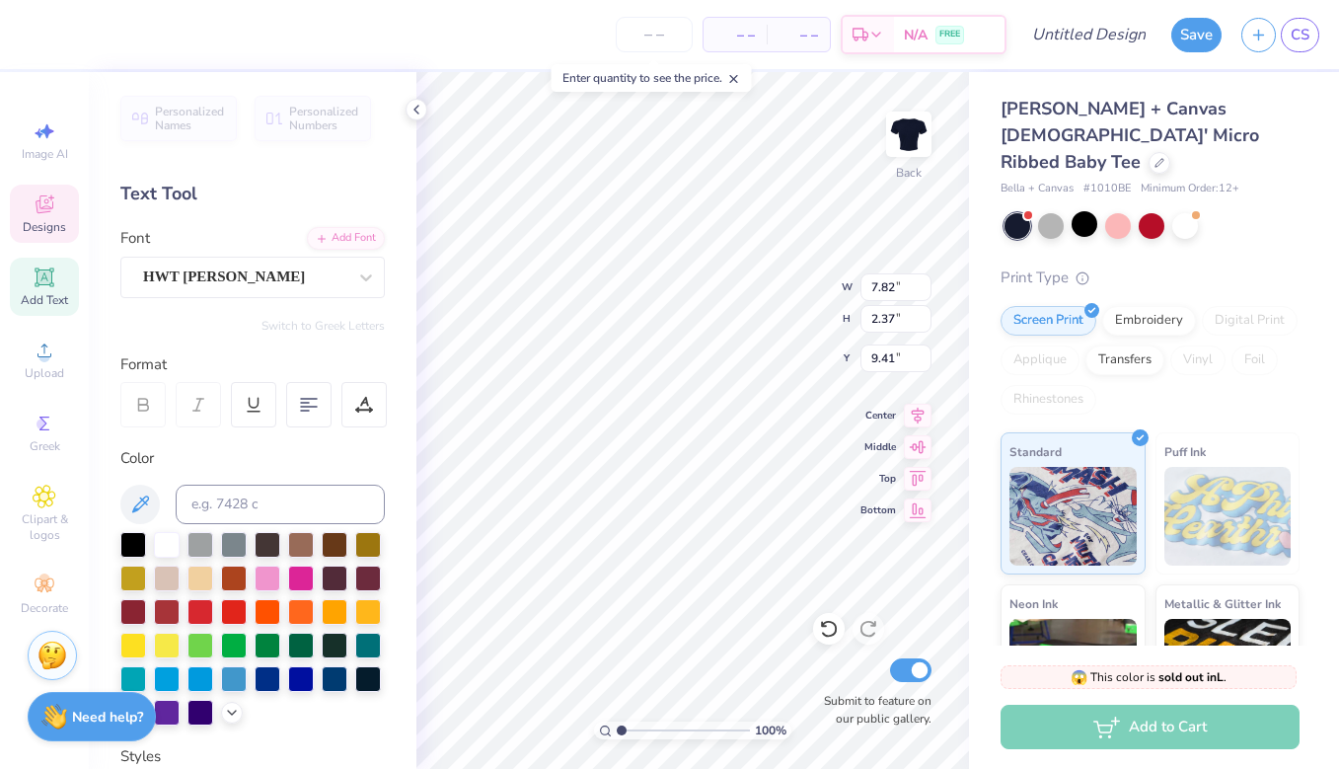
type textarea "H"
type textarea "SHALOM"
type input "3.76"
type input "11.97"
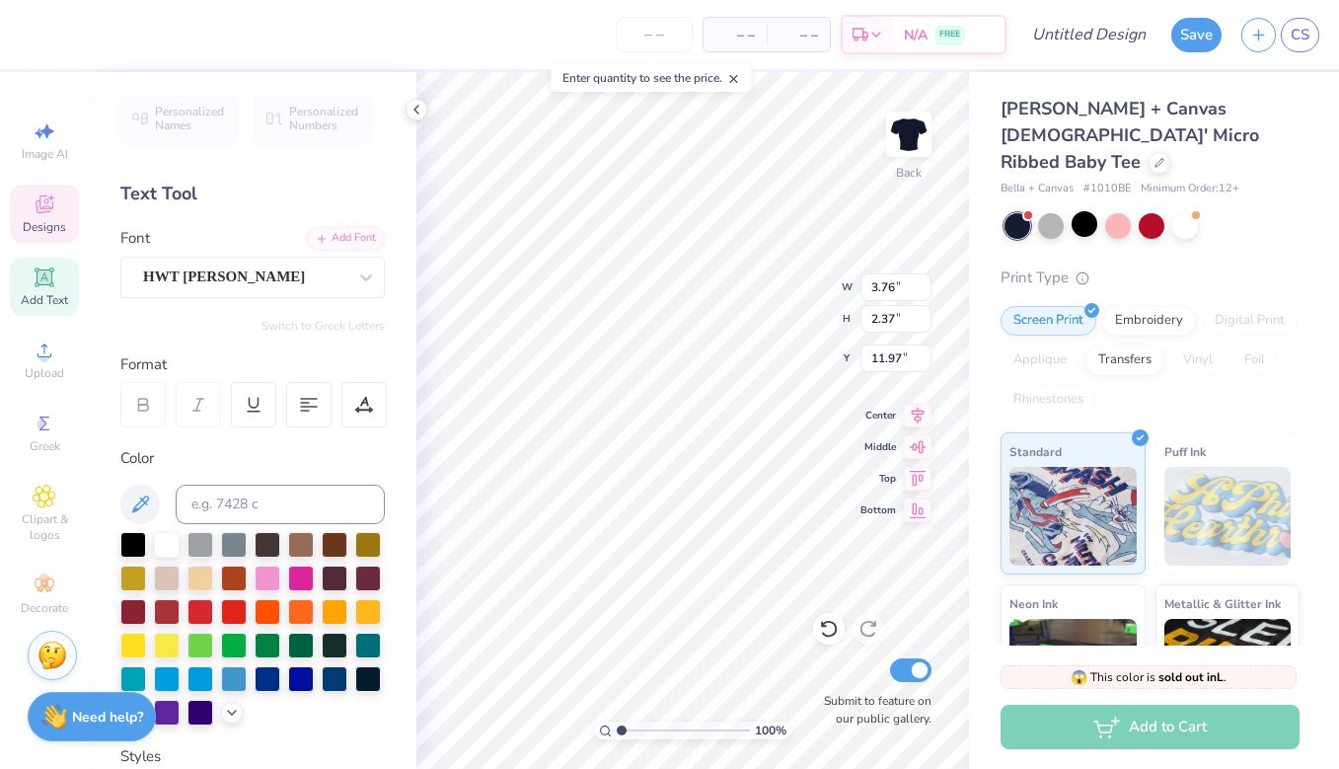
scroll to position [0, 1]
type textarea "STARS"
click at [163, 540] on div at bounding box center [167, 543] width 26 height 26
click at [170, 674] on div at bounding box center [167, 677] width 26 height 26
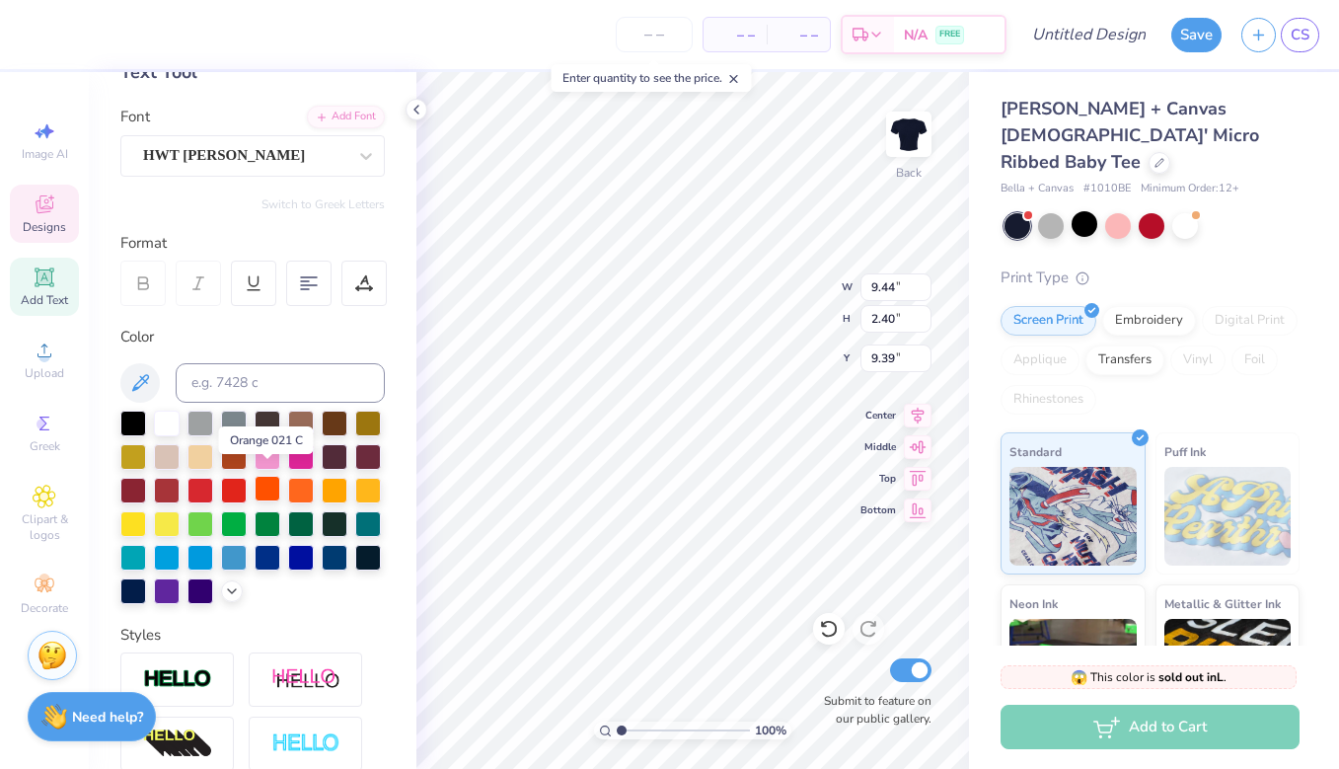
scroll to position [132, 0]
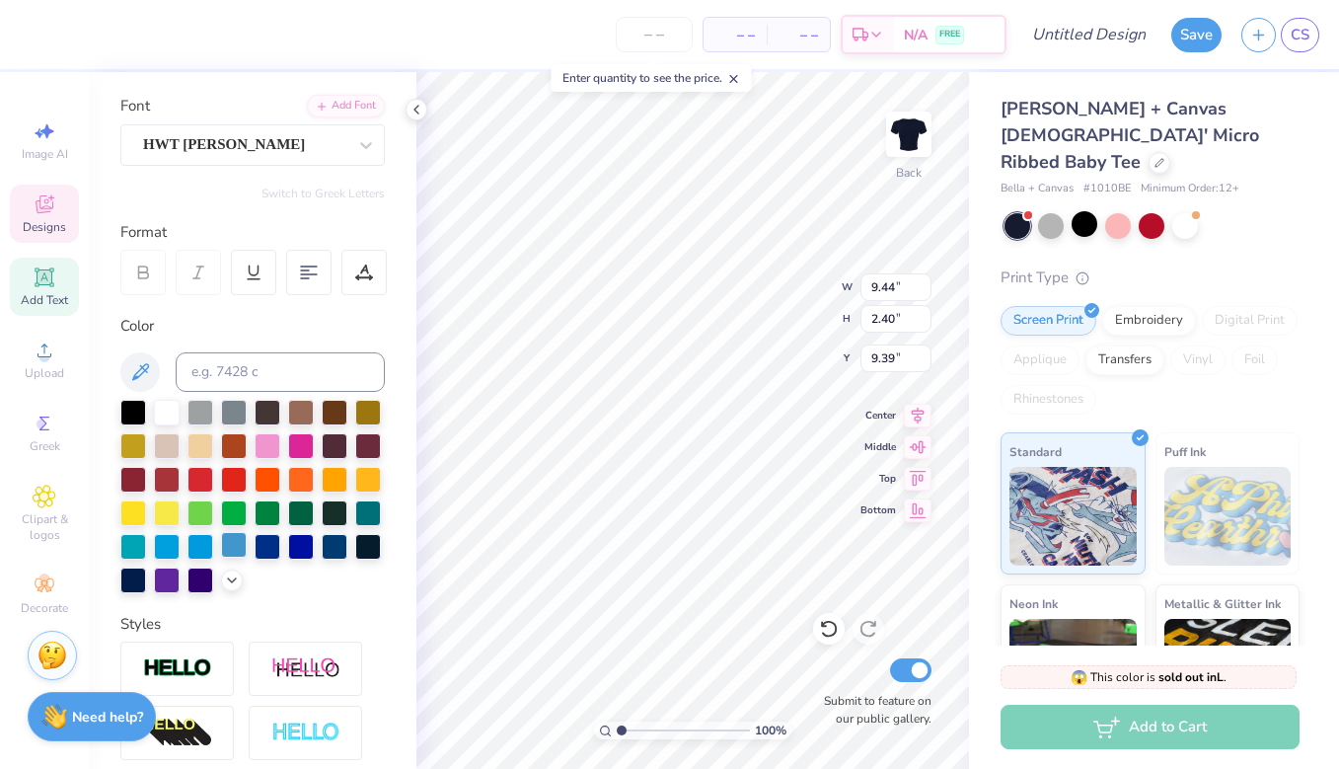
click at [237, 540] on div at bounding box center [234, 545] width 26 height 26
type input "7.06"
type input "11.96"
click at [234, 547] on div at bounding box center [234, 545] width 26 height 26
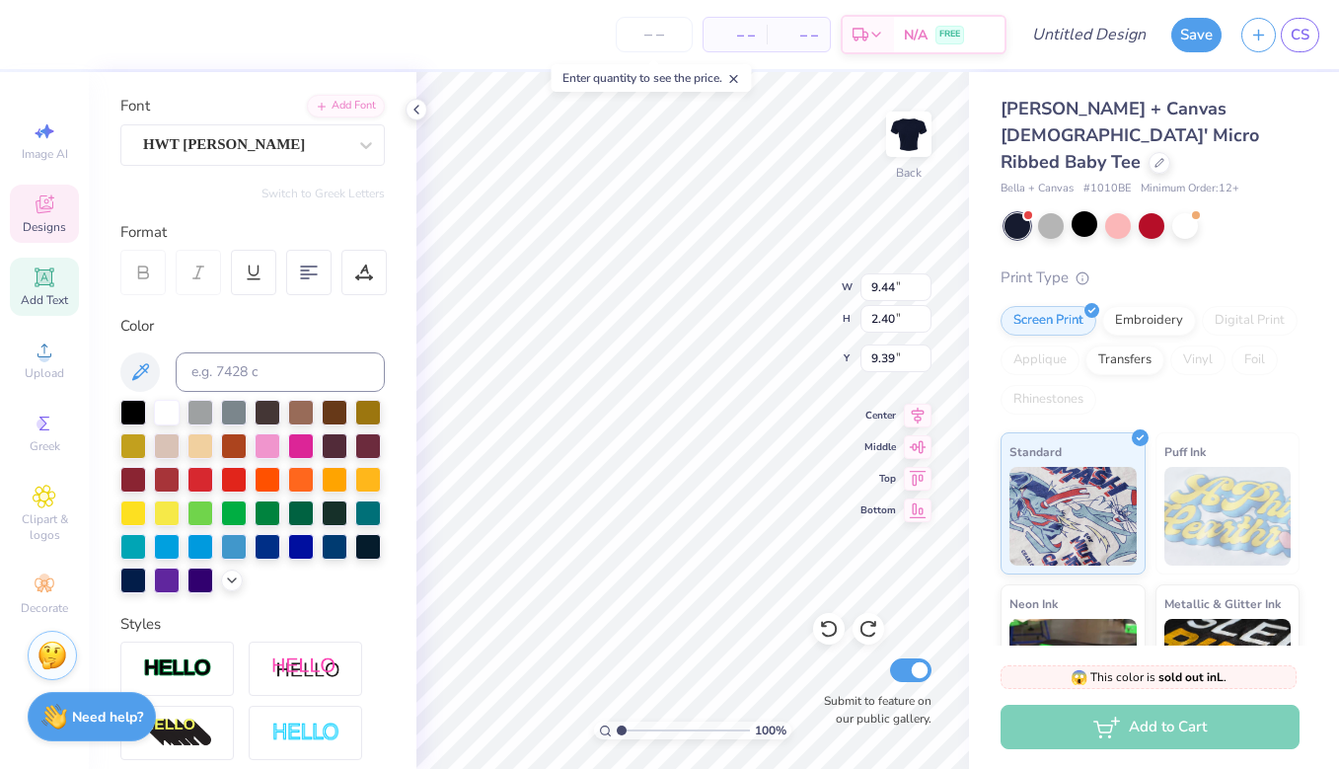
type input "1.27"
type input "1.42"
type input "10.88"
type input "0.72"
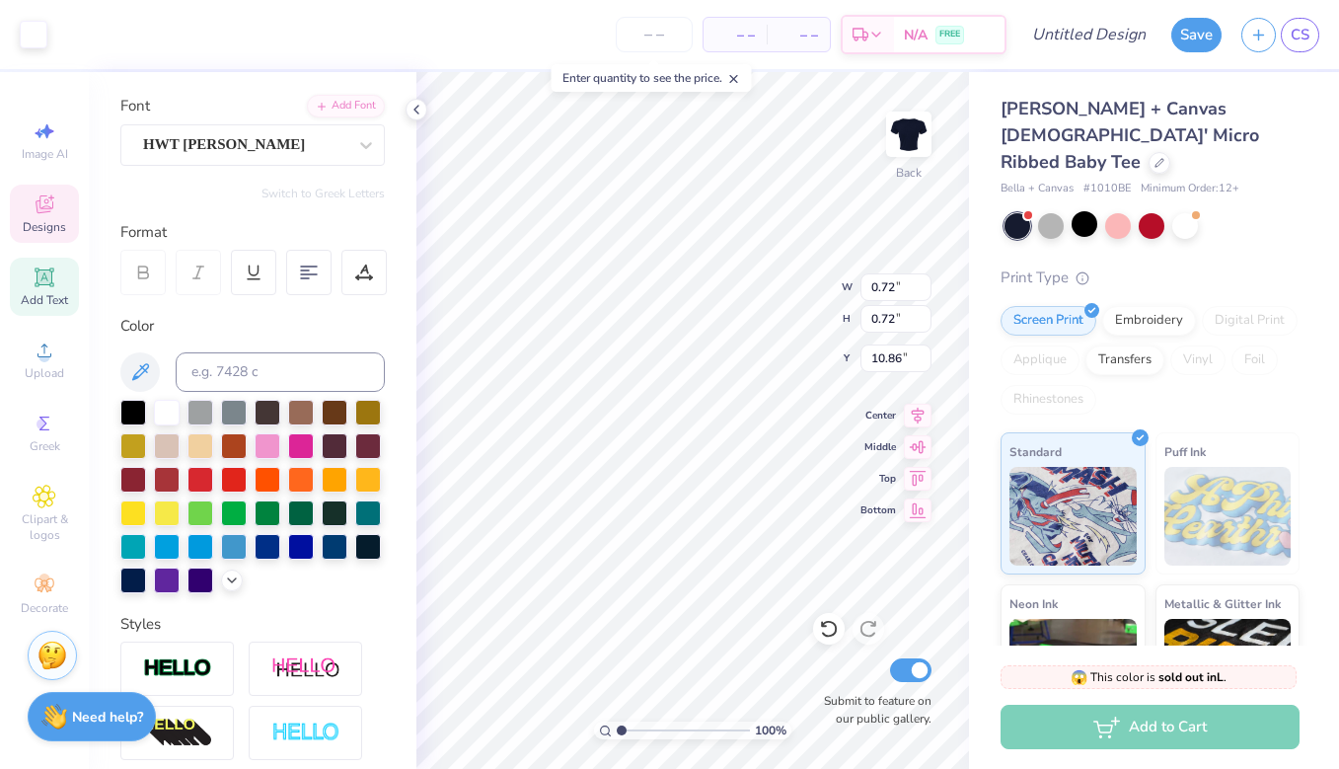
type input "11.53"
type input "8.94"
type input "13.02"
type input "9.44"
type input "2.40"
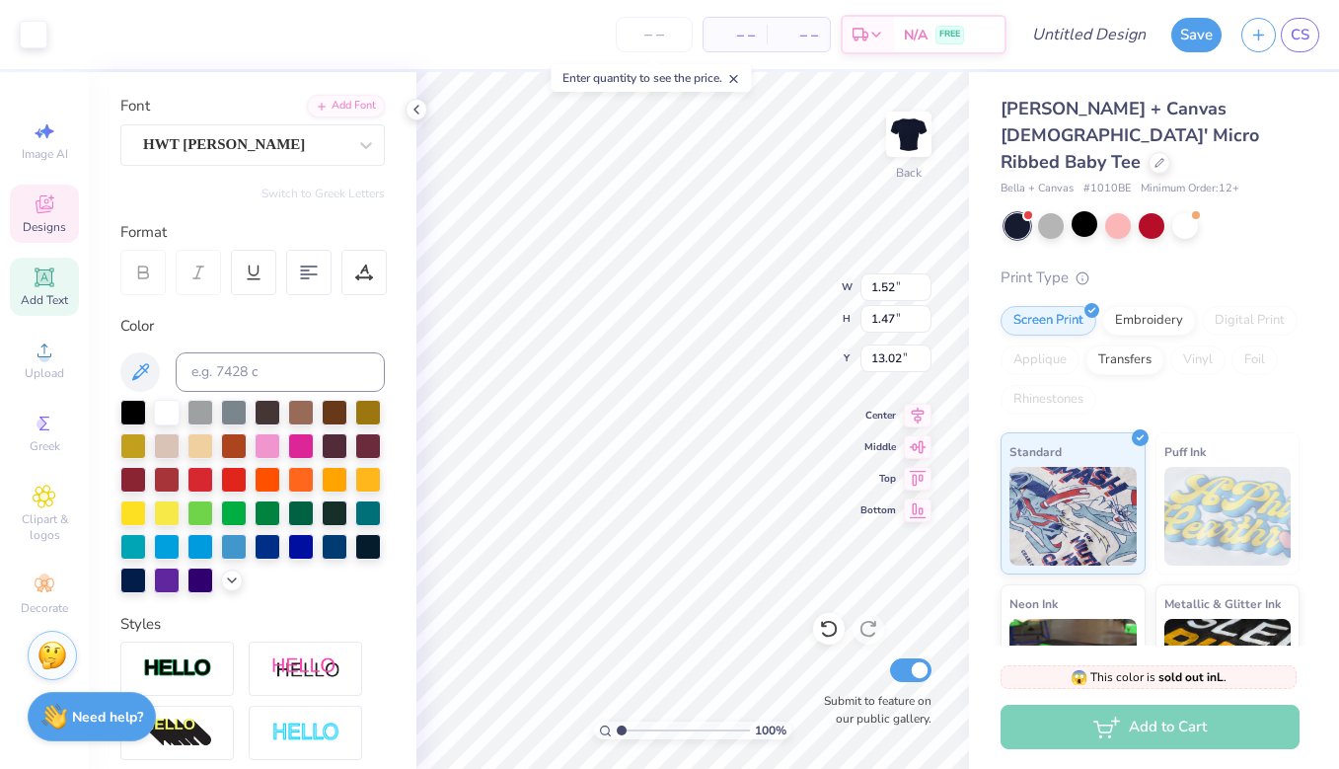
type input "9.39"
type input "1.27"
type input "1.42"
type input "11.18"
click at [174, 407] on div at bounding box center [167, 411] width 26 height 26
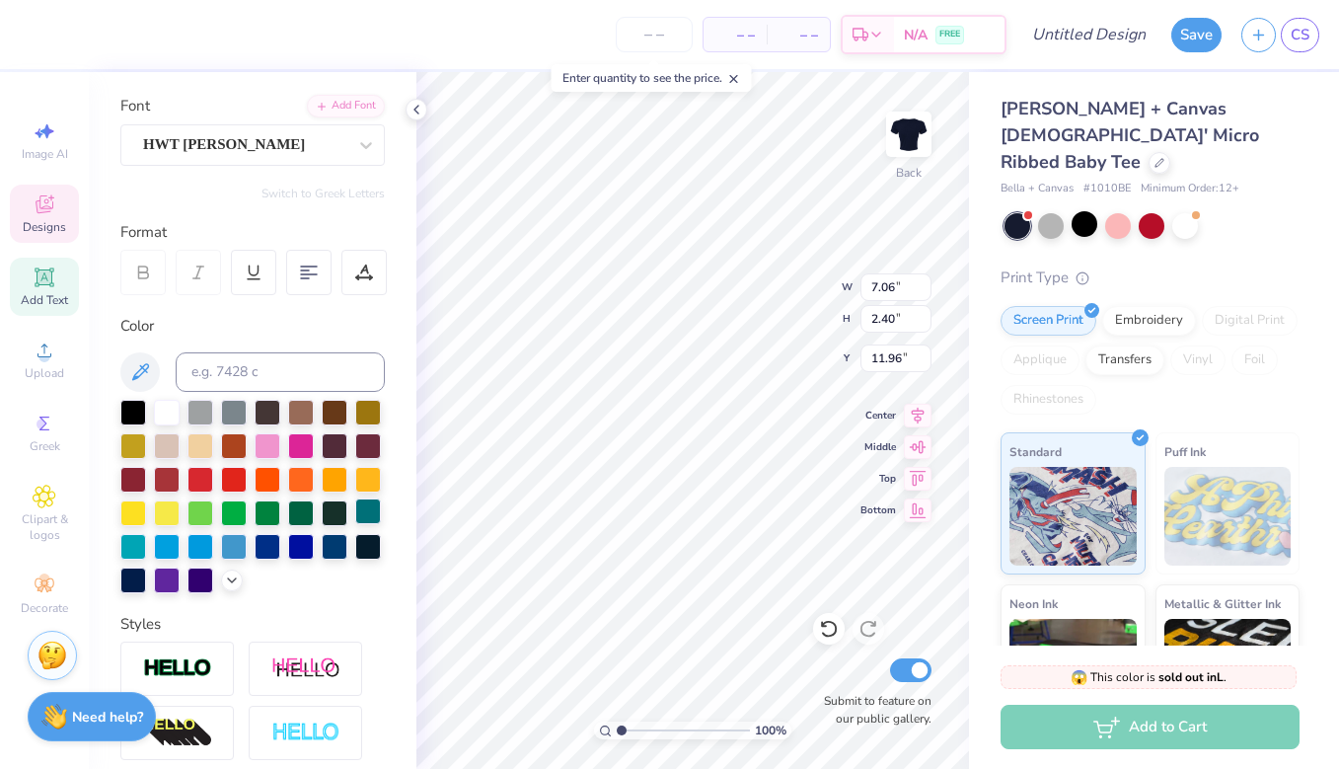
type input "7.06"
type input "11.96"
click at [162, 405] on div at bounding box center [167, 411] width 26 height 26
type input "1.27"
type input "1.42"
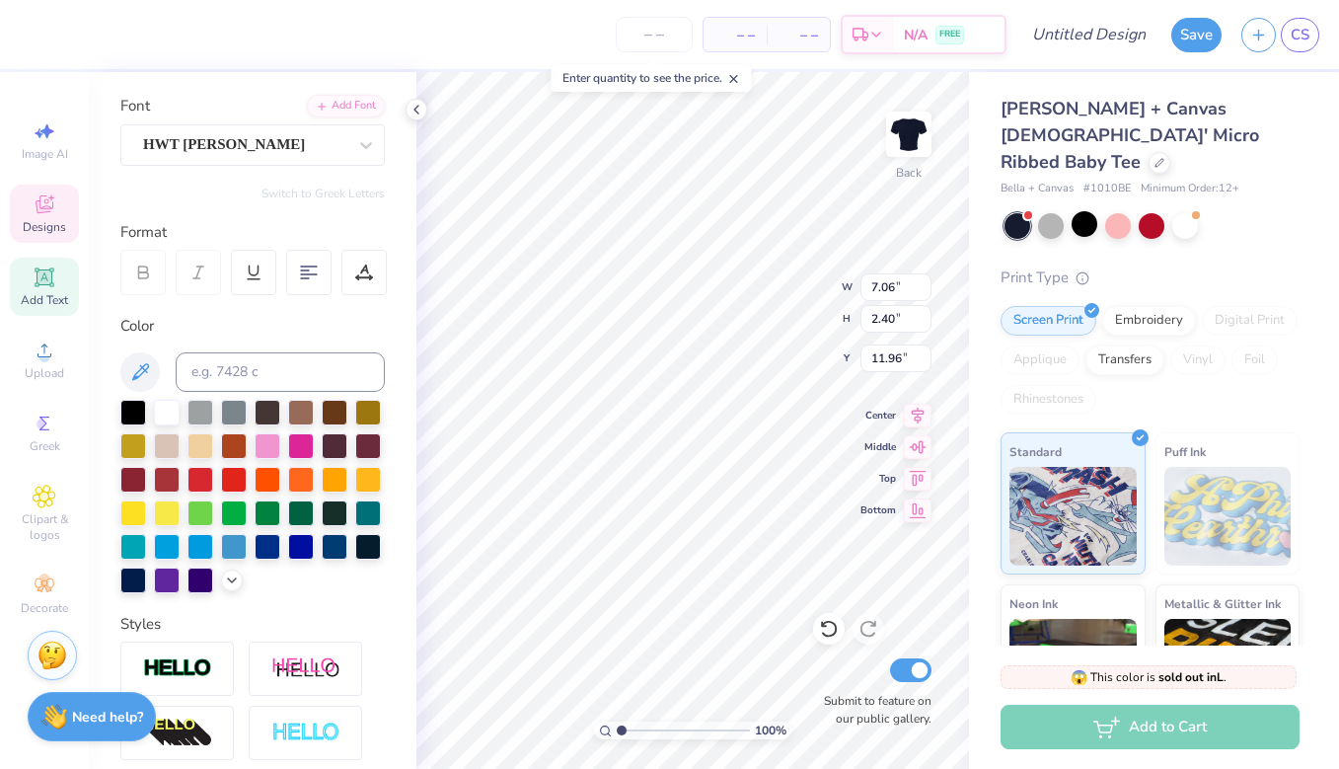
type input "11.18"
click at [236, 548] on div at bounding box center [234, 545] width 26 height 26
click at [234, 539] on div at bounding box center [234, 545] width 26 height 26
click at [241, 551] on div at bounding box center [234, 545] width 26 height 26
click at [231, 547] on div at bounding box center [234, 545] width 26 height 26
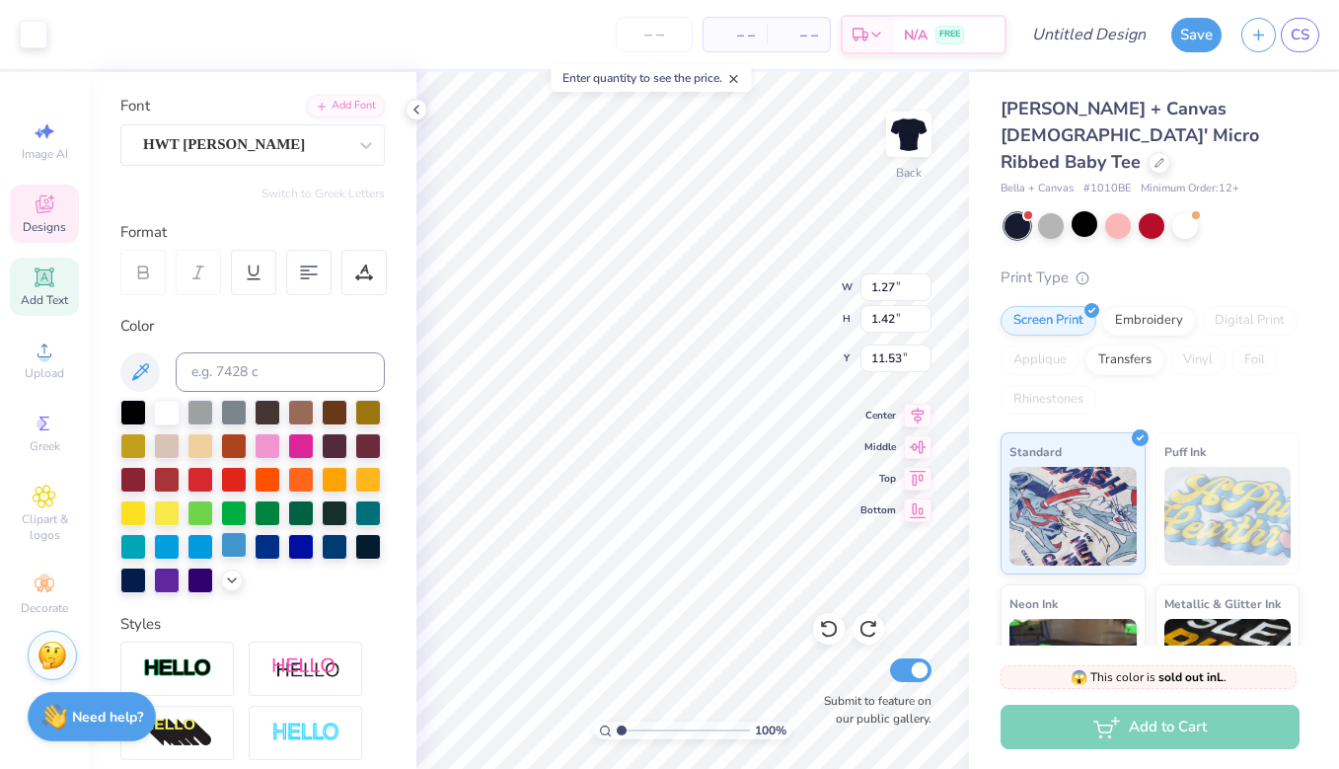
type input "11.18"
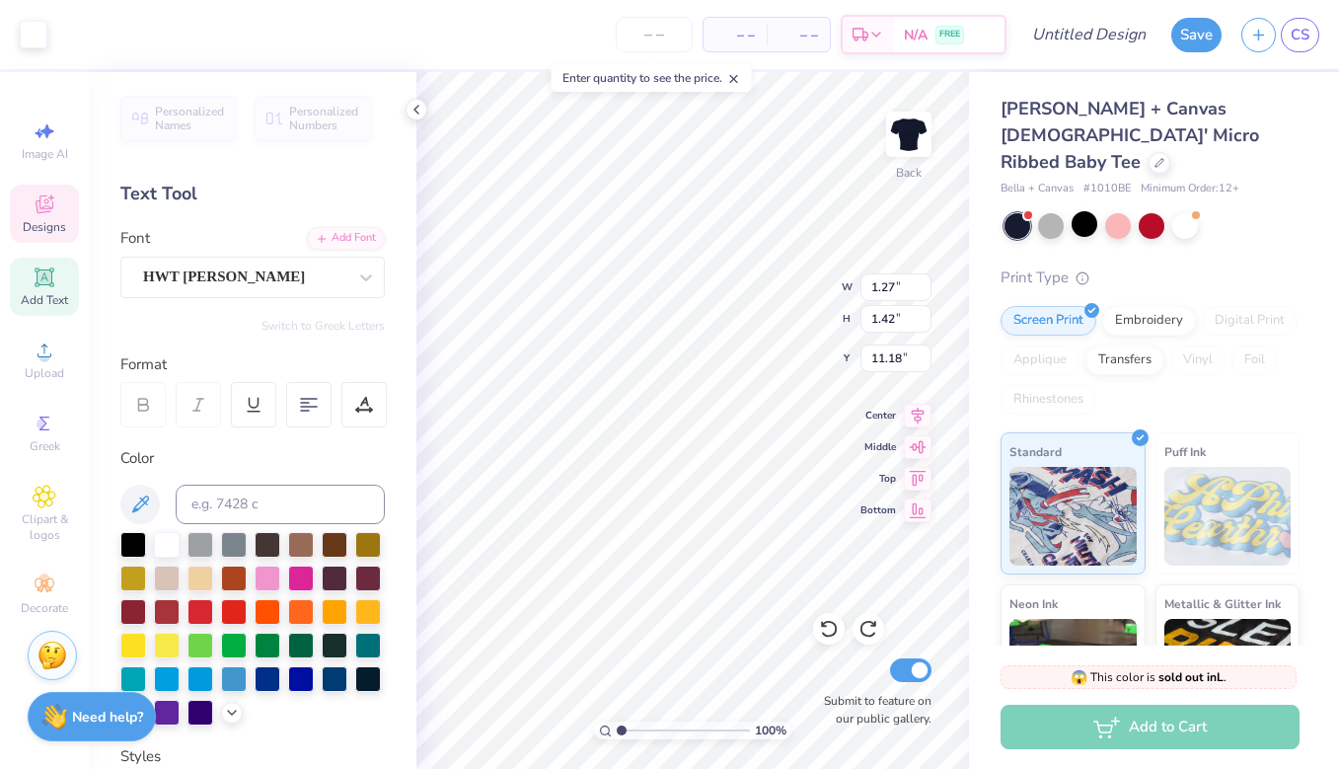
scroll to position [0, 0]
type input "14.82"
click at [174, 547] on div at bounding box center [167, 543] width 26 height 26
click at [191, 546] on div at bounding box center [200, 543] width 26 height 26
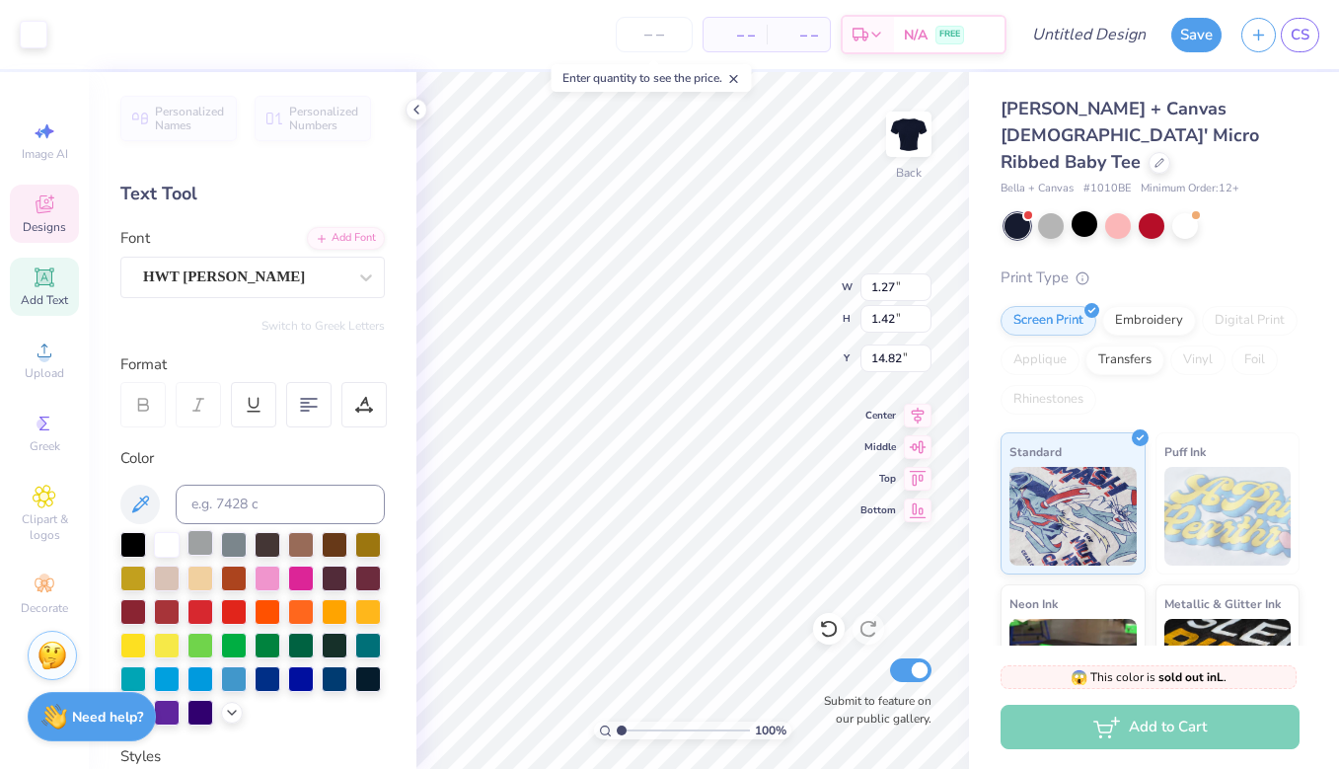
click at [203, 546] on div at bounding box center [200, 543] width 26 height 26
type input "11.18"
click at [239, 674] on div at bounding box center [234, 677] width 26 height 26
type input "7.06"
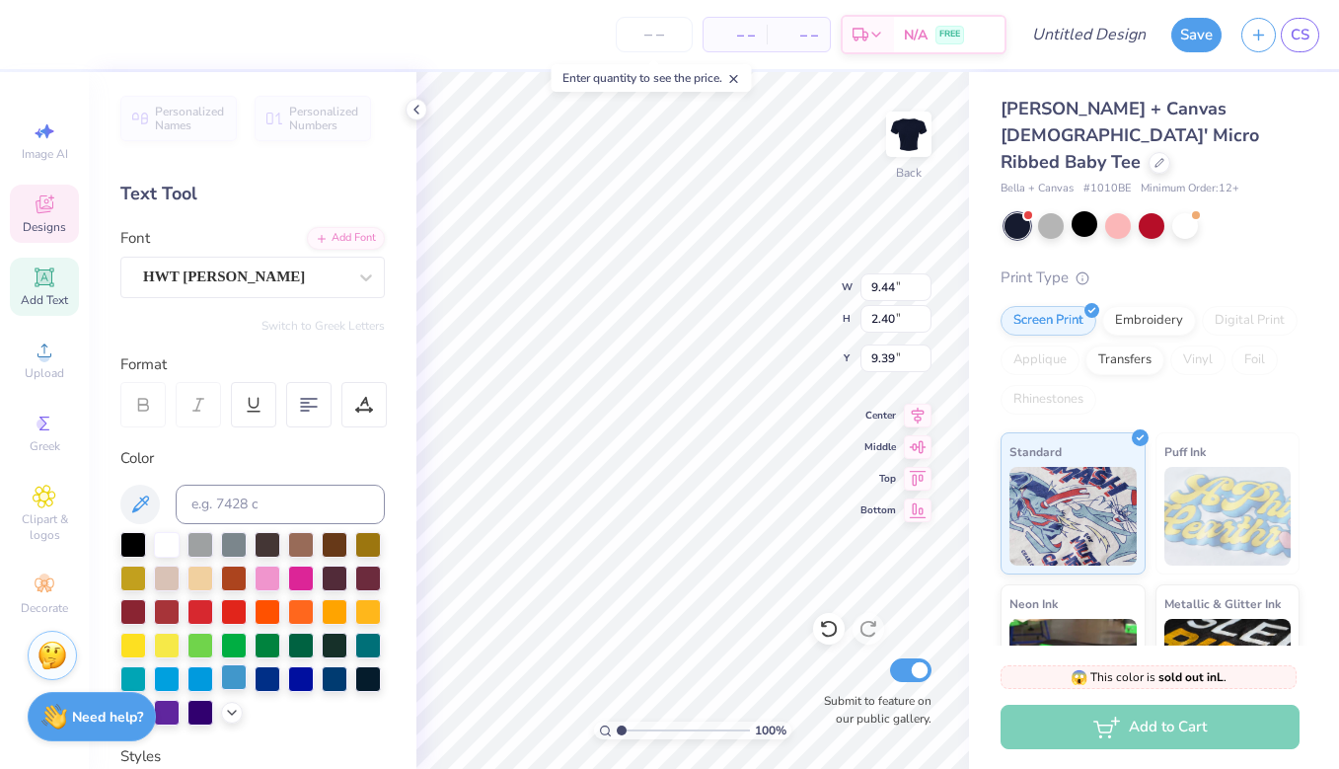
type input "11.96"
click at [240, 675] on div at bounding box center [234, 677] width 26 height 26
click at [863, 671] on div "100 % Back Submit to feature on our public gallery." at bounding box center [692, 420] width 552 height 696
click at [821, 664] on div "100 % Back Submit to feature on our public gallery." at bounding box center [692, 420] width 552 height 696
type input "5.02"
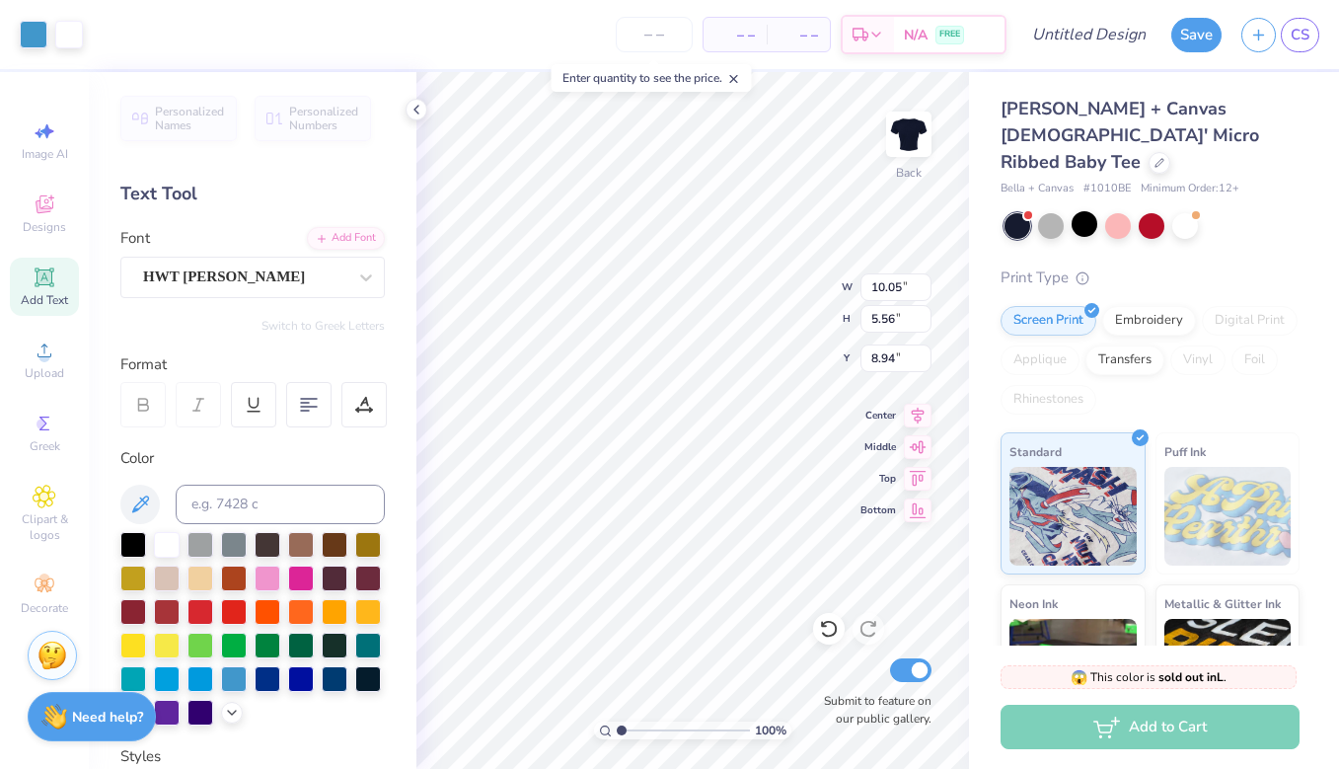
type input "2.77"
type input "7.90"
click at [38, 220] on span "Designs" at bounding box center [44, 227] width 43 height 16
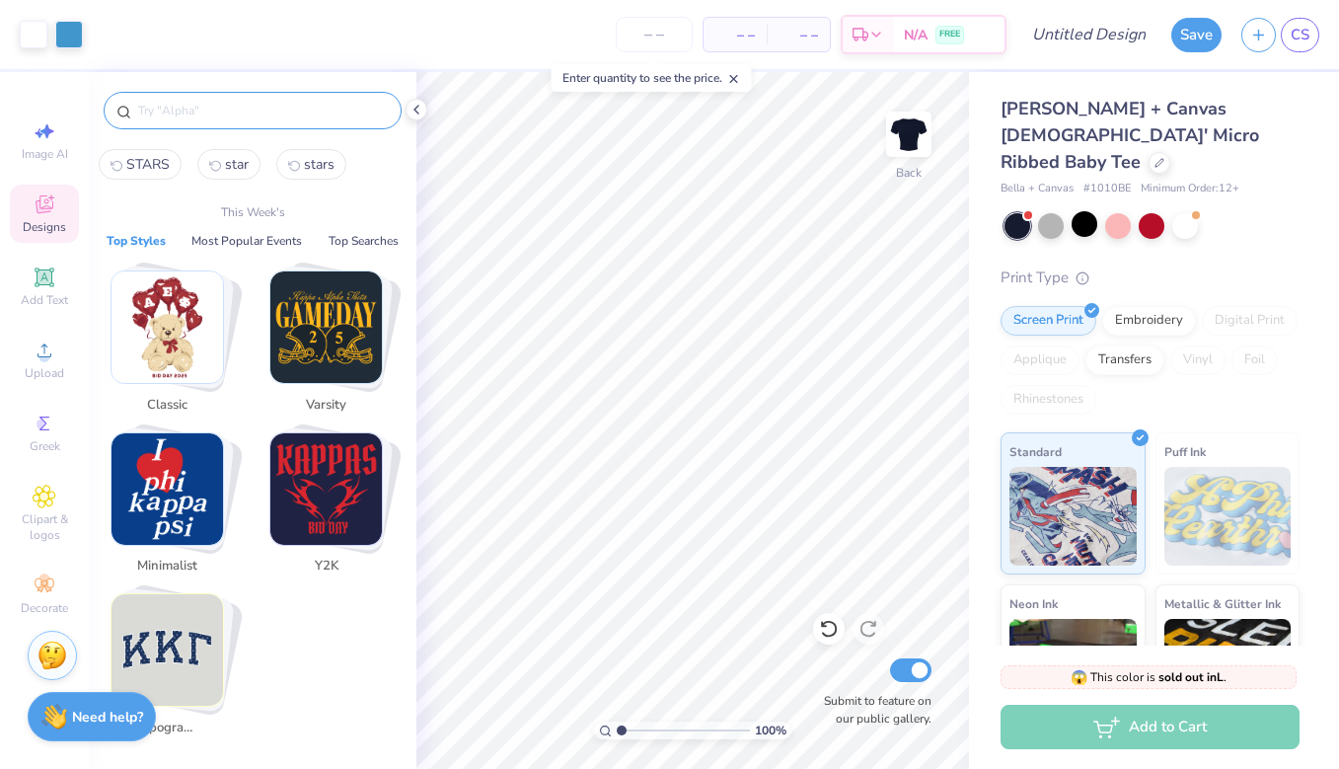
click at [256, 112] on input "text" at bounding box center [262, 111] width 253 height 20
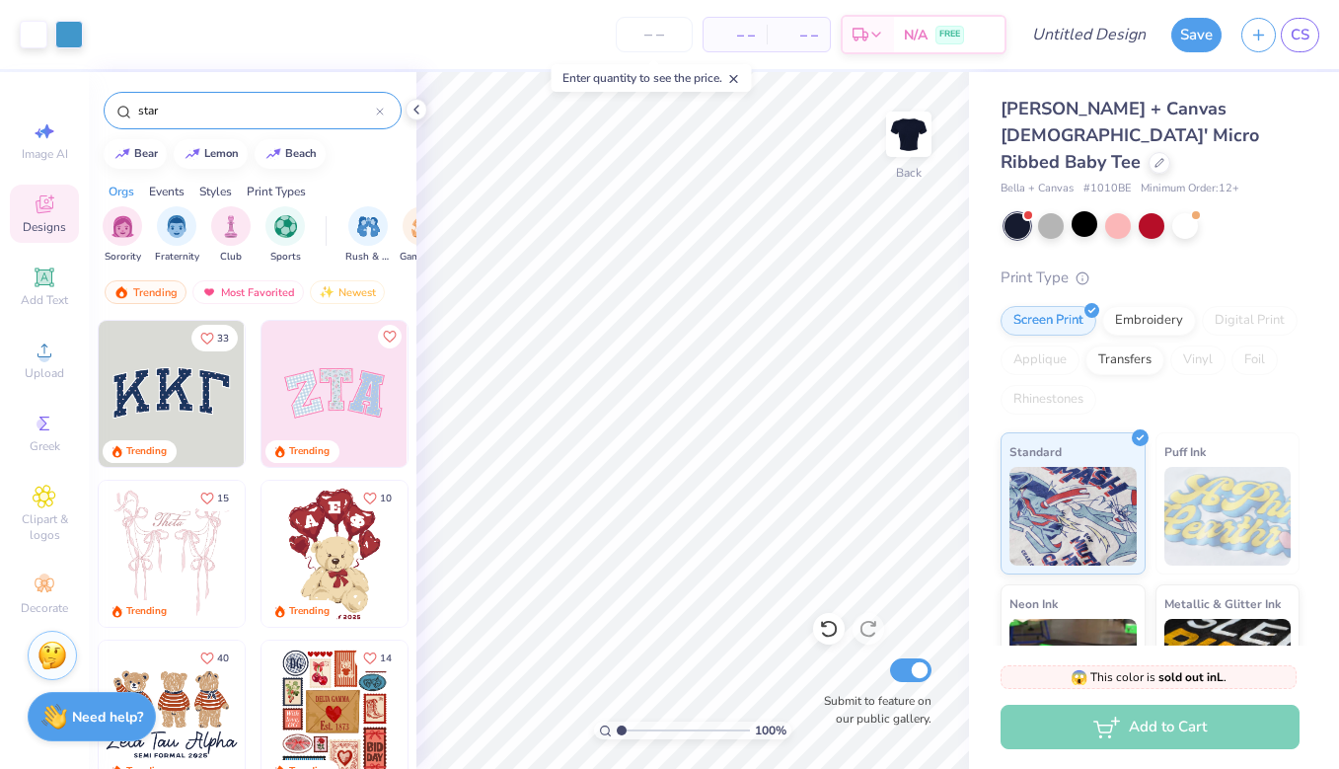
type input "star"
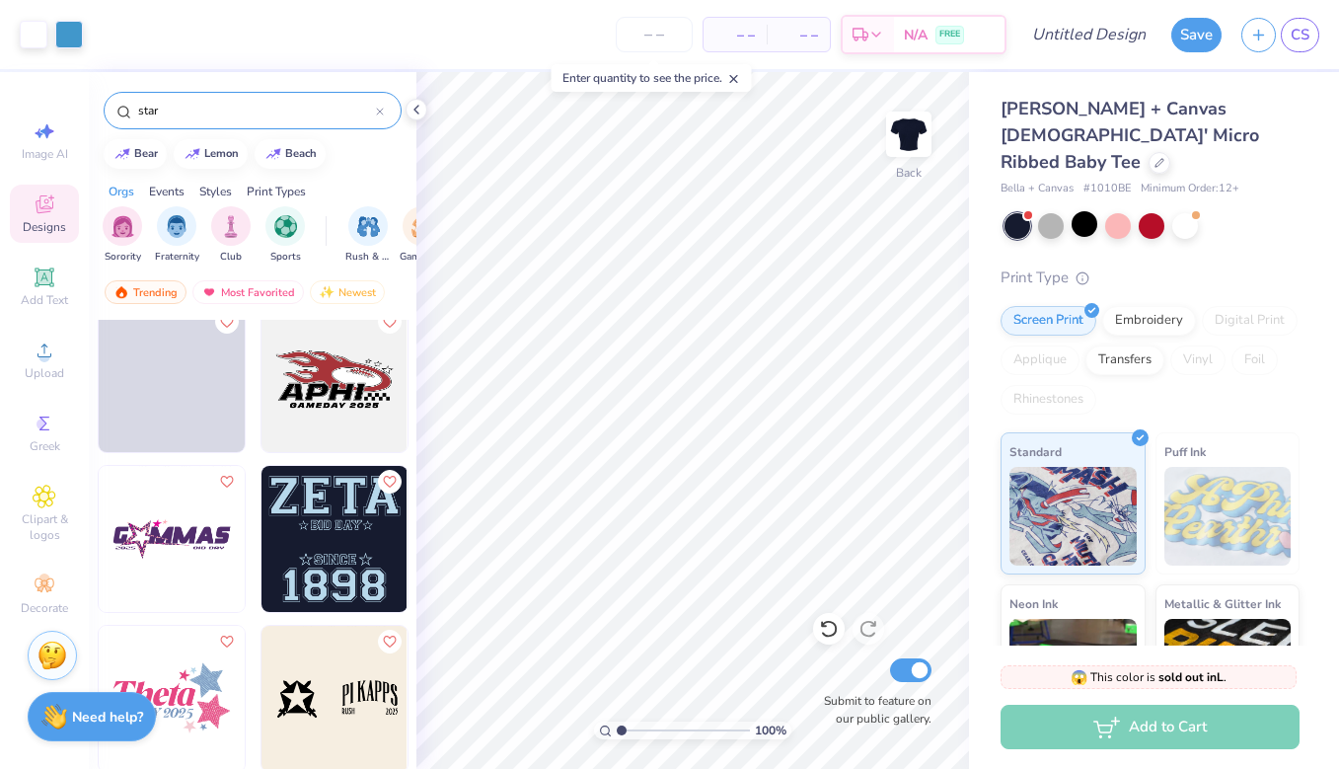
scroll to position [6253, 0]
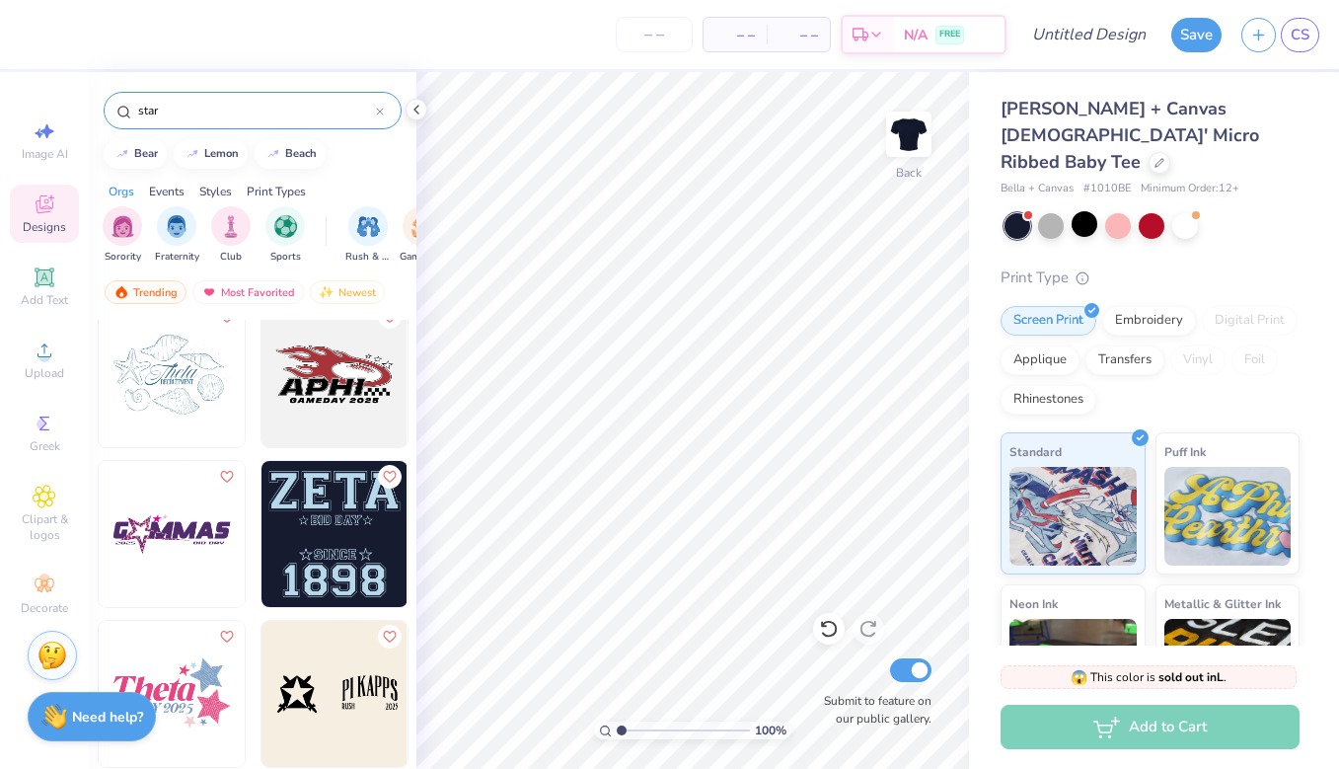
click at [201, 540] on img at bounding box center [172, 534] width 146 height 146
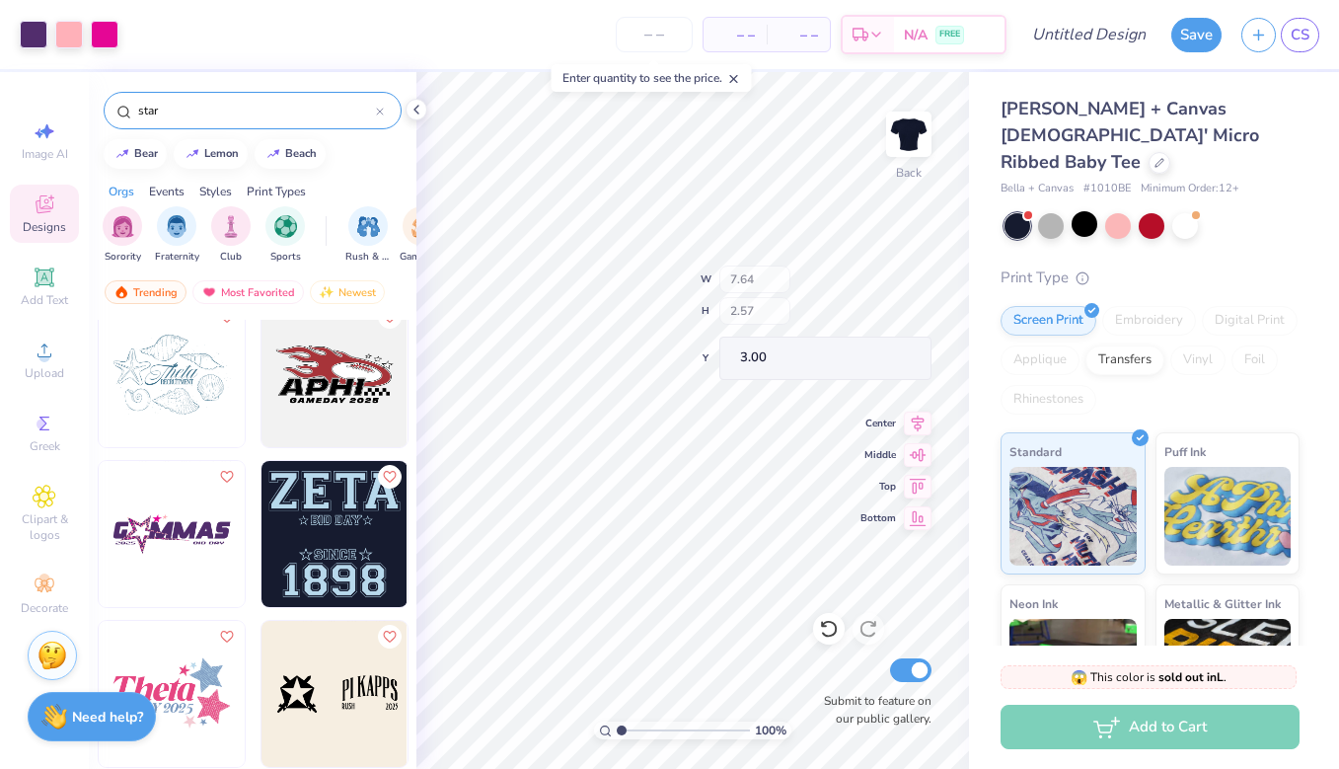
type input "4.50"
type input "2.51"
type input "3.00"
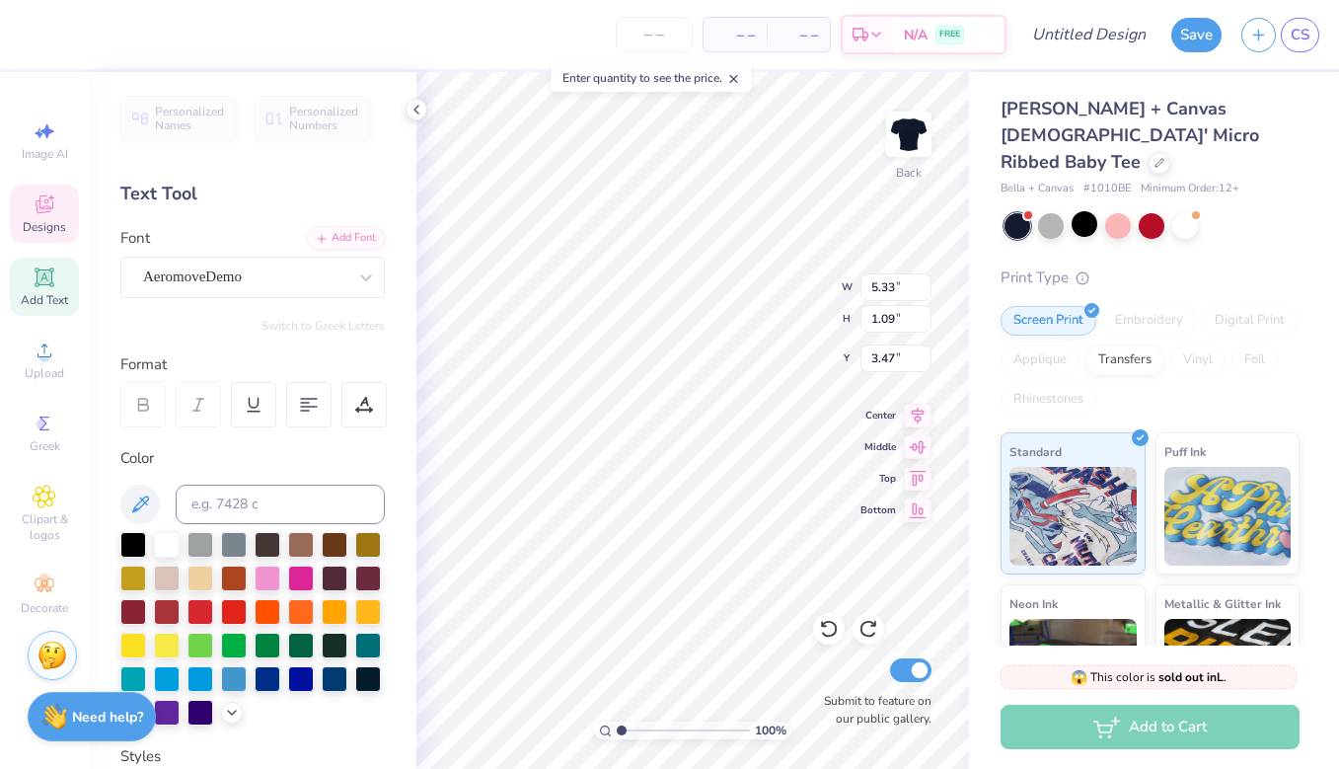
type textarea "M"
type textarea "lom"
type input "8.87"
type input "1.01"
type input "8.87"
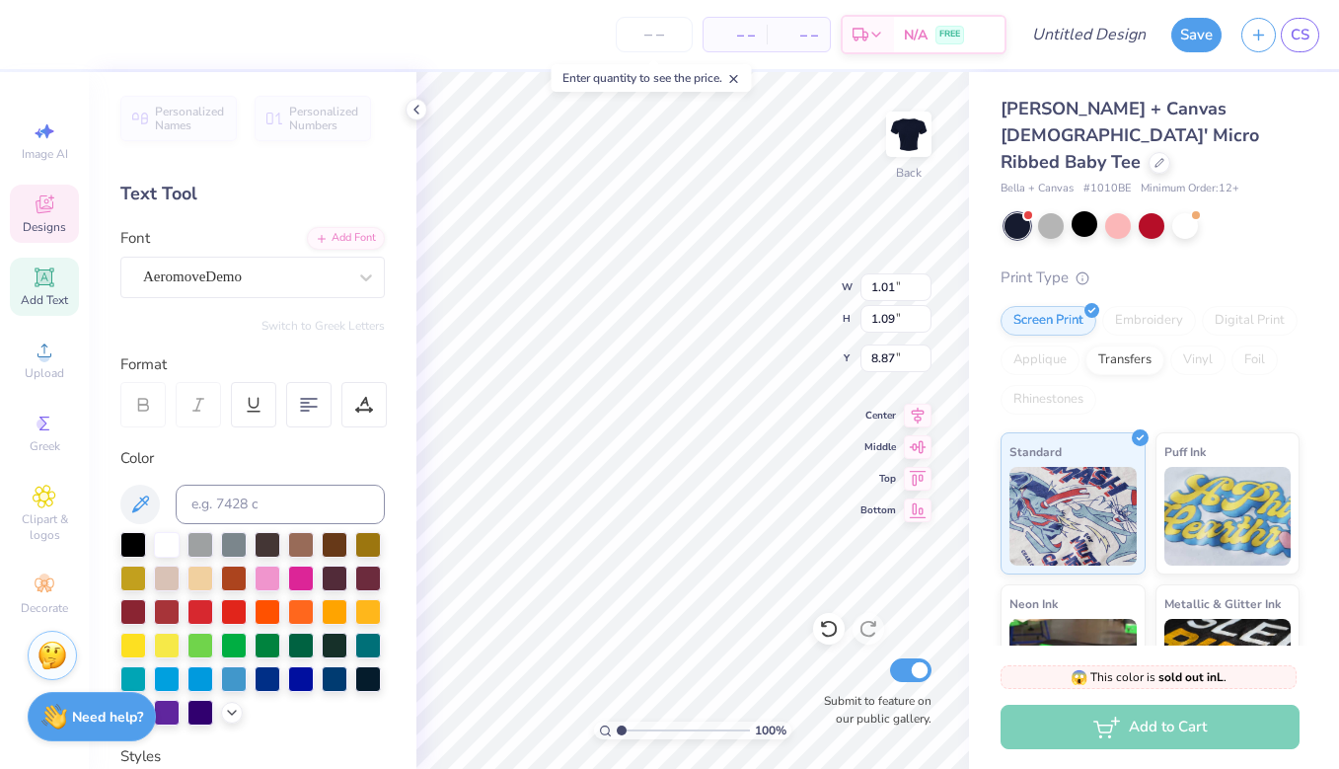
type textarea "sh"
type input "3.31"
type input "8.06"
click at [166, 548] on div at bounding box center [167, 543] width 26 height 26
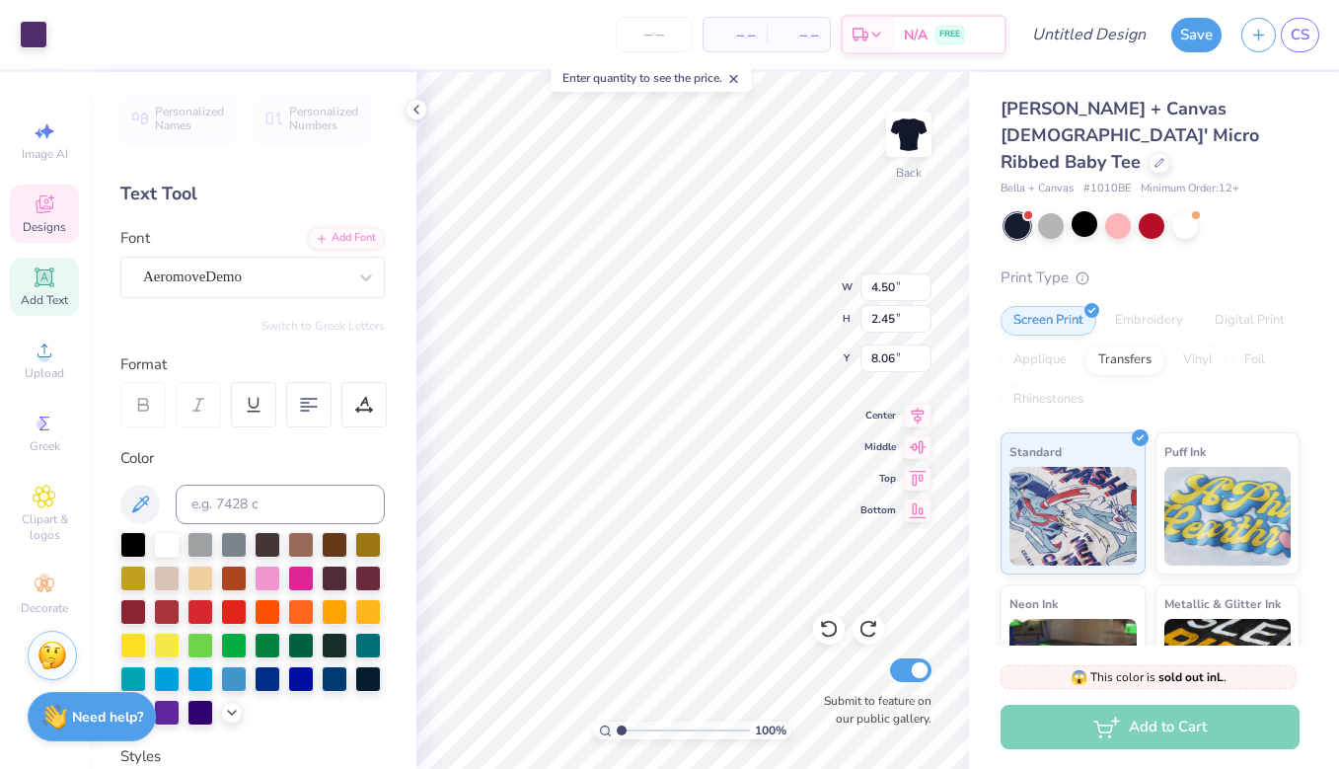
type input "3.07"
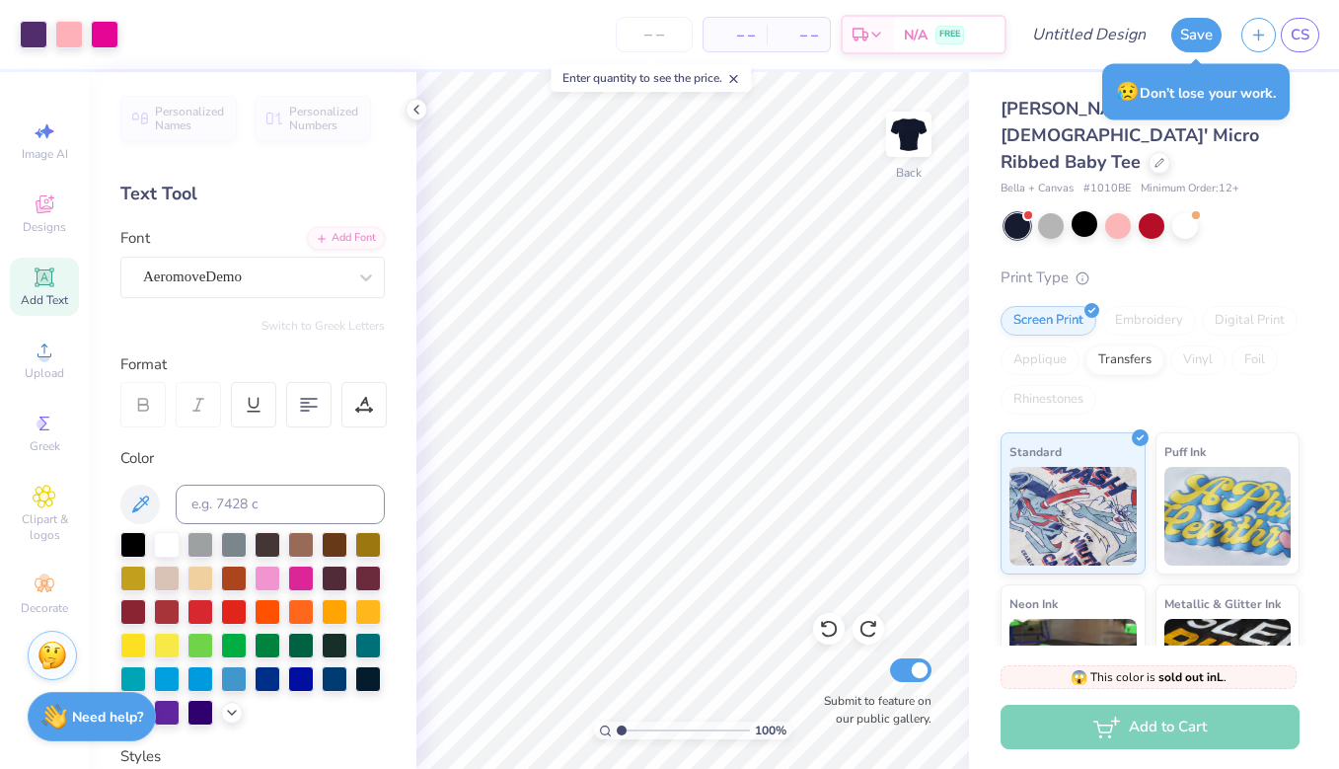
click at [1209, 266] on div "Print Type" at bounding box center [1149, 277] width 299 height 23
click at [47, 217] on div "Designs" at bounding box center [44, 213] width 69 height 58
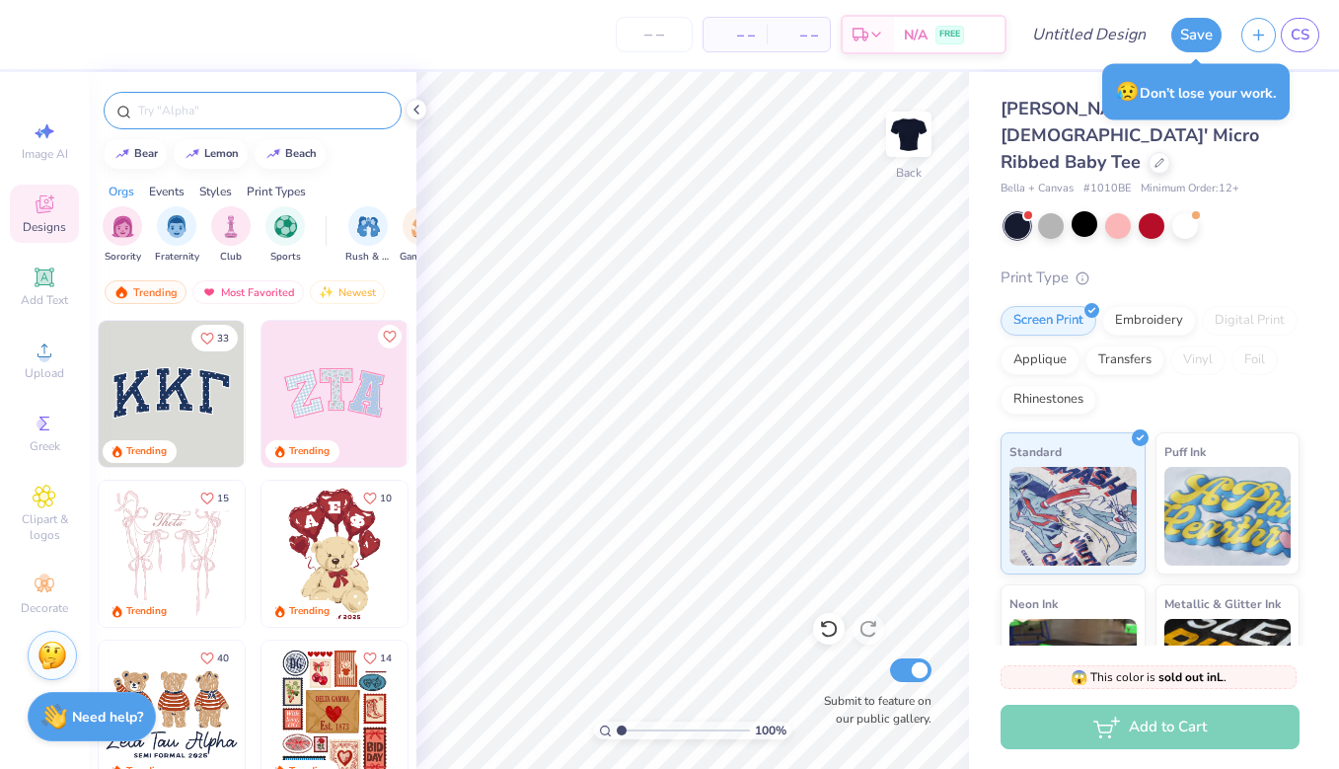
click at [232, 115] on input "text" at bounding box center [262, 111] width 253 height 20
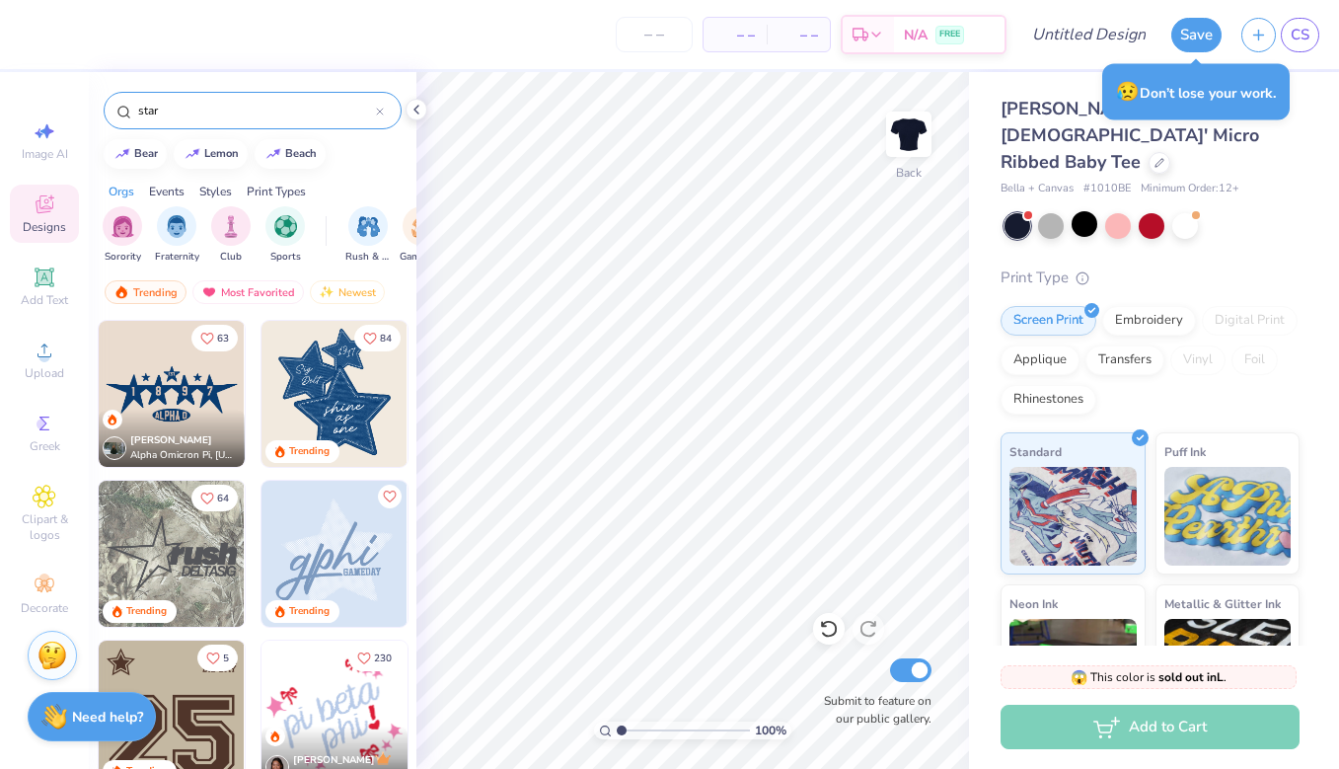
type input "star"
click at [194, 563] on img at bounding box center [172, 553] width 146 height 146
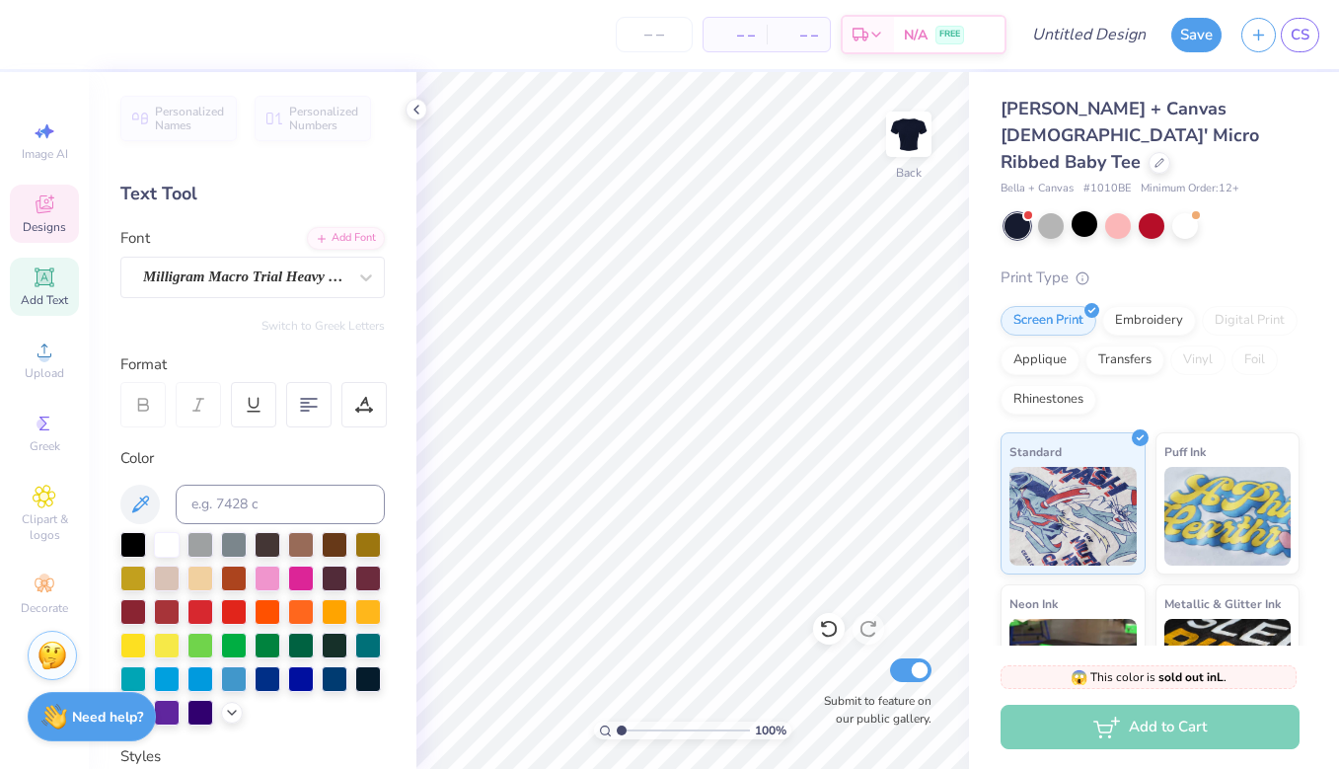
click at [50, 228] on span "Designs" at bounding box center [44, 227] width 43 height 16
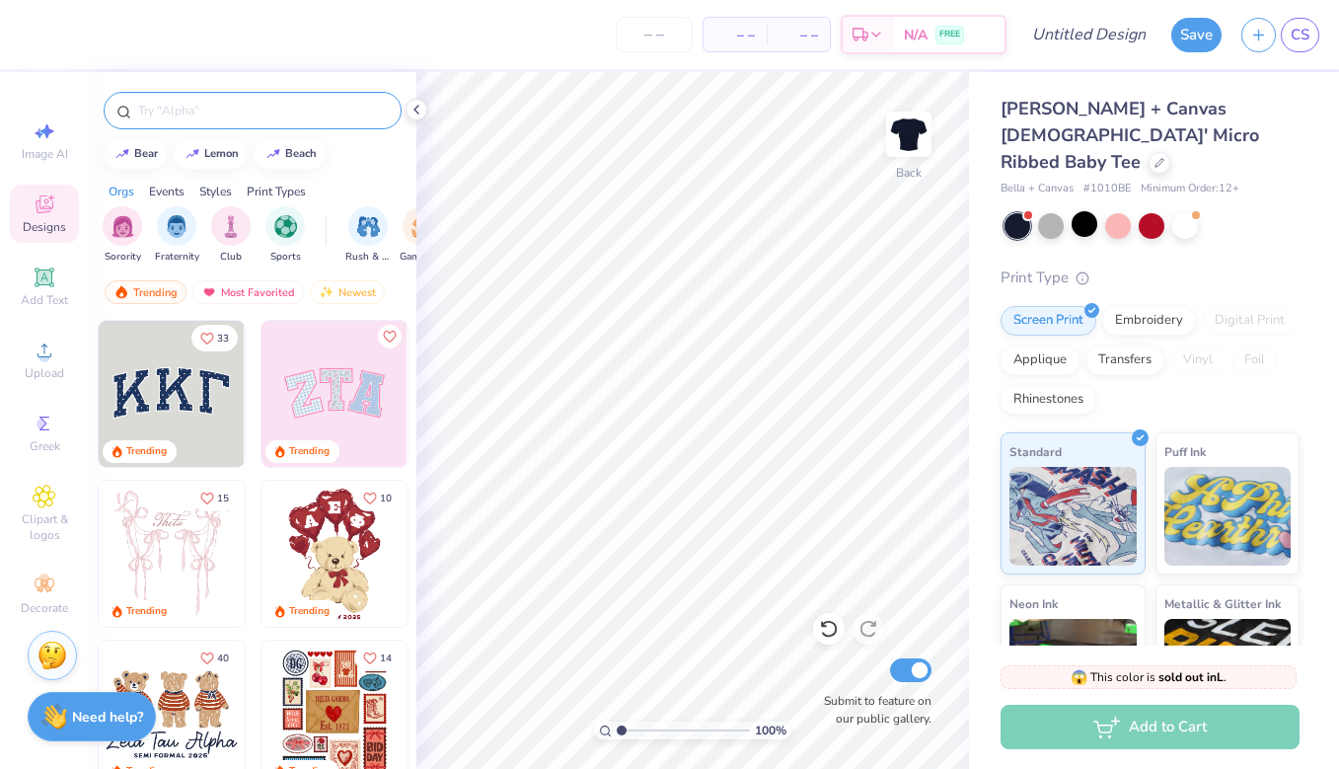
click at [227, 109] on input "text" at bounding box center [262, 111] width 253 height 20
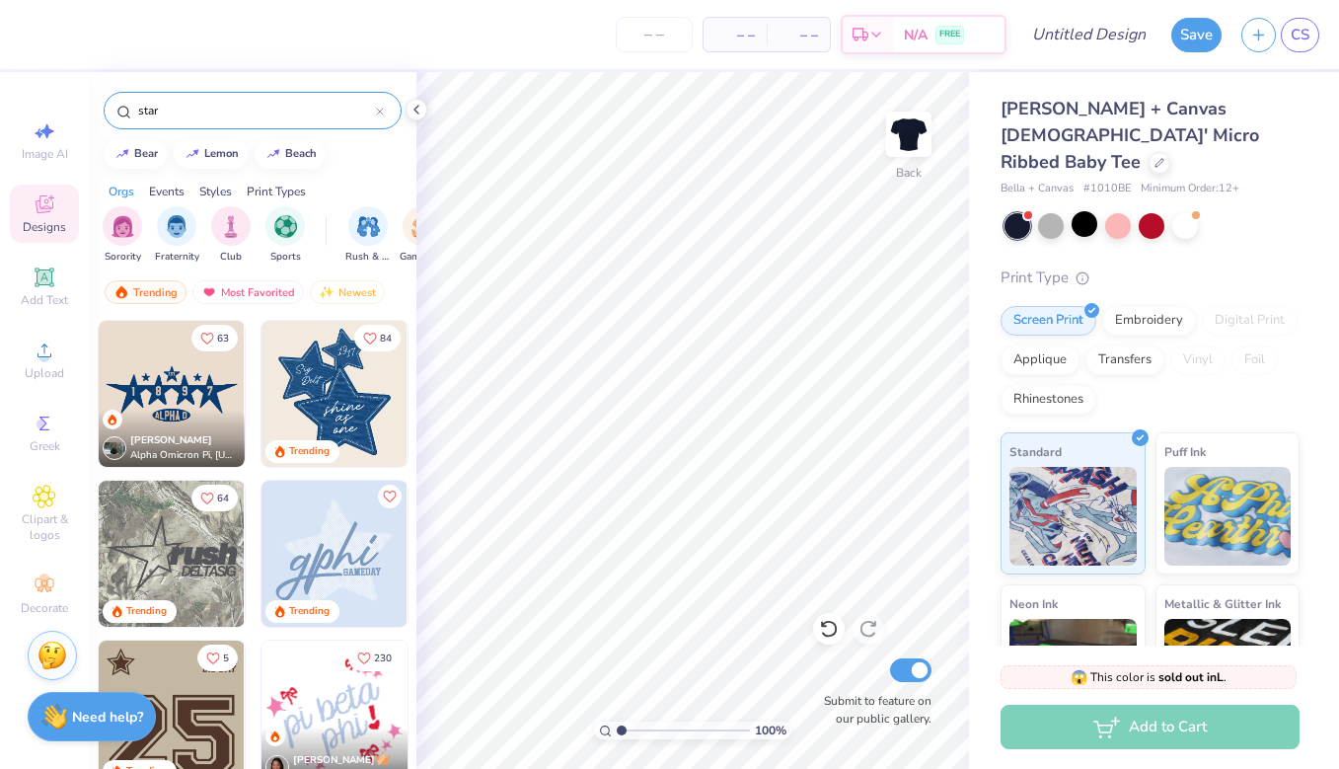
type input "star"
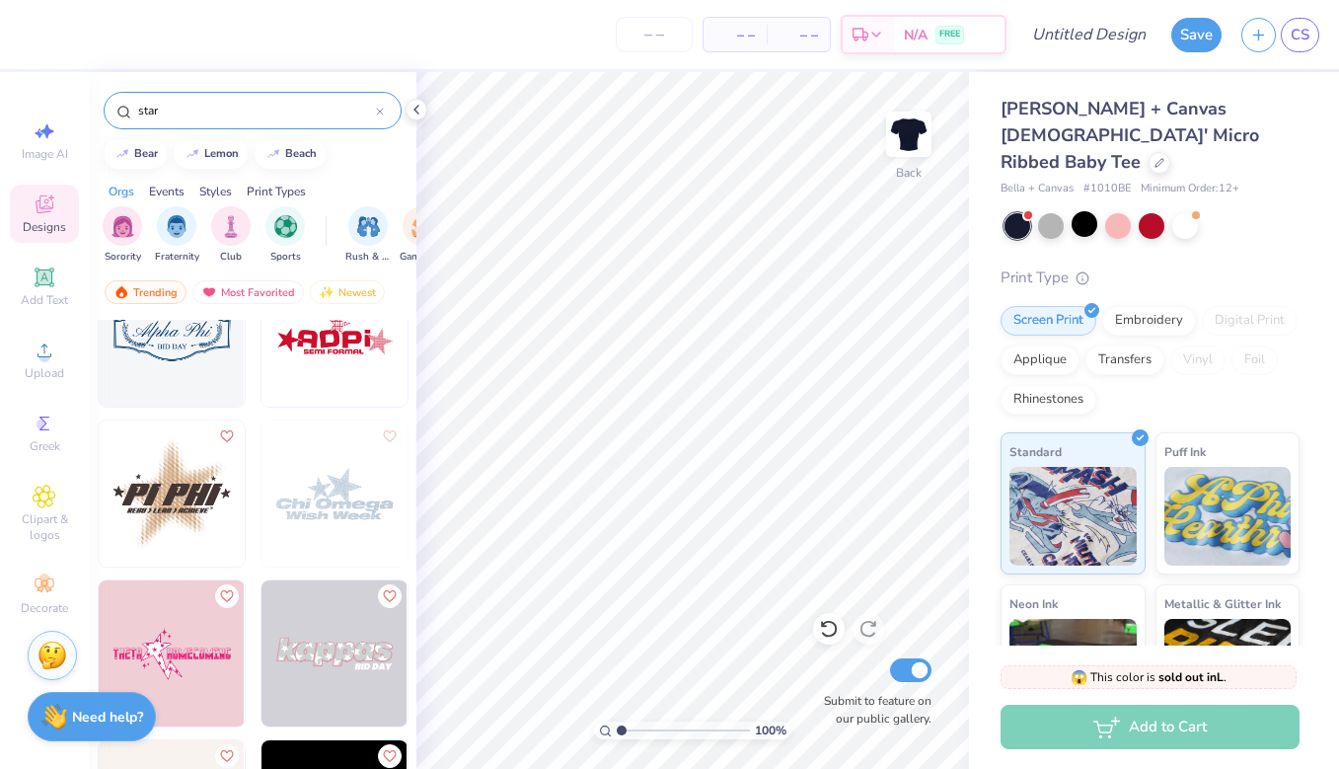
scroll to position [6947, 0]
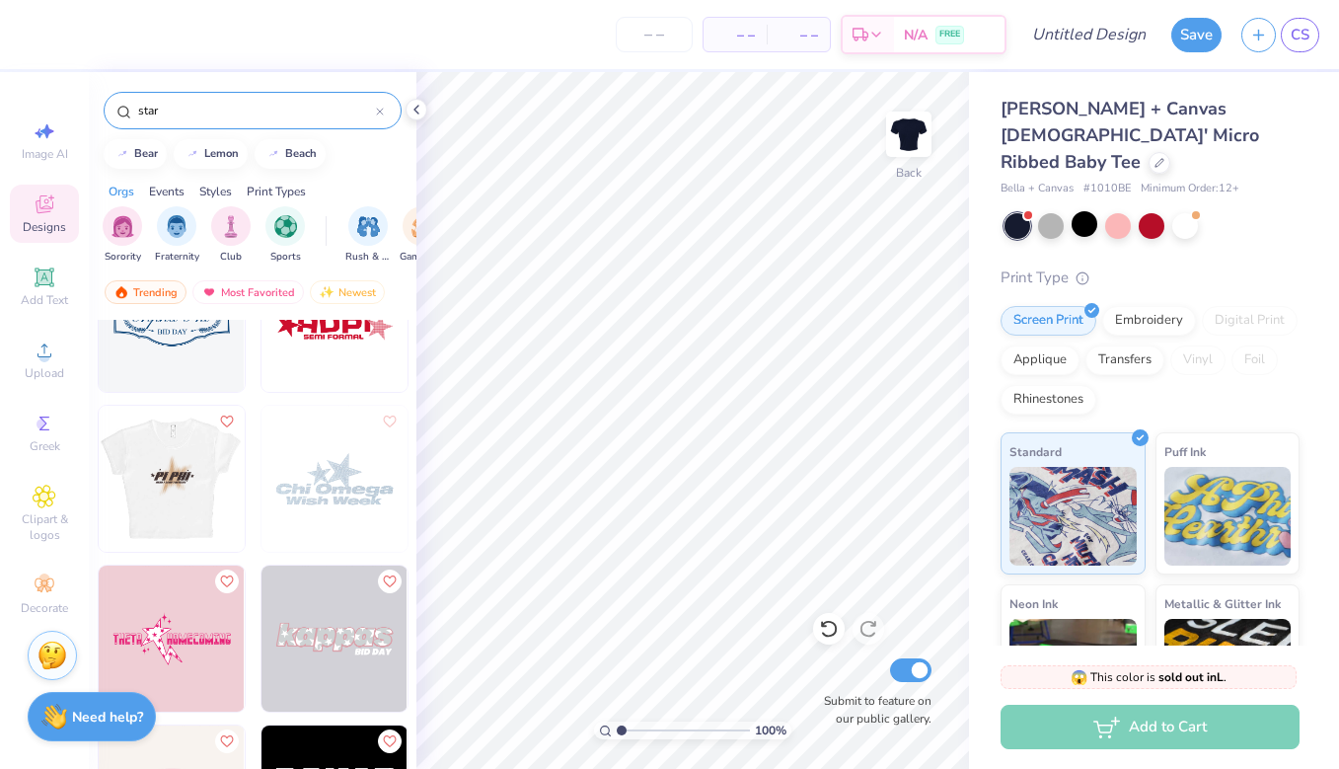
click at [99, 471] on img at bounding box center [26, 478] width 146 height 146
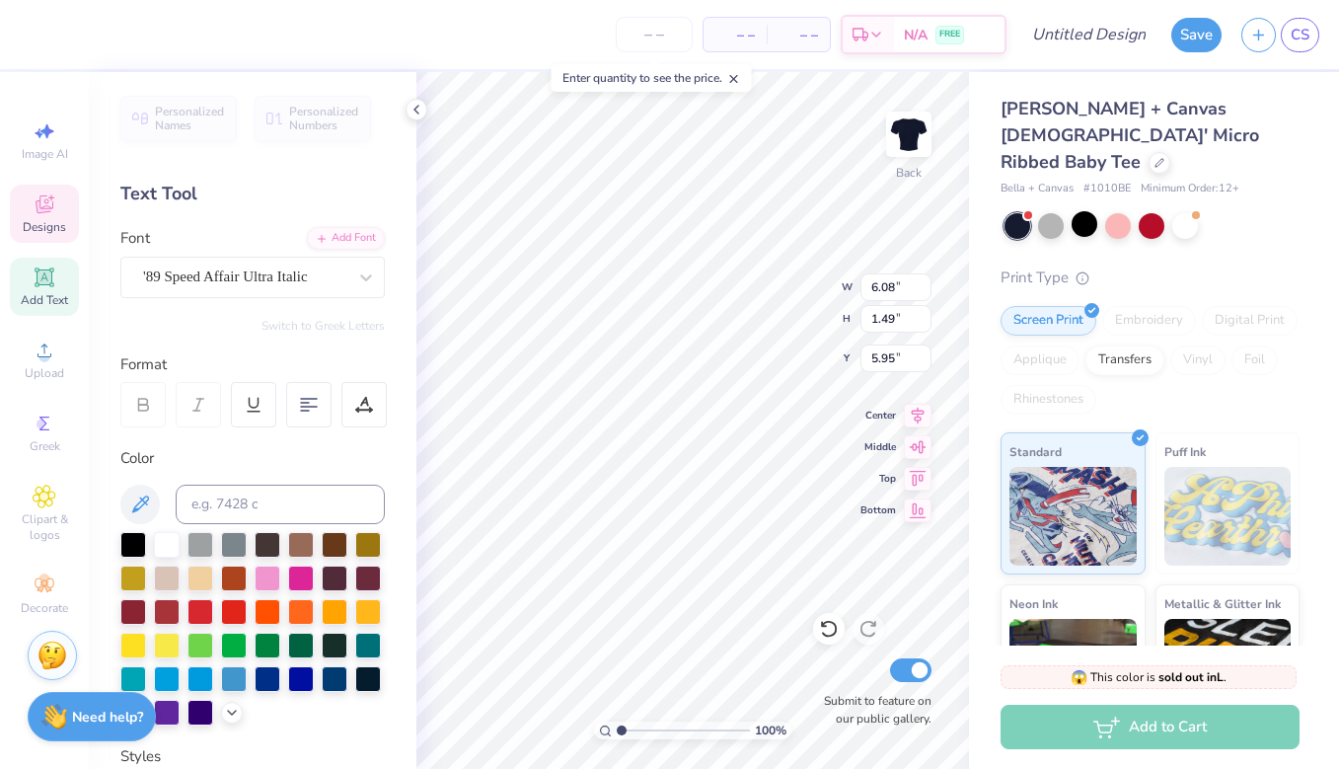
type textarea "p"
click at [163, 539] on div at bounding box center [167, 543] width 26 height 26
type textarea "SHALOM"
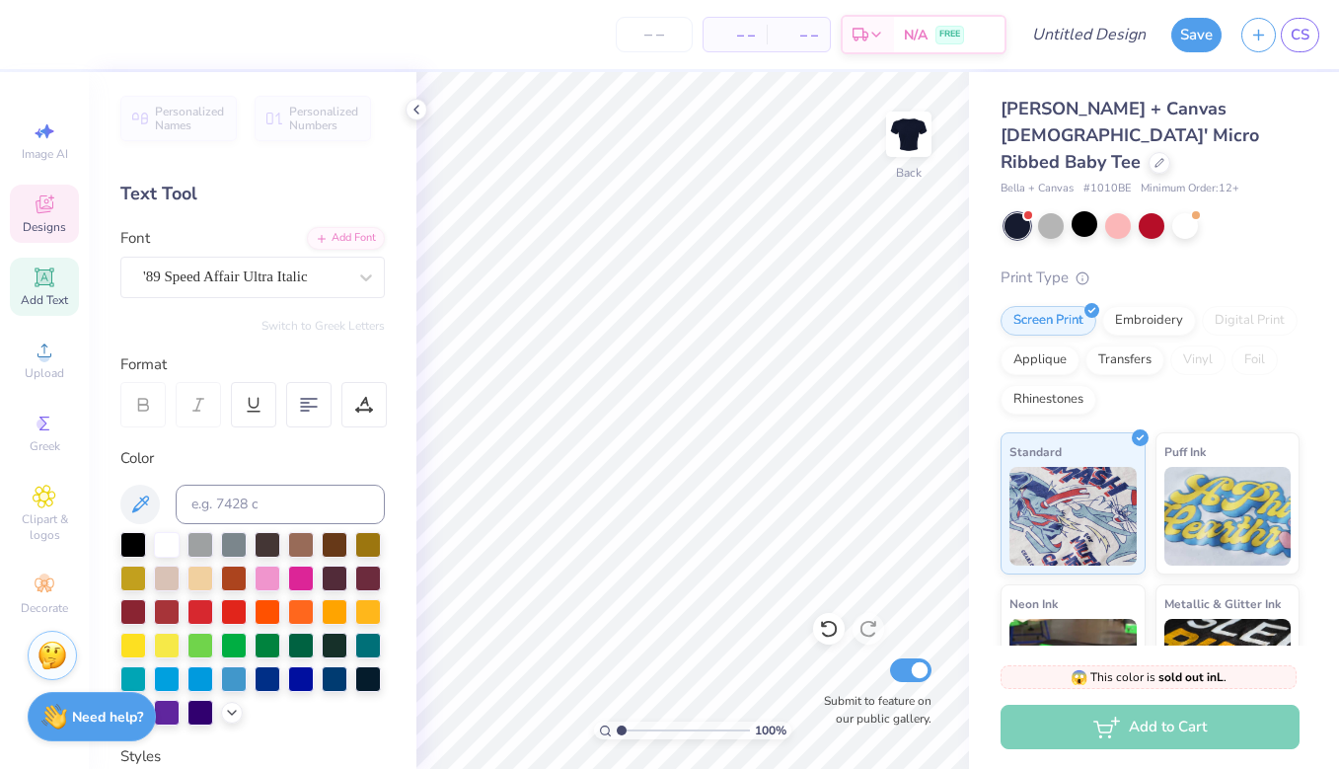
click at [41, 213] on icon at bounding box center [45, 204] width 24 height 24
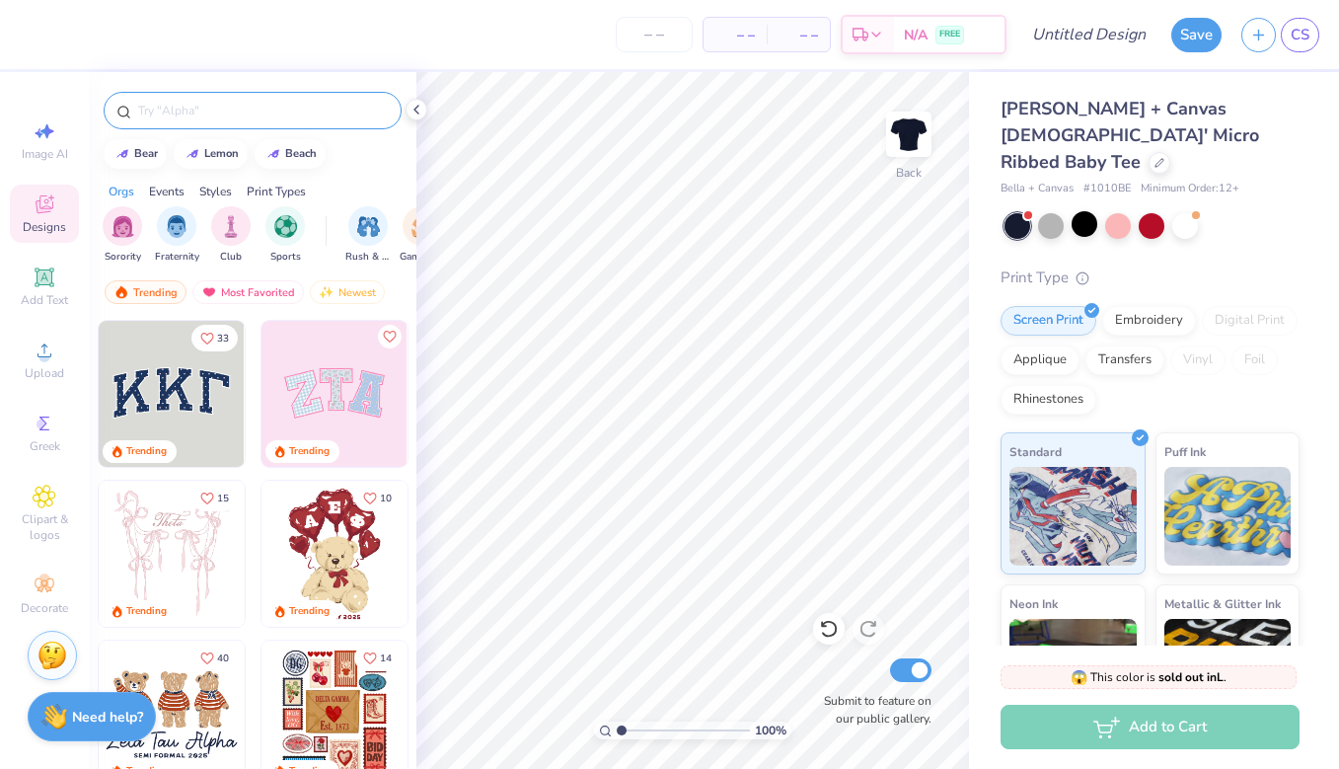
click at [234, 102] on input "text" at bounding box center [262, 111] width 253 height 20
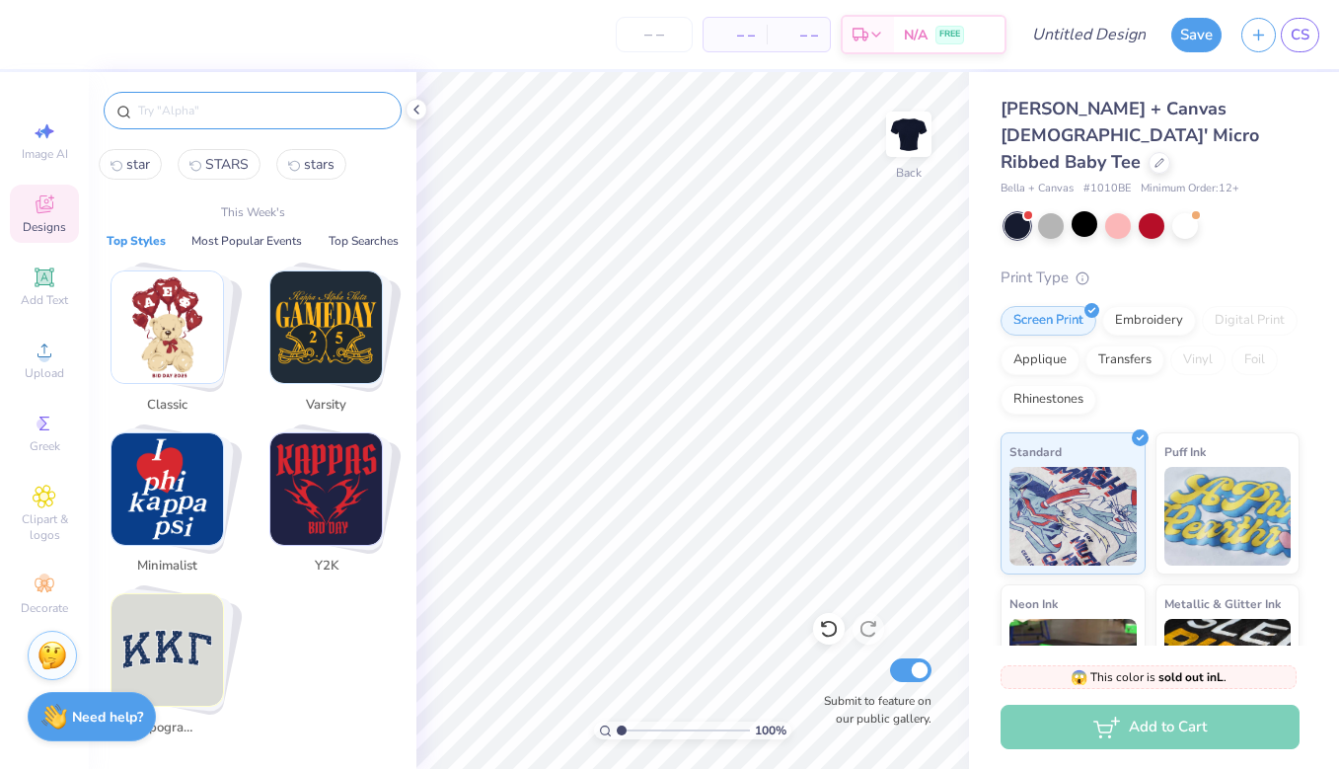
type input "S"
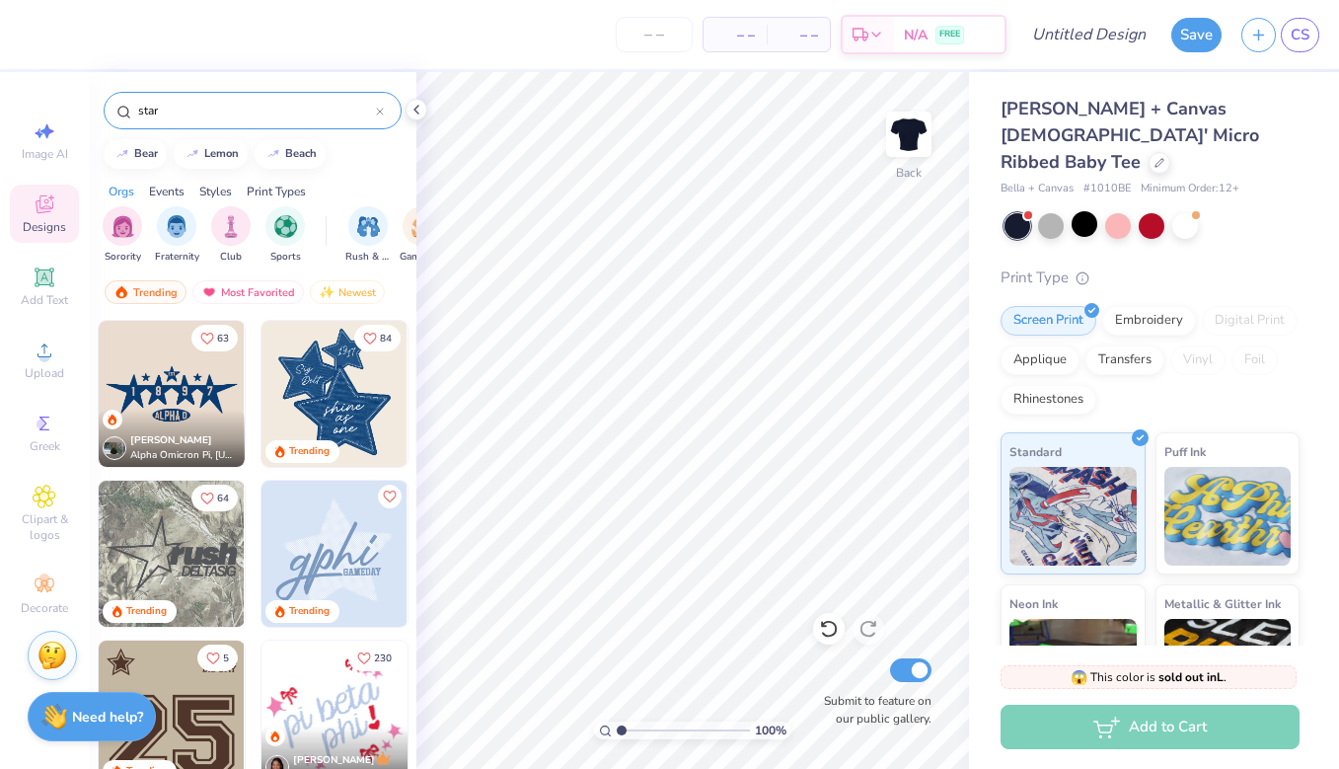
type input "star"
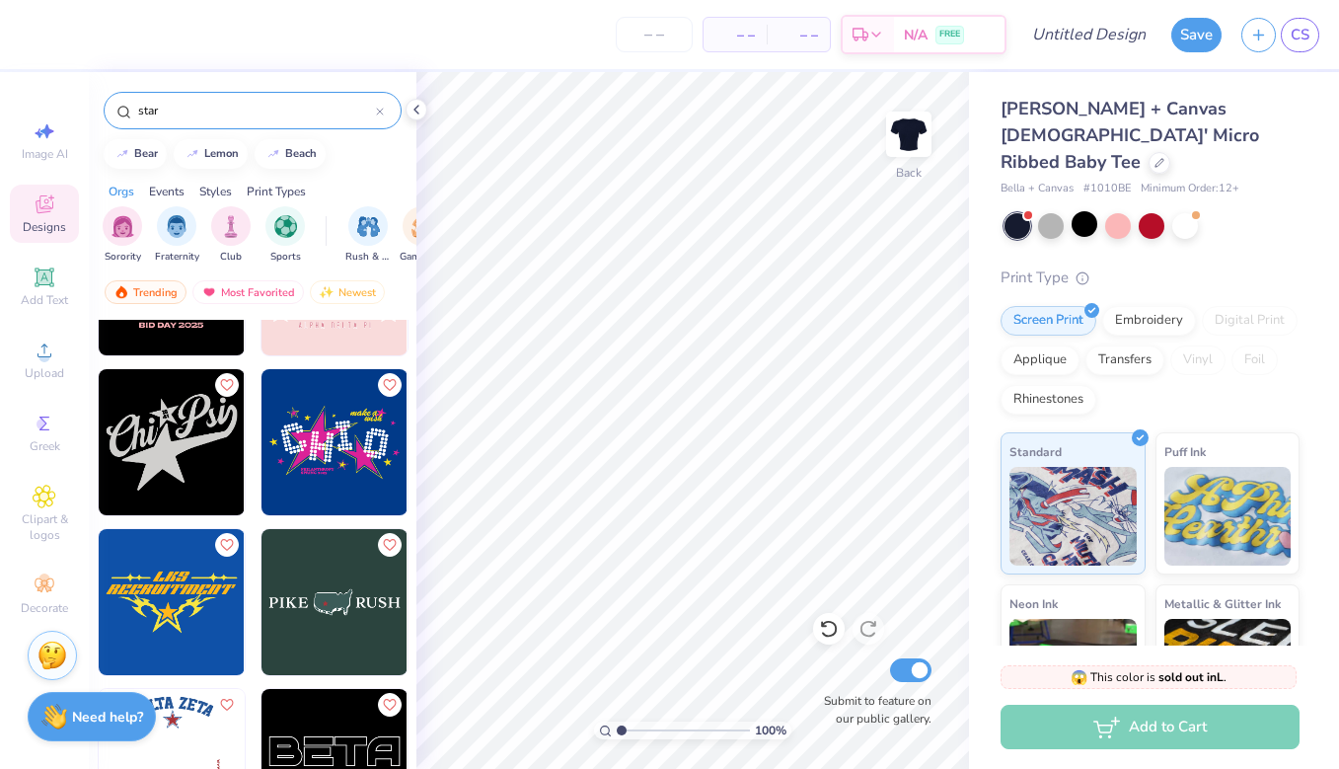
scroll to position [9867, 0]
